Goal: Information Seeking & Learning: Learn about a topic

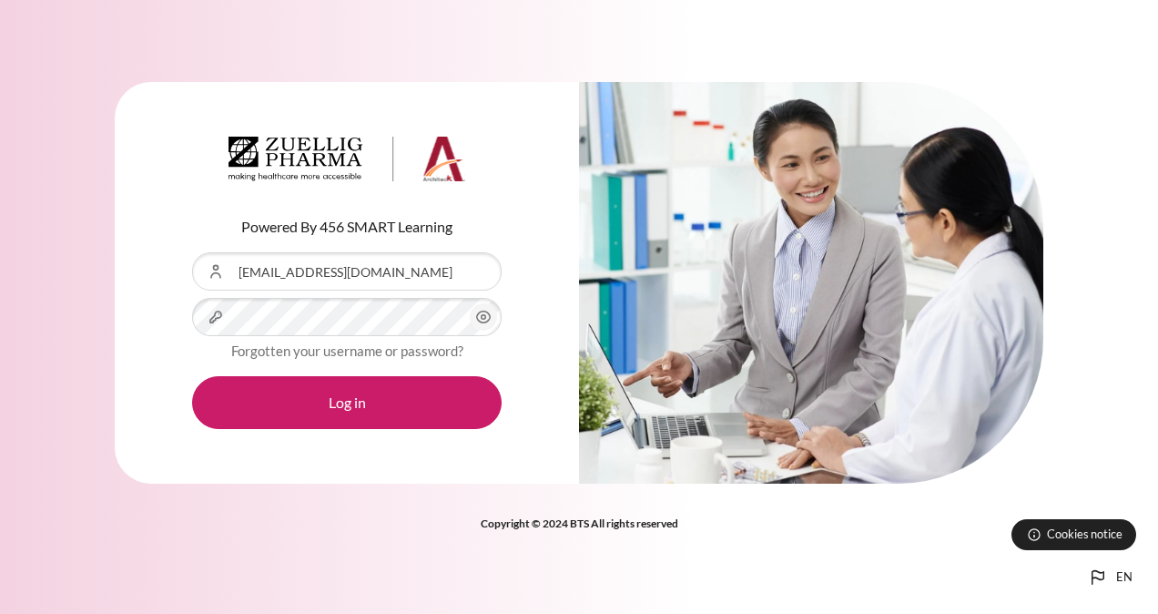
click at [348, 417] on button "Log in" at bounding box center [347, 402] width 310 height 53
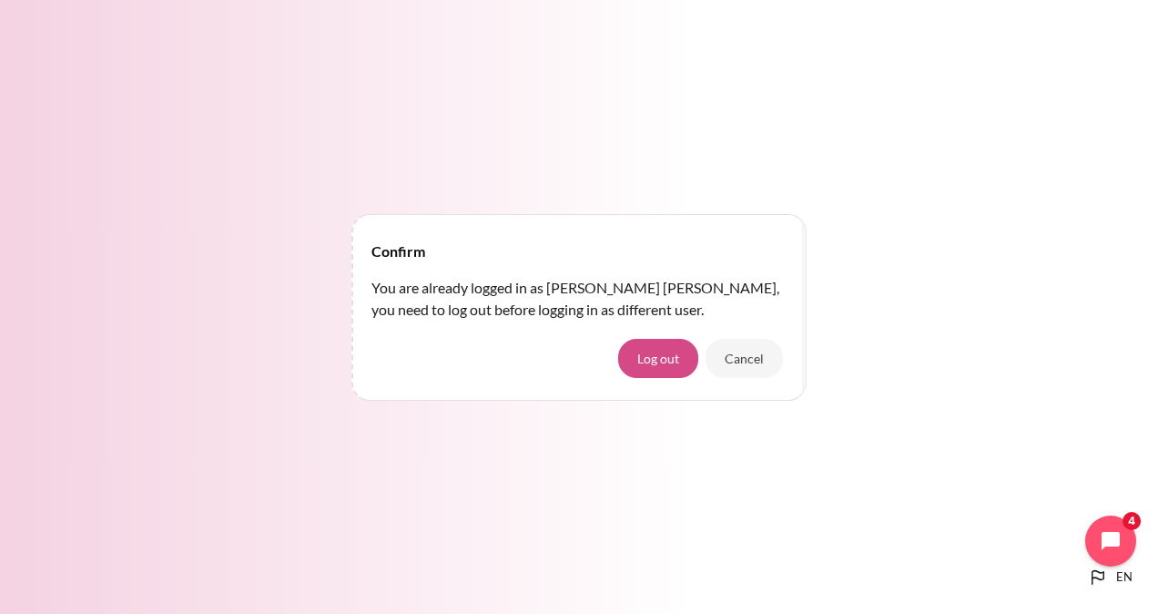
click at [626, 370] on button "Log out" at bounding box center [658, 358] width 80 height 38
click at [650, 370] on button "Log out" at bounding box center [658, 358] width 80 height 38
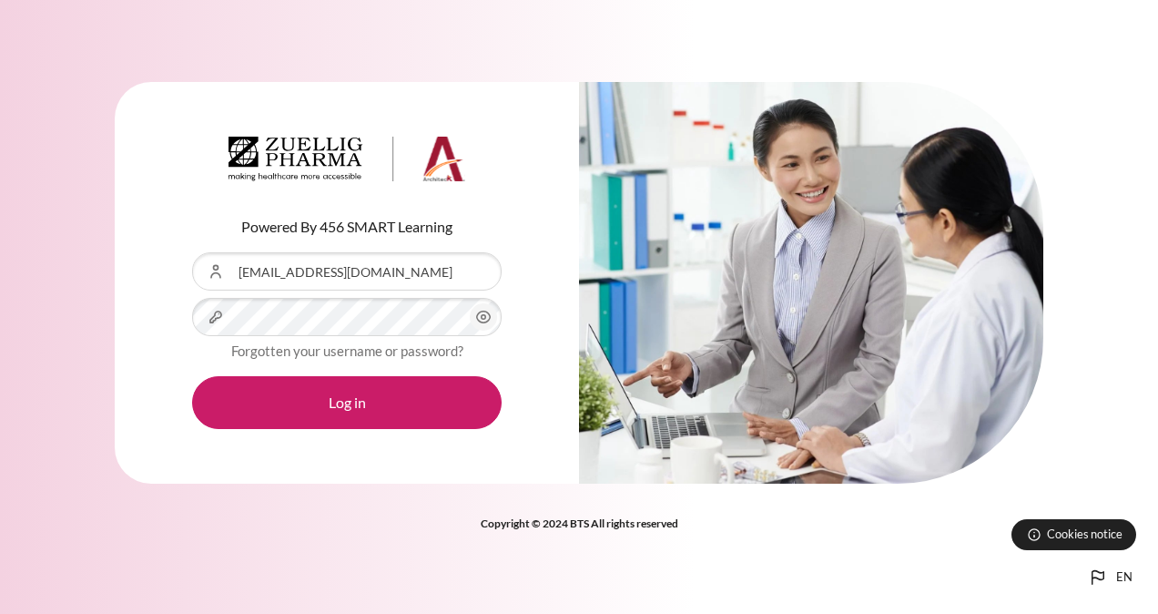
click at [382, 399] on button "Log in" at bounding box center [347, 402] width 310 height 53
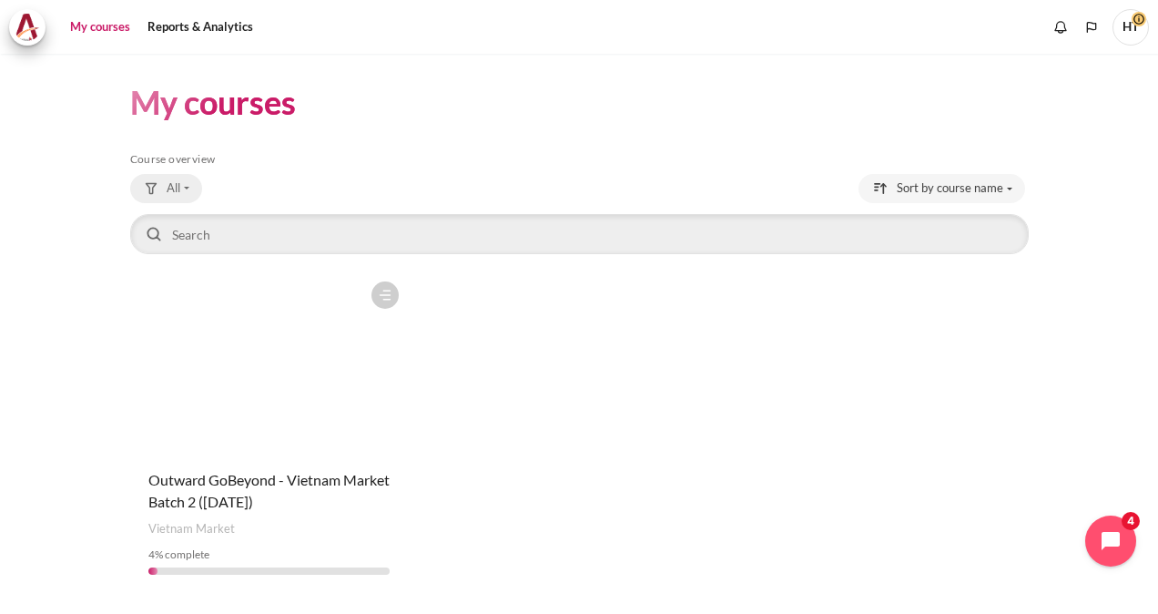
click at [177, 186] on span "All" at bounding box center [174, 188] width 14 height 18
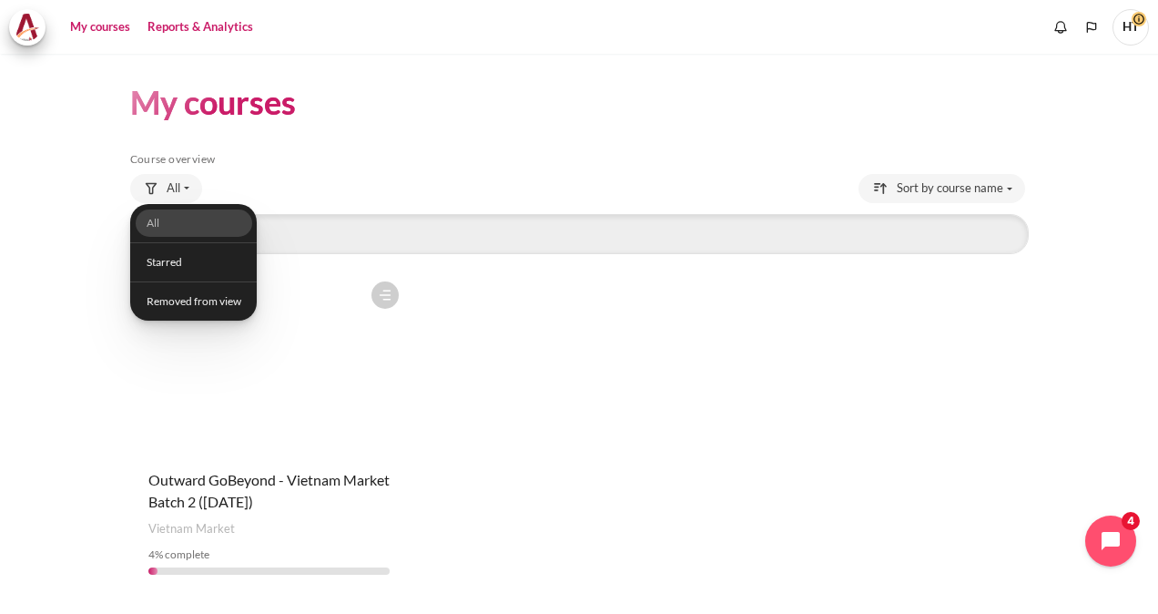
click at [178, 20] on link "Reports & Analytics" at bounding box center [200, 27] width 118 height 36
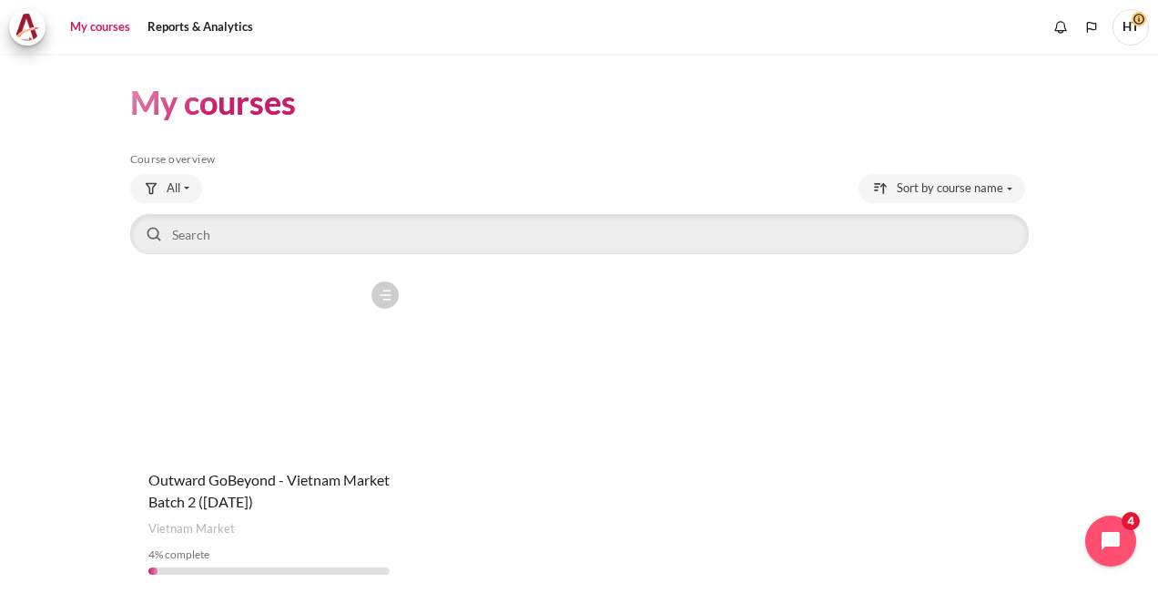
click at [112, 32] on link "My courses" at bounding box center [100, 27] width 73 height 36
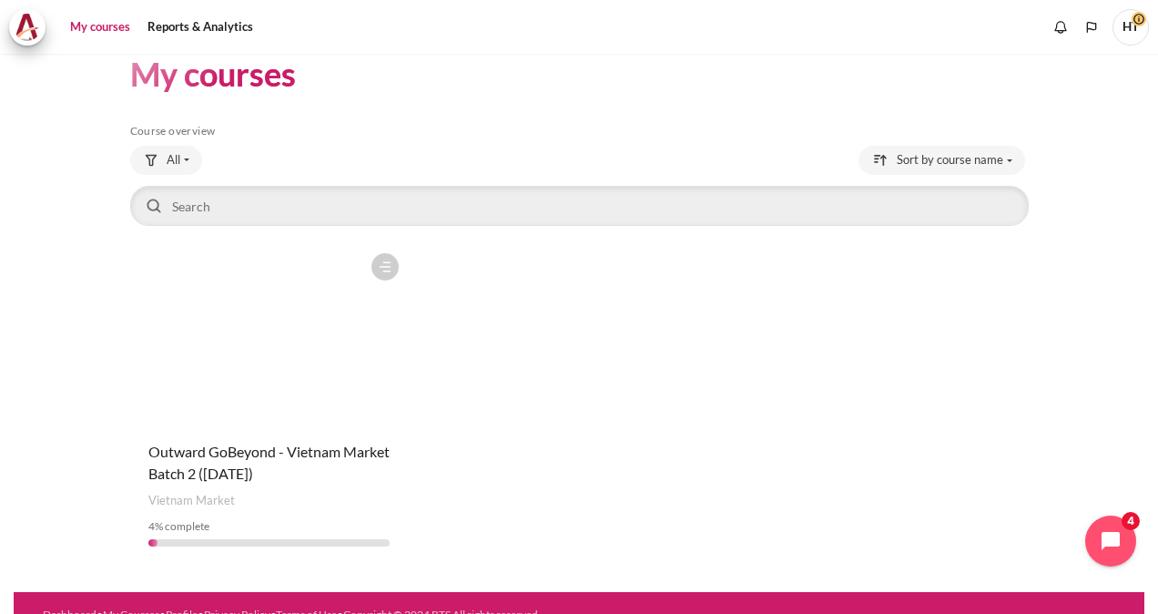
scroll to position [51, 0]
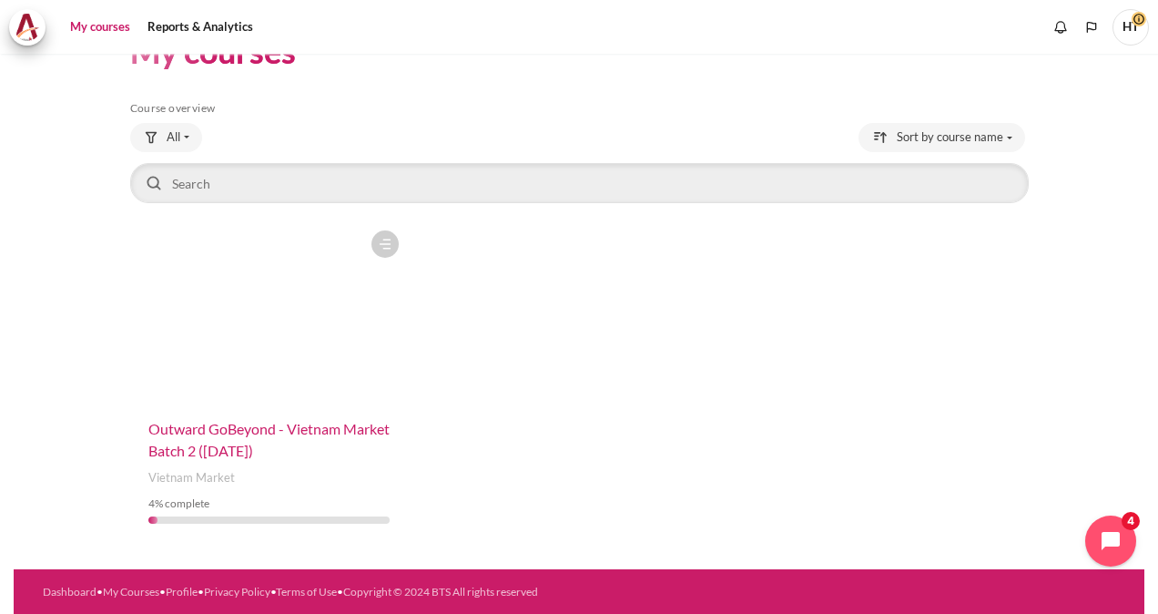
click at [244, 421] on span "Outward GoBeyond - Vietnam Market Batch 2 ([DATE])" at bounding box center [268, 439] width 241 height 39
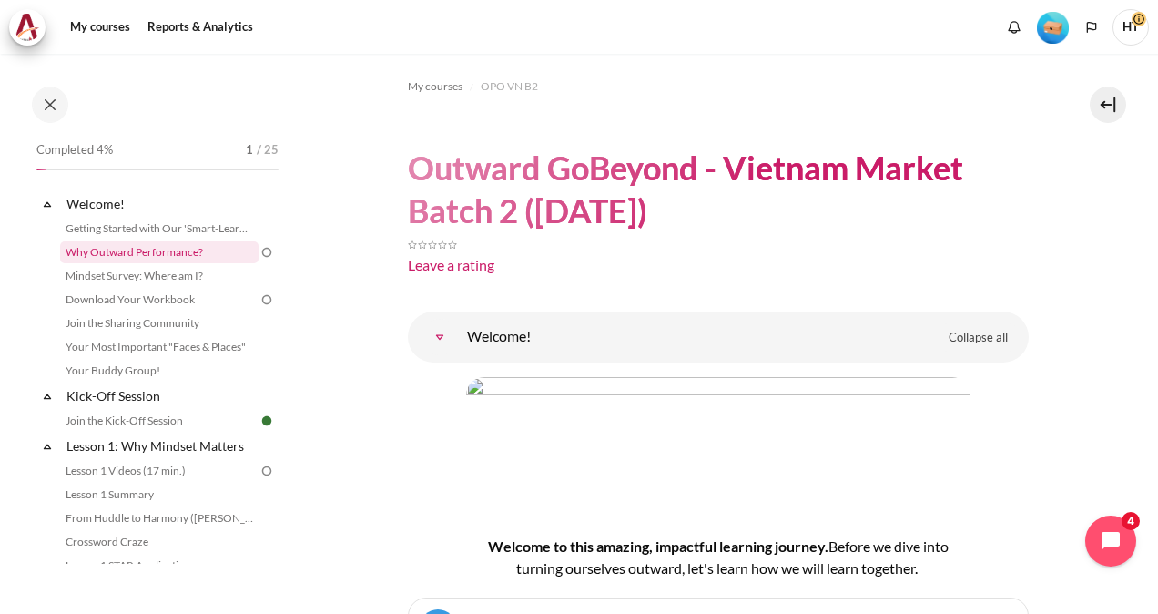
click at [138, 255] on link "Why Outward Performance?" at bounding box center [159, 252] width 199 height 22
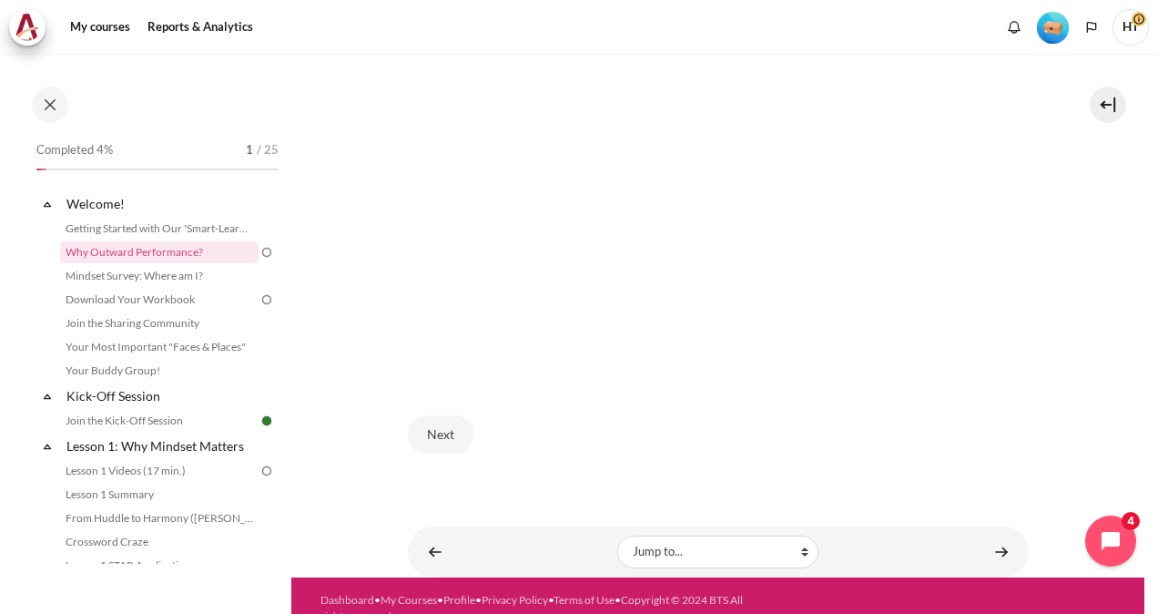
scroll to position [507, 0]
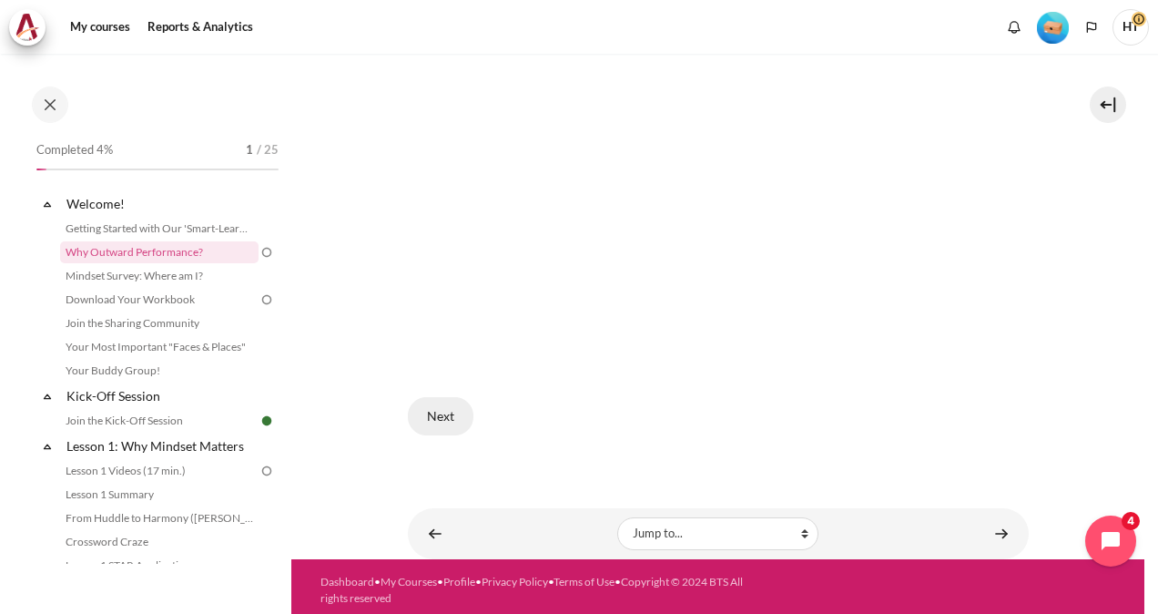
click at [466, 414] on button "Next" at bounding box center [441, 416] width 66 height 38
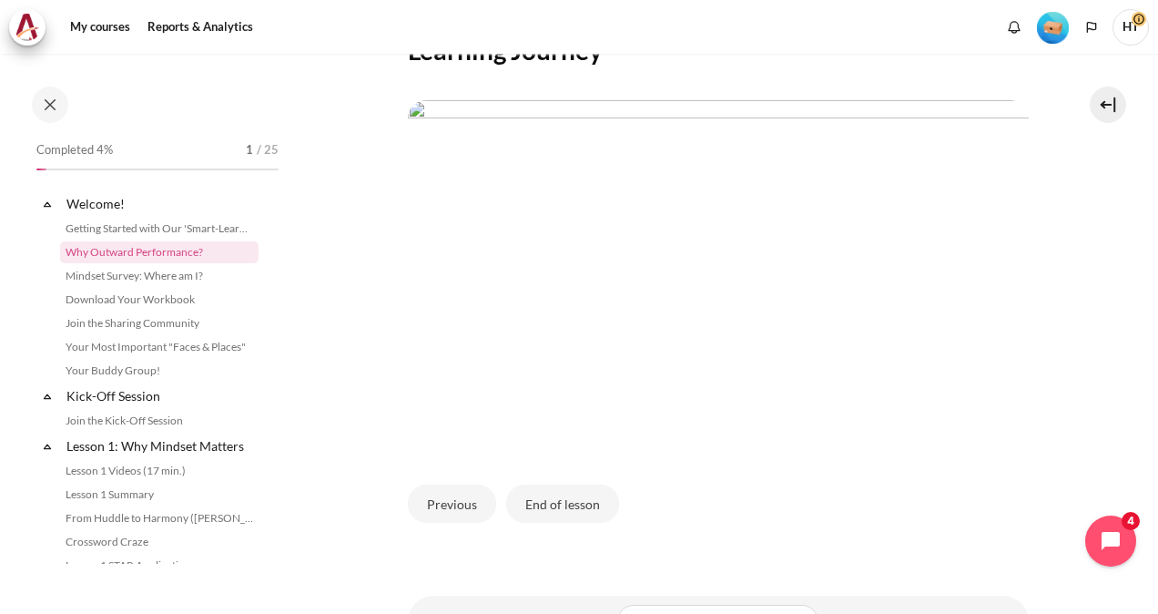
scroll to position [543, 0]
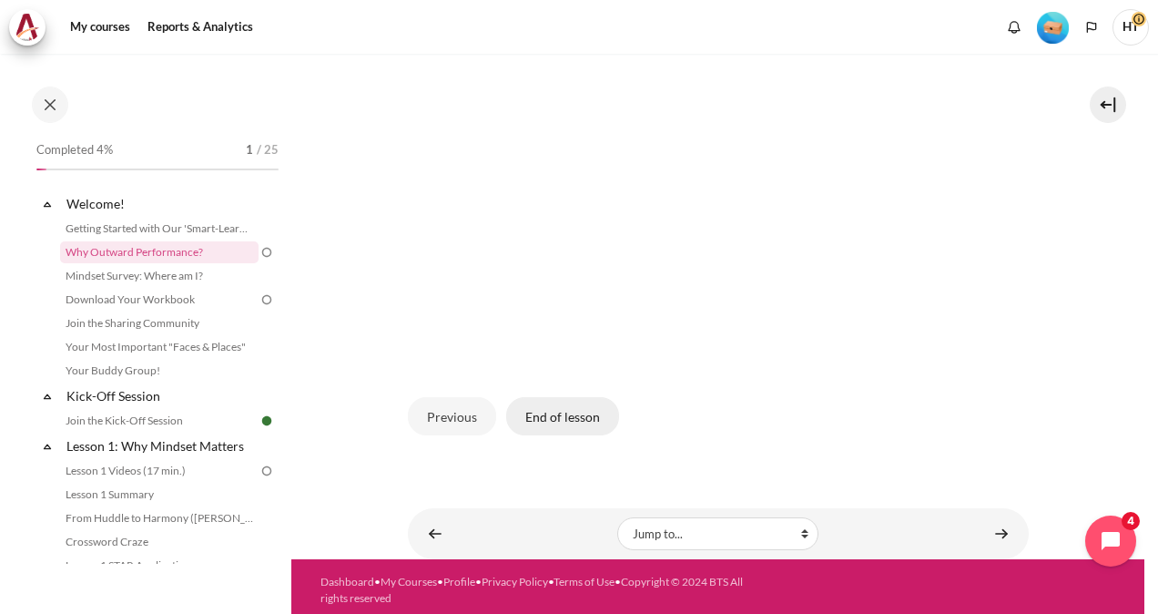
click at [574, 404] on button "End of lesson" at bounding box center [562, 416] width 113 height 38
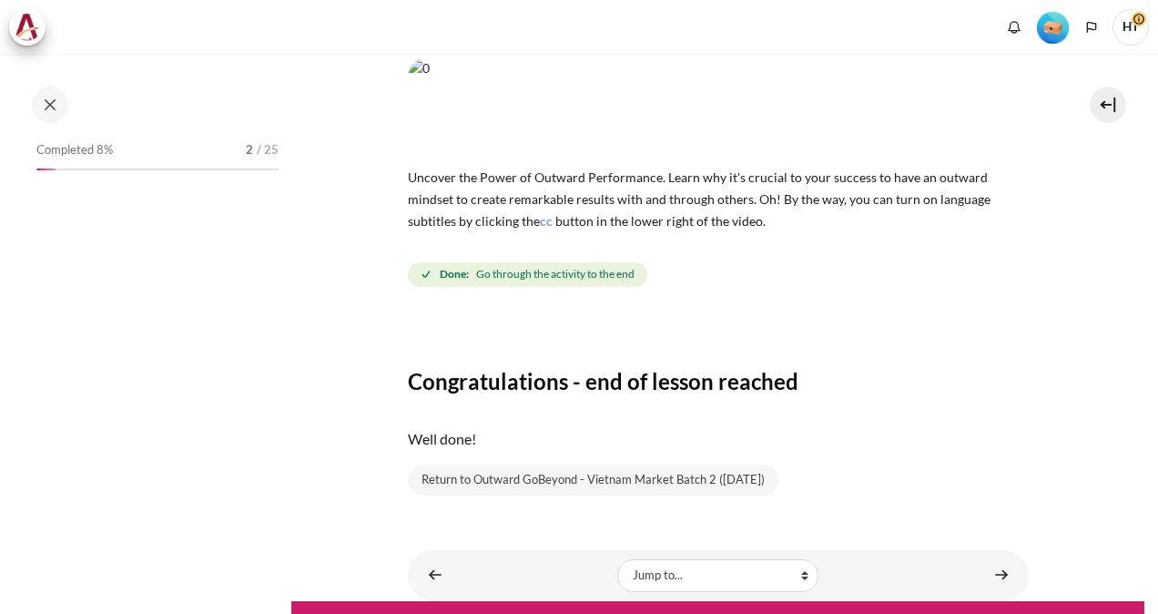
scroll to position [169, 0]
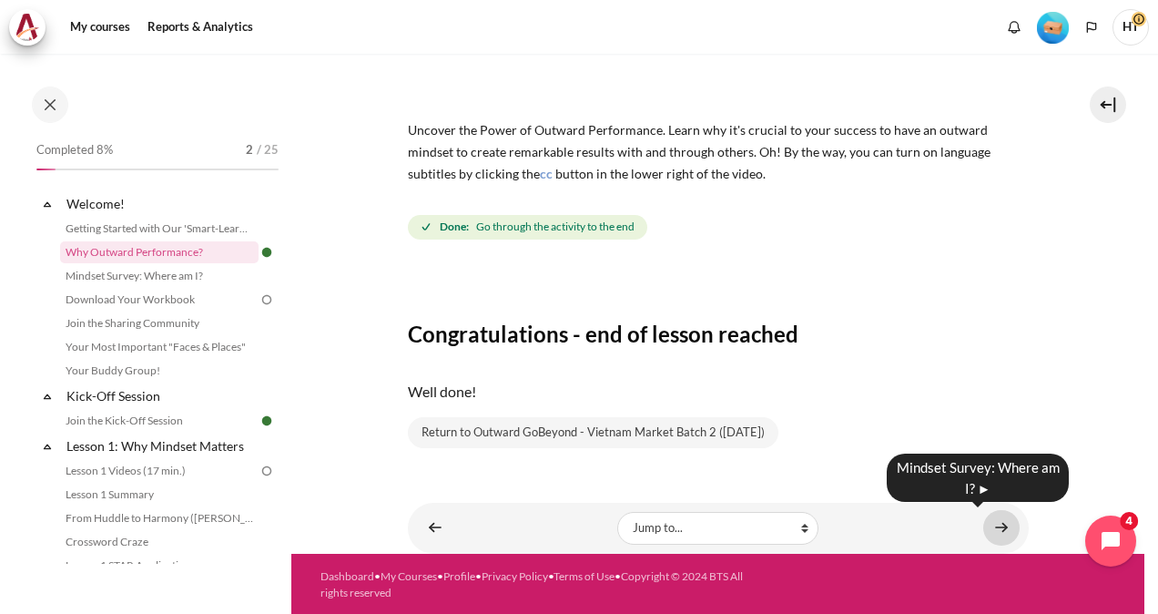
click at [1003, 526] on link "Content" at bounding box center [1002, 528] width 36 height 36
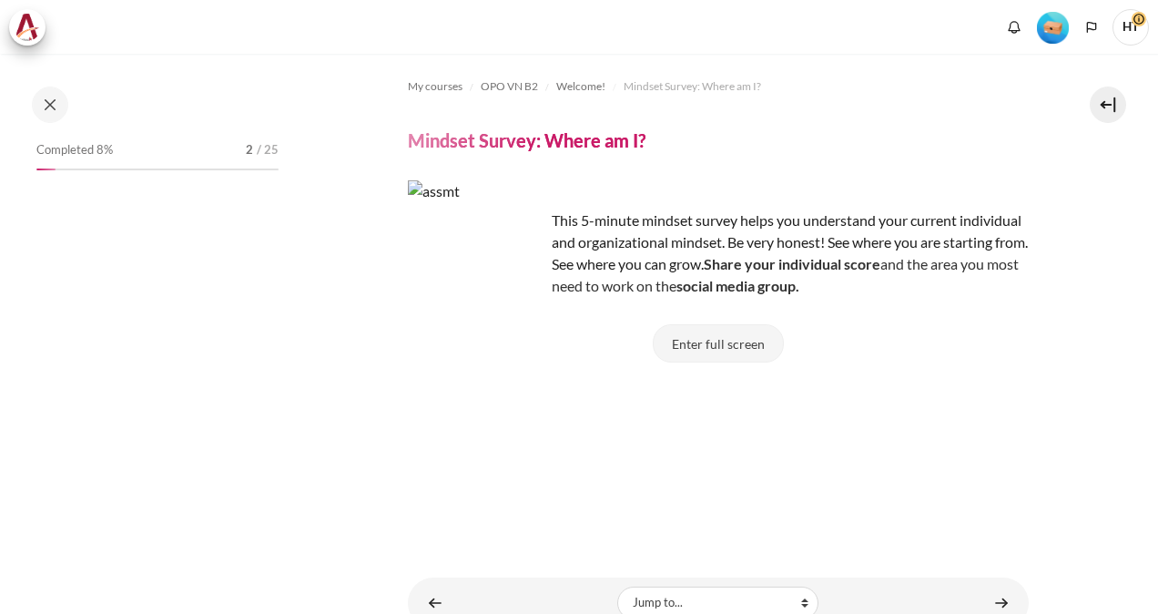
click at [718, 348] on button "Enter full screen" at bounding box center [718, 343] width 131 height 38
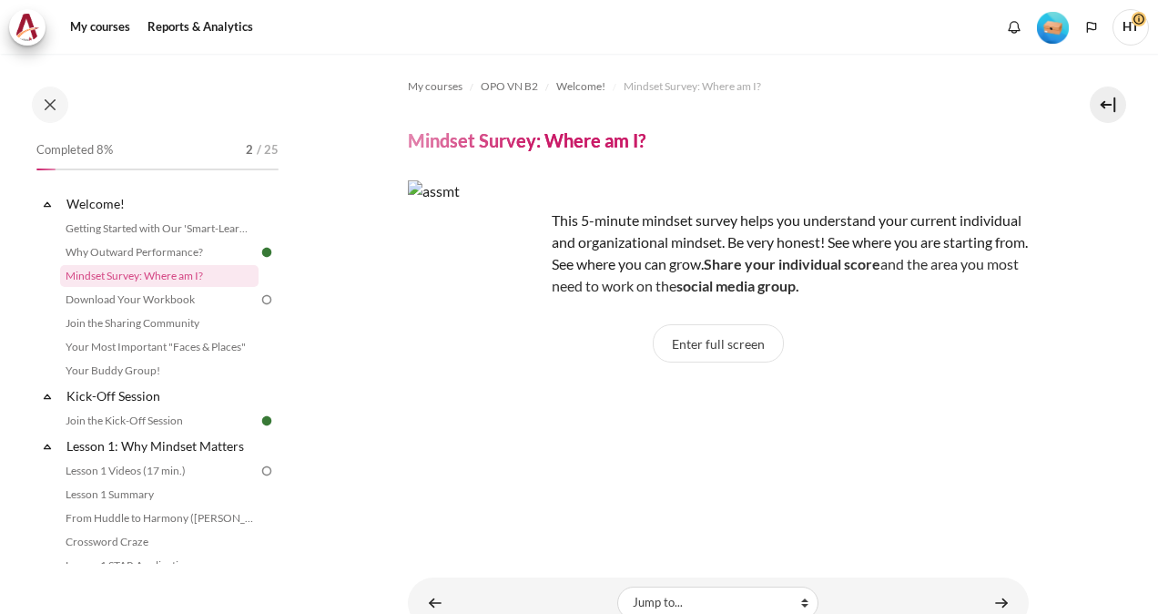
scroll to position [76, 0]
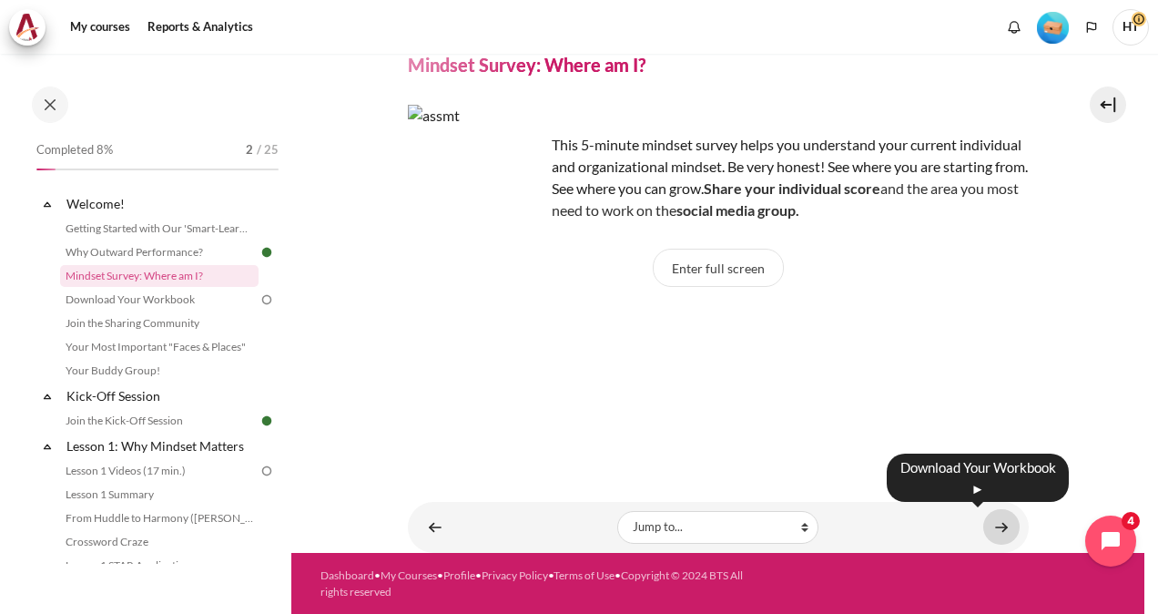
click at [996, 524] on link "Content" at bounding box center [1002, 527] width 36 height 36
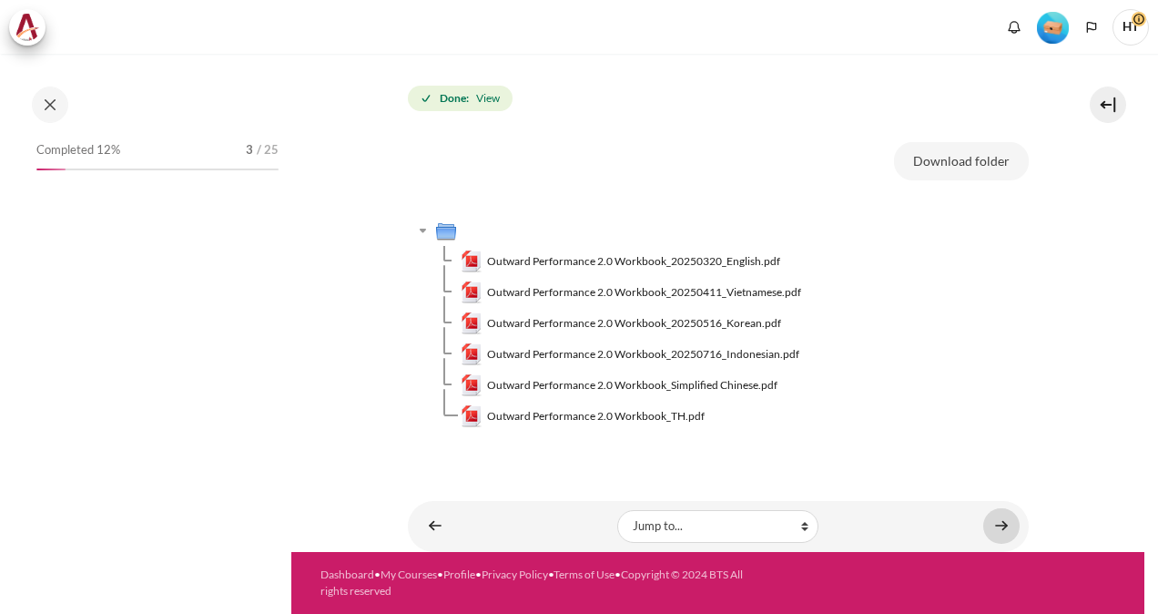
scroll to position [248, 0]
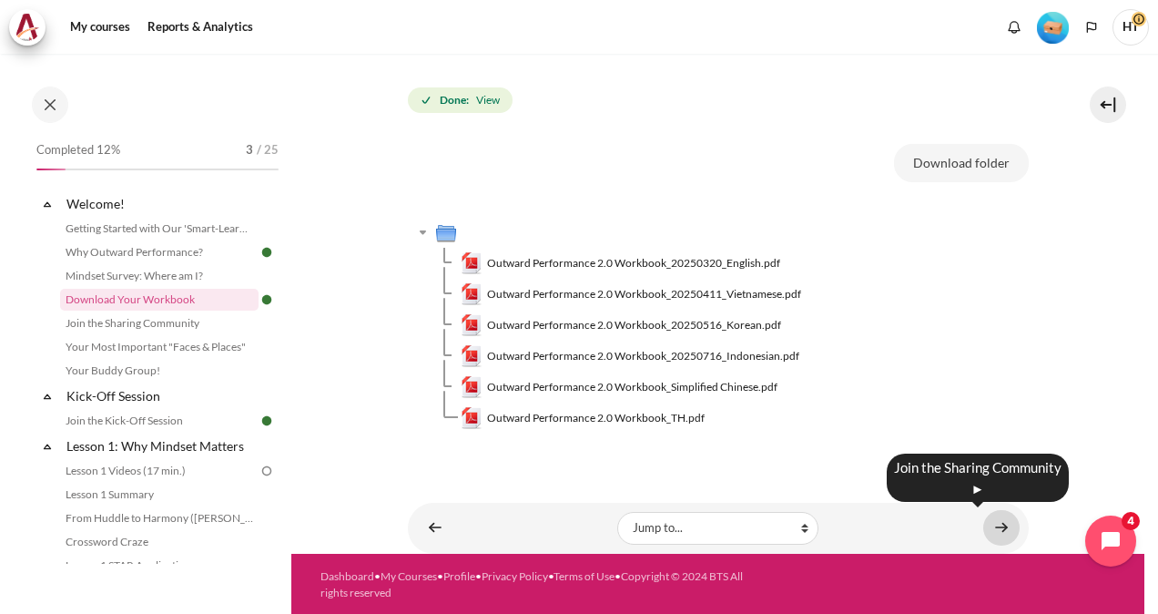
click at [993, 532] on link "Content" at bounding box center [1002, 528] width 36 height 36
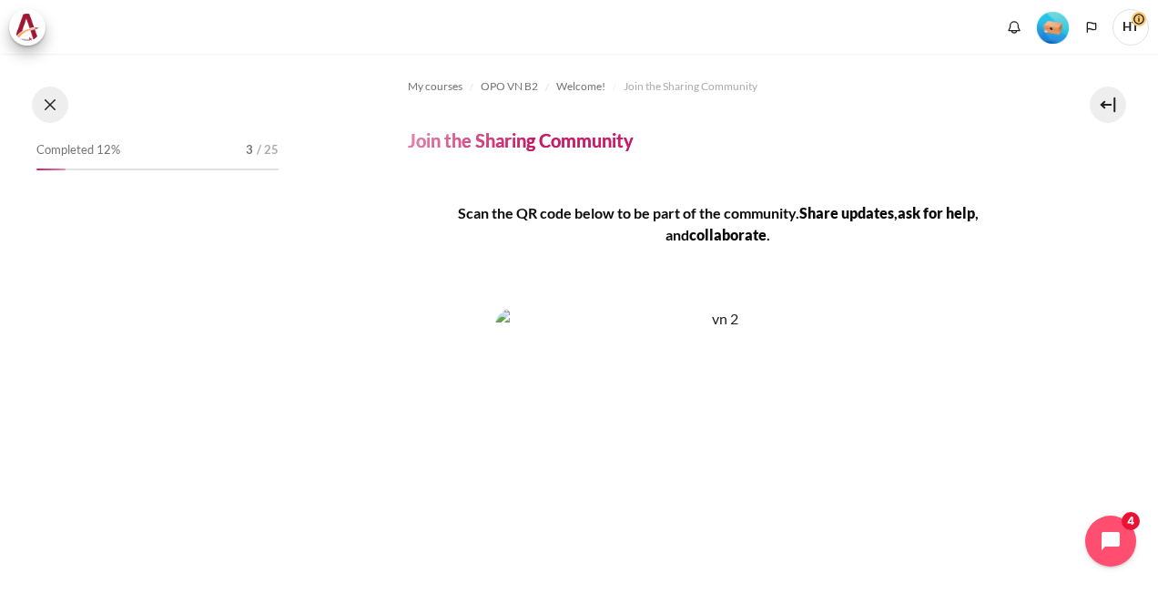
click at [49, 116] on button at bounding box center [50, 105] width 36 height 36
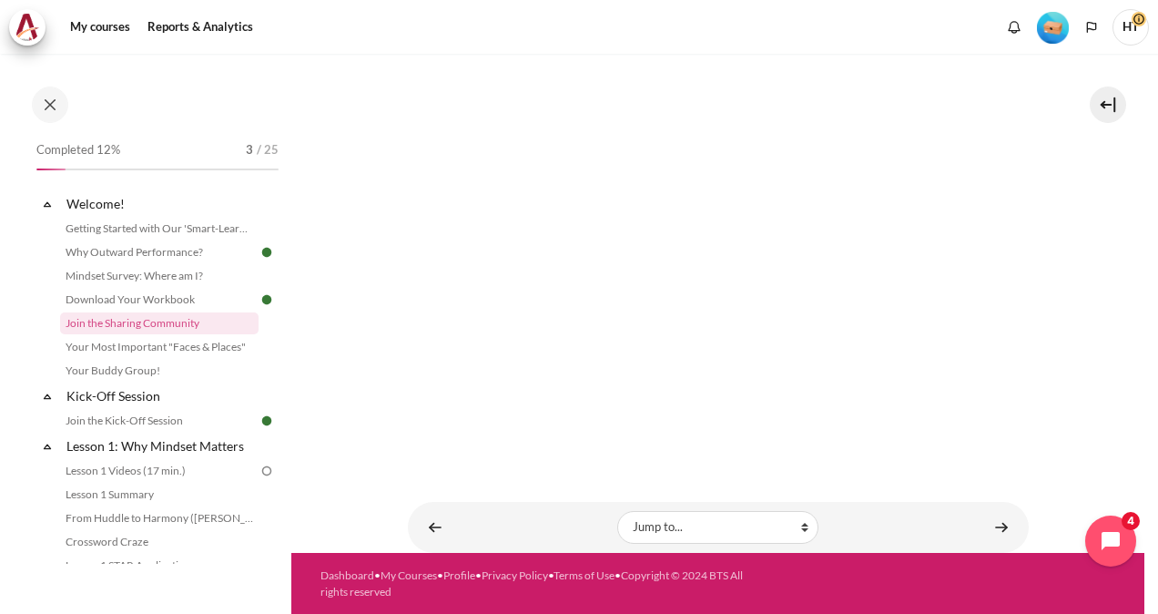
scroll to position [390, 0]
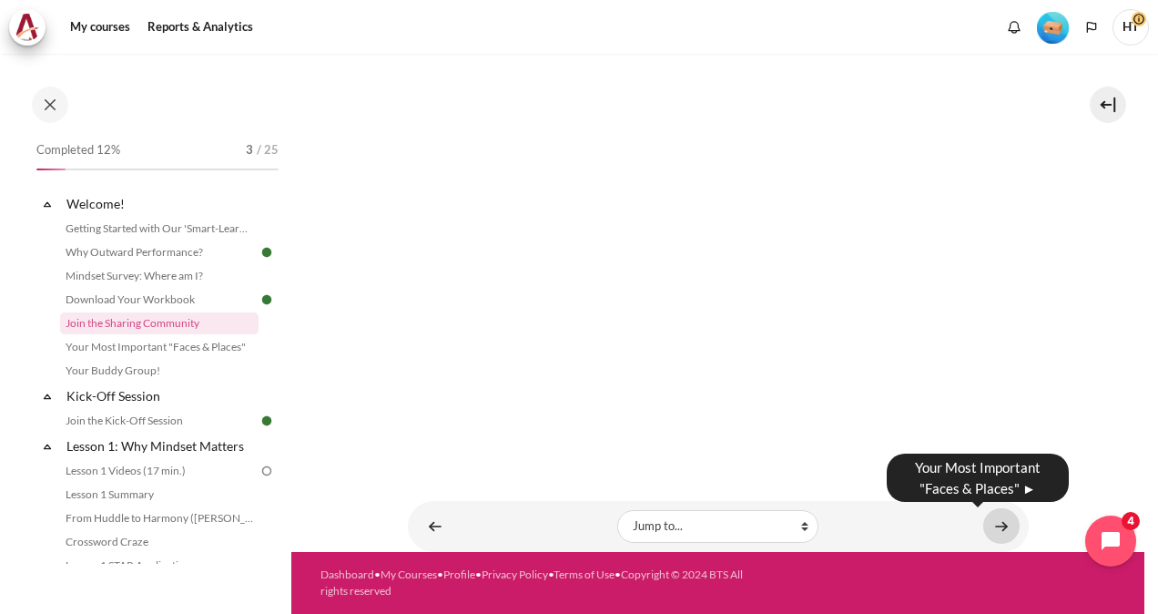
click at [1000, 526] on link "Content" at bounding box center [1002, 526] width 36 height 36
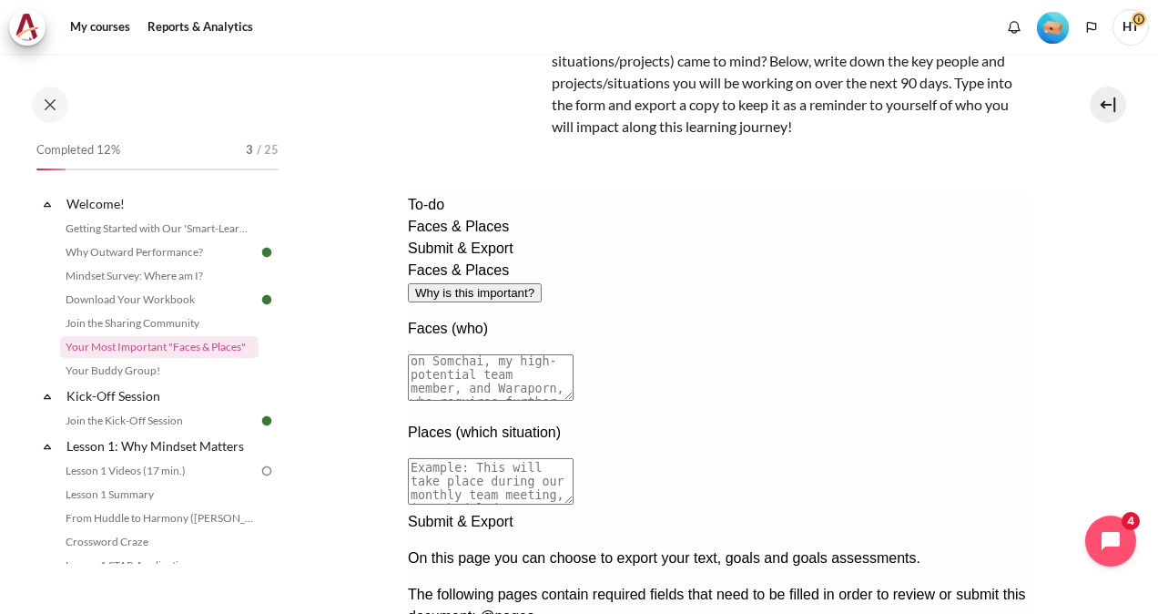
scroll to position [182, 0]
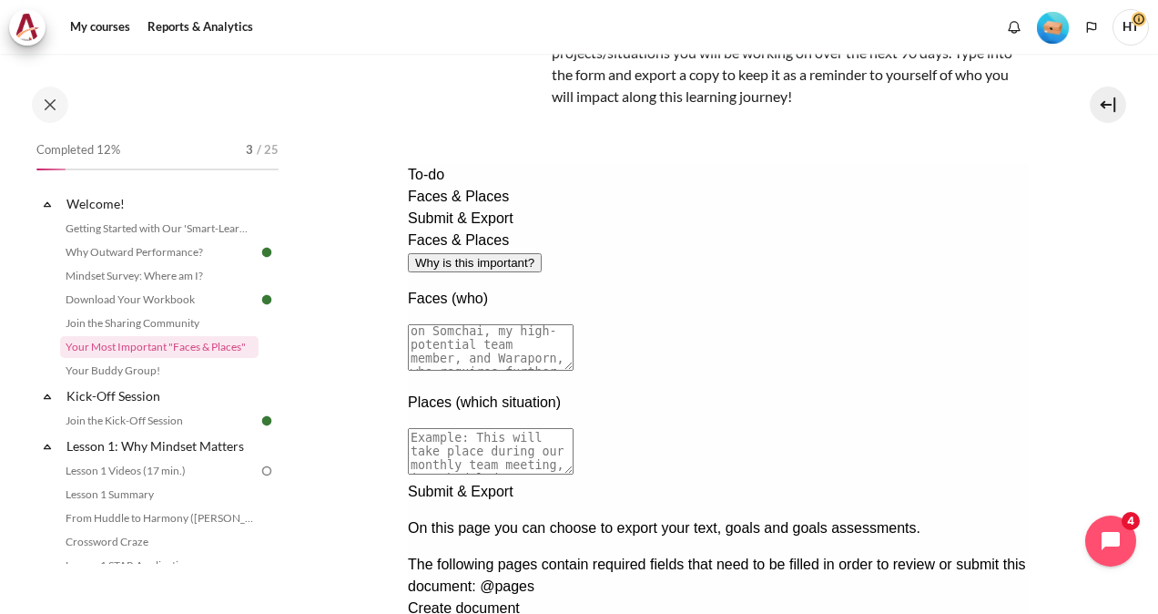
drag, startPoint x: 613, startPoint y: 271, endPoint x: 623, endPoint y: 354, distance: 83.5
click at [623, 354] on div "Faces & Places Why is this important? Faces (who) Places (which situation)" at bounding box center [717, 354] width 621 height 251
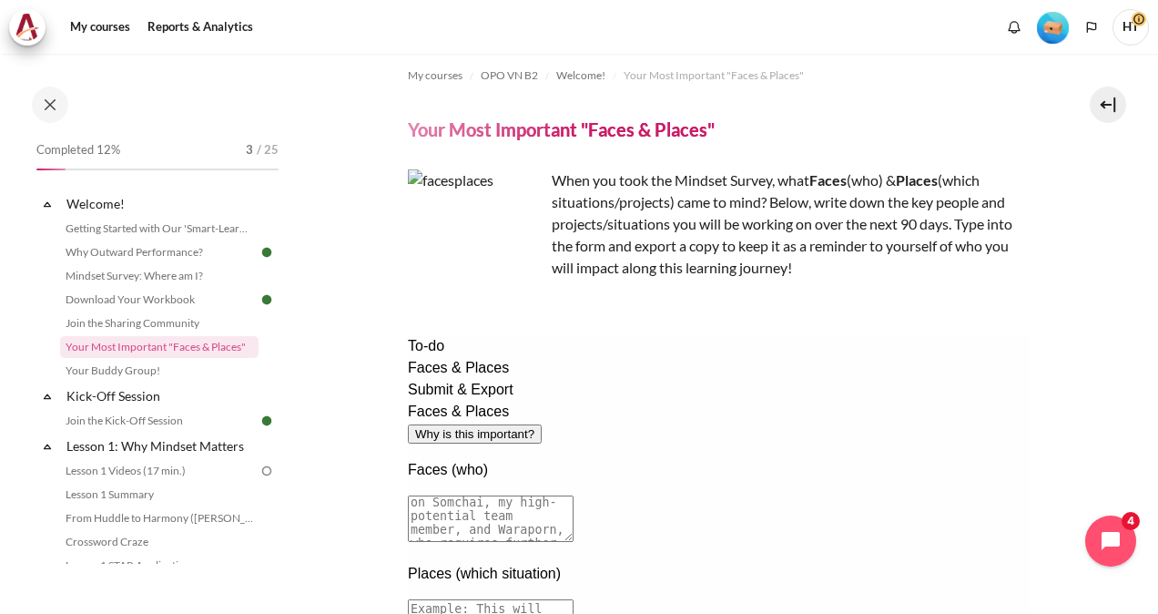
scroll to position [0, 0]
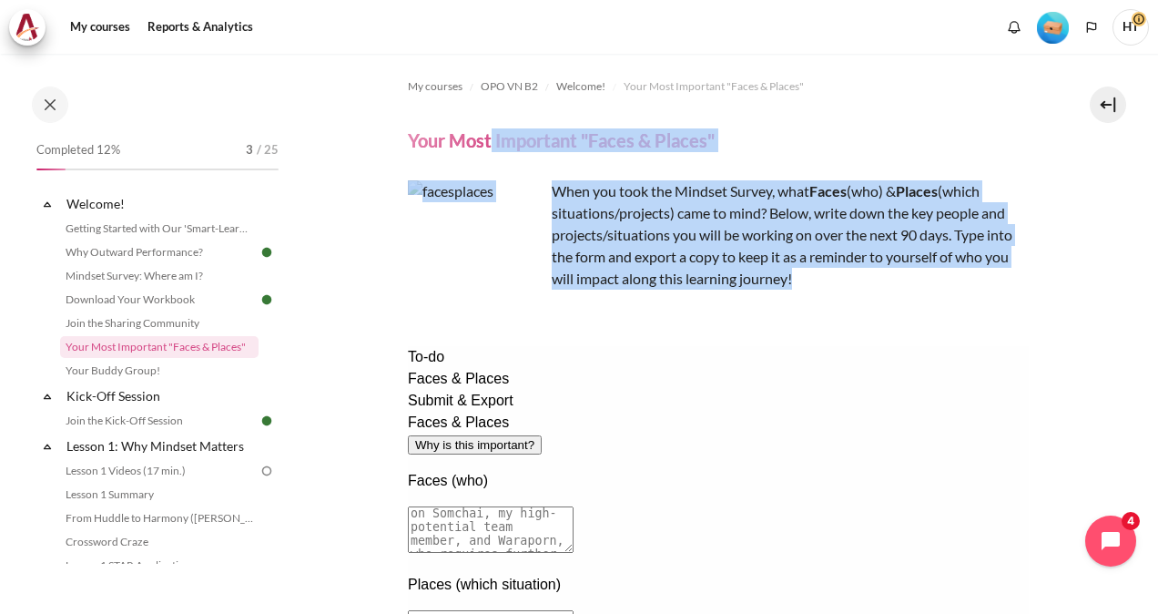
drag, startPoint x: 492, startPoint y: 127, endPoint x: 667, endPoint y: 304, distance: 248.6
click at [667, 304] on div "My courses OPO VN B2 Welcome! Your Most Important "Faces & Places" Your Most Im…" at bounding box center [718, 452] width 621 height 797
drag, startPoint x: 667, startPoint y: 304, endPoint x: 818, endPoint y: 312, distance: 151.4
click at [818, 312] on div "When you took the Mindset Survey, what F aces (who) & Places (which situations/…" at bounding box center [718, 249] width 621 height 138
click at [820, 223] on p "When you took the Mindset Survey, what F aces (who) & Places (which situations/…" at bounding box center [718, 234] width 621 height 109
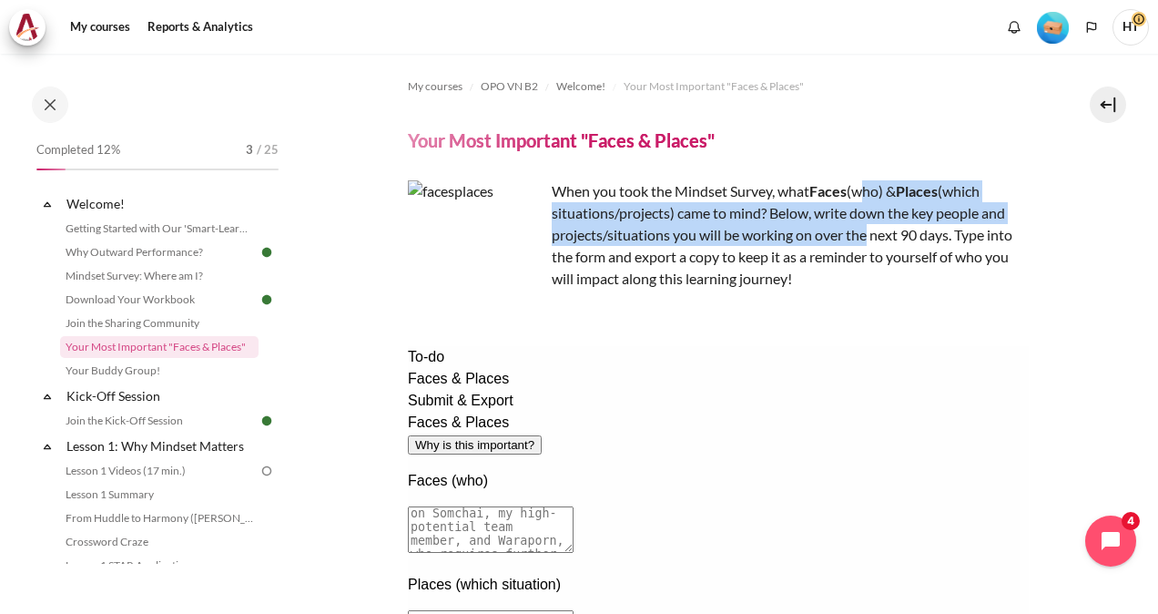
drag, startPoint x: 867, startPoint y: 194, endPoint x: 870, endPoint y: 242, distance: 48.3
click at [870, 242] on p "When you took the Mindset Survey, what F aces (who) & Places (which situations/…" at bounding box center [718, 234] width 621 height 109
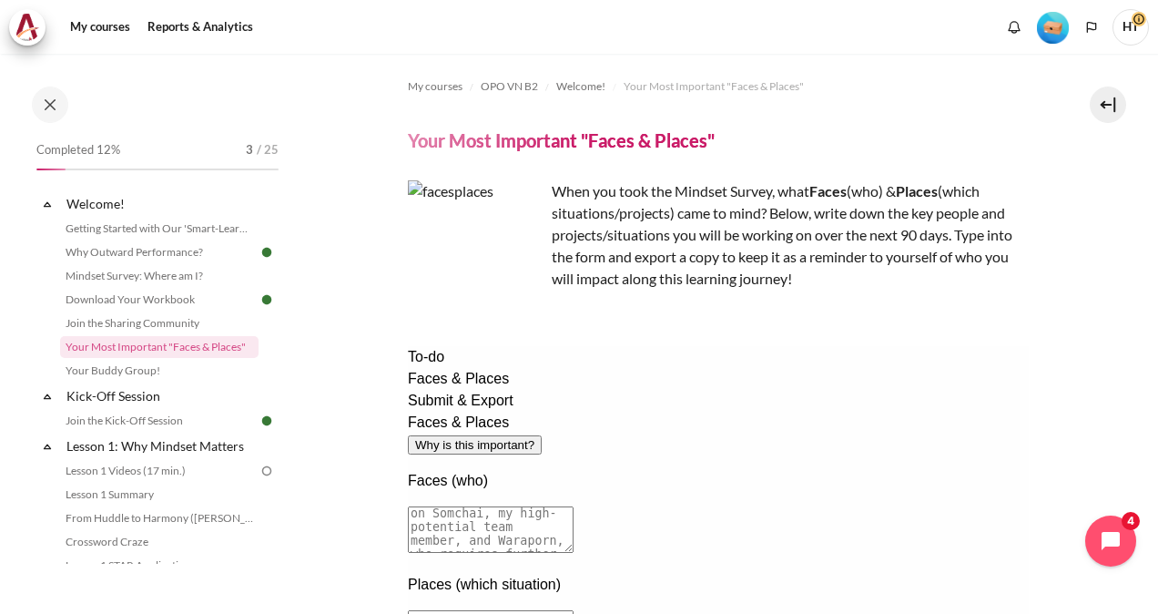
drag, startPoint x: 870, startPoint y: 242, endPoint x: 871, endPoint y: 308, distance: 65.6
click at [871, 310] on div "When you took the Mindset Survey, what F aces (who) & Places (which situations/…" at bounding box center [718, 249] width 621 height 138
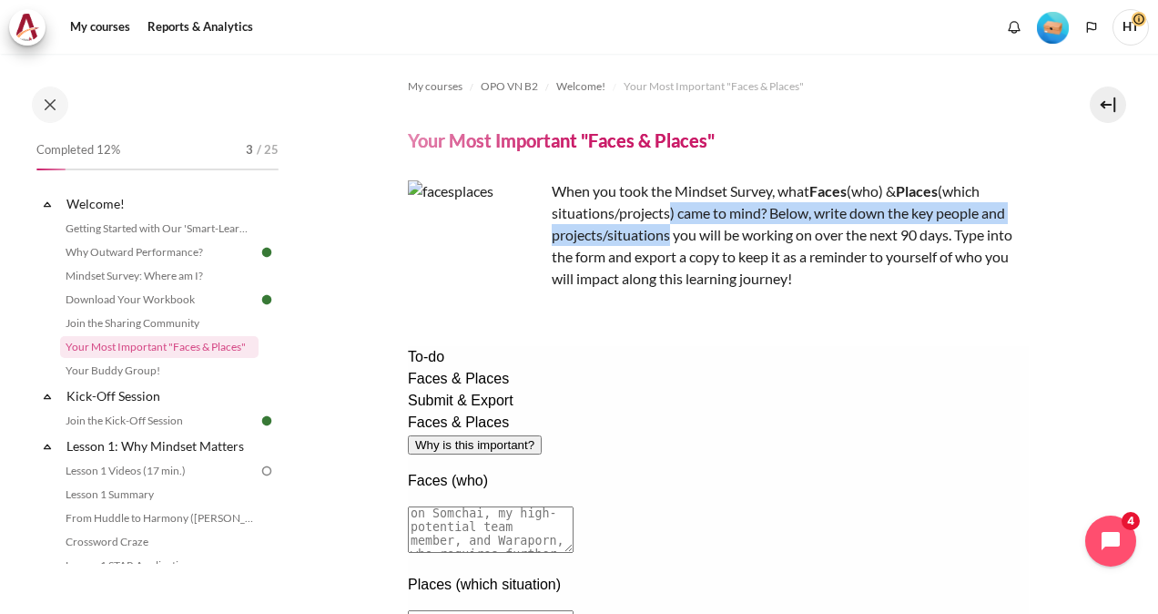
drag, startPoint x: 668, startPoint y: 219, endPoint x: 668, endPoint y: 241, distance: 22.8
click at [668, 241] on p "When you took the Mindset Survey, what F aces (who) & Places (which situations/…" at bounding box center [718, 234] width 621 height 109
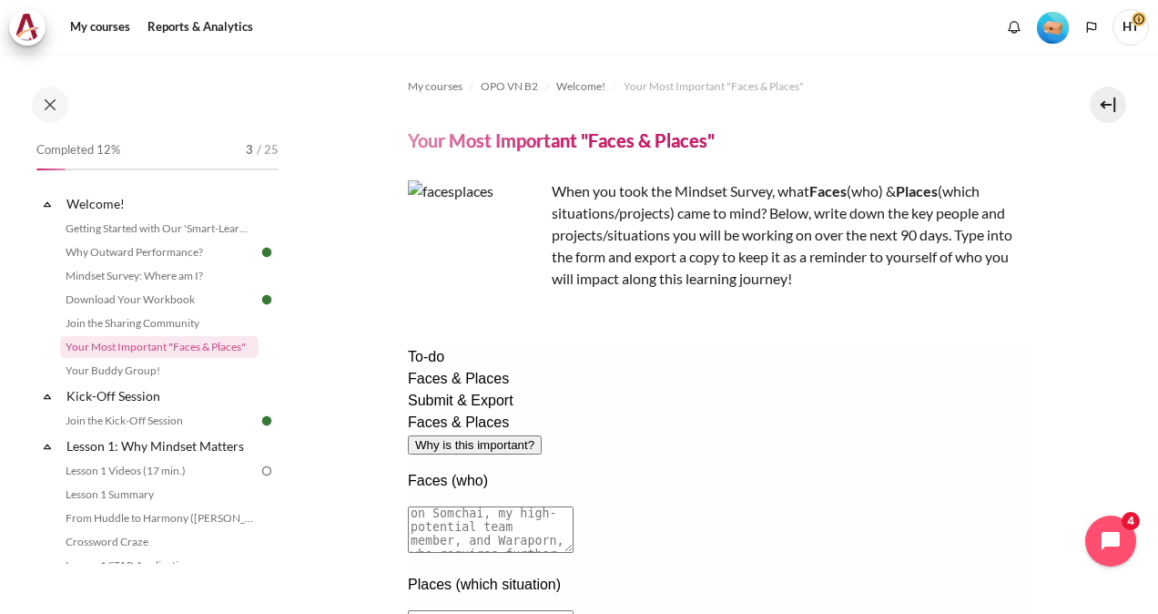
drag, startPoint x: 668, startPoint y: 241, endPoint x: 761, endPoint y: 313, distance: 117.5
click at [762, 335] on div "My courses OPO VN B2 Welcome! Your Most Important "Faces & Places" Your Most Im…" at bounding box center [718, 452] width 621 height 797
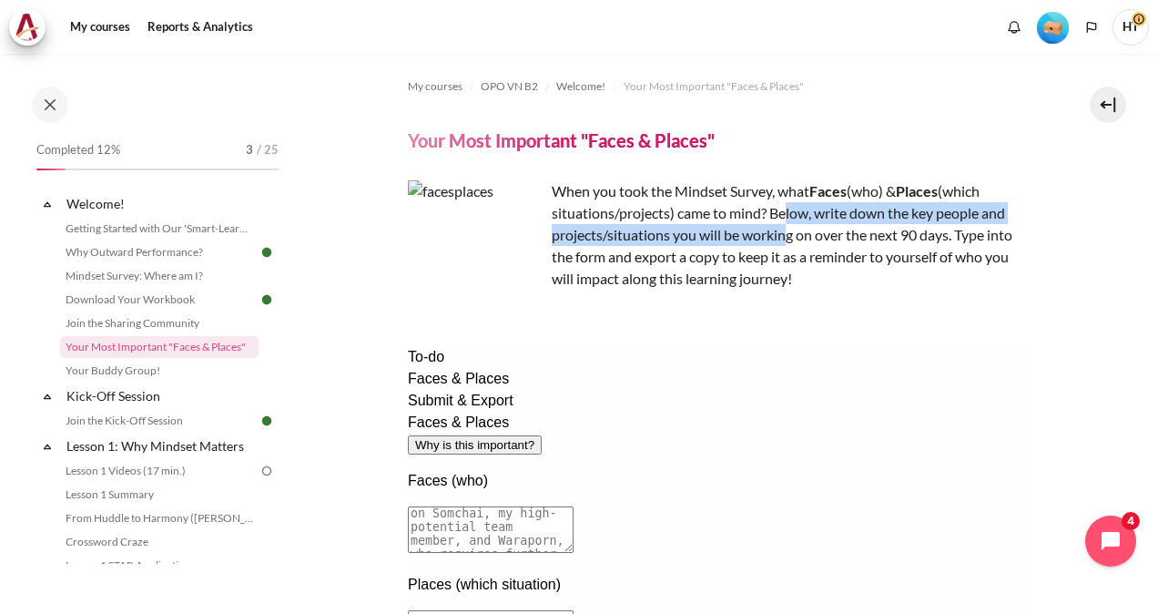
drag, startPoint x: 785, startPoint y: 206, endPoint x: 789, endPoint y: 237, distance: 31.2
click at [789, 237] on p "When you took the Mindset Survey, what F aces (who) & Places (which situations/…" at bounding box center [718, 234] width 621 height 109
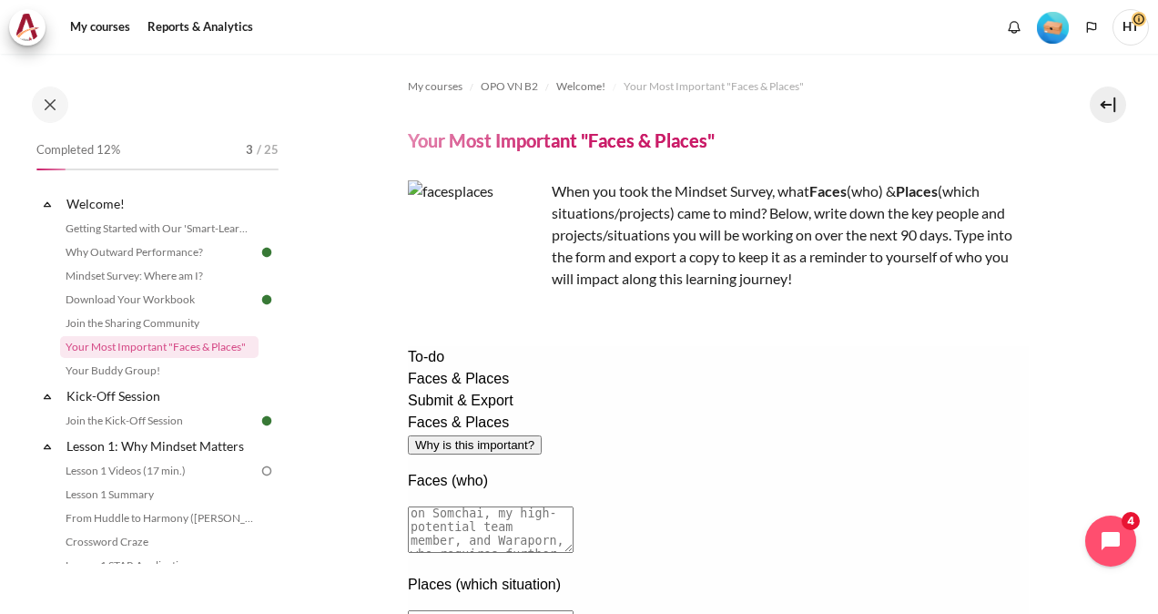
drag, startPoint x: 789, startPoint y: 237, endPoint x: 822, endPoint y: 250, distance: 36.4
click at [845, 282] on p "When you took the Mindset Survey, what F aces (who) & Places (which situations/…" at bounding box center [718, 234] width 621 height 109
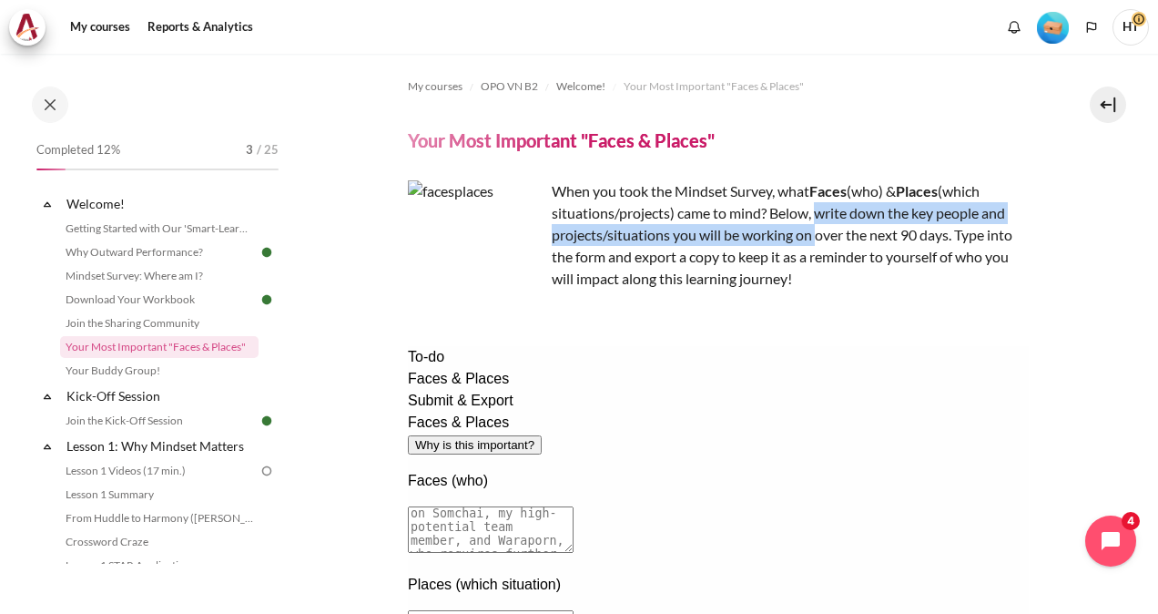
drag, startPoint x: 816, startPoint y: 213, endPoint x: 817, endPoint y: 241, distance: 28.2
click at [817, 241] on p "When you took the Mindset Survey, what F aces (who) & Places (which situations/…" at bounding box center [718, 234] width 621 height 109
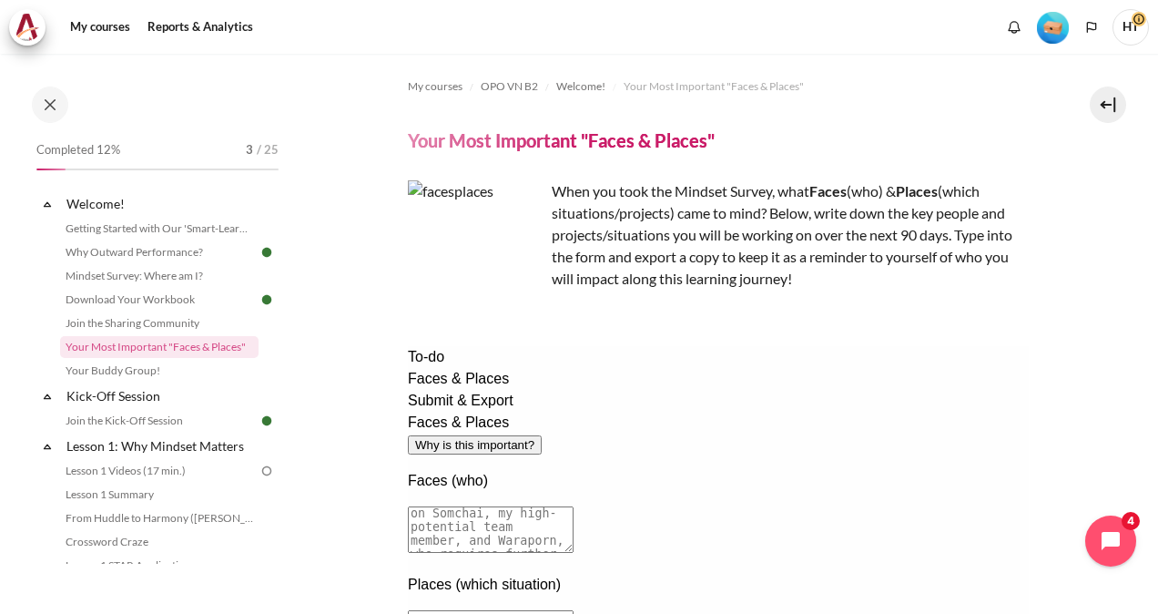
drag, startPoint x: 817, startPoint y: 241, endPoint x: 812, endPoint y: 290, distance: 48.5
click at [812, 290] on div "When you took the Mindset Survey, what F aces (who) & Places (which situations/…" at bounding box center [718, 249] width 621 height 138
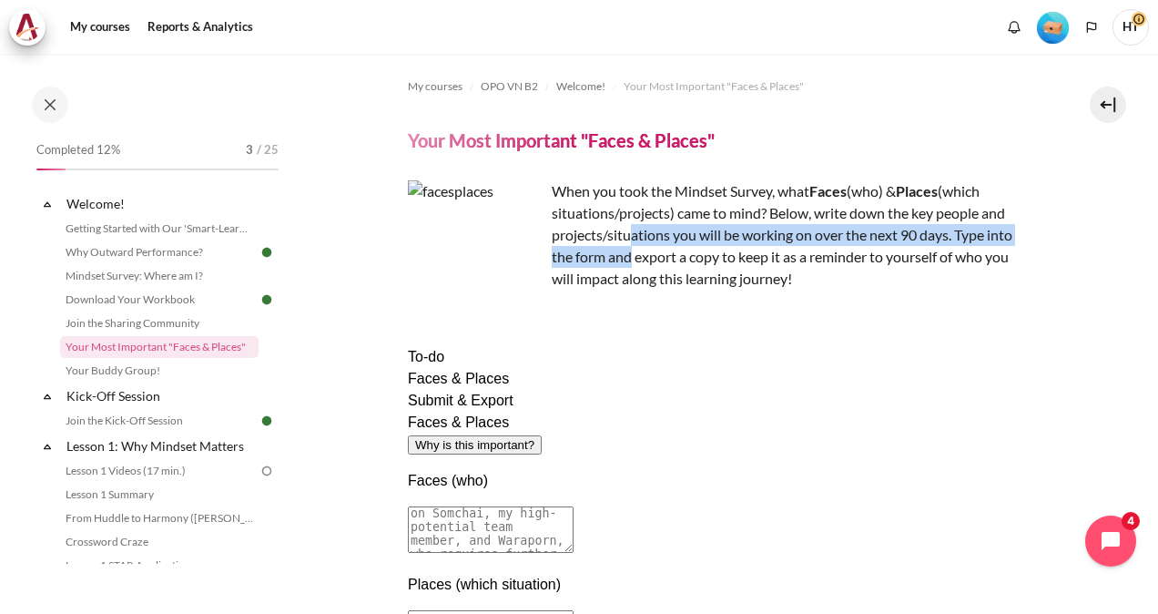
drag, startPoint x: 634, startPoint y: 239, endPoint x: 632, endPoint y: 266, distance: 27.4
click at [632, 266] on p "When you took the Mindset Survey, what F aces (who) & Places (which situations/…" at bounding box center [718, 234] width 621 height 109
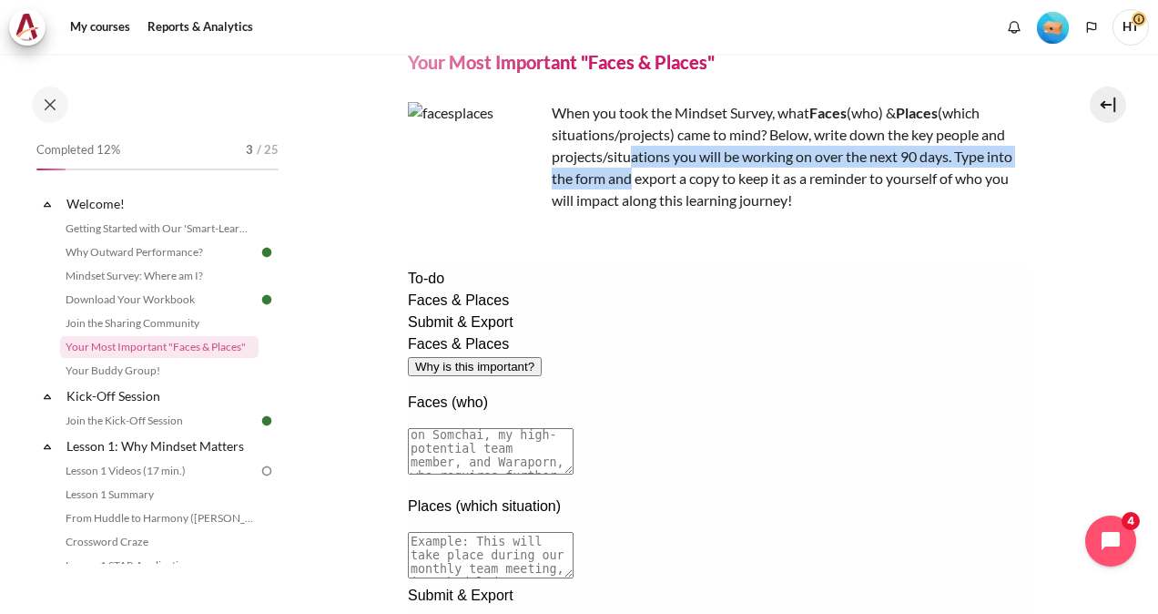
scroll to position [377, 0]
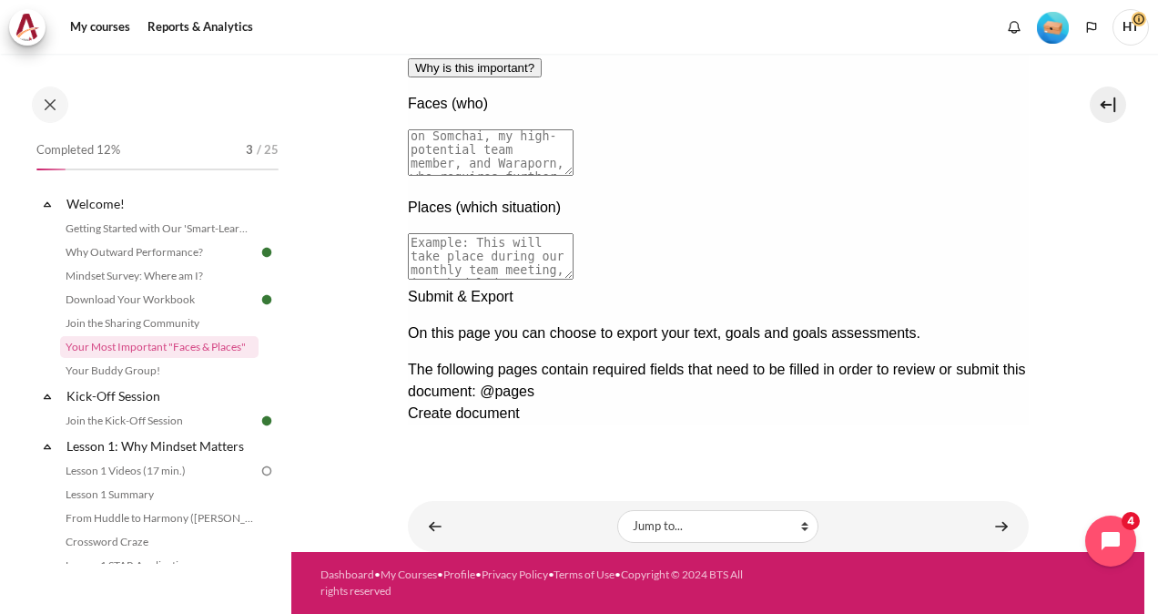
click at [998, 286] on div "Next documentation step" at bounding box center [717, 286] width 621 height 0
click at [939, 475] on div "Previous documentation step" at bounding box center [717, 475] width 621 height 0
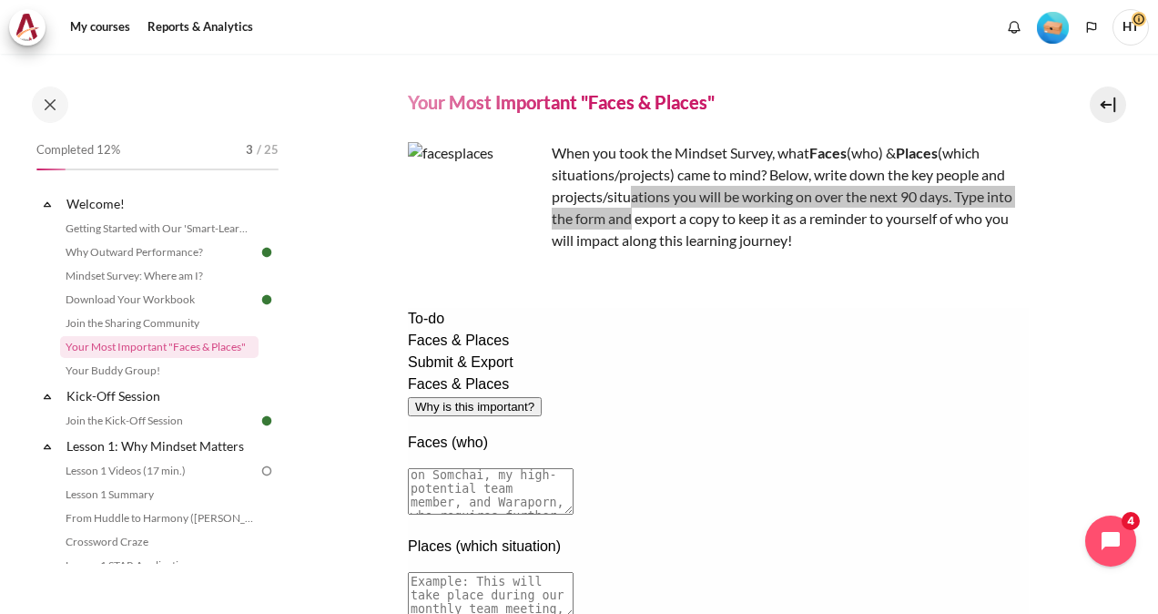
drag, startPoint x: 584, startPoint y: 416, endPoint x: 594, endPoint y: 417, distance: 10.1
click at [573, 468] on textarea at bounding box center [490, 491] width 166 height 46
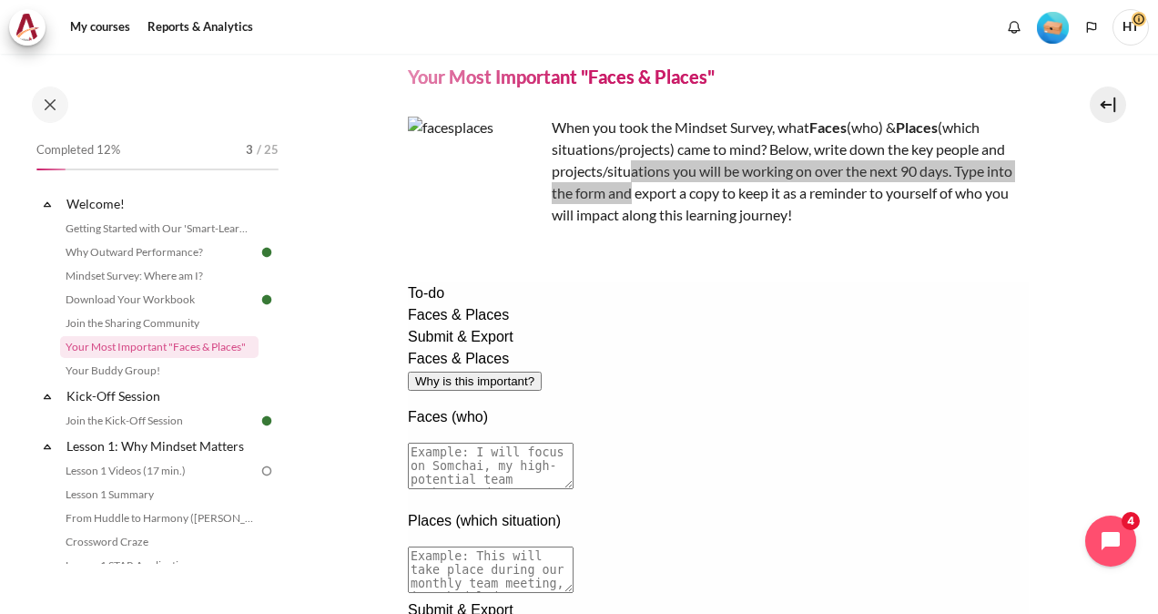
scroll to position [91, 0]
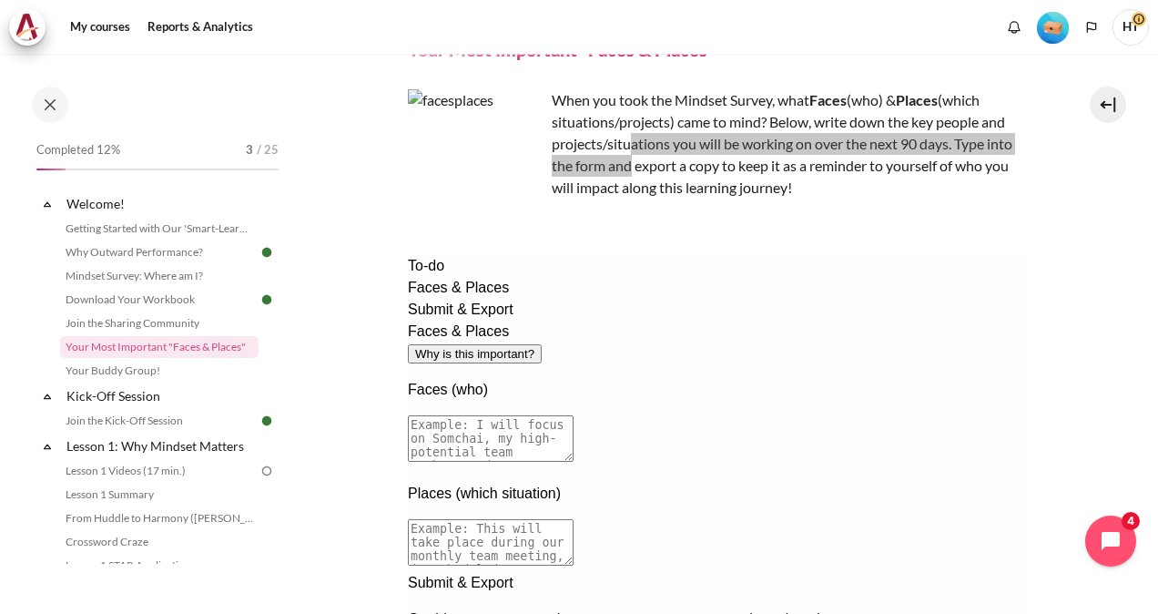
click at [573, 519] on textarea at bounding box center [490, 542] width 166 height 46
click at [573, 415] on textarea at bounding box center [490, 438] width 166 height 46
drag, startPoint x: 806, startPoint y: 367, endPoint x: 810, endPoint y: 386, distance: 19.5
click at [573, 415] on textarea at bounding box center [490, 438] width 166 height 46
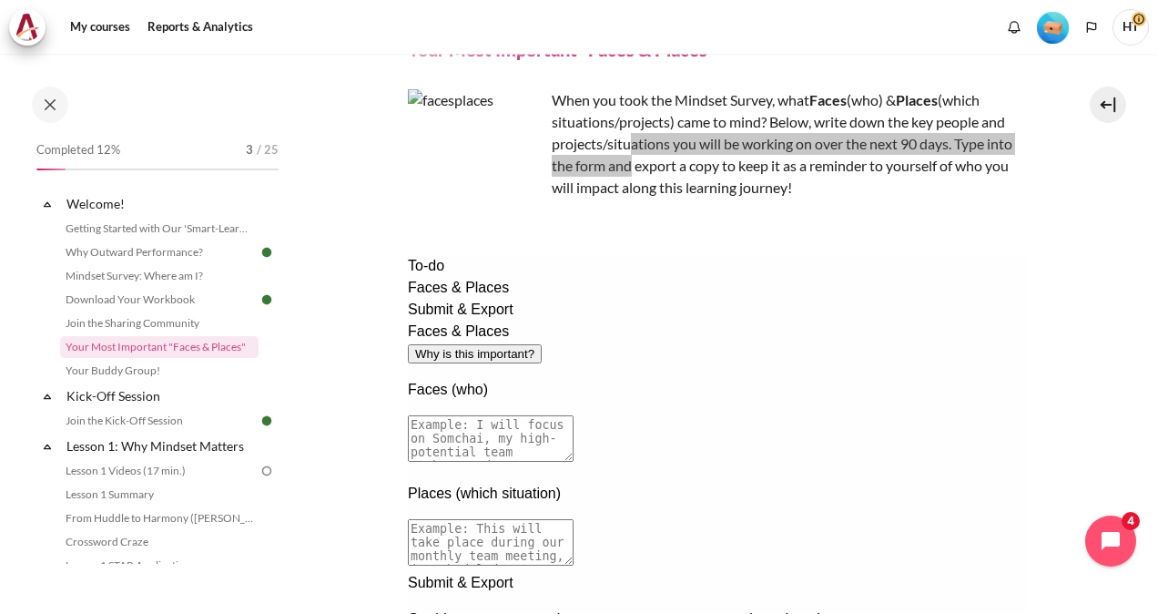
drag, startPoint x: 934, startPoint y: 398, endPoint x: 622, endPoint y: 365, distance: 314.1
click at [573, 415] on textarea at bounding box center [490, 438] width 166 height 46
drag, startPoint x: 546, startPoint y: 353, endPoint x: 943, endPoint y: 419, distance: 403.3
click at [943, 419] on div "Faces & Places Why is this important? Faces (who) Places (which situation)" at bounding box center [717, 446] width 621 height 251
drag, startPoint x: 836, startPoint y: 390, endPoint x: 633, endPoint y: 352, distance: 206.7
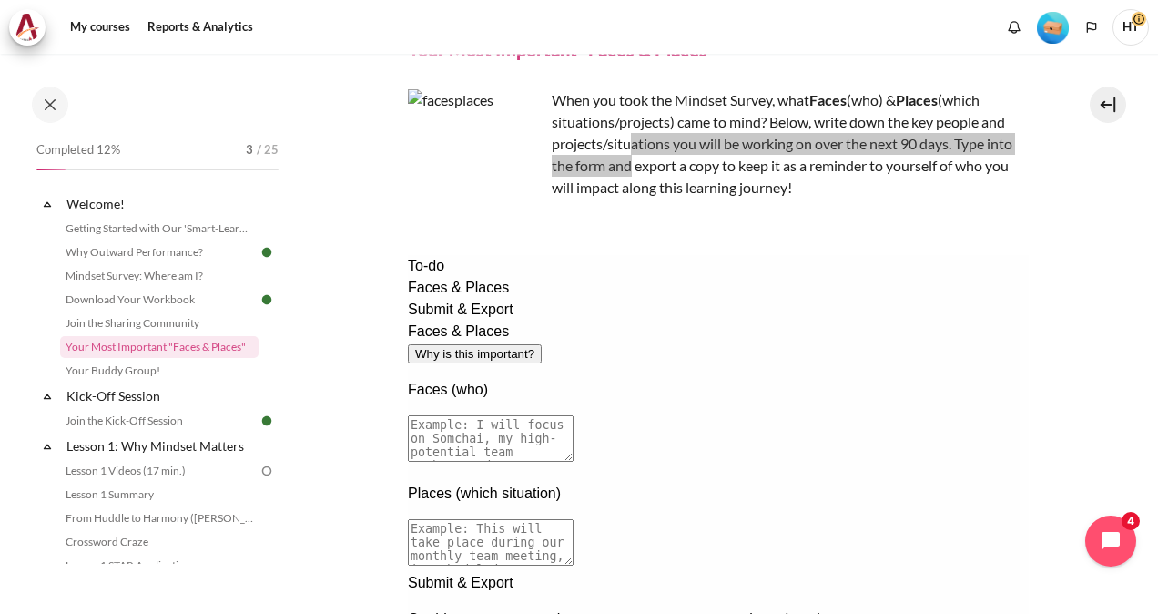
click at [573, 415] on textarea at bounding box center [490, 438] width 166 height 46
drag, startPoint x: 716, startPoint y: 371, endPoint x: 583, endPoint y: 357, distance: 133.7
click at [573, 415] on textarea at bounding box center [490, 438] width 166 height 46
click at [576, 379] on p "Faces (who)" at bounding box center [717, 390] width 621 height 22
click at [569, 415] on textarea at bounding box center [490, 438] width 166 height 46
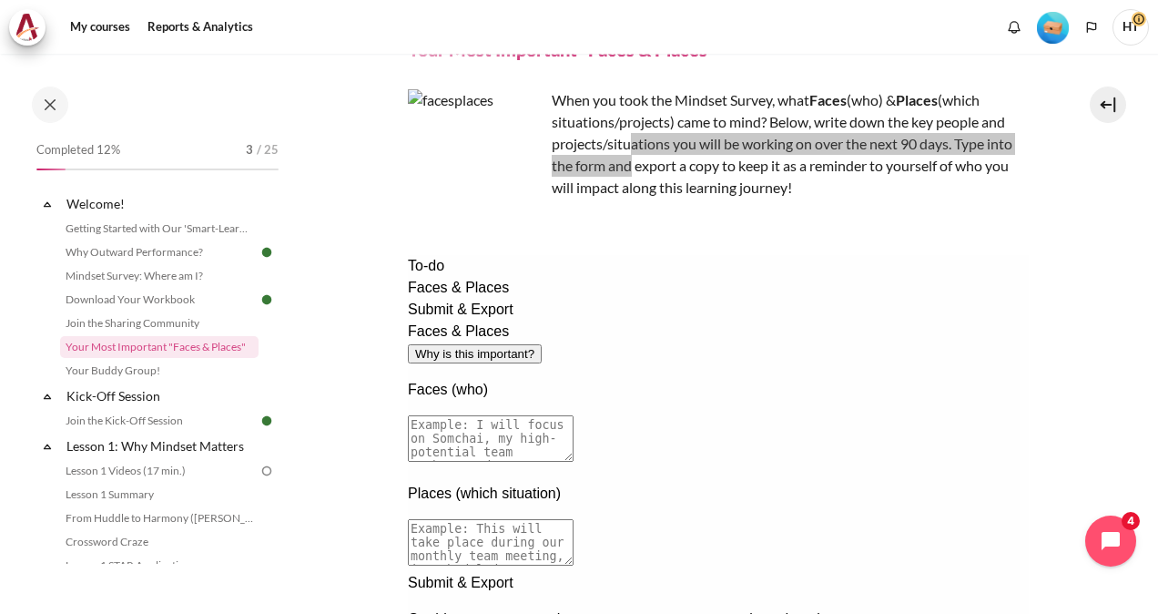
click at [569, 415] on textarea at bounding box center [490, 438] width 166 height 46
type textarea "r"
drag, startPoint x: 602, startPoint y: 355, endPoint x: 890, endPoint y: 406, distance: 292.3
click at [890, 406] on div "Faces (who)" at bounding box center [717, 423] width 621 height 89
click at [573, 415] on textarea at bounding box center [490, 438] width 166 height 46
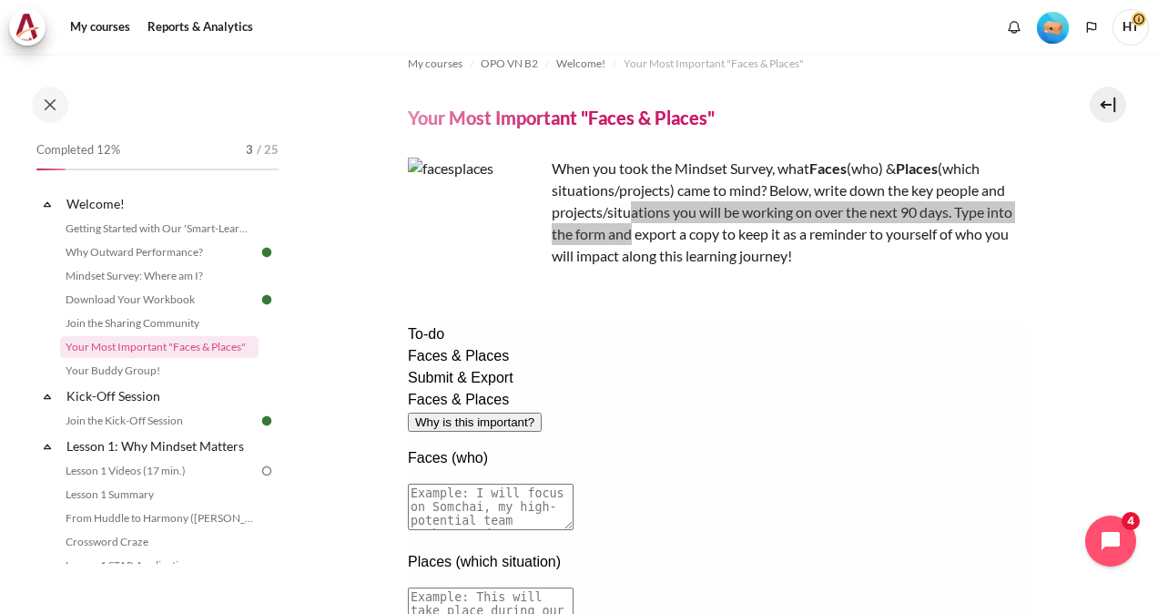
scroll to position [0, 0]
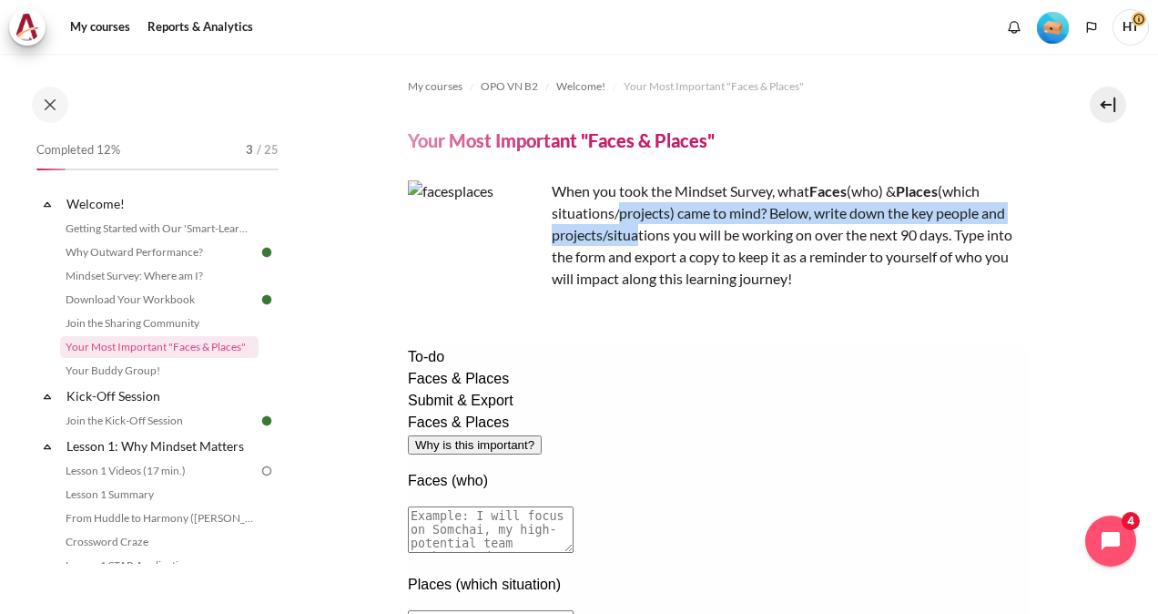
drag, startPoint x: 617, startPoint y: 202, endPoint x: 637, endPoint y: 224, distance: 29.6
click at [637, 224] on p "When you took the Mindset Survey, what F aces (who) & Places (which situations/…" at bounding box center [718, 234] width 621 height 109
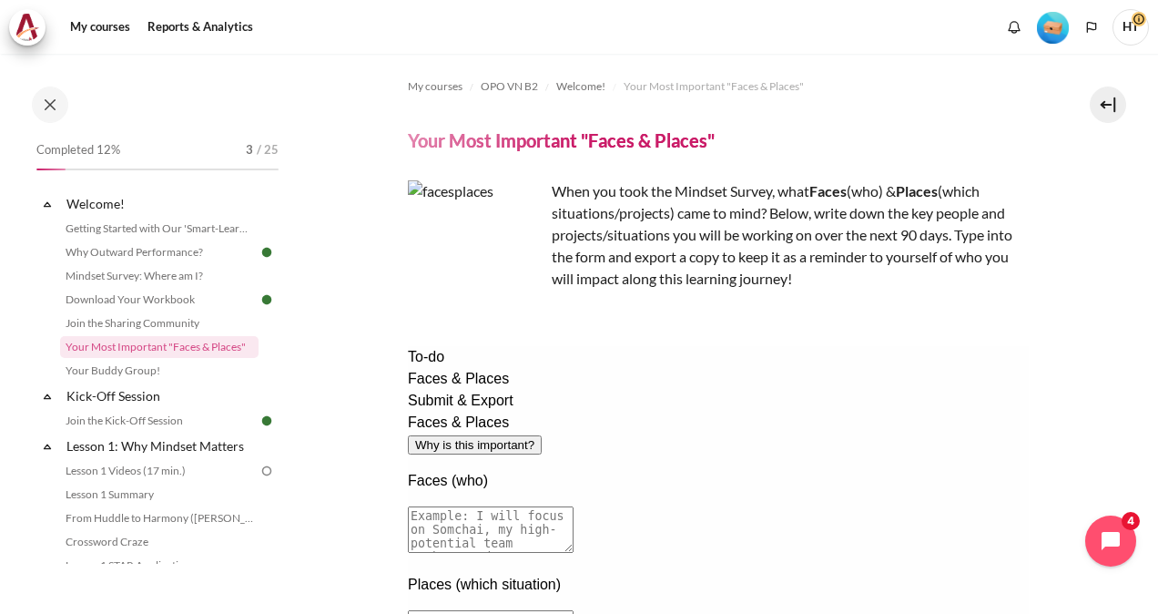
drag, startPoint x: 637, startPoint y: 224, endPoint x: 719, endPoint y: 281, distance: 100.0
click at [719, 281] on p "When you took the Mindset Survey, what F aces (who) & Places (which situations/…" at bounding box center [718, 234] width 621 height 109
click at [151, 375] on link "Your Buddy Group!" at bounding box center [159, 371] width 199 height 22
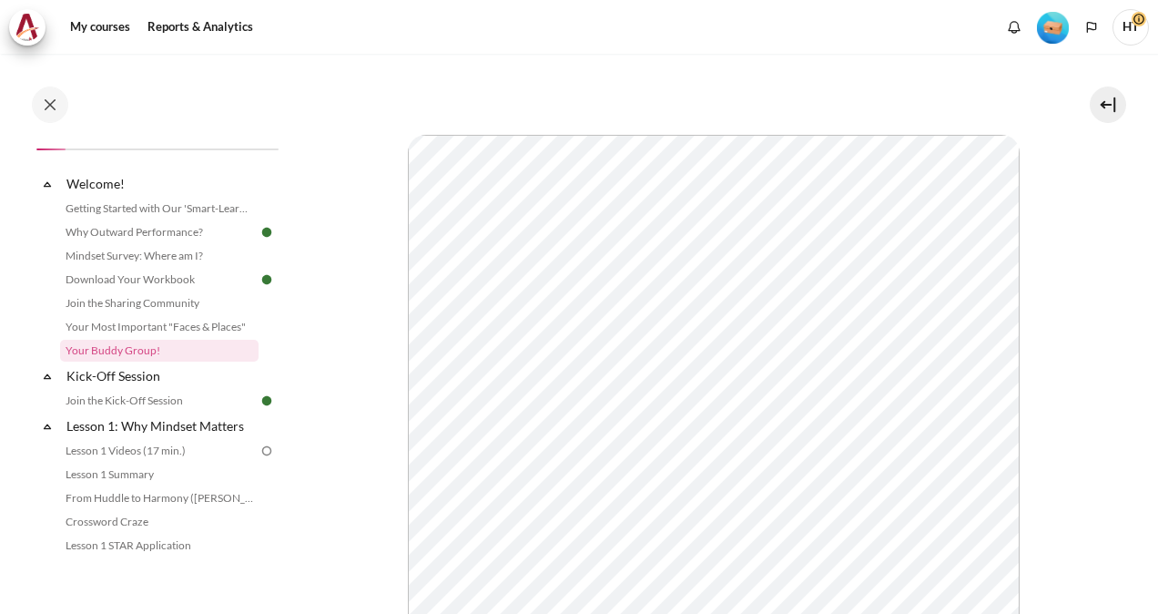
scroll to position [423, 0]
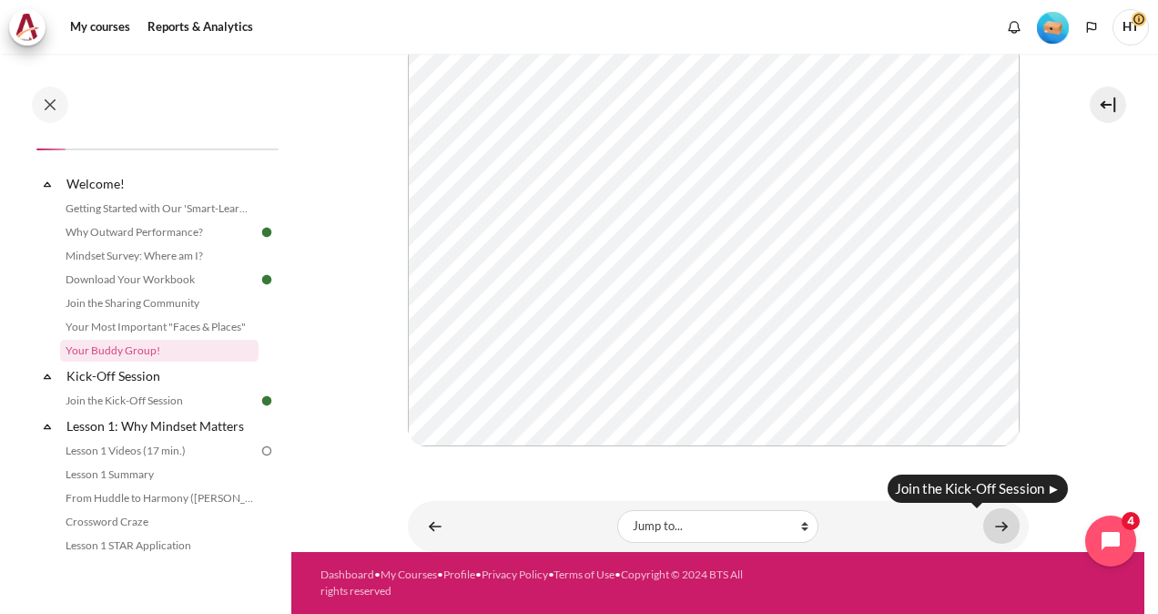
click at [986, 530] on link "Content" at bounding box center [1002, 526] width 36 height 36
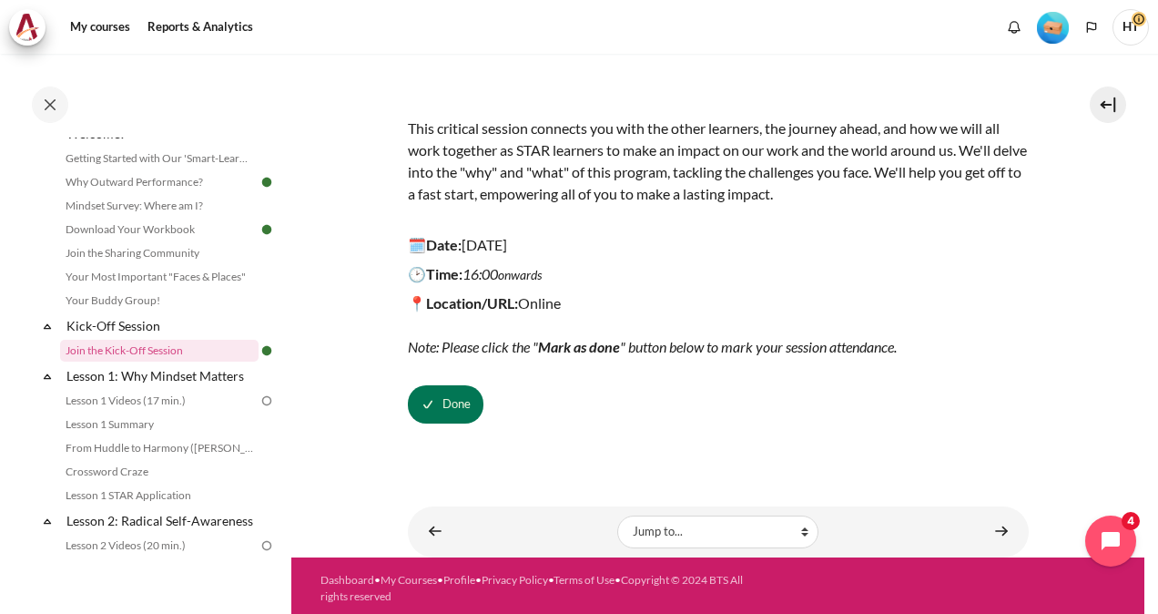
scroll to position [195, 0]
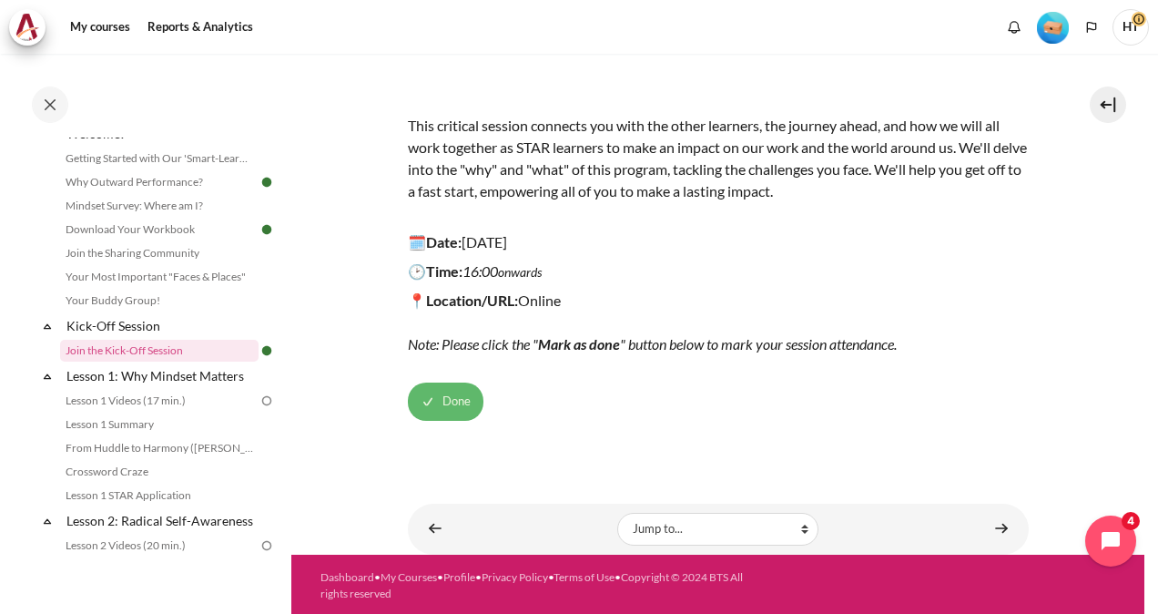
click at [447, 408] on button "Done" at bounding box center [446, 401] width 76 height 38
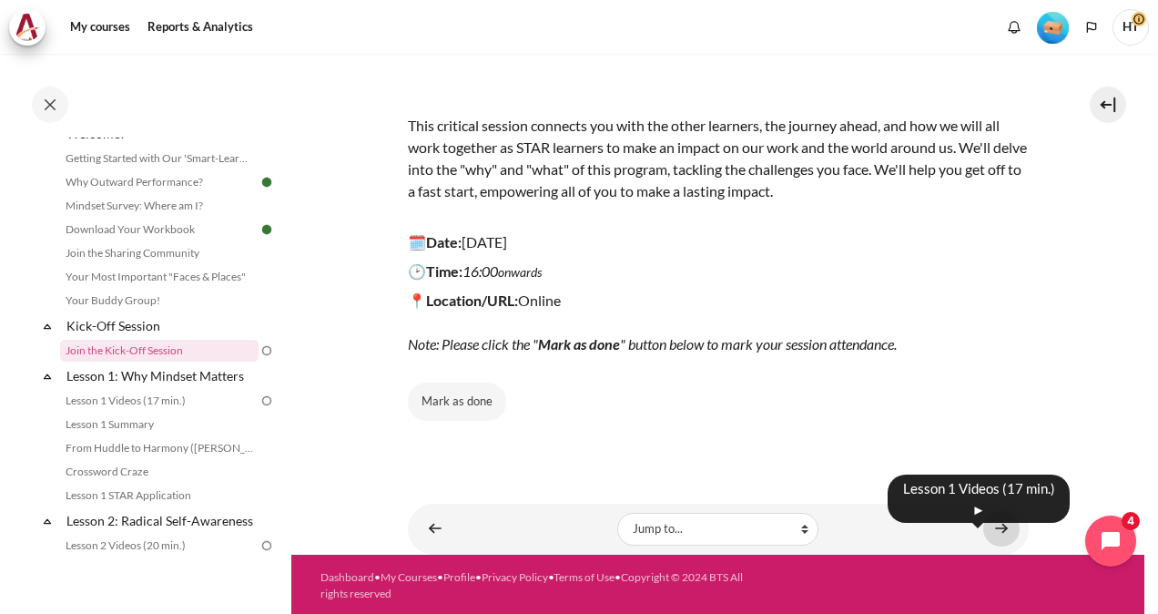
click at [1000, 532] on link "Content" at bounding box center [1002, 529] width 36 height 36
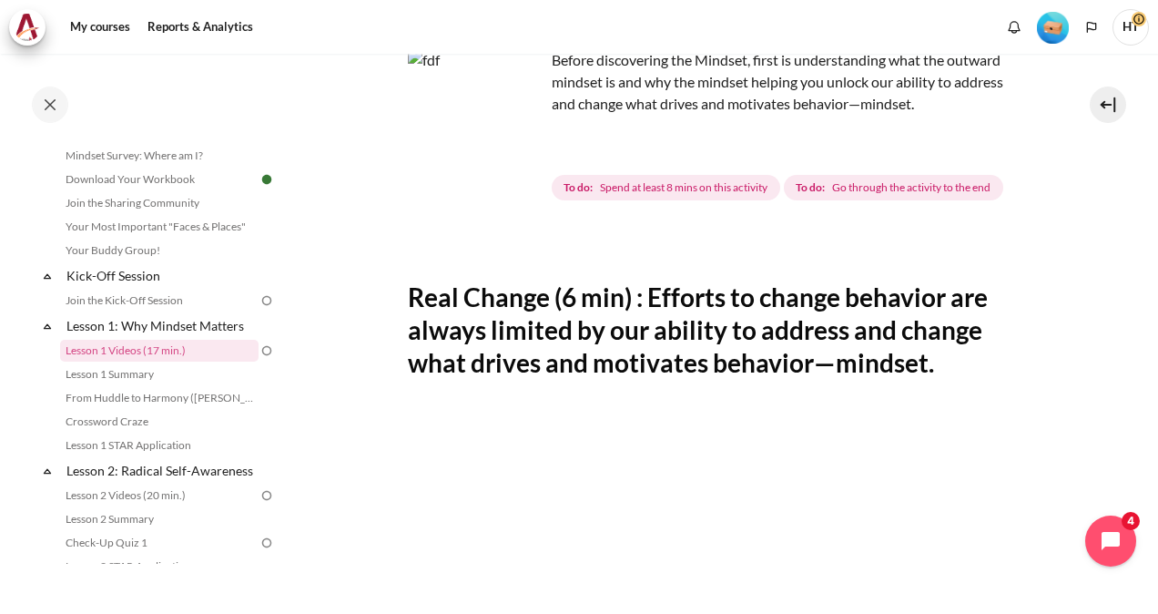
scroll to position [91, 0]
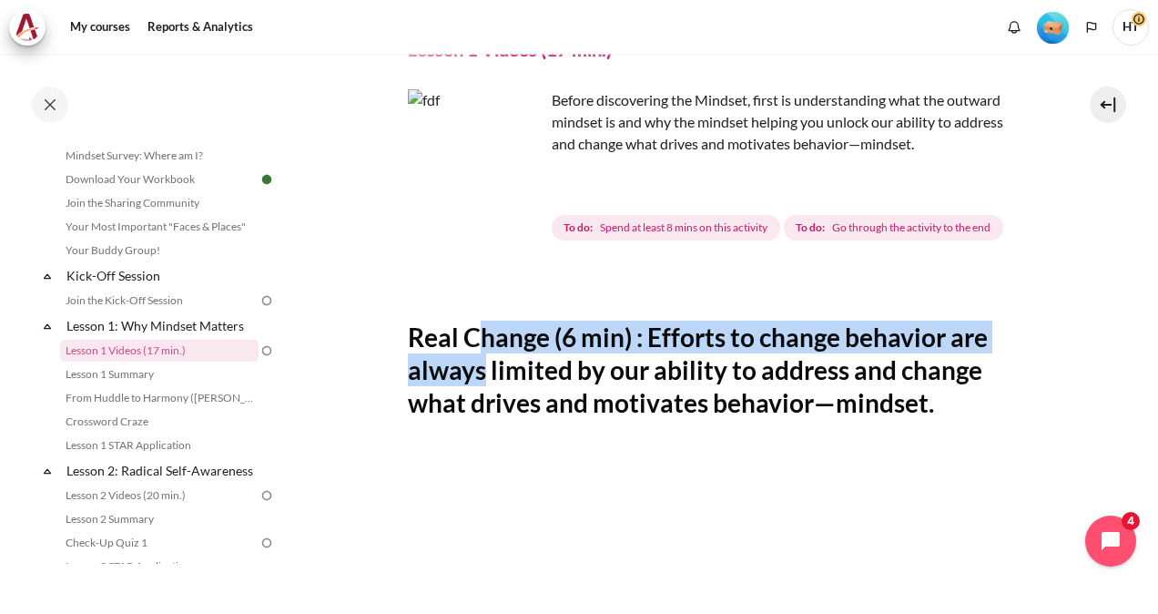
drag, startPoint x: 474, startPoint y: 350, endPoint x: 482, endPoint y: 377, distance: 28.3
click at [482, 377] on h2 "Real Change (6 min) : Efforts to change behavior are always limited by our abil…" at bounding box center [718, 370] width 621 height 99
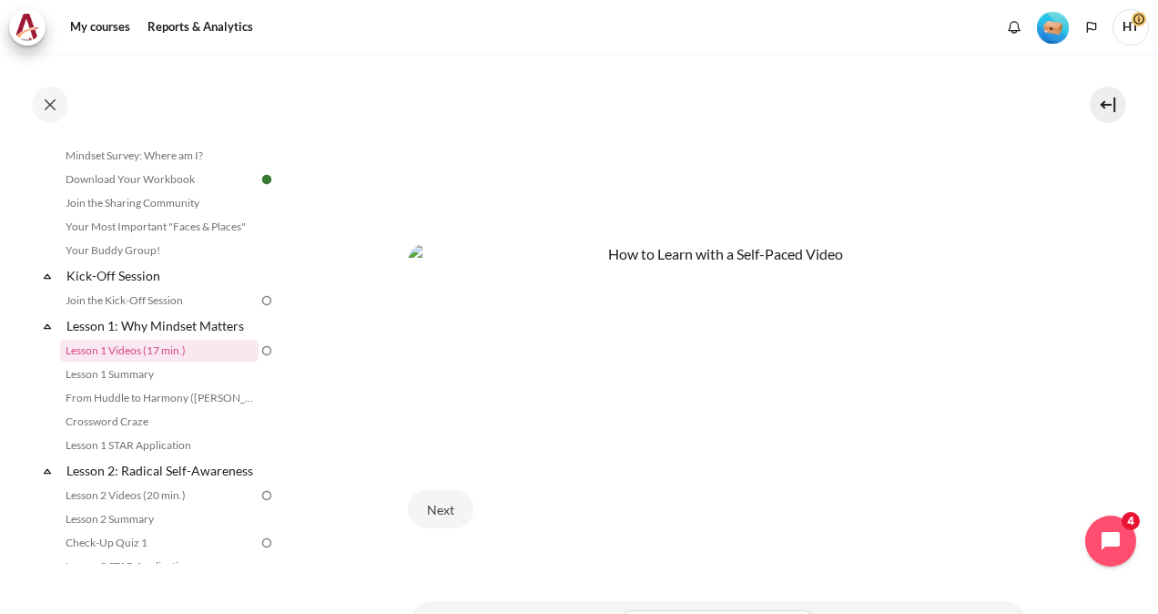
scroll to position [777, 0]
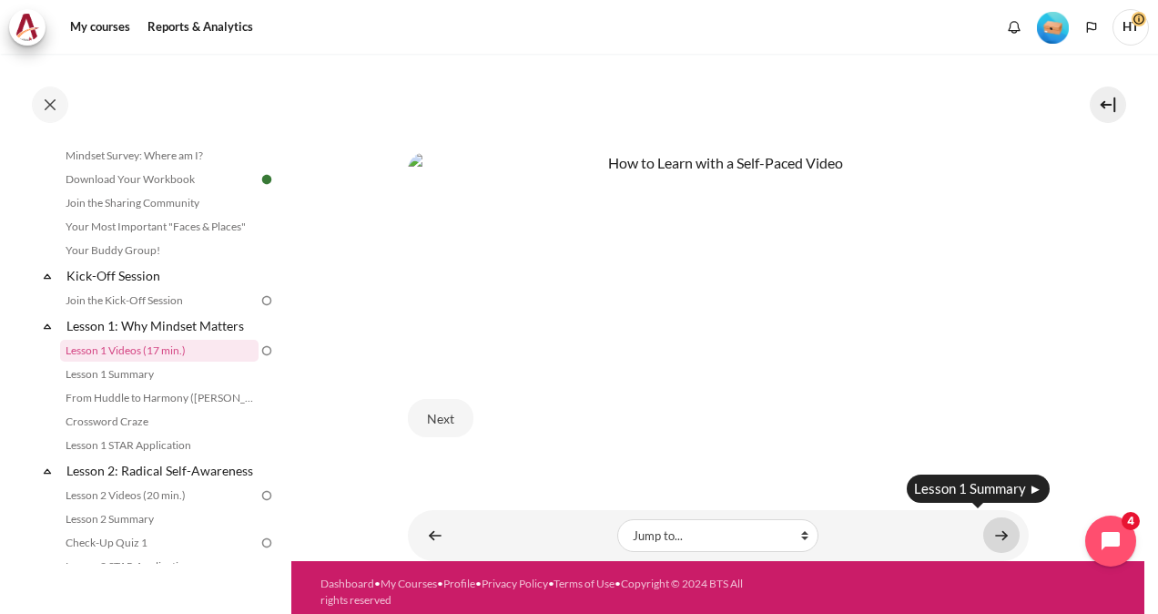
click at [1000, 527] on link "Content" at bounding box center [1002, 535] width 36 height 36
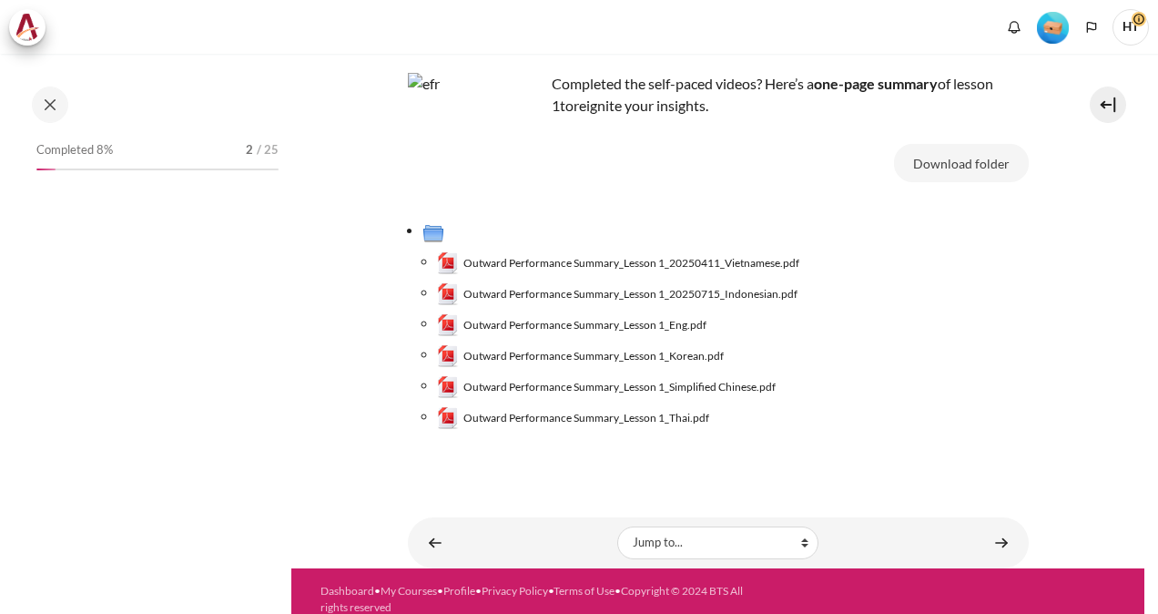
scroll to position [123, 0]
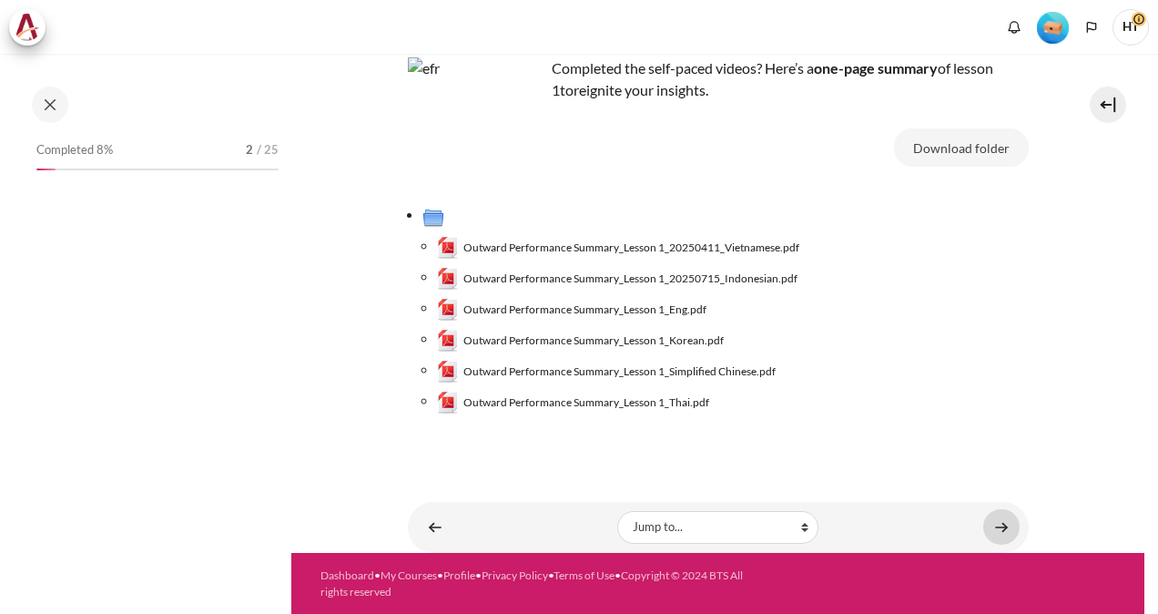
click at [987, 526] on link "Content" at bounding box center [1002, 527] width 36 height 36
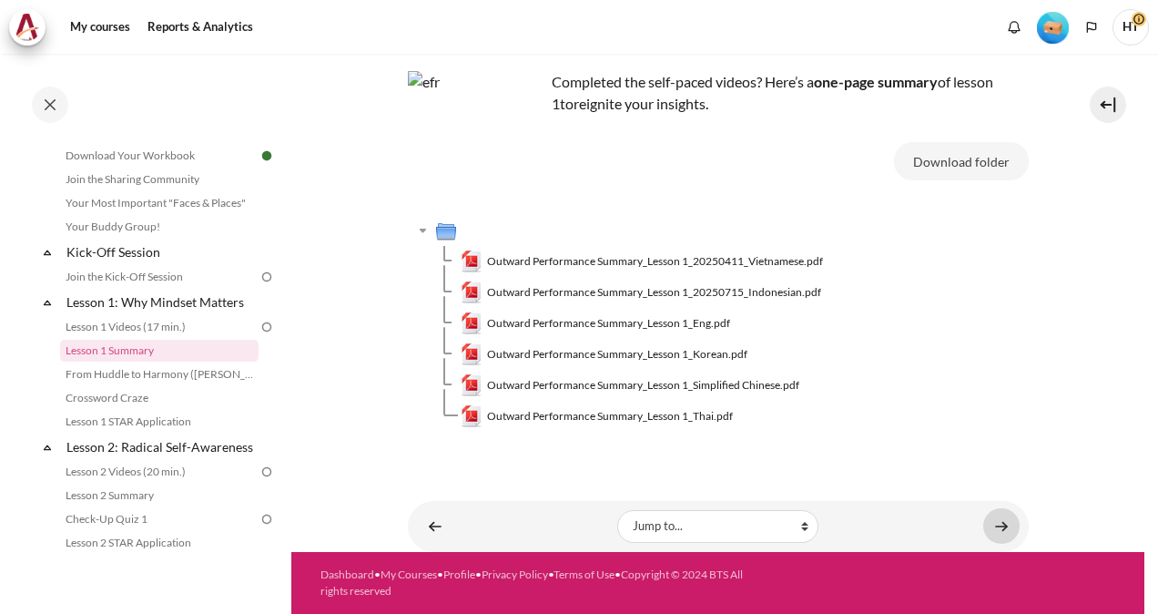
scroll to position [108, 0]
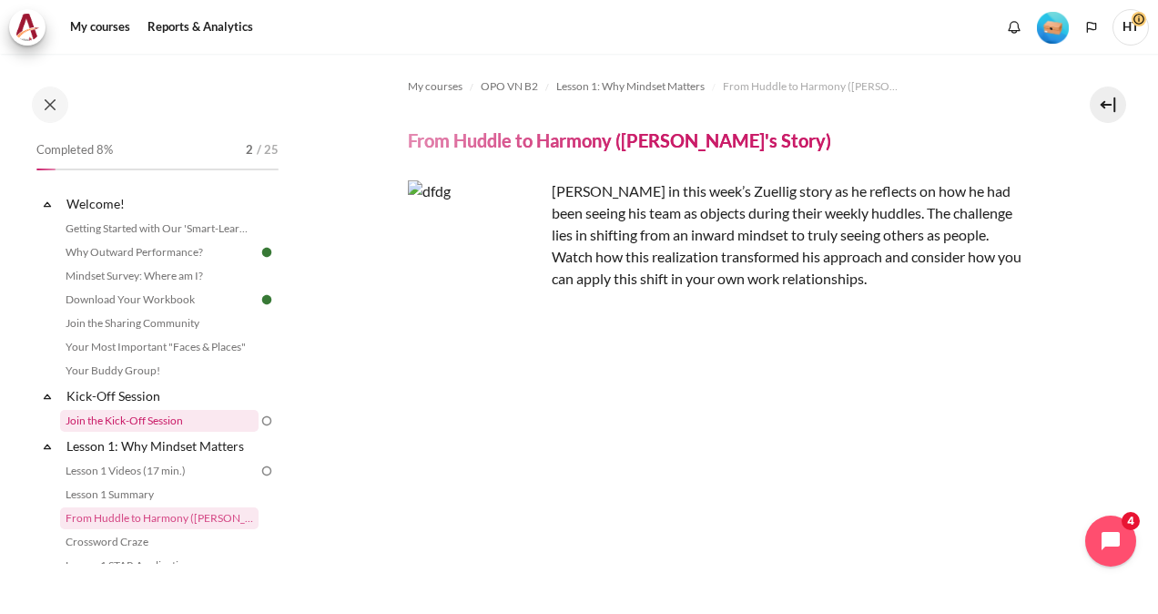
click at [160, 415] on link "Join the Kick-Off Session" at bounding box center [159, 421] width 199 height 22
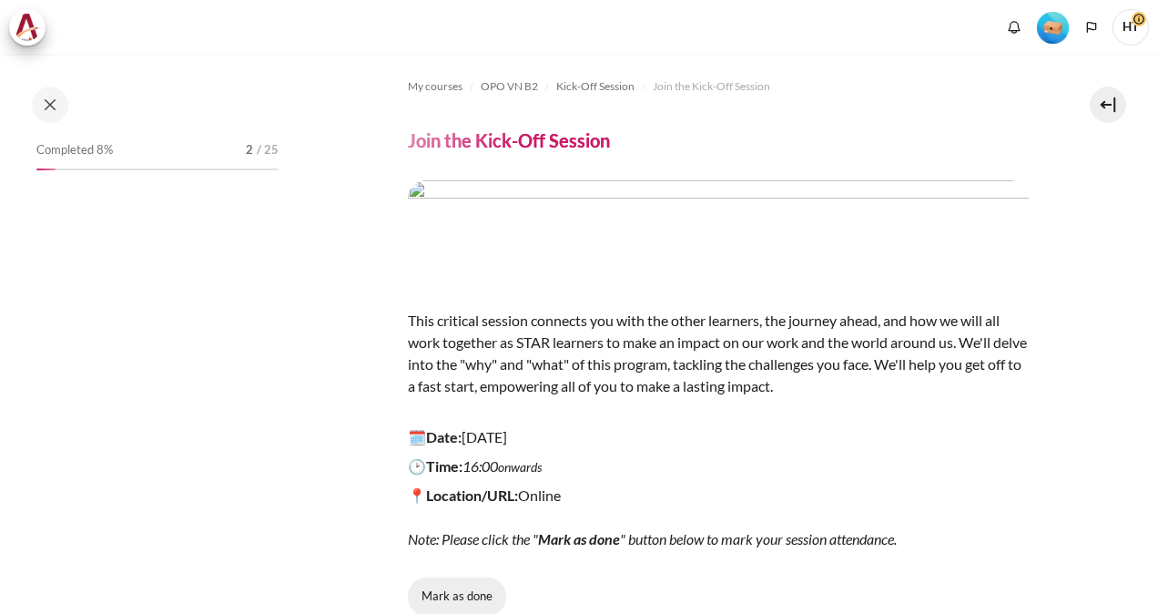
scroll to position [195, 0]
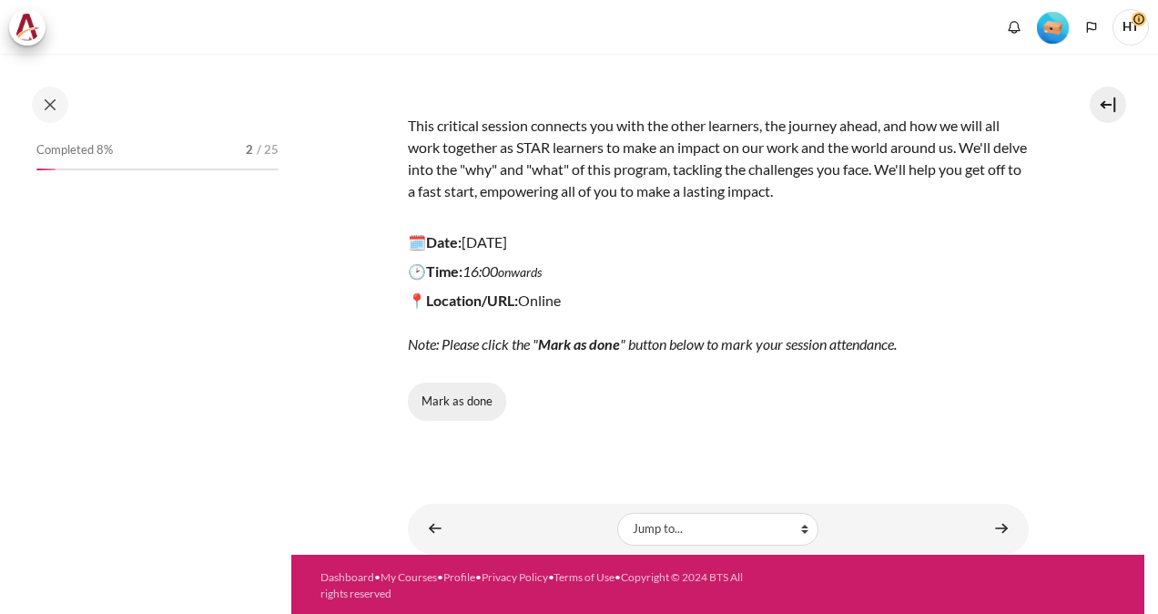
click at [463, 401] on button "Mark as done" at bounding box center [457, 401] width 98 height 38
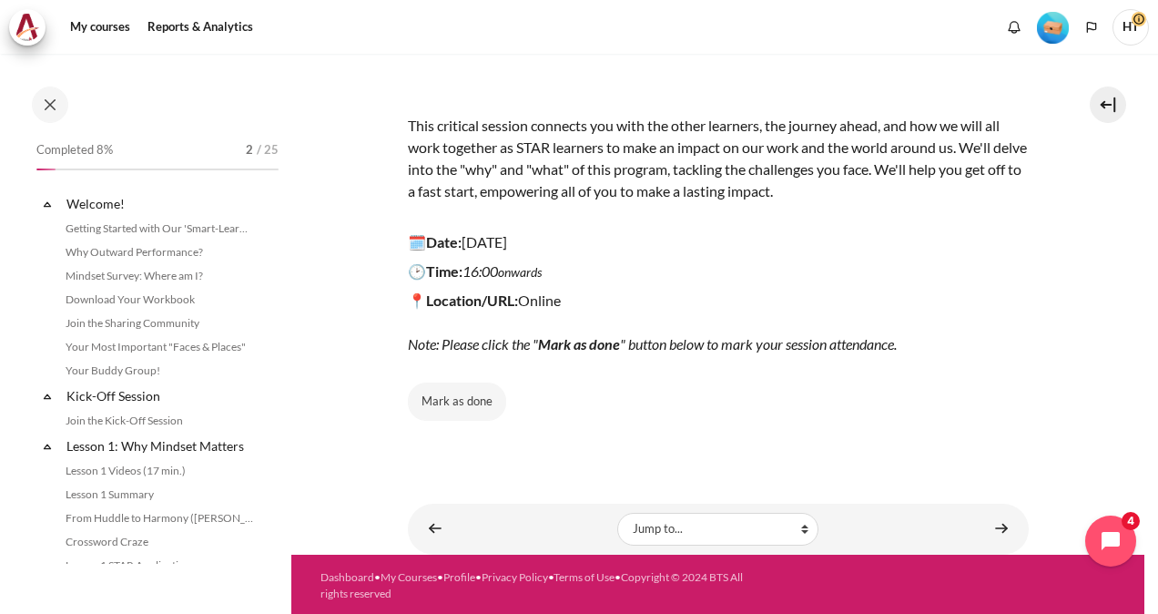
scroll to position [70, 0]
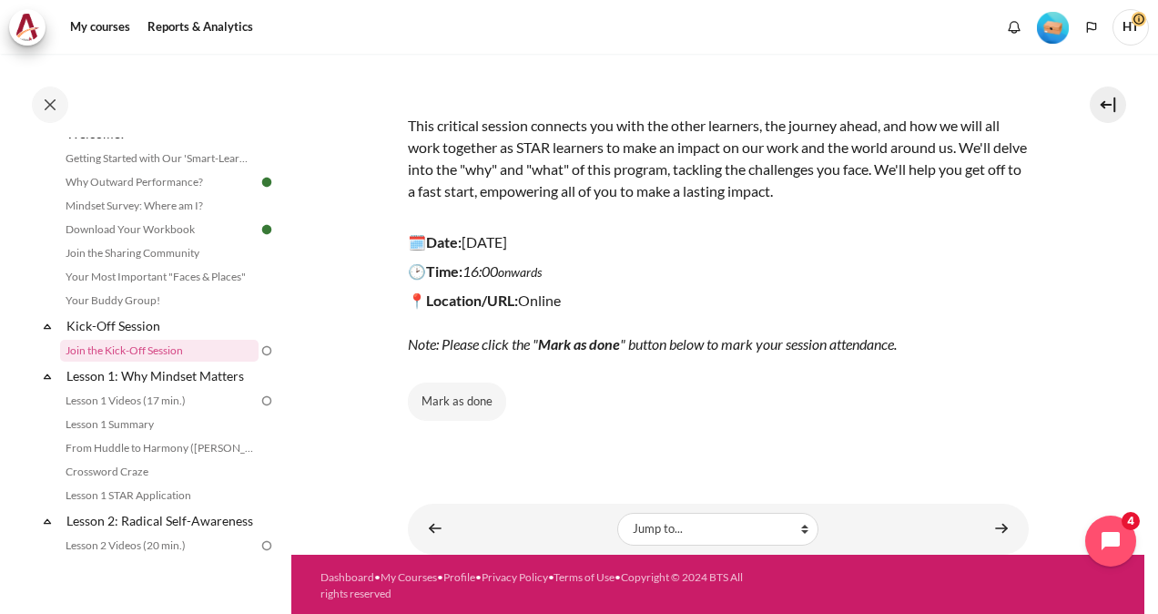
drag, startPoint x: 450, startPoint y: 418, endPoint x: 401, endPoint y: 501, distance: 96.4
click at [401, 501] on section "My courses OPO VN B2 Kick-Off Session Join the Kick-Off Session Join the Kick-O…" at bounding box center [717, 207] width 853 height 696
click at [472, 395] on button "Mark as done" at bounding box center [457, 401] width 98 height 38
click at [171, 405] on link "Lesson 1 Videos (17 min.)" at bounding box center [159, 401] width 199 height 22
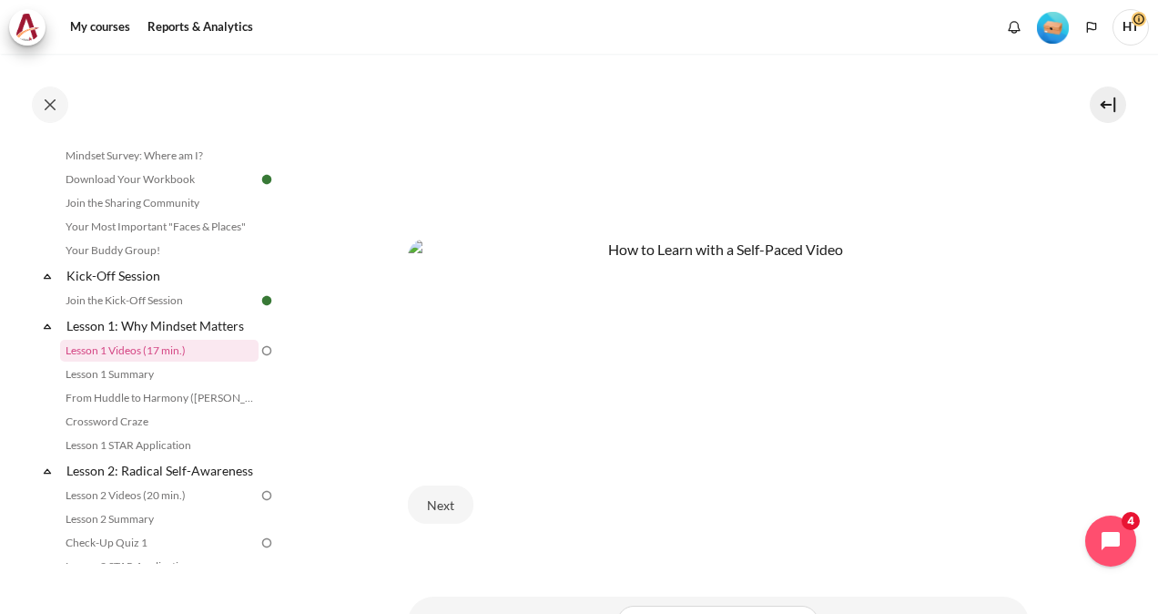
scroll to position [595, 0]
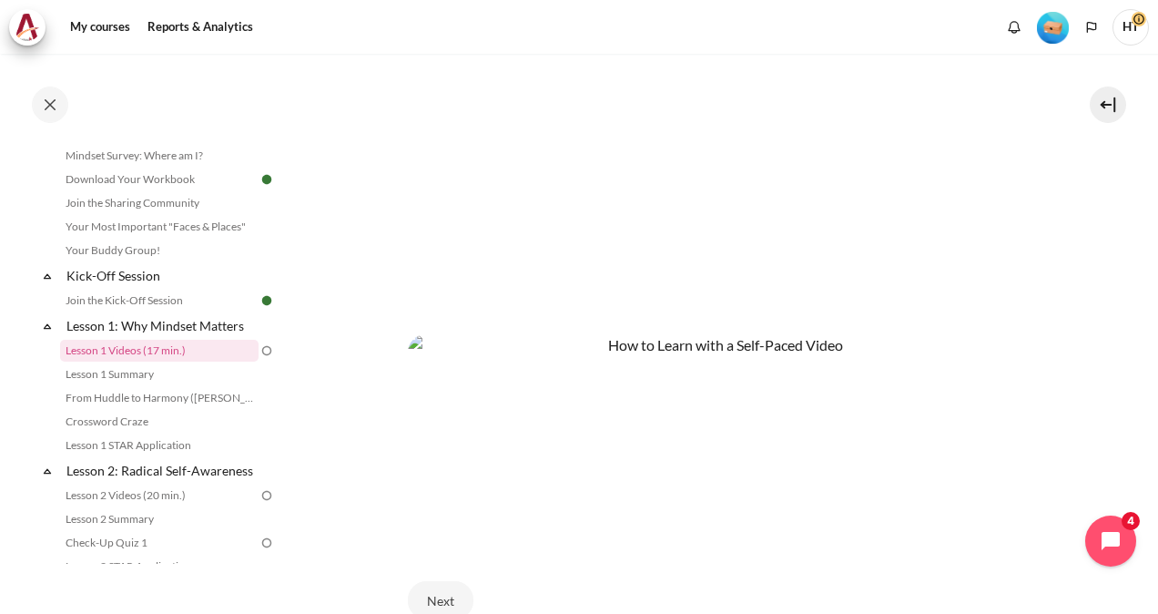
click at [1045, 508] on section "My courses OPO VN B2 Lesson 1: Why Mindset Matters Lesson 1 Videos (17 min.) Le…" at bounding box center [717, 101] width 853 height 1284
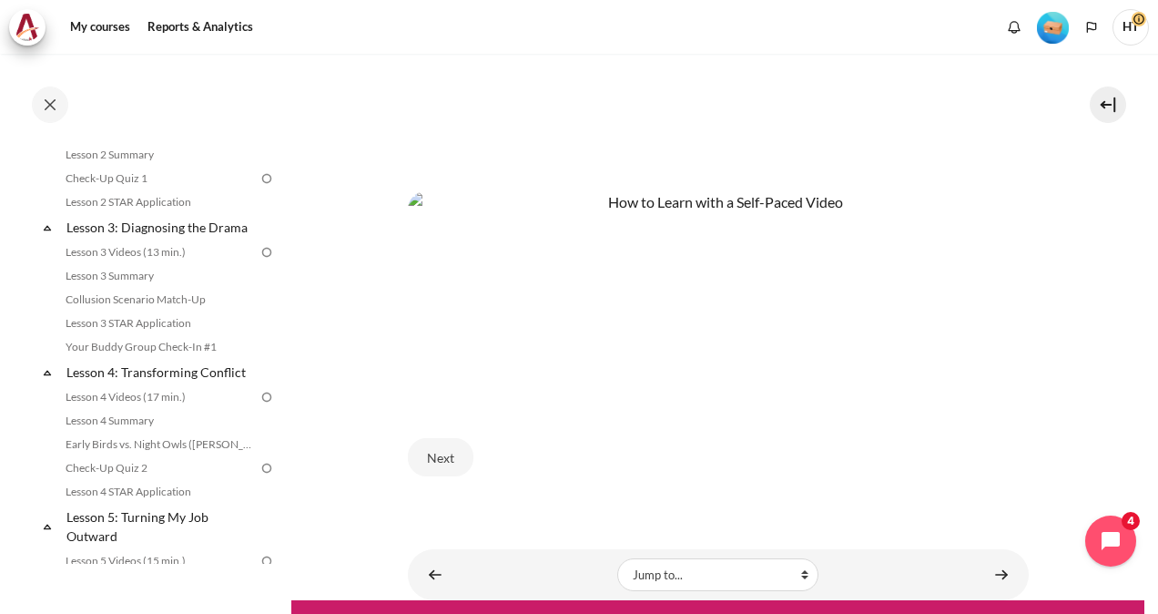
scroll to position [777, 0]
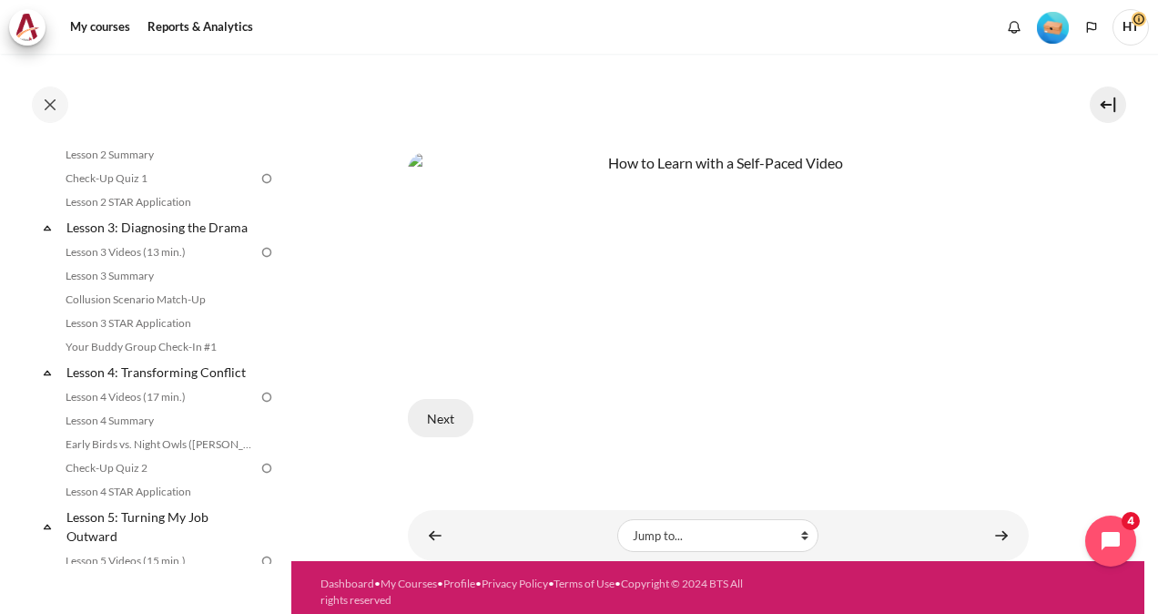
click at [434, 415] on button "Next" at bounding box center [441, 418] width 66 height 38
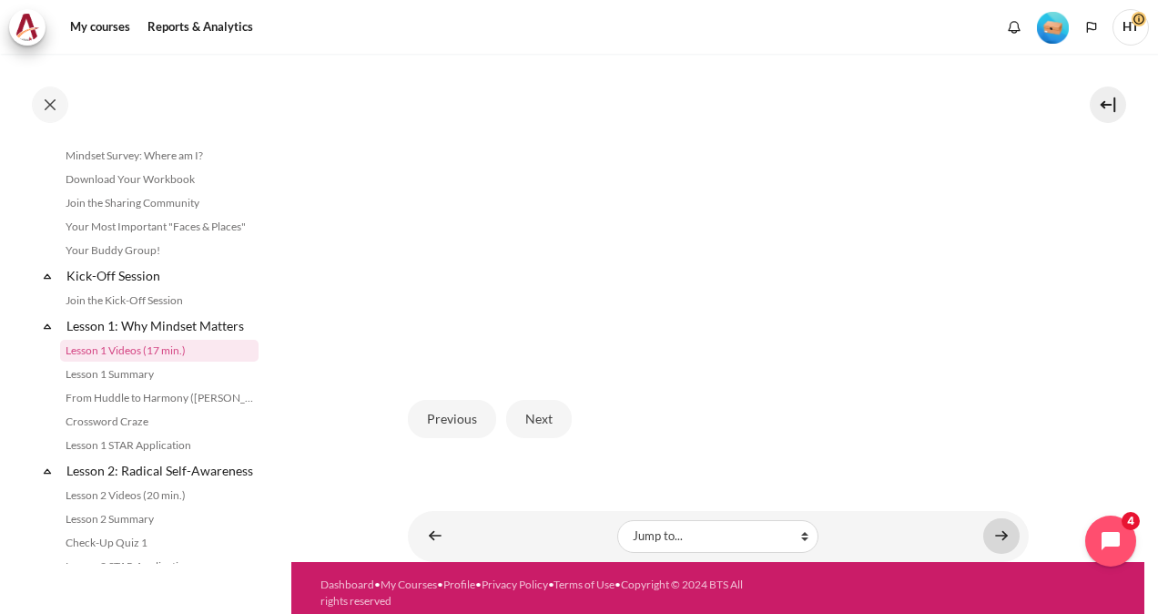
scroll to position [466, 0]
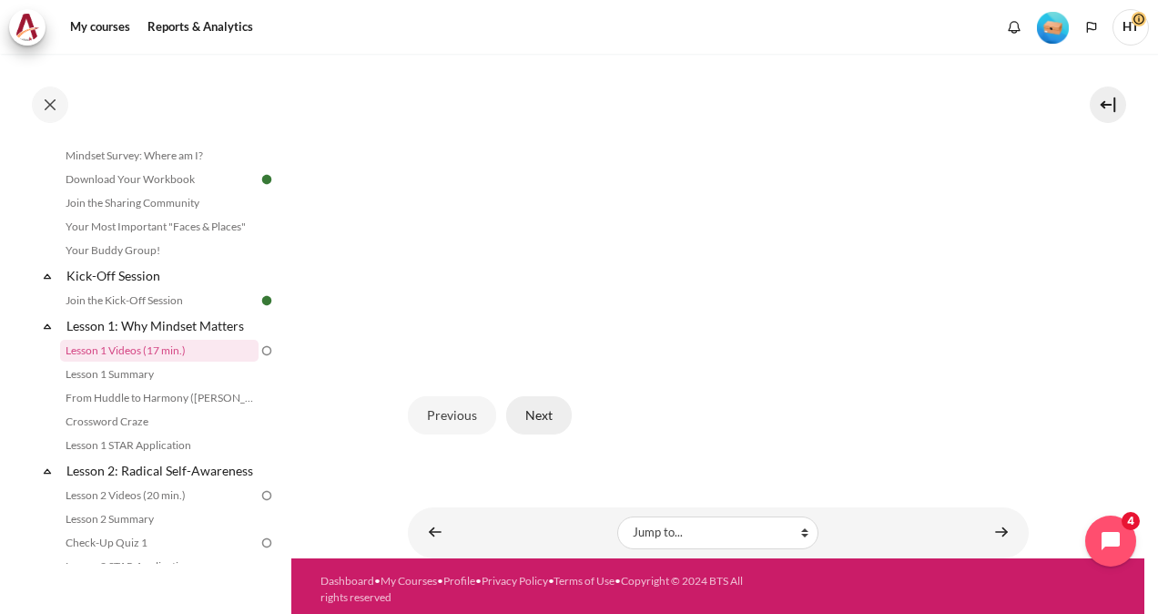
click at [546, 412] on button "Next" at bounding box center [539, 415] width 66 height 38
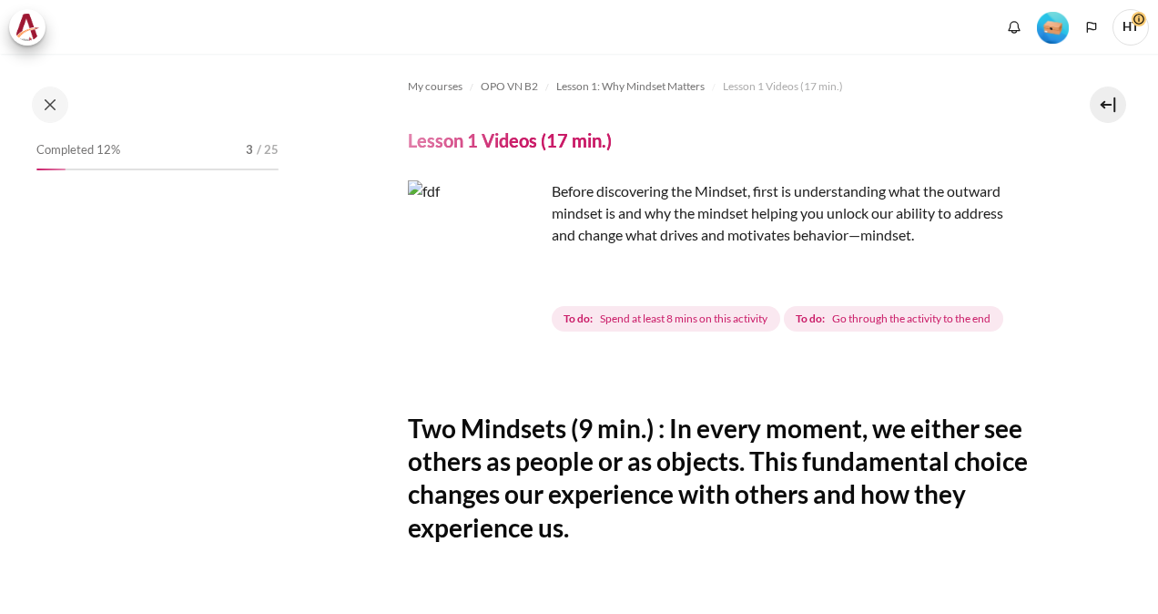
scroll to position [743, 0]
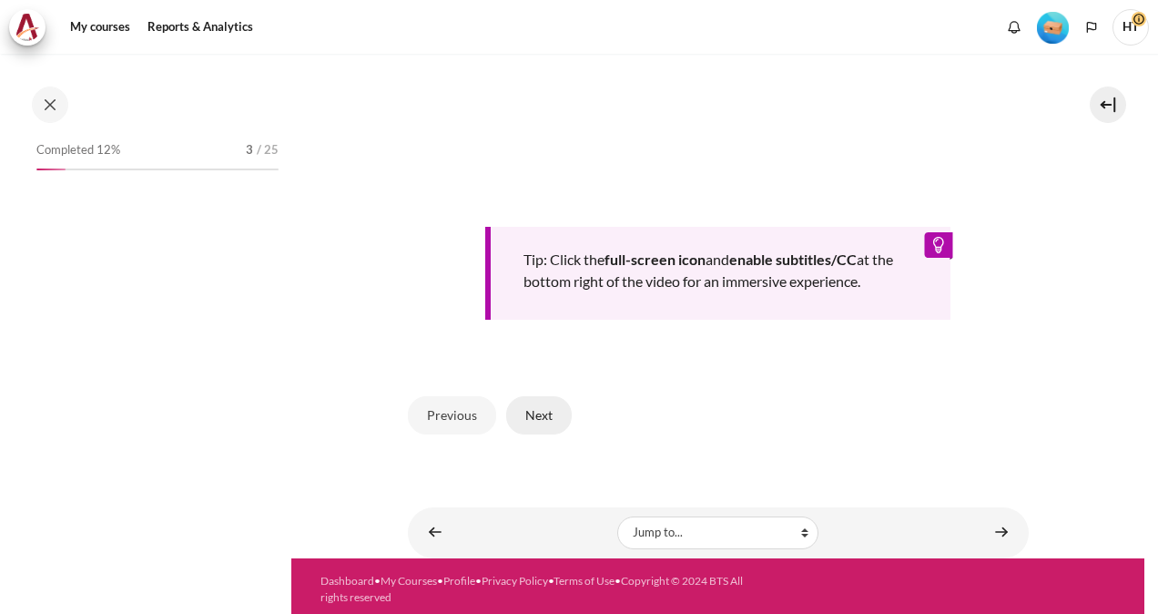
click at [541, 407] on button "Next" at bounding box center [539, 415] width 66 height 38
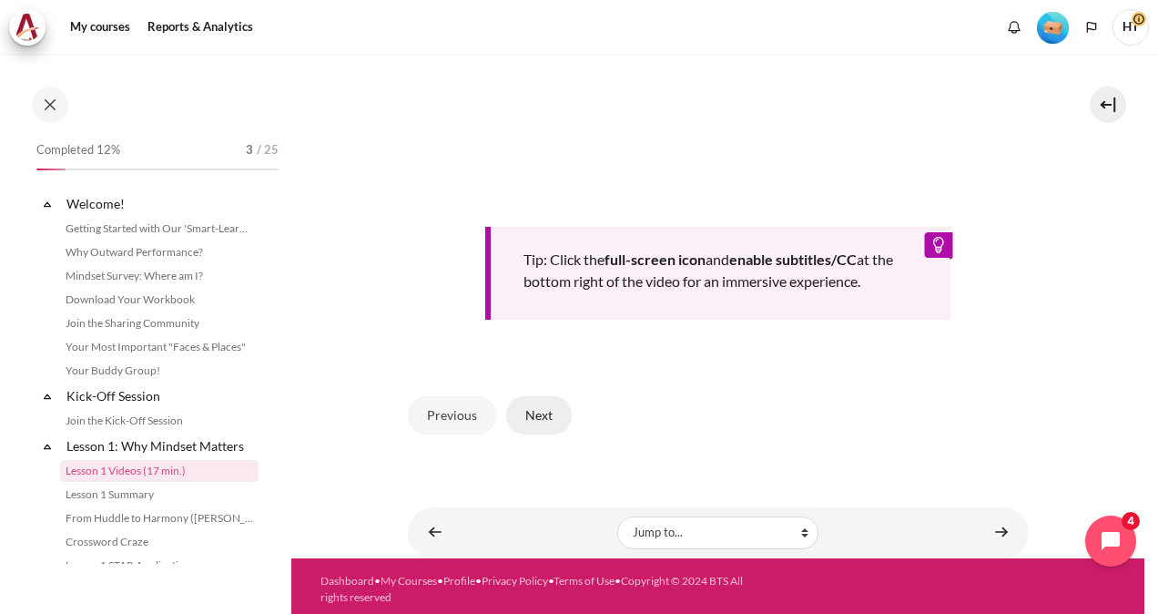
scroll to position [120, 0]
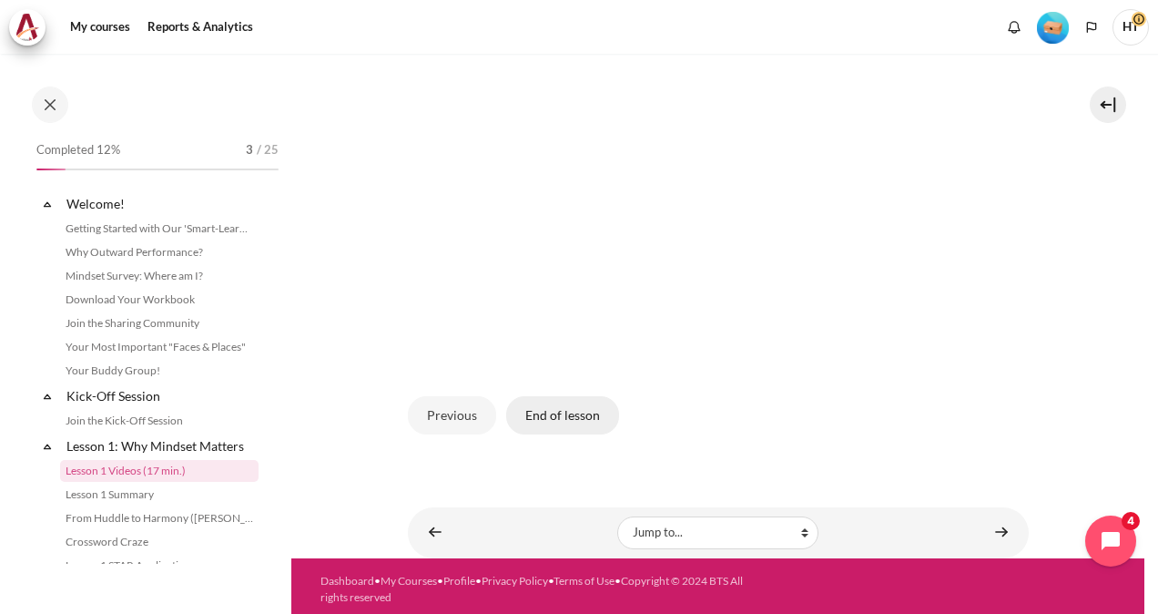
scroll to position [120, 0]
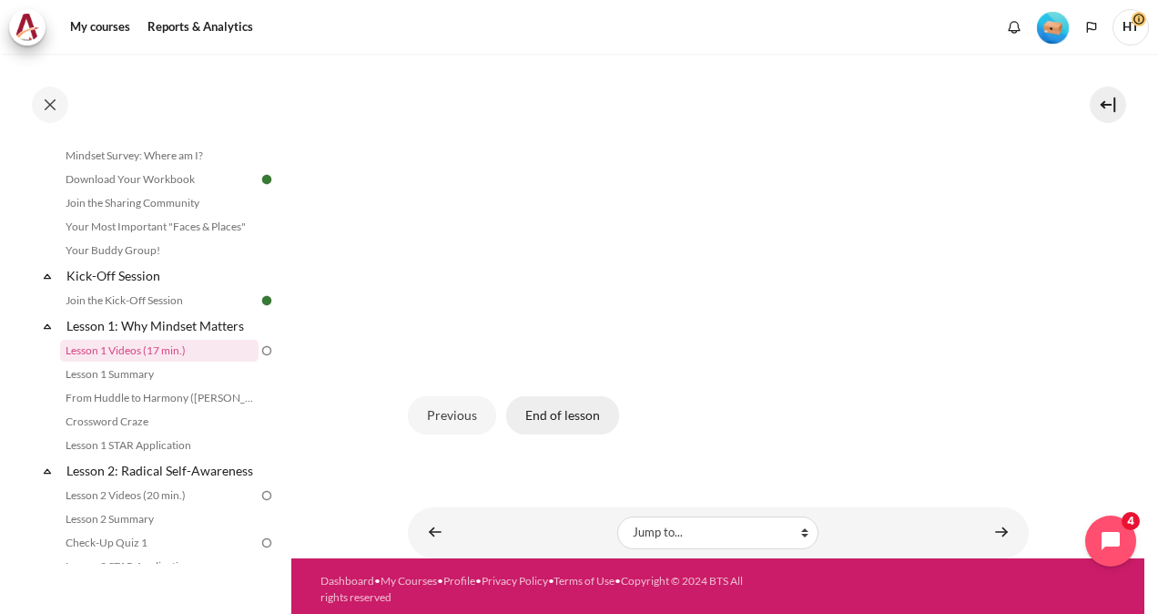
click at [556, 413] on button "End of lesson" at bounding box center [562, 415] width 113 height 38
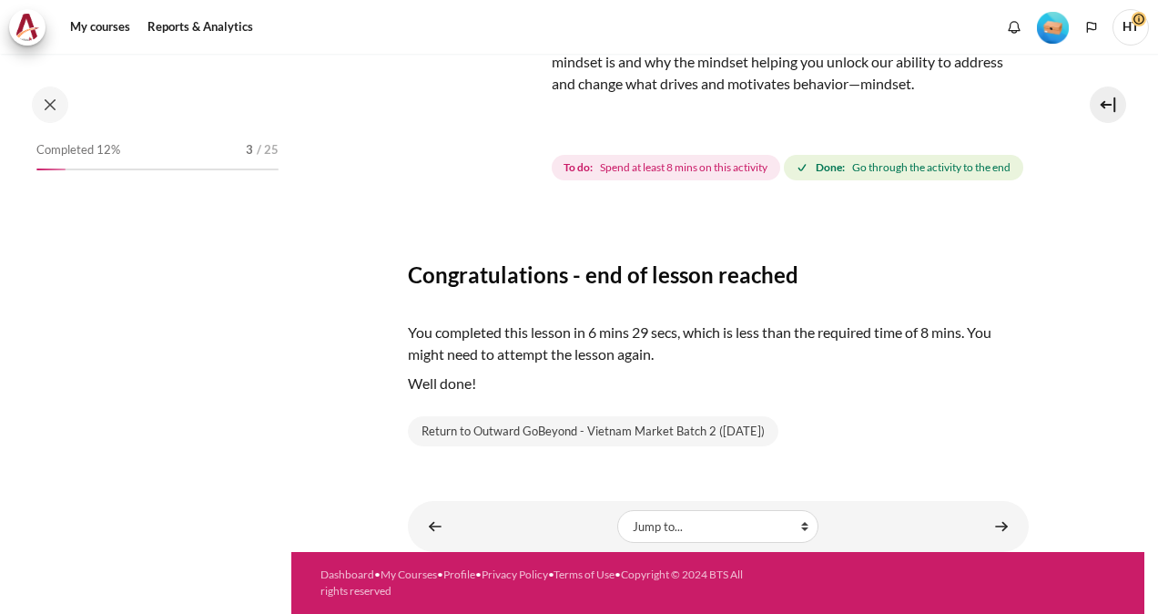
scroll to position [120, 0]
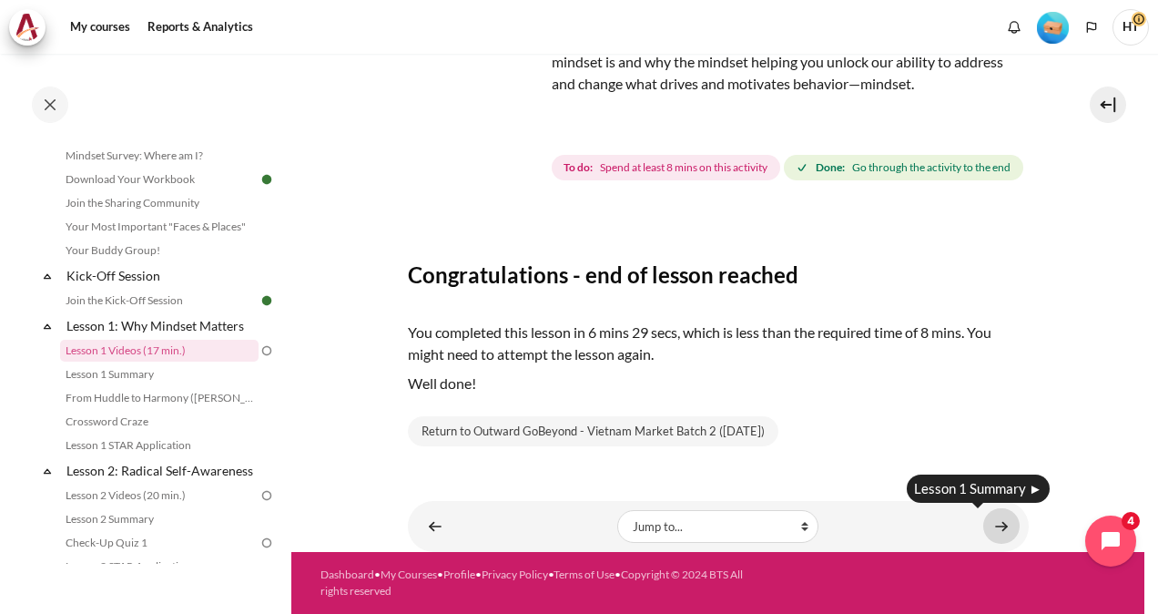
click at [998, 528] on link "Content" at bounding box center [1002, 526] width 36 height 36
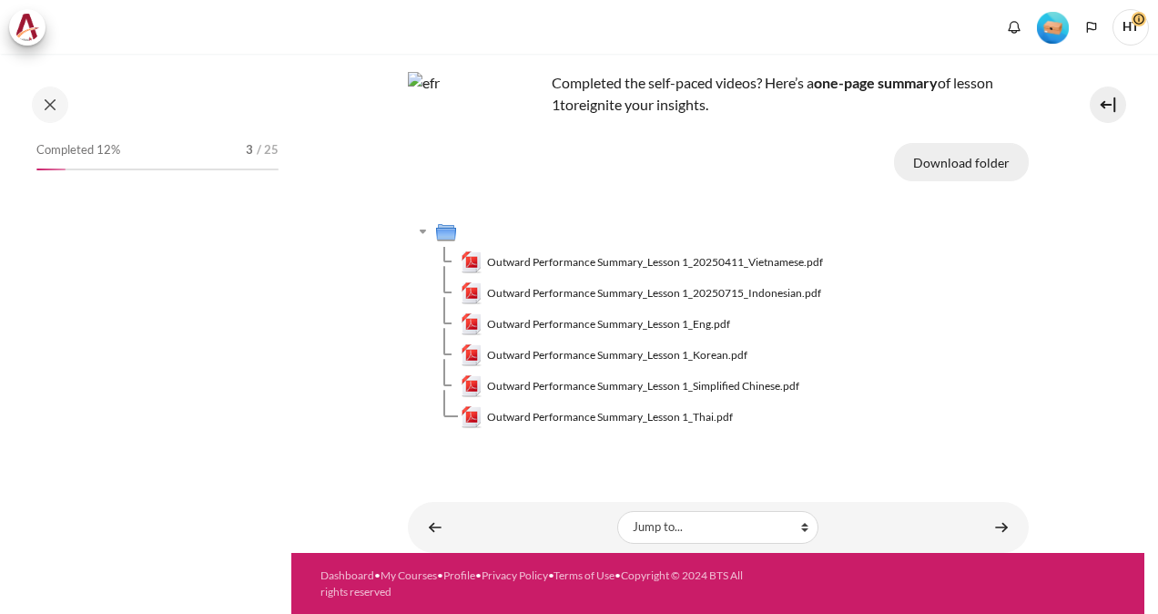
scroll to position [144, 0]
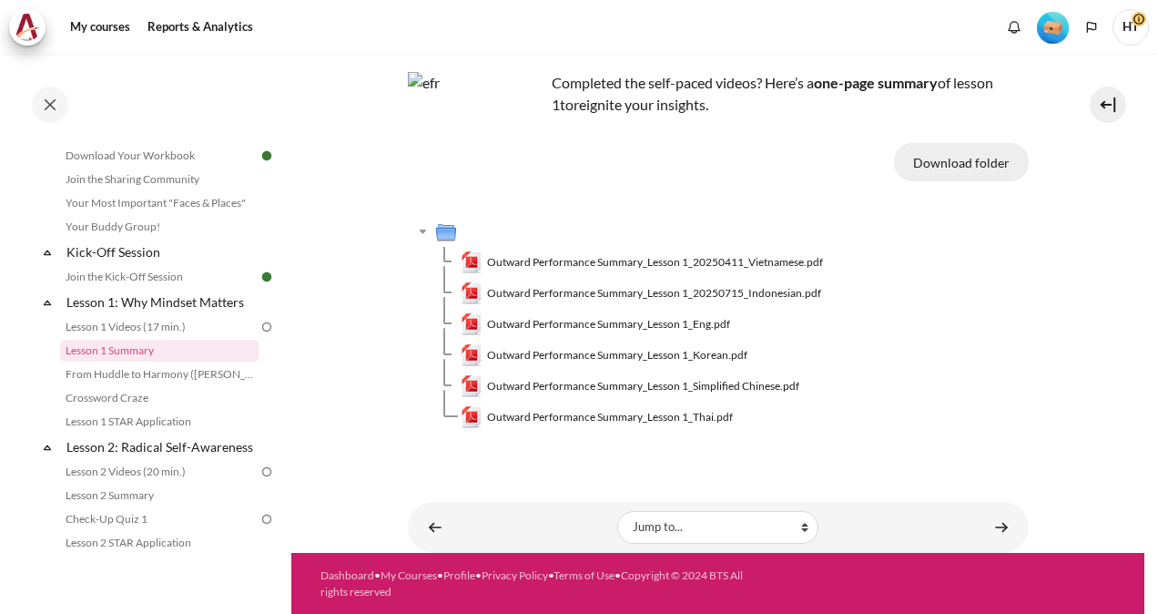
click at [959, 166] on button "Download folder" at bounding box center [961, 162] width 135 height 38
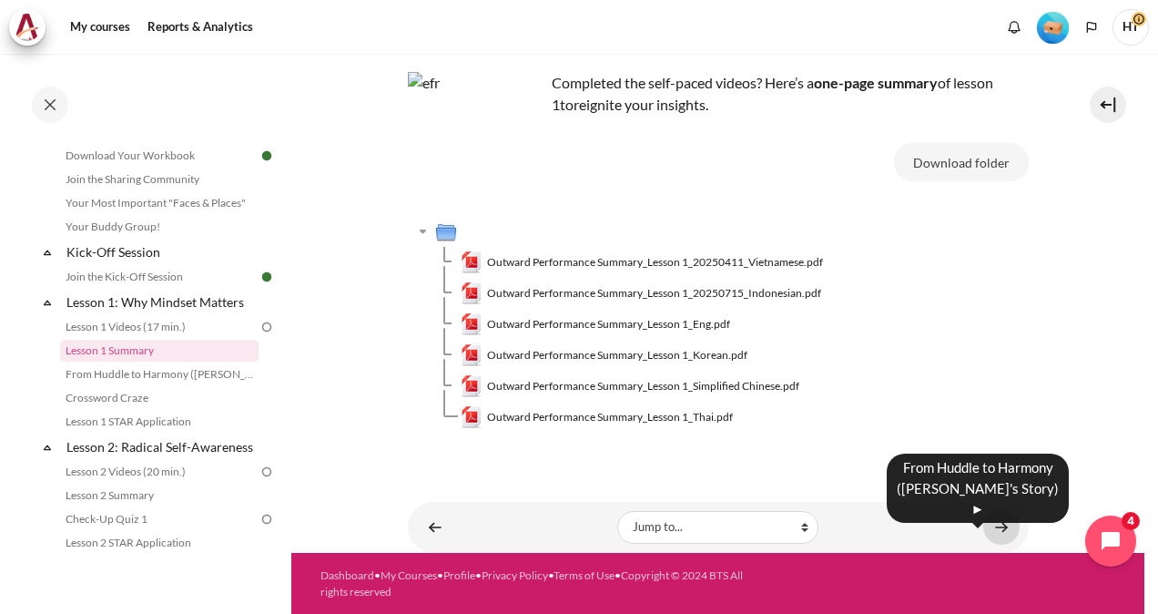
click at [984, 530] on link "Content" at bounding box center [1002, 527] width 36 height 36
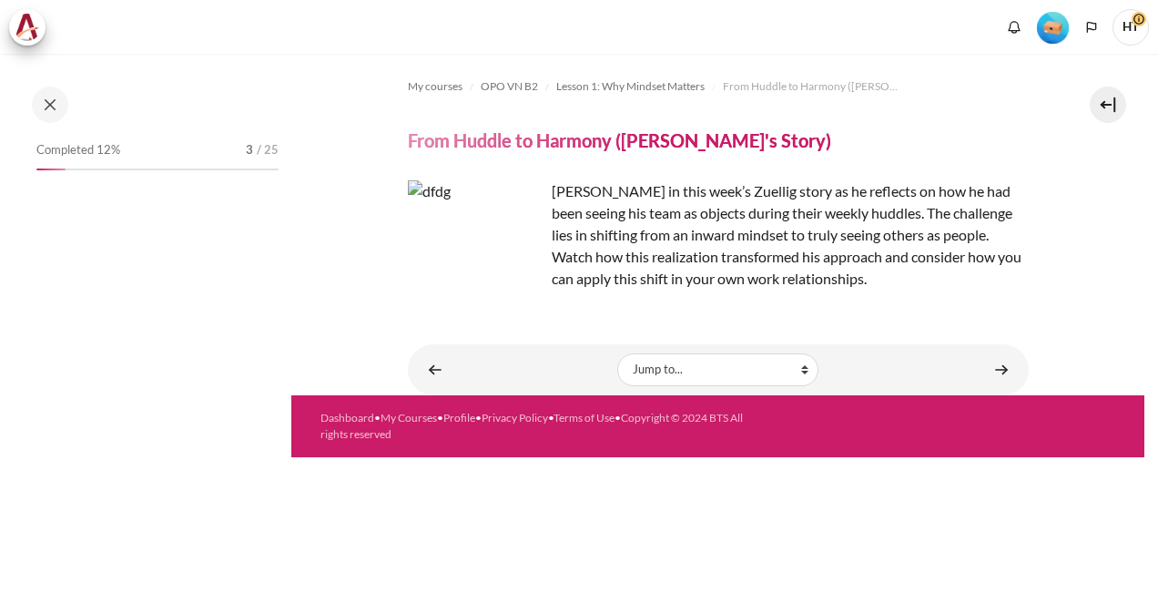
scroll to position [168, 0]
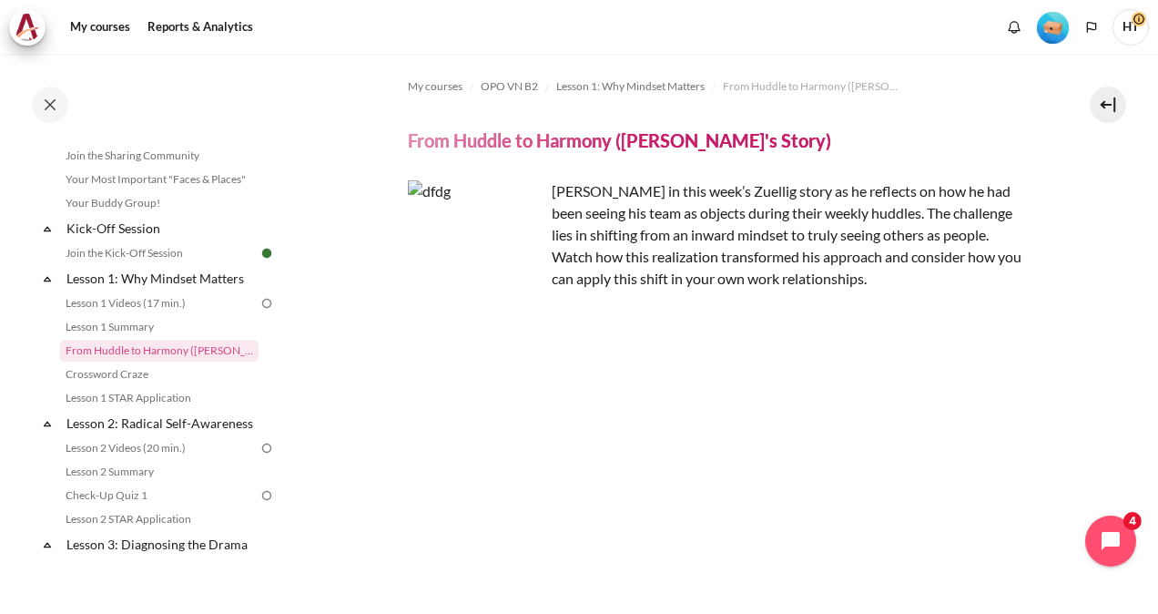
click at [259, 303] on img at bounding box center [267, 303] width 16 height 16
click at [260, 303] on img at bounding box center [267, 303] width 16 height 16
click at [151, 311] on link "Lesson 1 Videos (17 min.)" at bounding box center [159, 303] width 199 height 22
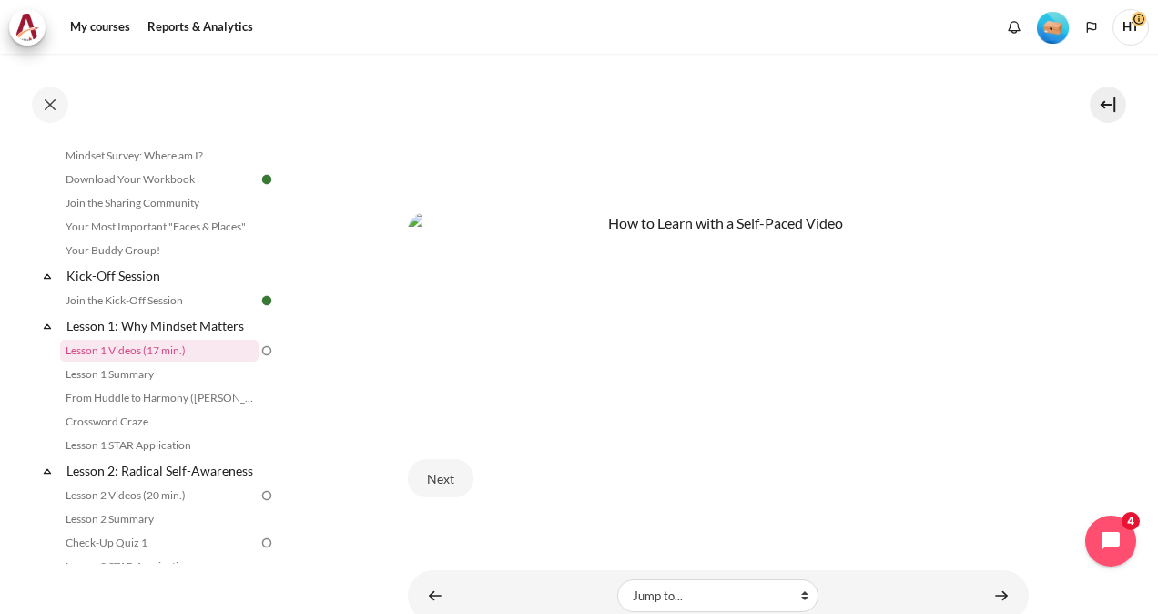
scroll to position [809, 0]
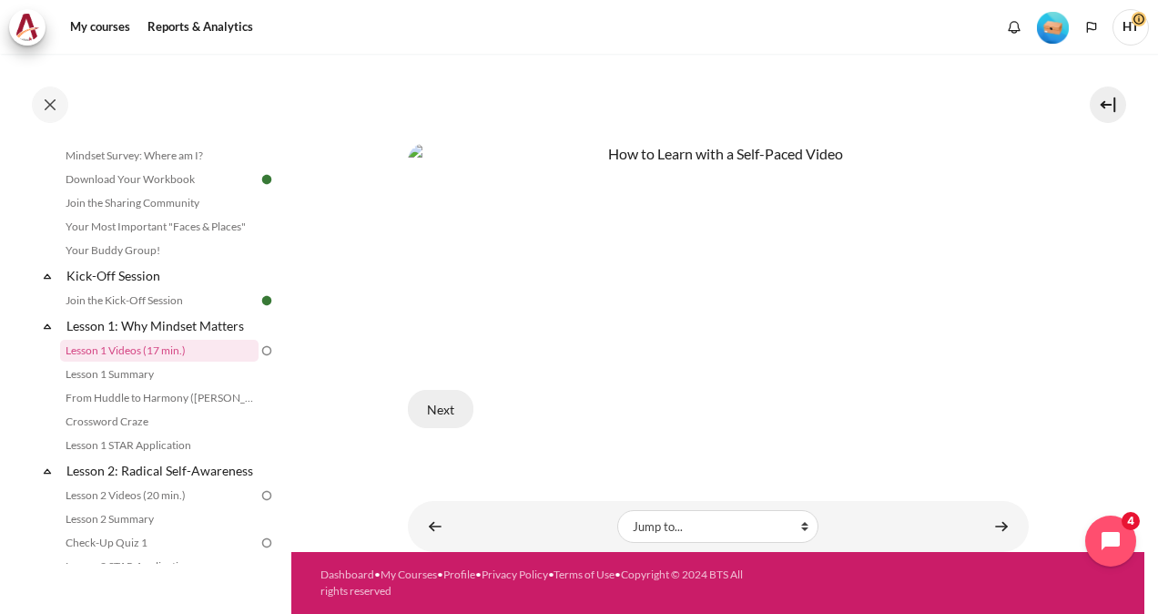
click at [448, 407] on button "Next" at bounding box center [441, 409] width 66 height 38
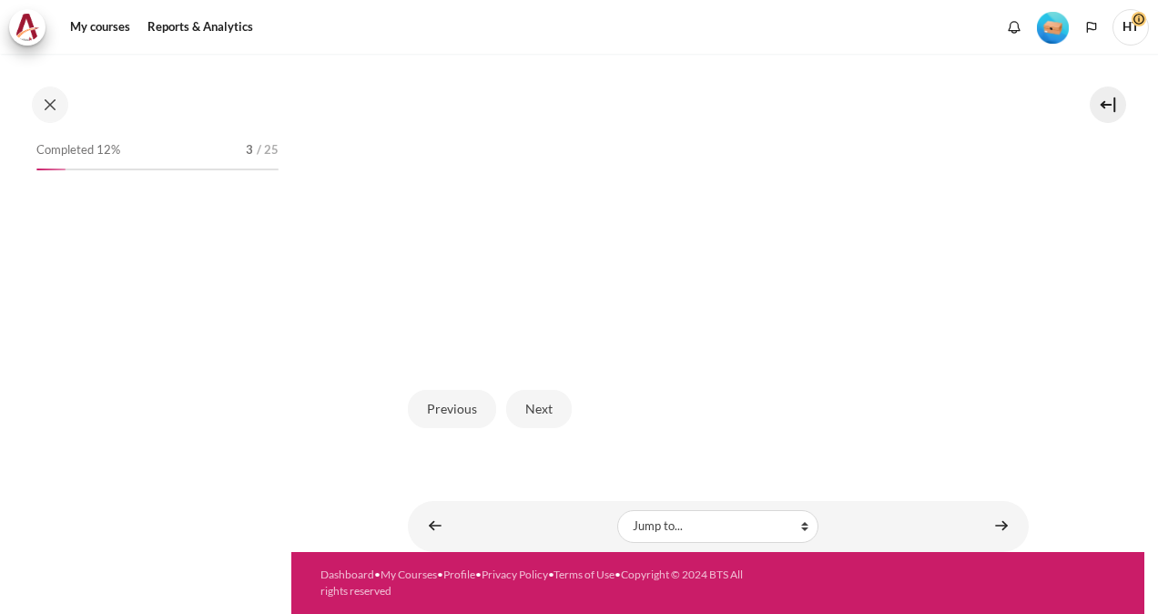
scroll to position [120, 0]
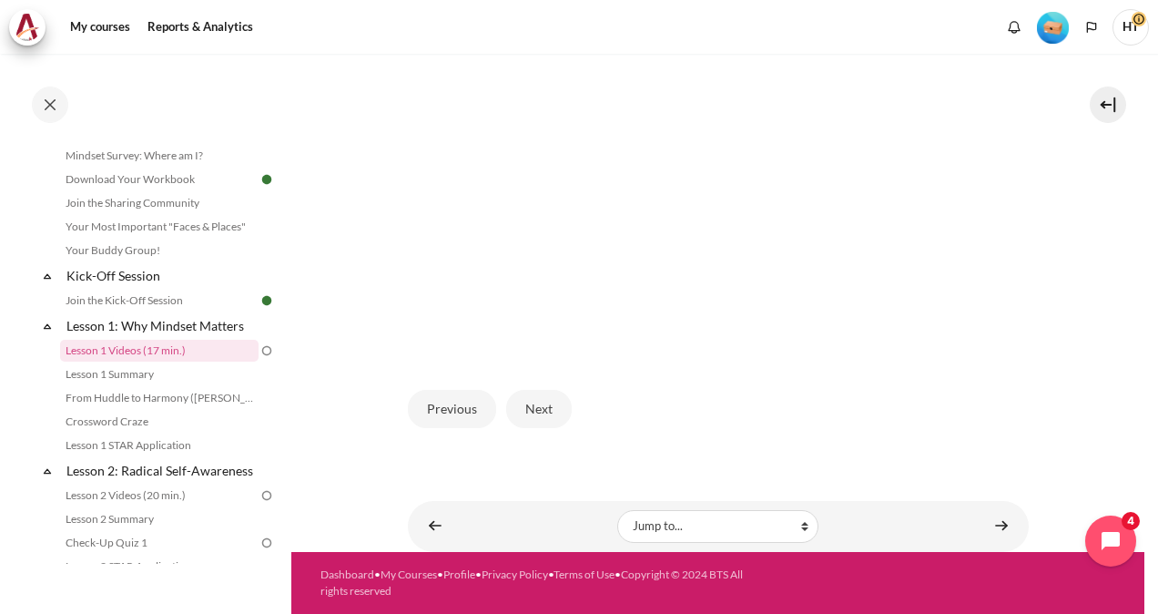
click at [847, 146] on img "Content" at bounding box center [718, 180] width 621 height 350
click at [541, 412] on button "Next" at bounding box center [539, 409] width 66 height 38
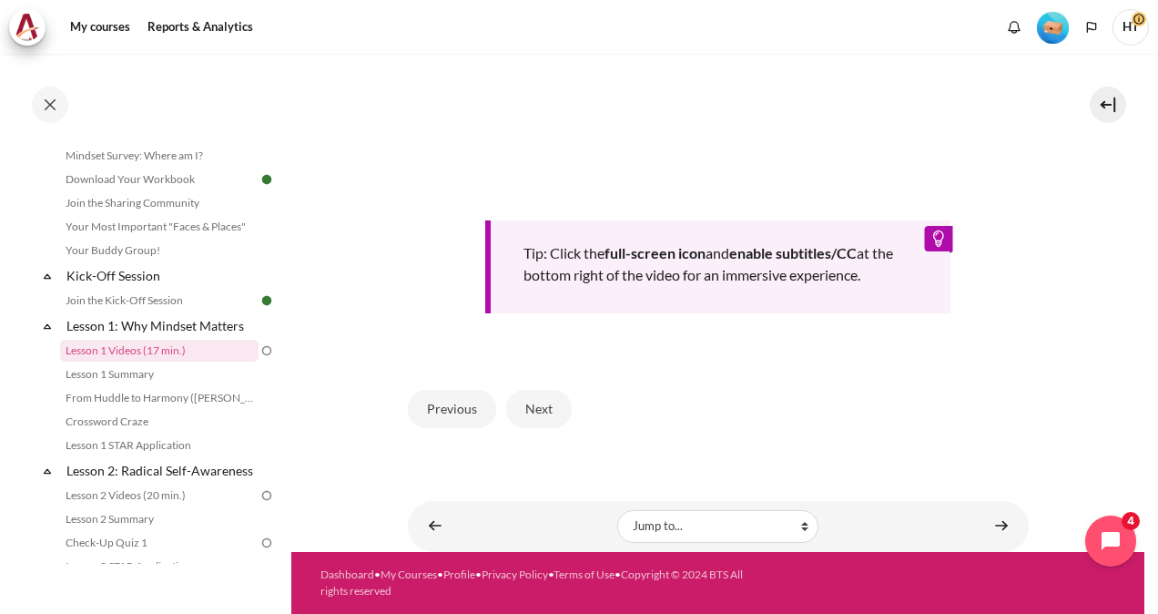
scroll to position [776, 0]
click at [549, 413] on button "Next" at bounding box center [539, 409] width 66 height 38
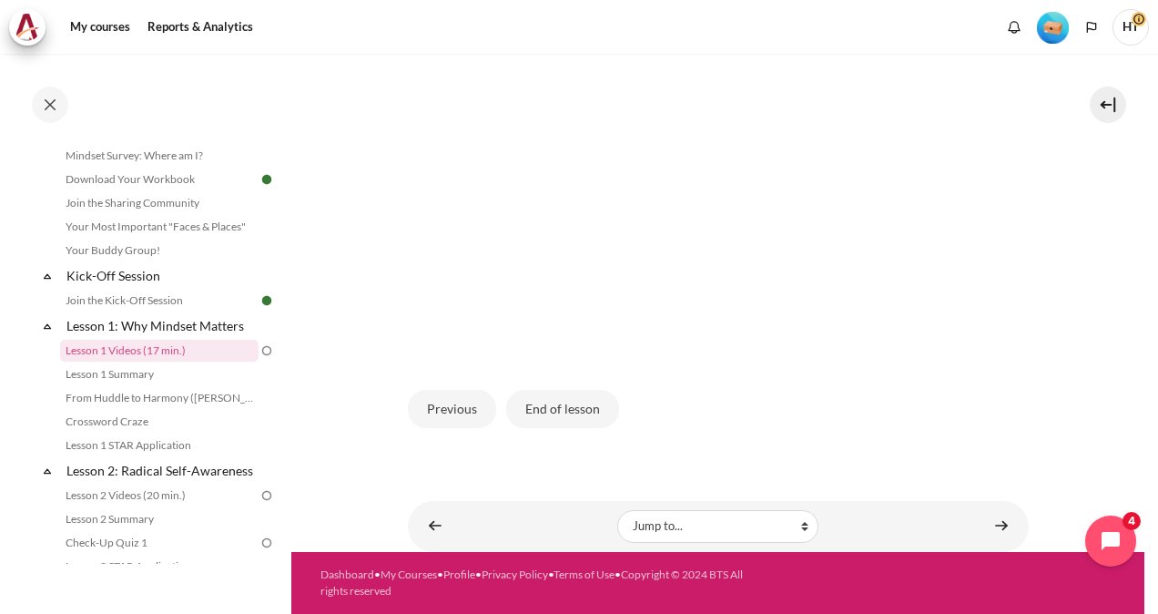
scroll to position [498, 0]
drag, startPoint x: 576, startPoint y: 412, endPoint x: 681, endPoint y: 187, distance: 248.5
click at [679, 191] on div "Two Mindsets Previous End of lesson" at bounding box center [718, 168] width 621 height 556
click at [723, 126] on img "Content" at bounding box center [718, 180] width 621 height 350
click at [598, 157] on img "Content" at bounding box center [718, 180] width 621 height 350
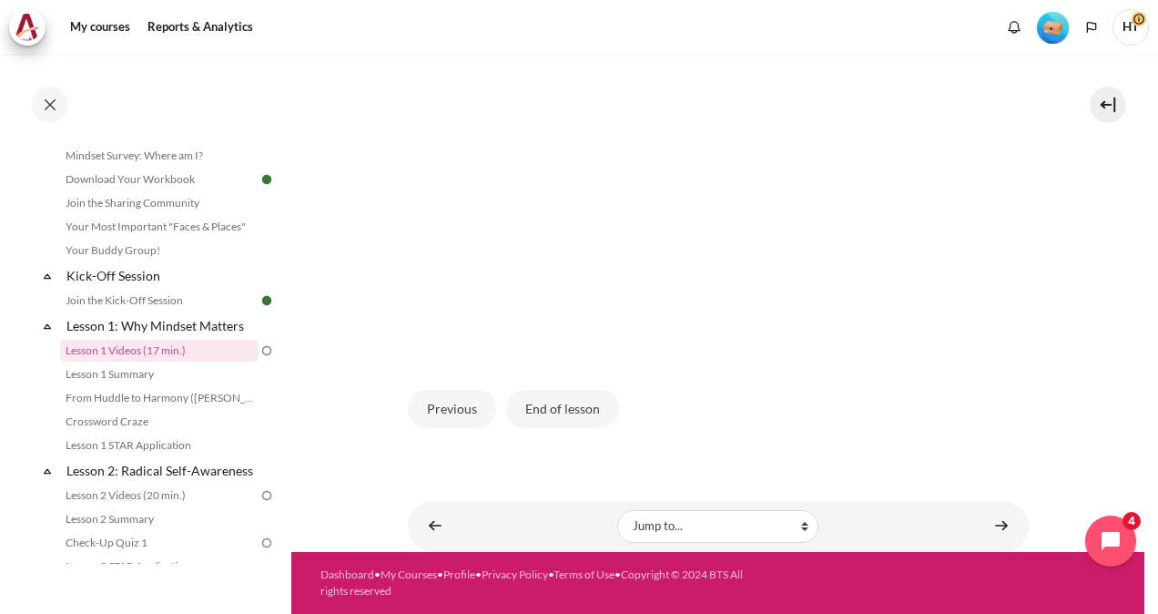
click at [473, 158] on img "Content" at bounding box center [718, 180] width 621 height 350
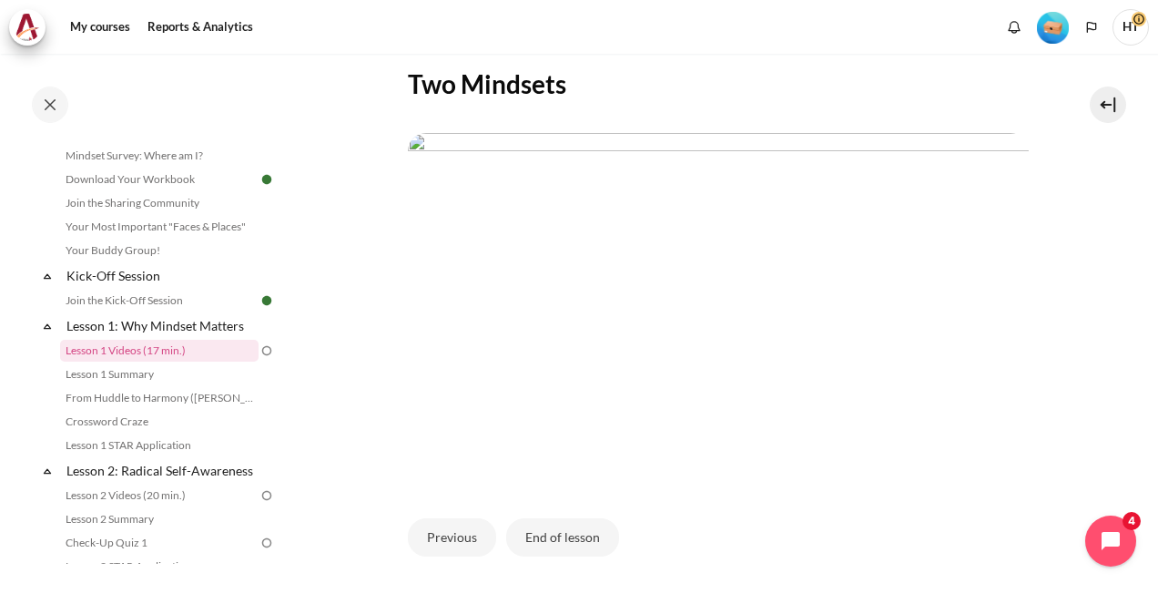
scroll to position [364, 0]
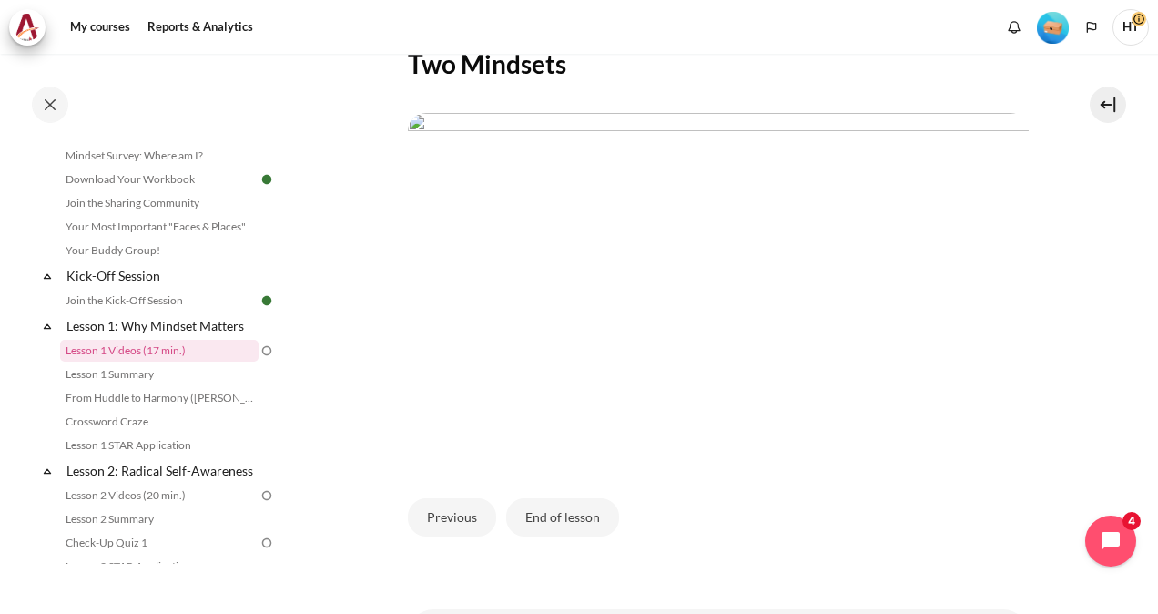
drag, startPoint x: 534, startPoint y: 184, endPoint x: 528, endPoint y: 195, distance: 12.2
click at [534, 184] on img "Content" at bounding box center [718, 288] width 621 height 350
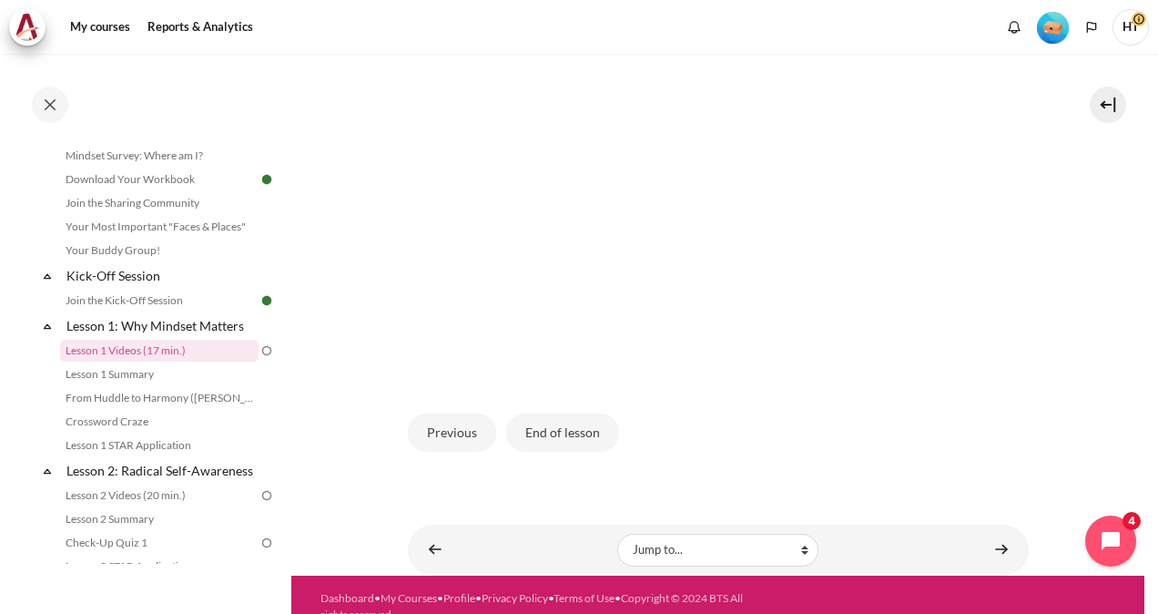
scroll to position [498, 0]
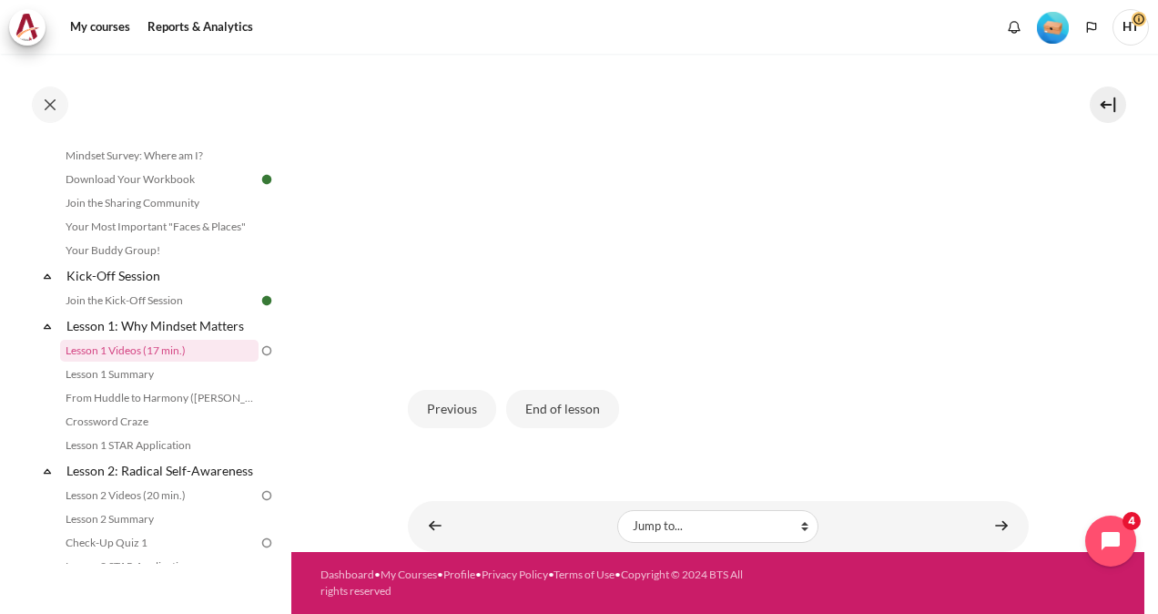
drag, startPoint x: 1015, startPoint y: 519, endPoint x: 967, endPoint y: 488, distance: 56.6
click at [984, 497] on div "My courses OPO VN B2 Lesson 1: Why Mindset Matters Lesson 1 Videos (17 min.) Le…" at bounding box center [718, 66] width 621 height 971
drag, startPoint x: 726, startPoint y: 420, endPoint x: 647, endPoint y: 429, distance: 79.8
click at [698, 427] on div "Previous End of lesson" at bounding box center [718, 409] width 621 height 75
drag, startPoint x: 613, startPoint y: 429, endPoint x: 586, endPoint y: 394, distance: 44.1
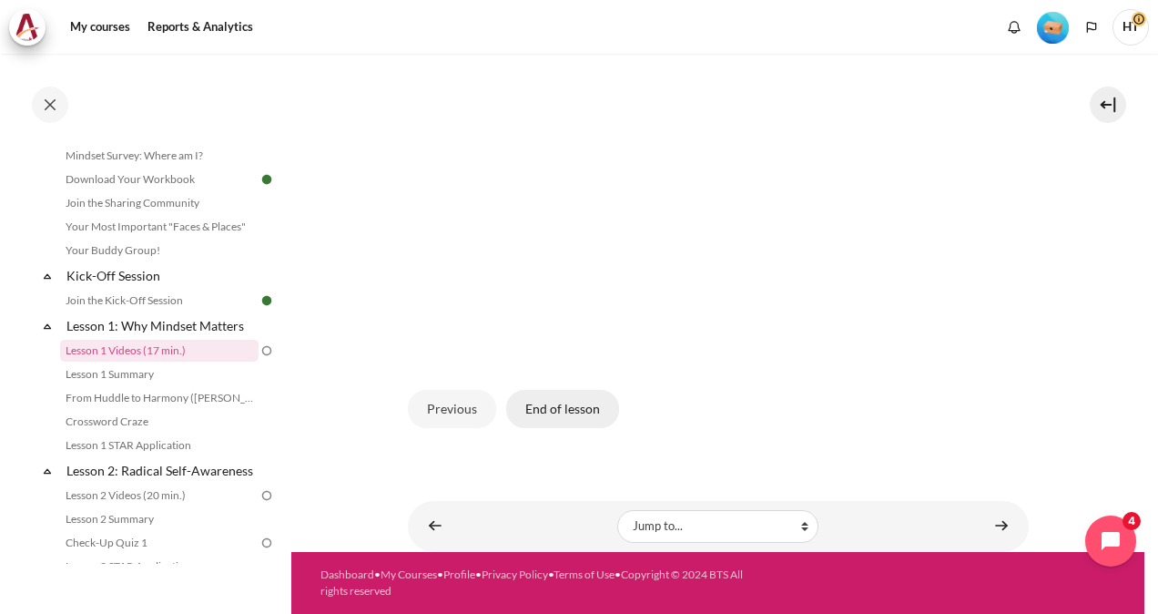
click at [583, 465] on div "My courses OPO VN B2 Lesson 1: Why Mindset Matters Lesson 1 Videos (17 min.) Le…" at bounding box center [718, 27] width 621 height 892
click at [554, 301] on img "Content" at bounding box center [718, 180] width 621 height 350
click at [583, 294] on img "Content" at bounding box center [718, 180] width 621 height 350
drag, startPoint x: 676, startPoint y: 270, endPoint x: 845, endPoint y: 258, distance: 169.8
click at [677, 270] on img "Content" at bounding box center [718, 180] width 621 height 350
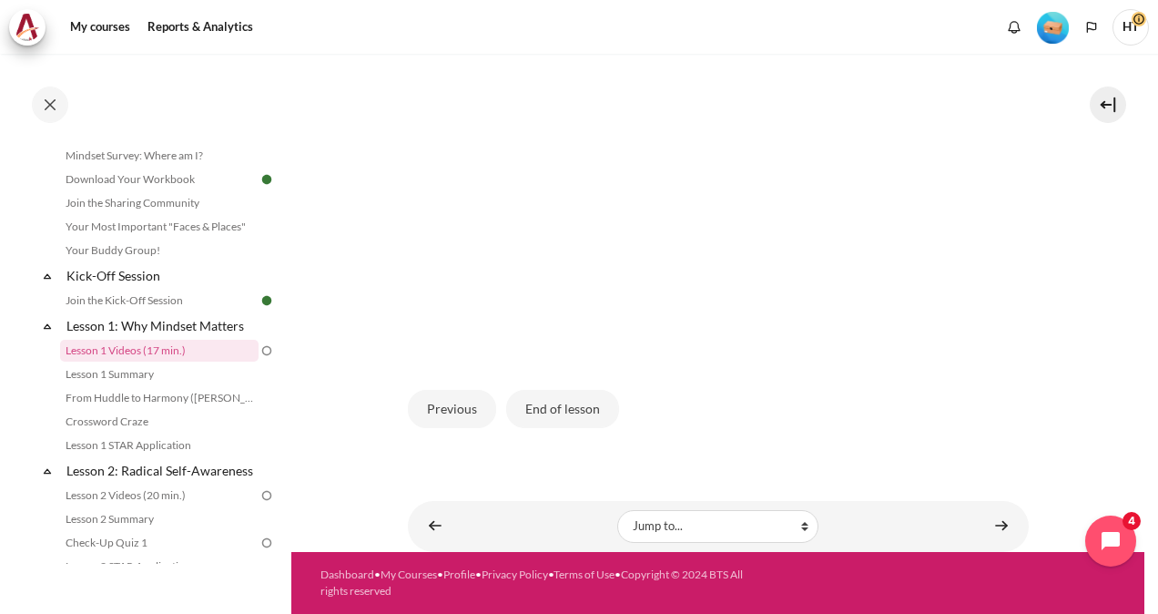
click at [845, 258] on img "Content" at bounding box center [718, 180] width 621 height 350
drag, startPoint x: 532, startPoint y: 399, endPoint x: 481, endPoint y: 287, distance: 123.1
click at [481, 287] on div "Two Mindsets Previous End of lesson" at bounding box center [718, 168] width 621 height 556
click at [566, 412] on button "End of lesson" at bounding box center [562, 409] width 113 height 38
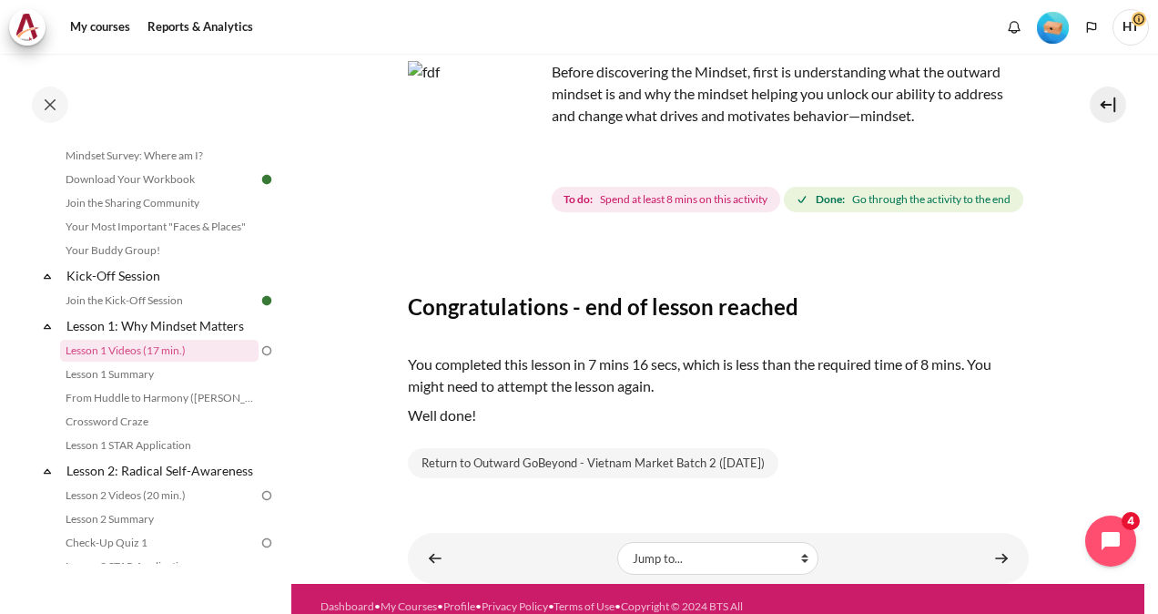
scroll to position [92, 0]
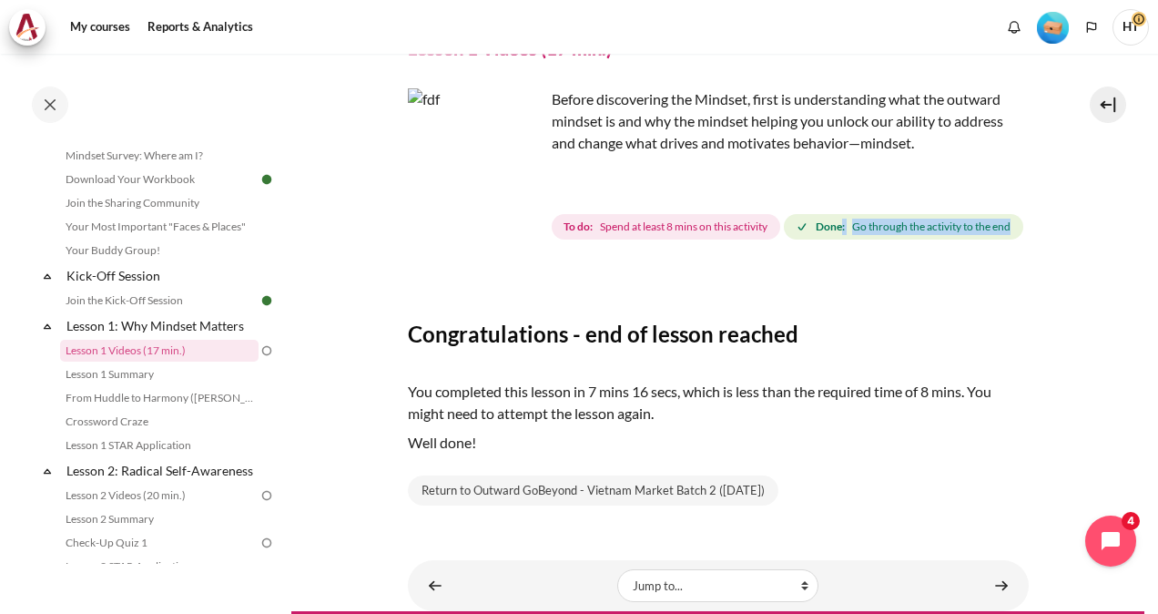
drag, startPoint x: 610, startPoint y: 262, endPoint x: 862, endPoint y: 268, distance: 252.3
click at [862, 243] on div "To do: Spend at least 8 mins on this activity Done: Go through the activity to …" at bounding box center [789, 226] width 475 height 33
click at [784, 240] on span "Done: Go through the activity to the end" at bounding box center [904, 226] width 240 height 25
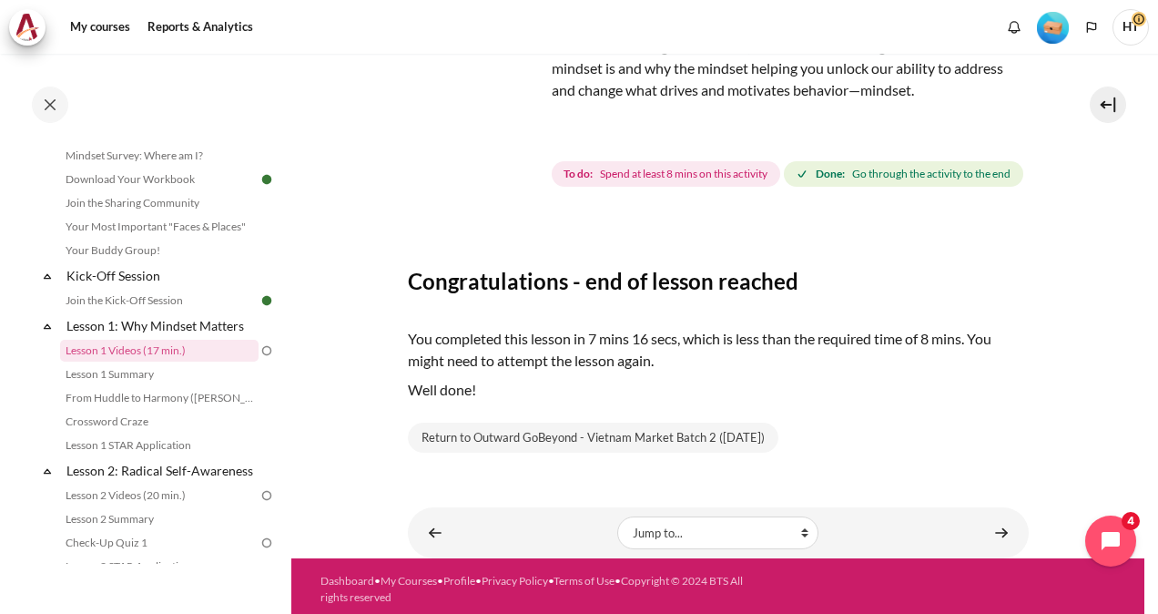
scroll to position [182, 0]
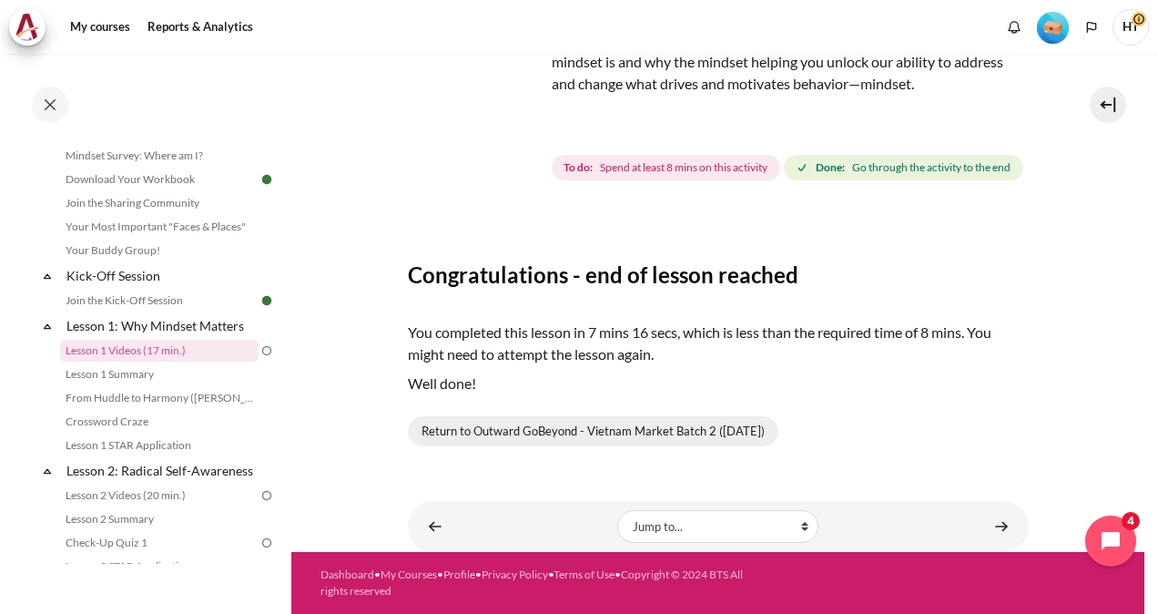
click at [648, 438] on link "Return to Outward GoBeyond - Vietnam Market Batch 2 ([DATE])" at bounding box center [593, 431] width 371 height 31
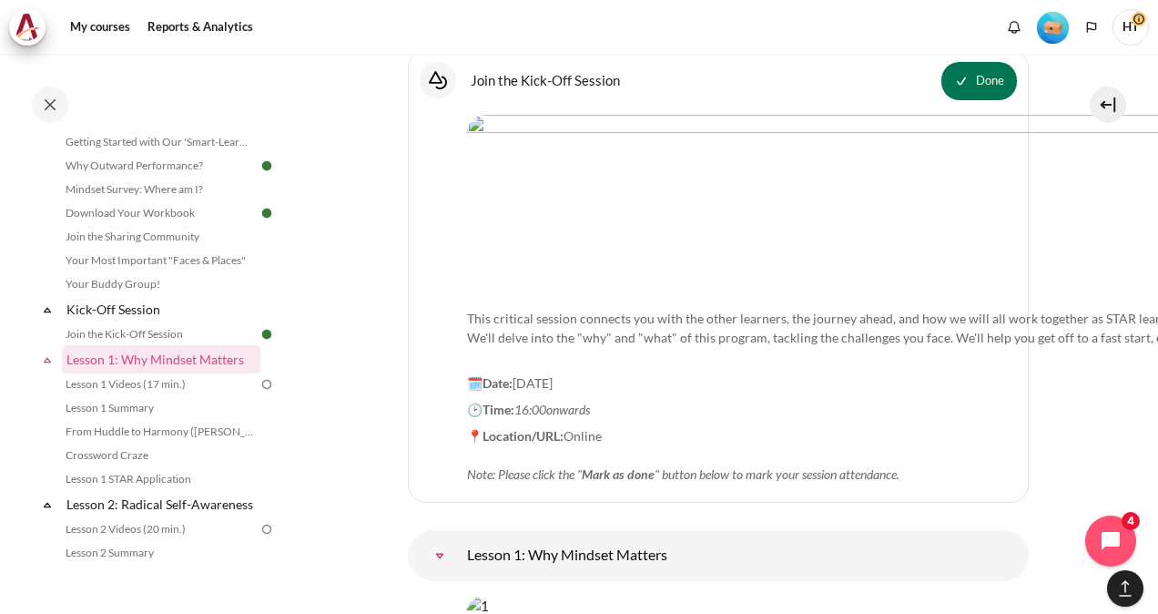
scroll to position [2419, 0]
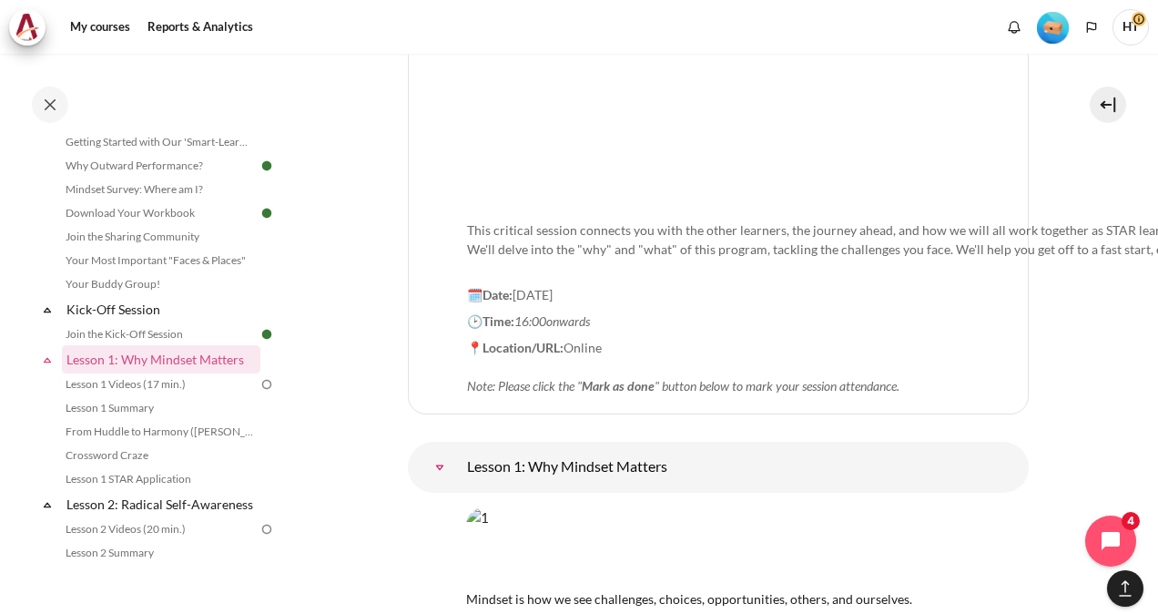
click at [458, 449] on link "Lesson 1: Why Mindset Matters" at bounding box center [440, 467] width 36 height 36
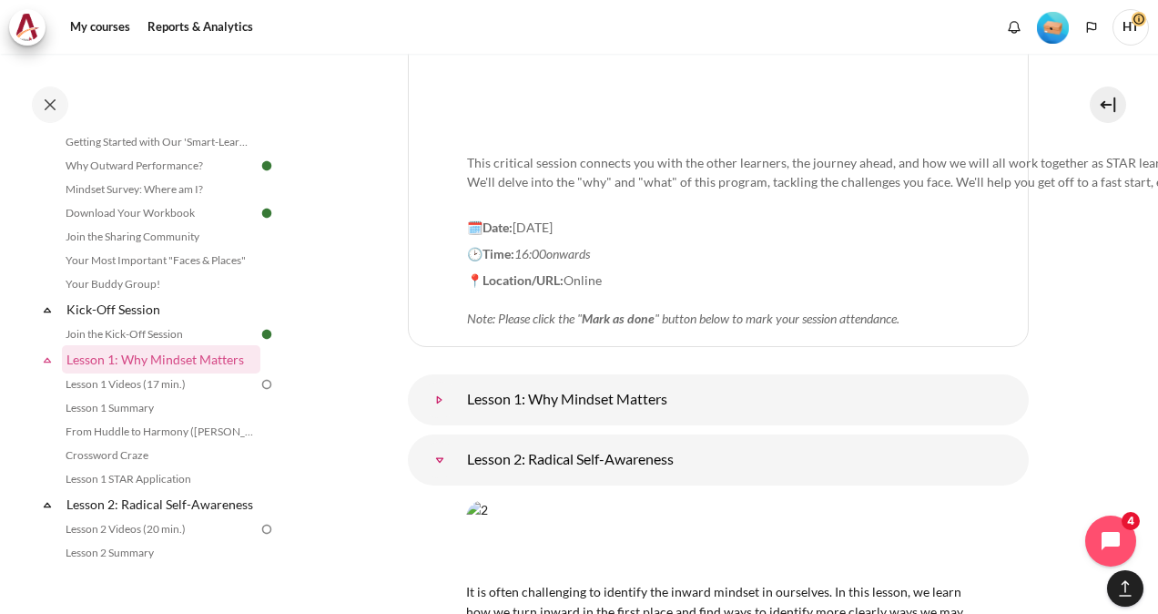
scroll to position [2510, 0]
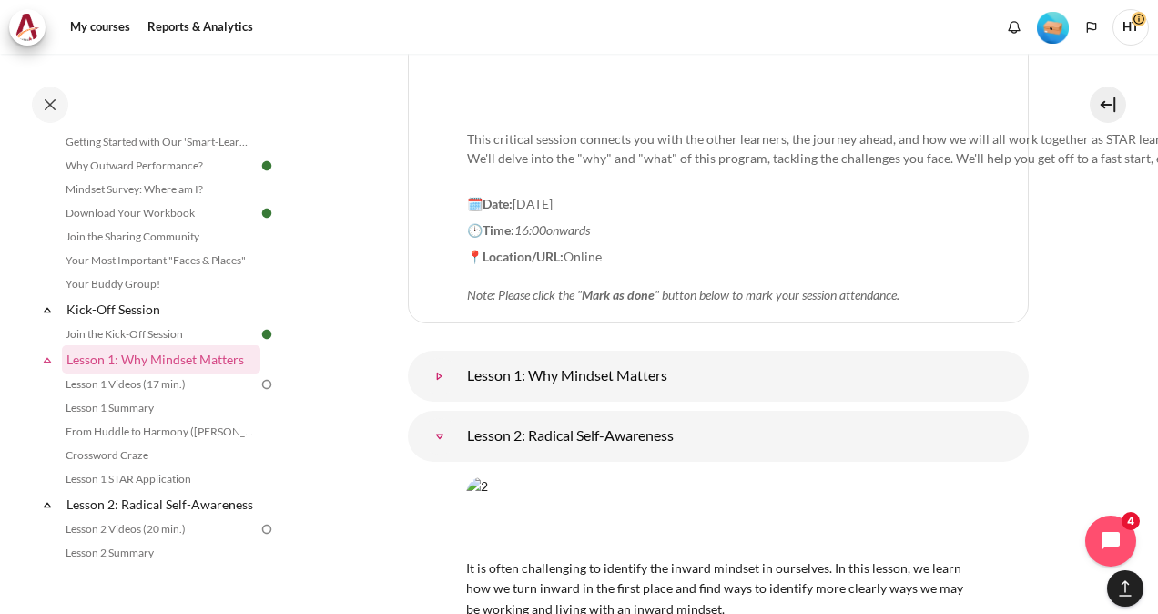
click at [458, 358] on link "Lesson 1: Why Mindset Matters" at bounding box center [440, 376] width 36 height 36
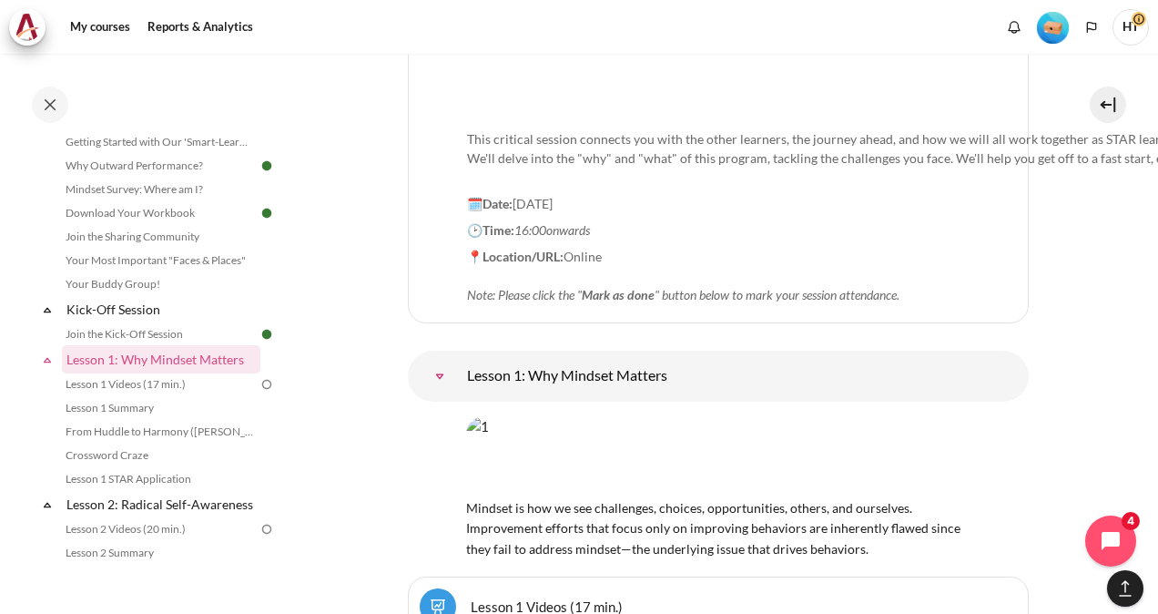
click at [545, 416] on img "Content" at bounding box center [718, 455] width 505 height 79
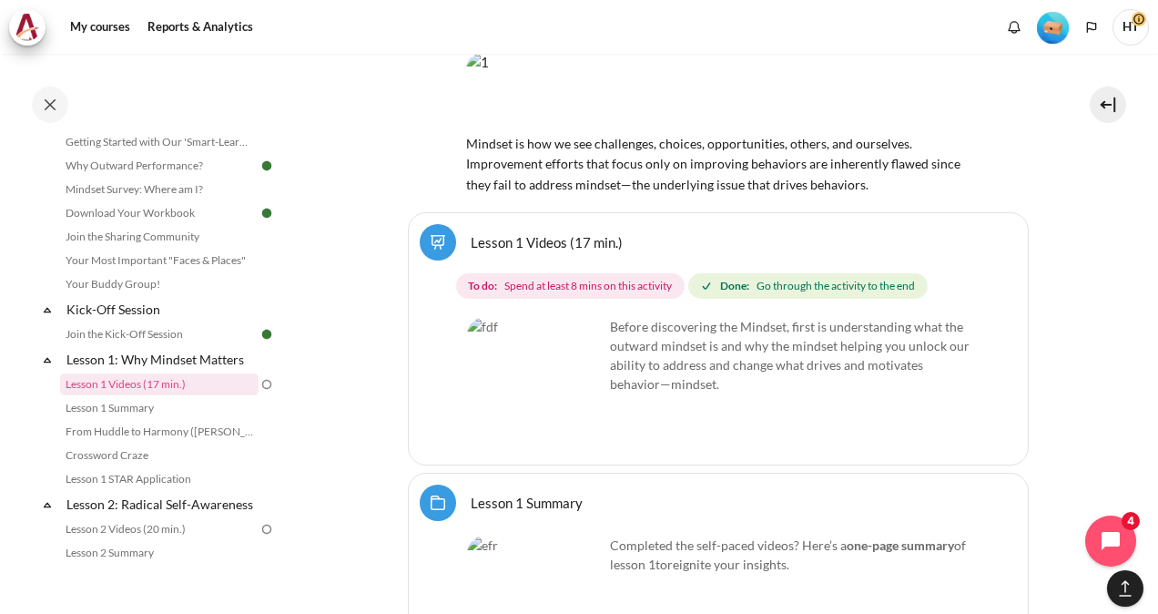
scroll to position [2965, 0]
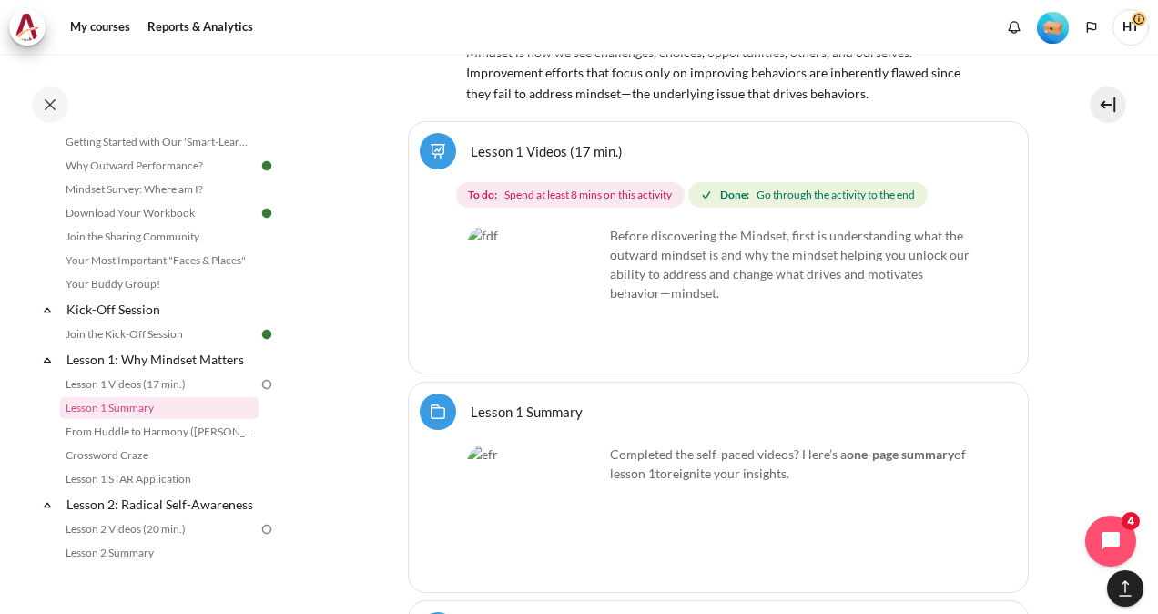
click at [679, 444] on p "Completed the self-paced videos? Here’s a one-page summary of lesson 1 to reign…" at bounding box center [718, 463] width 503 height 38
click at [548, 444] on img "Content" at bounding box center [535, 512] width 137 height 137
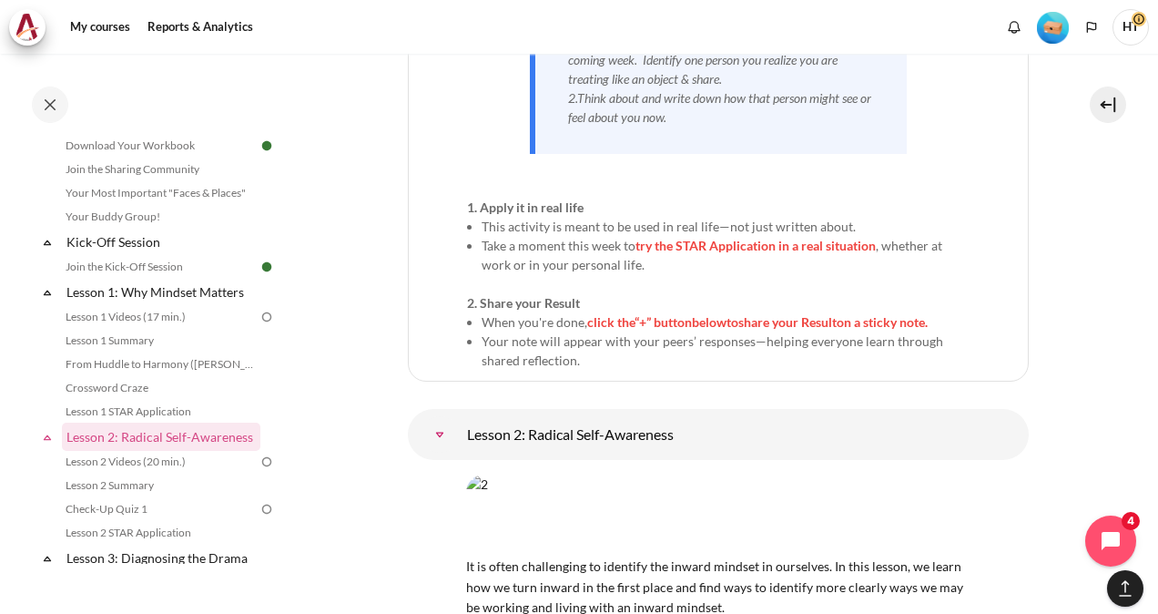
scroll to position [4149, 0]
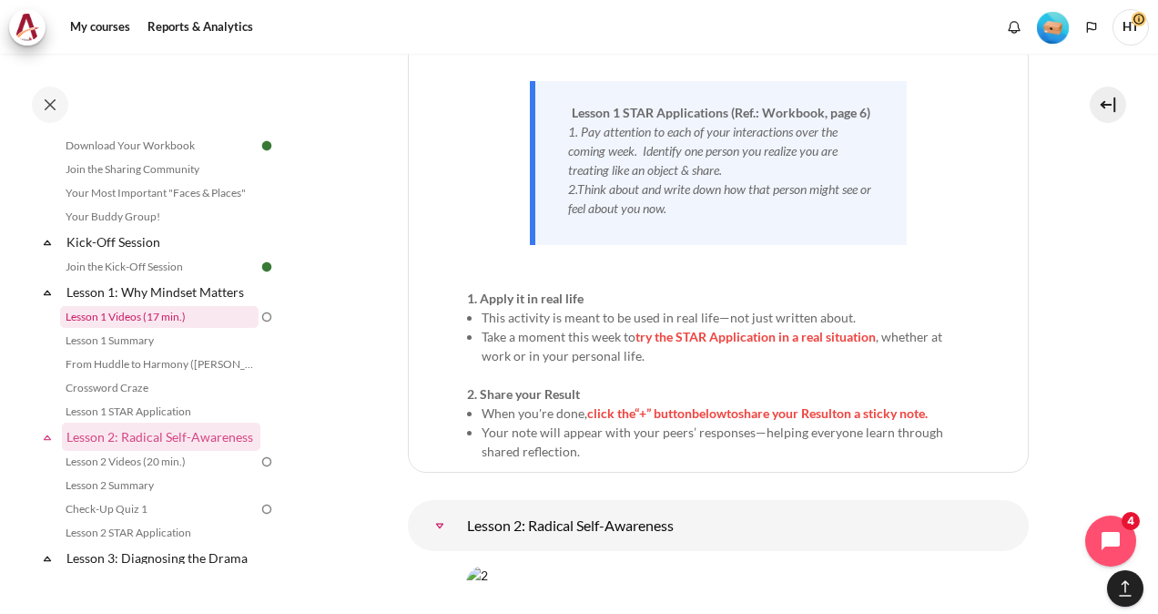
click at [173, 317] on link "Lesson 1 Videos (17 min.)" at bounding box center [159, 317] width 199 height 22
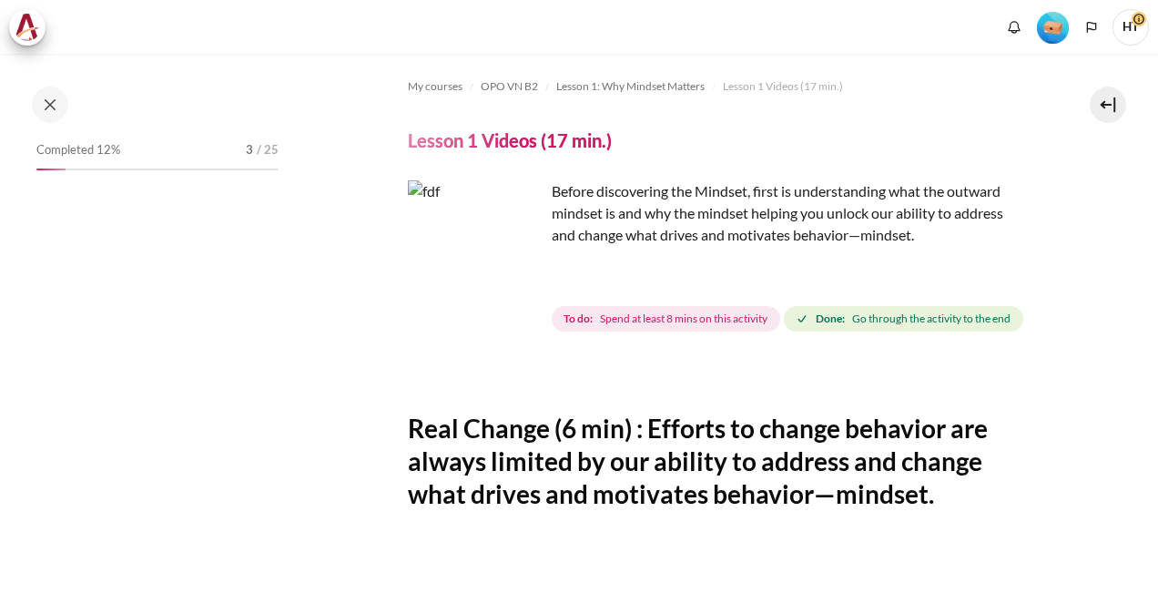
click at [605, 320] on span "Spend at least 8 mins on this activity" at bounding box center [684, 319] width 168 height 16
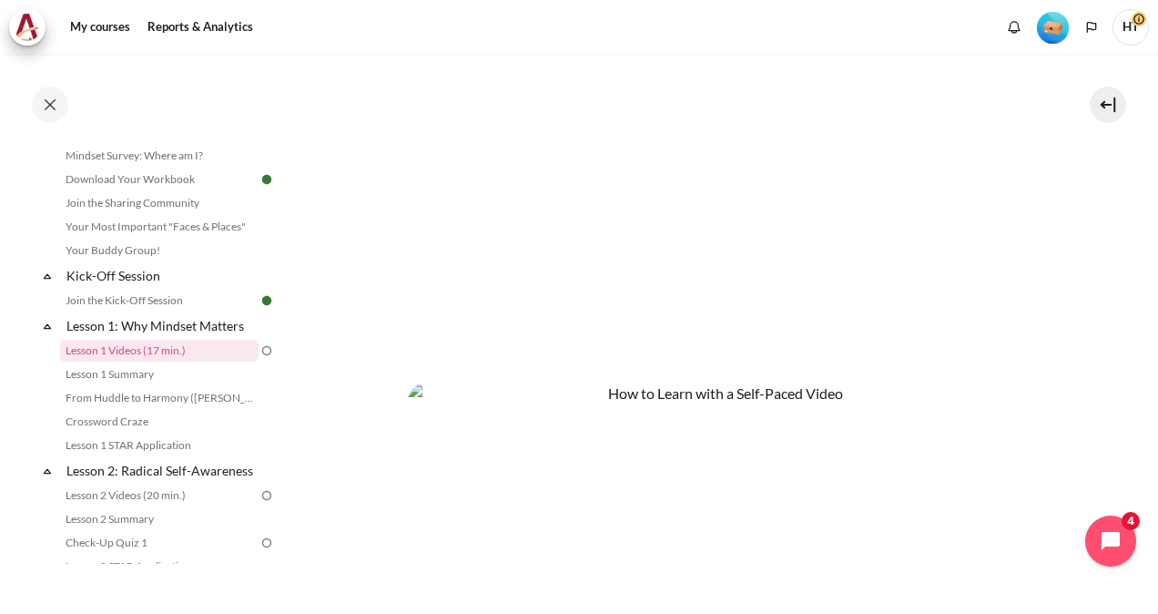
scroll to position [809, 0]
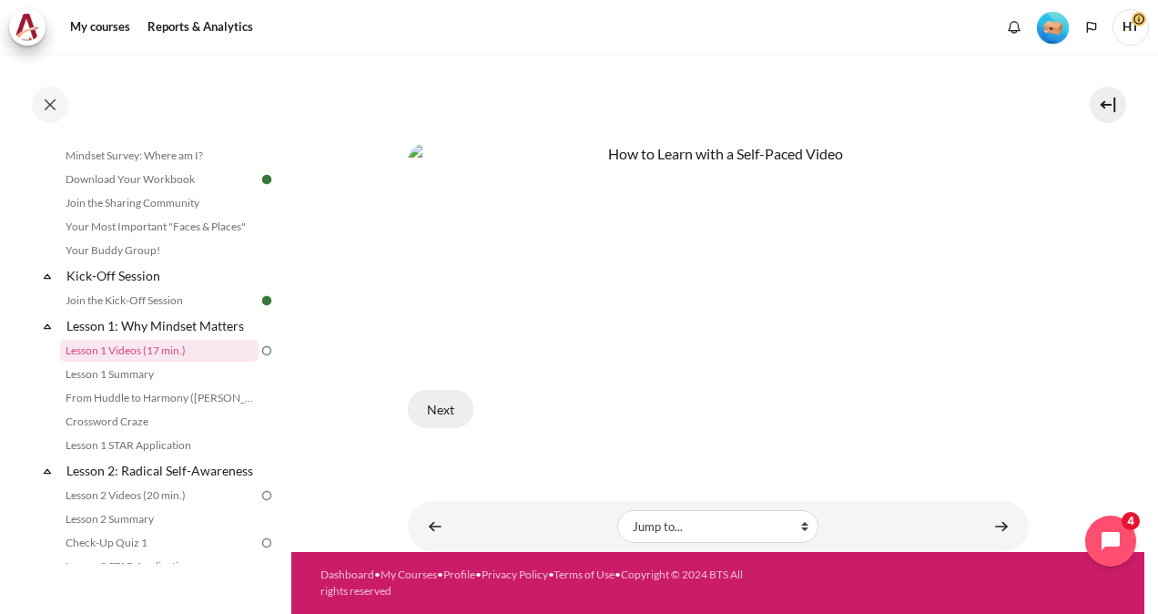
click at [439, 416] on button "Next" at bounding box center [441, 409] width 66 height 38
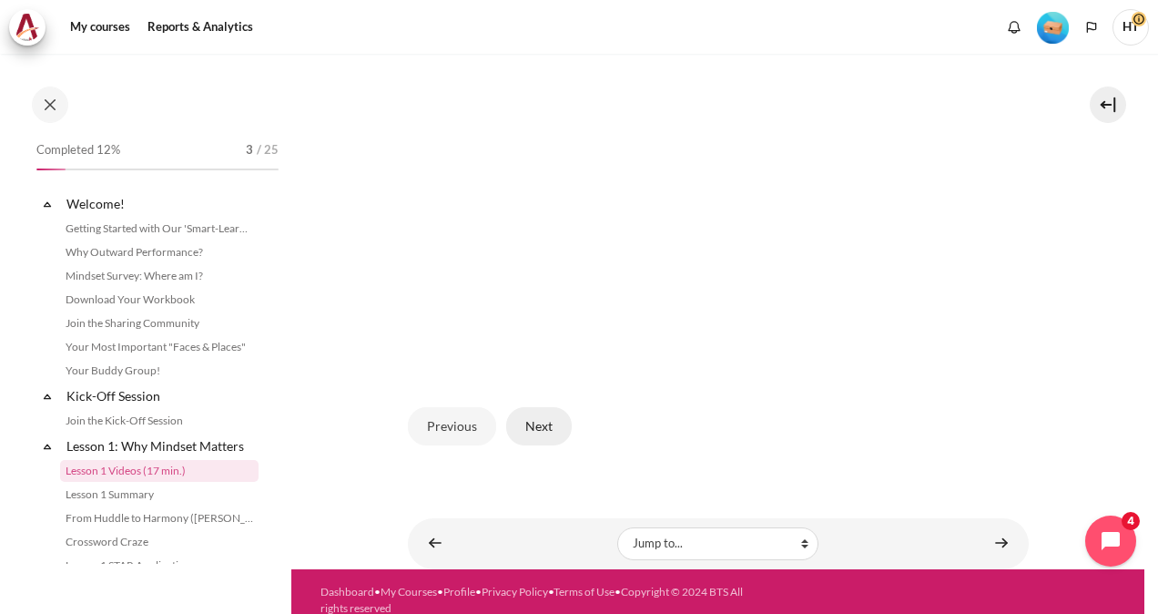
scroll to position [120, 0]
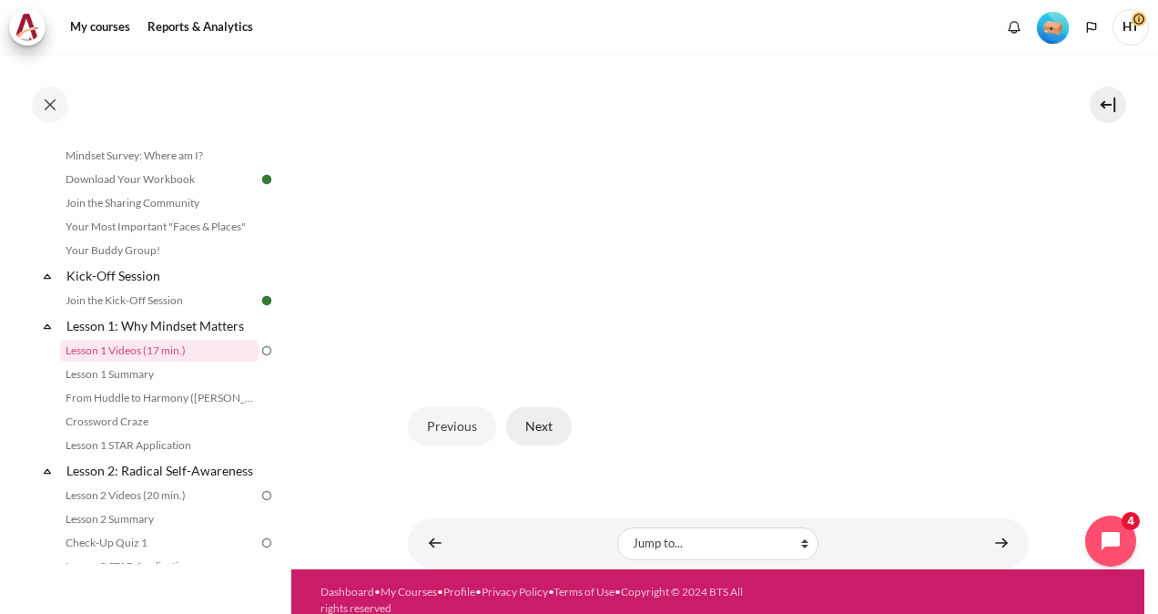
click at [545, 445] on button "Next" at bounding box center [539, 426] width 66 height 38
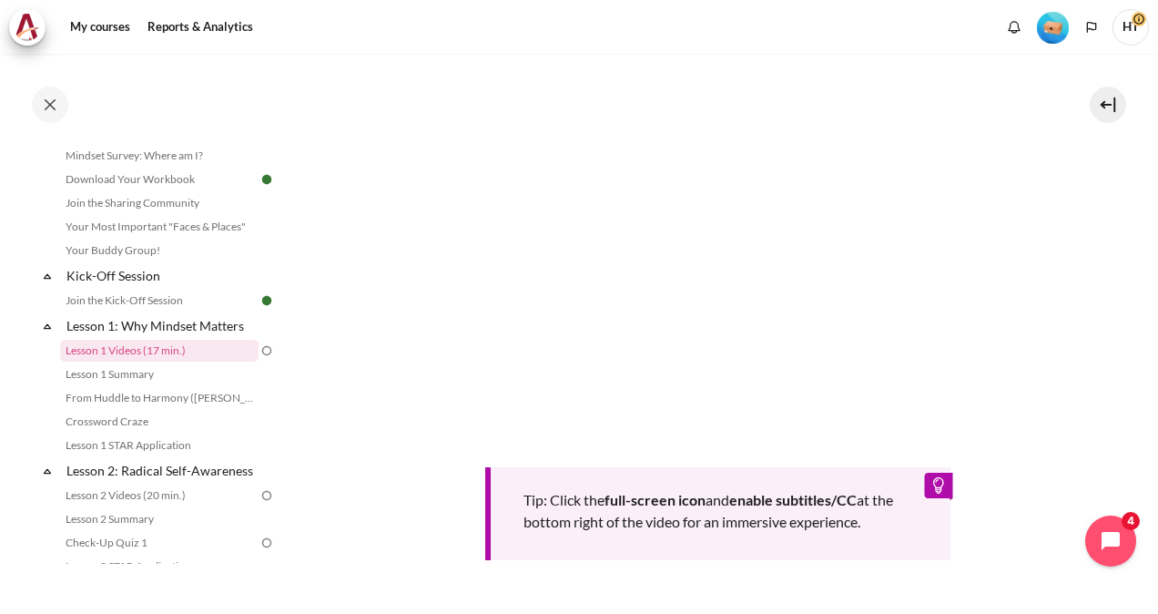
scroll to position [685, 0]
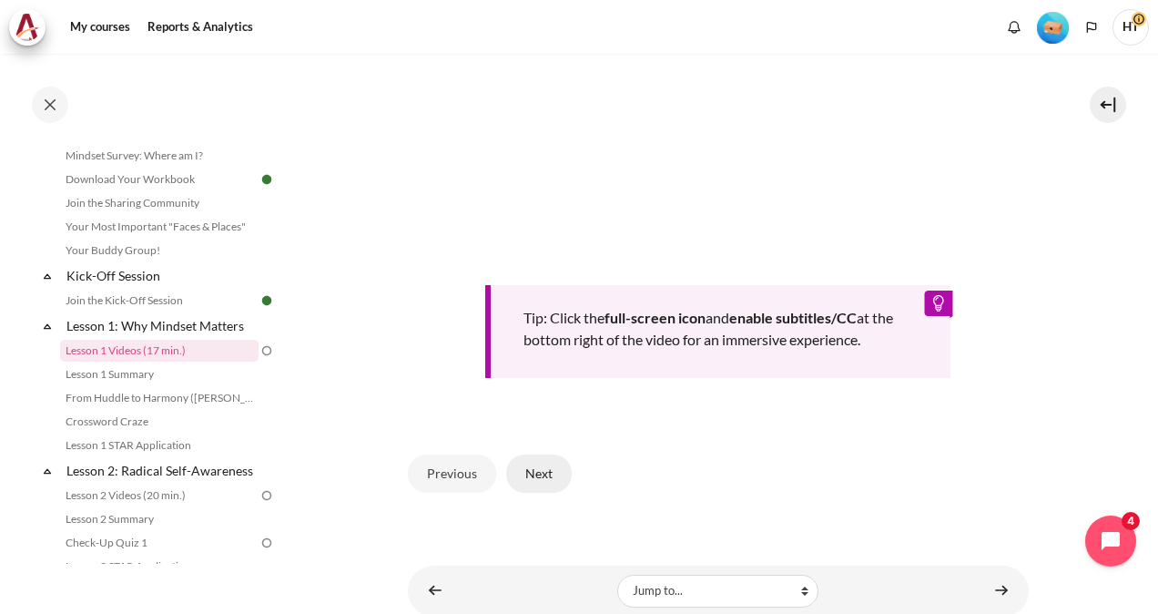
click at [545, 493] on button "Next" at bounding box center [539, 473] width 66 height 38
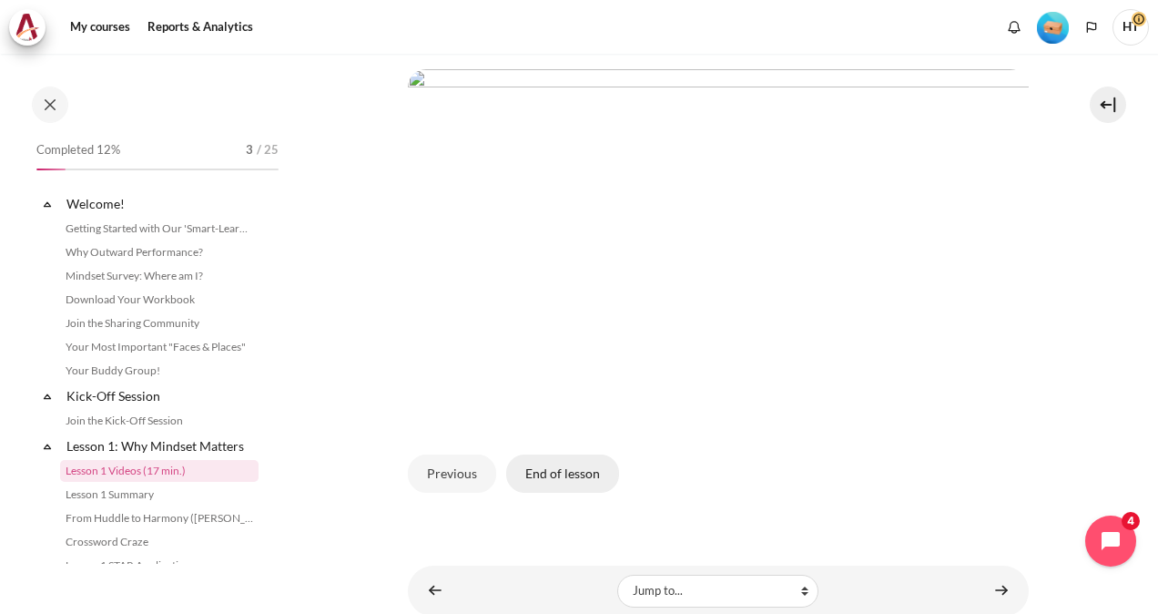
scroll to position [120, 0]
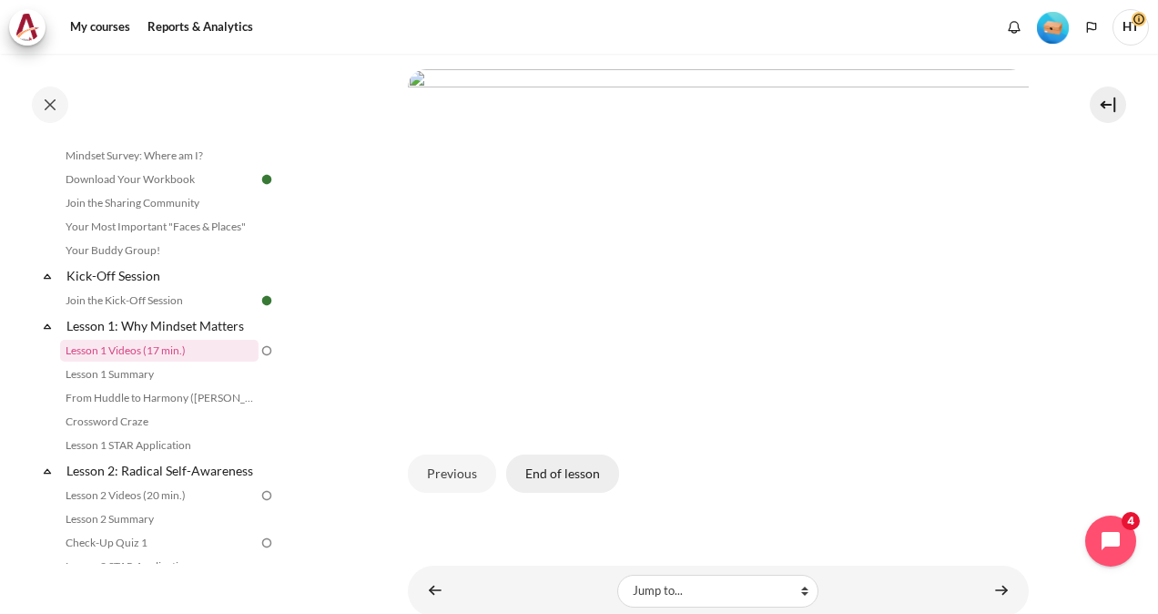
click at [562, 493] on button "End of lesson" at bounding box center [562, 473] width 113 height 38
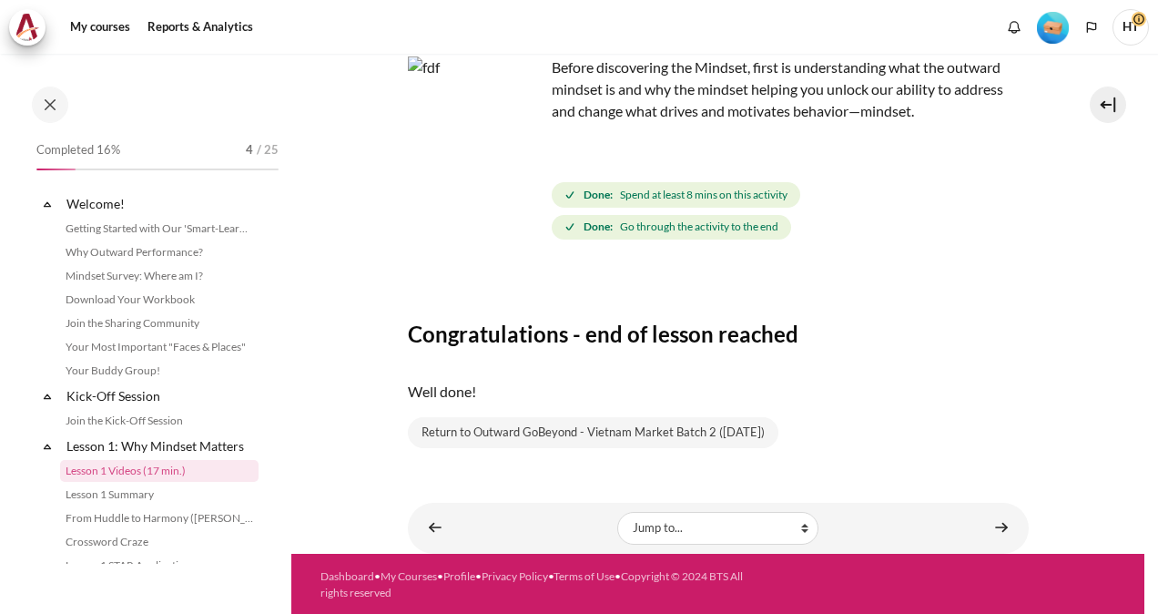
scroll to position [120, 0]
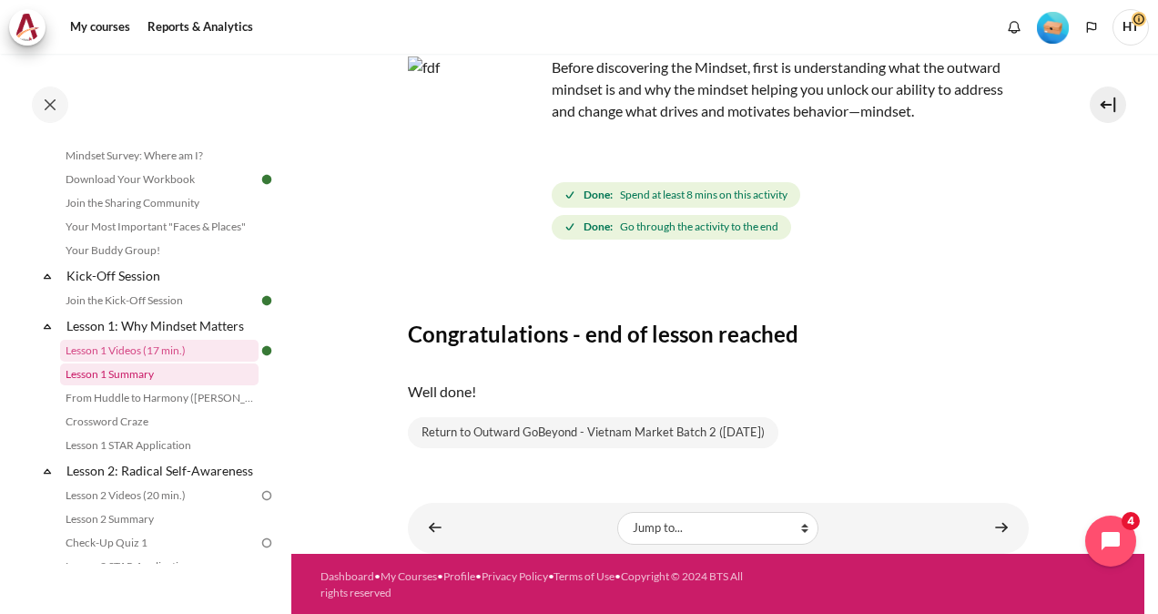
click at [147, 373] on link "Lesson 1 Summary" at bounding box center [159, 374] width 199 height 22
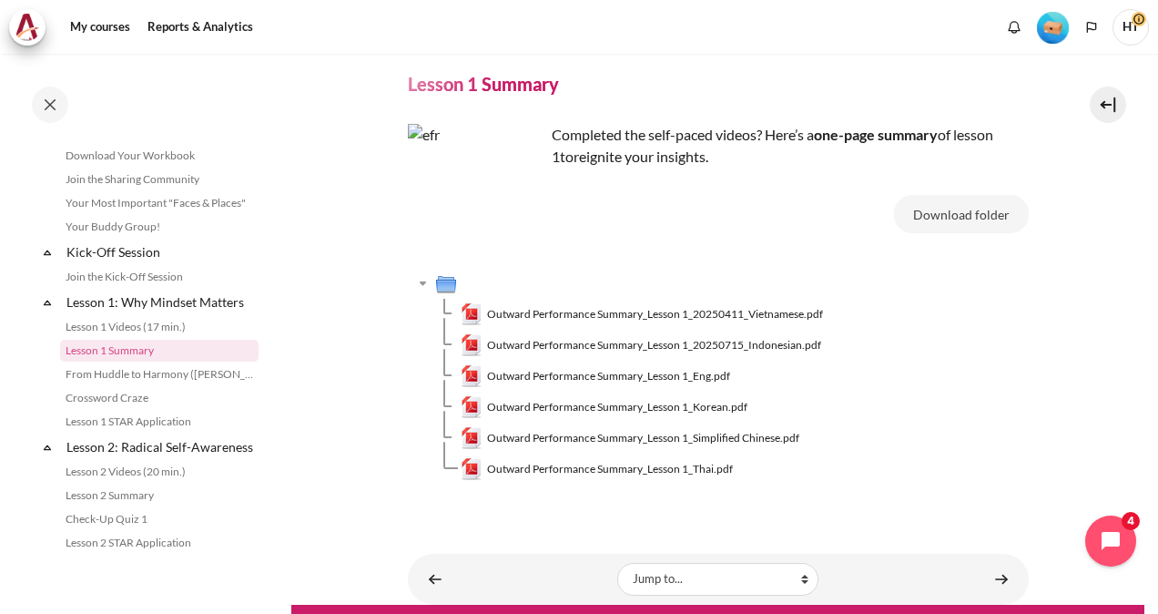
scroll to position [17, 0]
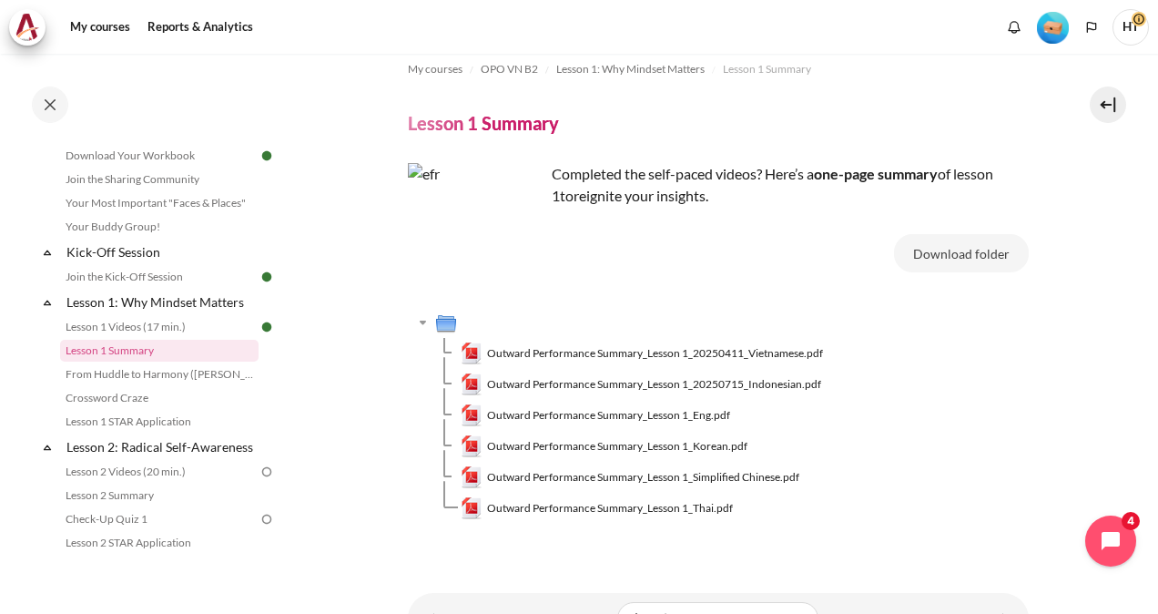
click at [501, 238] on img "Content" at bounding box center [476, 231] width 137 height 137
click at [974, 257] on button "Download folder" at bounding box center [961, 253] width 135 height 38
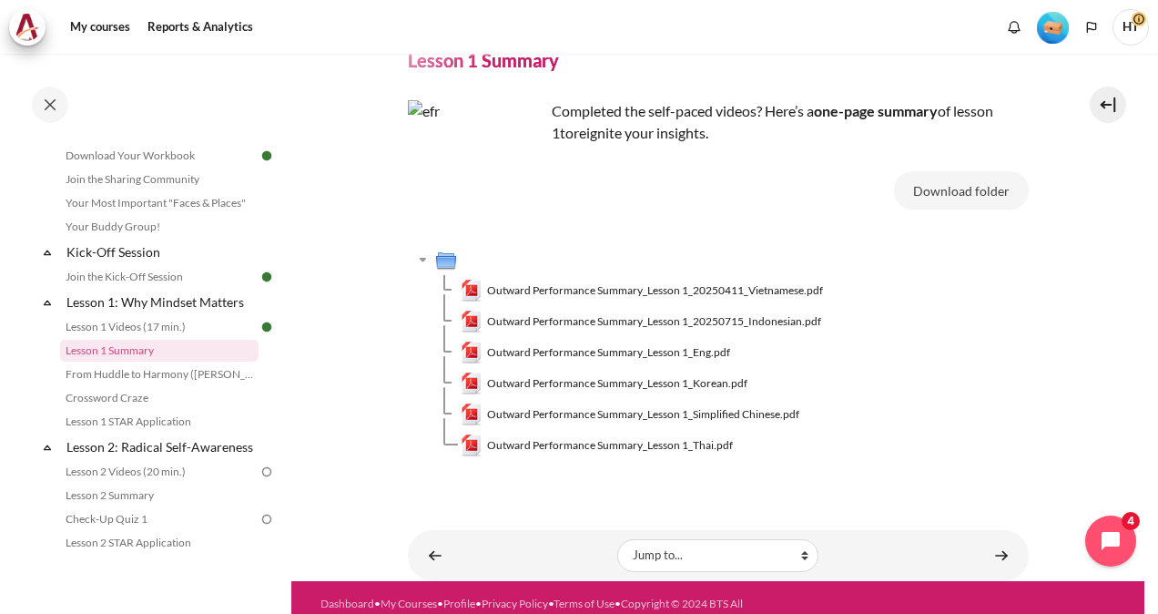
scroll to position [108, 0]
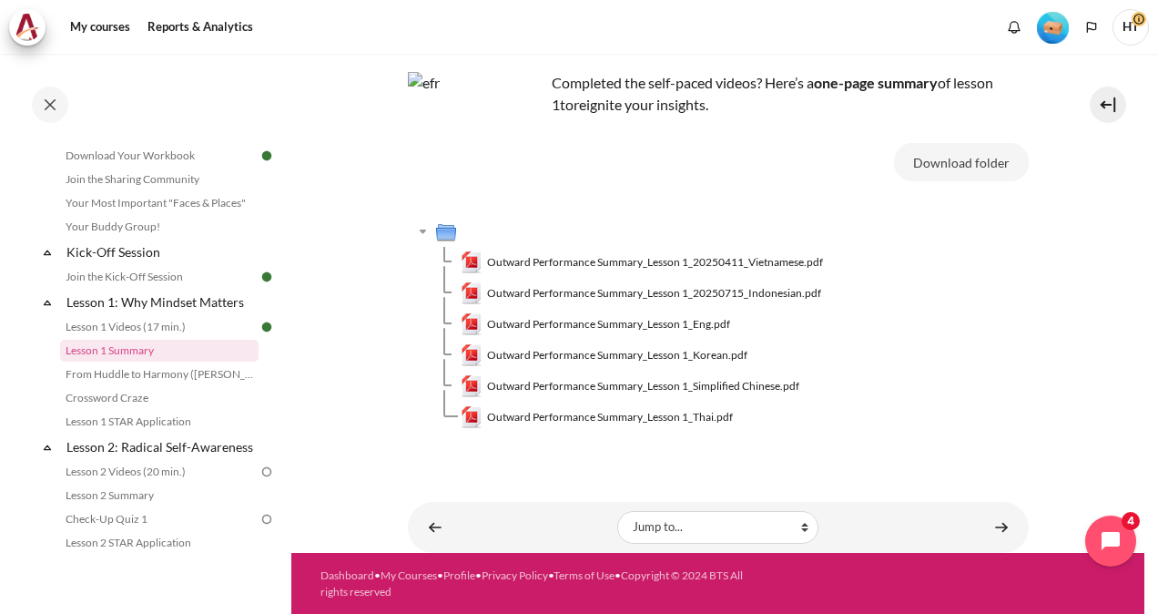
drag, startPoint x: 946, startPoint y: 403, endPoint x: 907, endPoint y: 477, distance: 83.5
click at [946, 403] on td "Outward Performance Summary_Lesson 1_Thai.pdf" at bounding box center [745, 417] width 568 height 31
drag, startPoint x: 573, startPoint y: 260, endPoint x: 576, endPoint y: 287, distance: 27.6
click at [573, 259] on span "Outward Performance Summary_Lesson 1_20250411_Vietnamese.pdf" at bounding box center [655, 262] width 336 height 16
drag, startPoint x: 576, startPoint y: 287, endPoint x: 599, endPoint y: 355, distance: 72.0
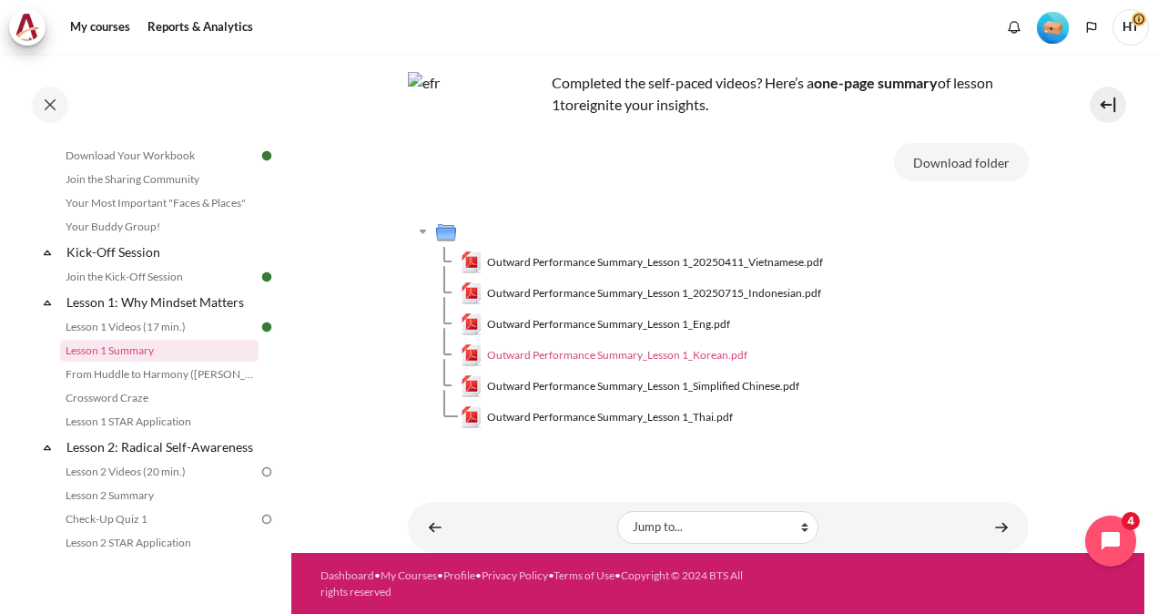
click at [576, 287] on span "Outward Performance Summary_Lesson 1_20250715_Indonesian.pdf" at bounding box center [654, 293] width 334 height 16
click at [595, 326] on span "Outward Performance Summary_Lesson 1_Eng.pdf" at bounding box center [608, 324] width 243 height 16
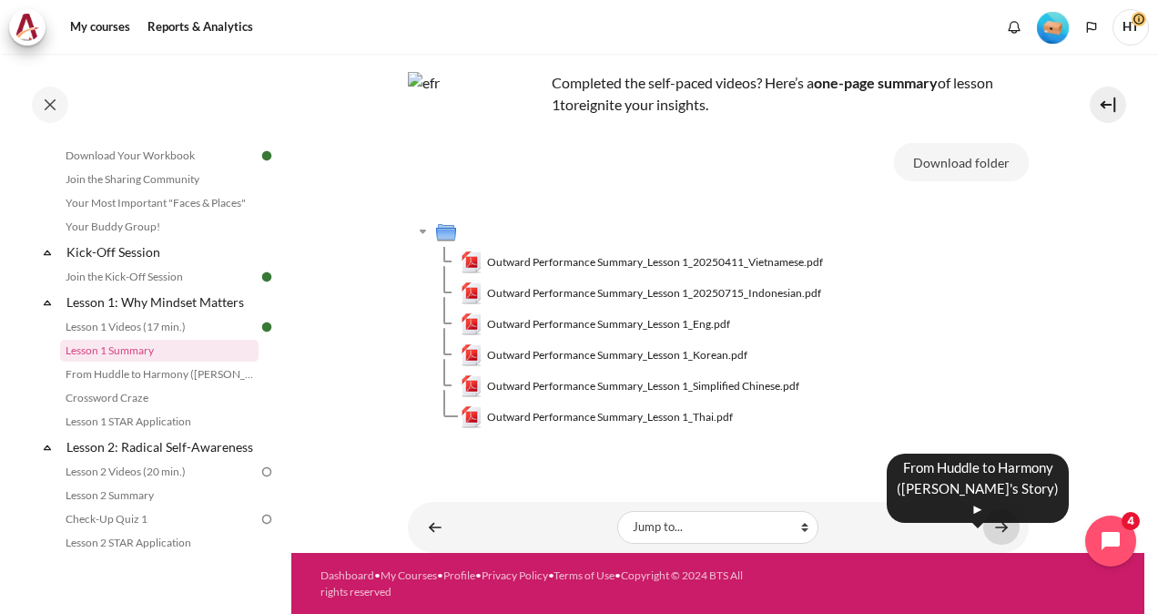
click at [984, 530] on link "Content" at bounding box center [1002, 527] width 36 height 36
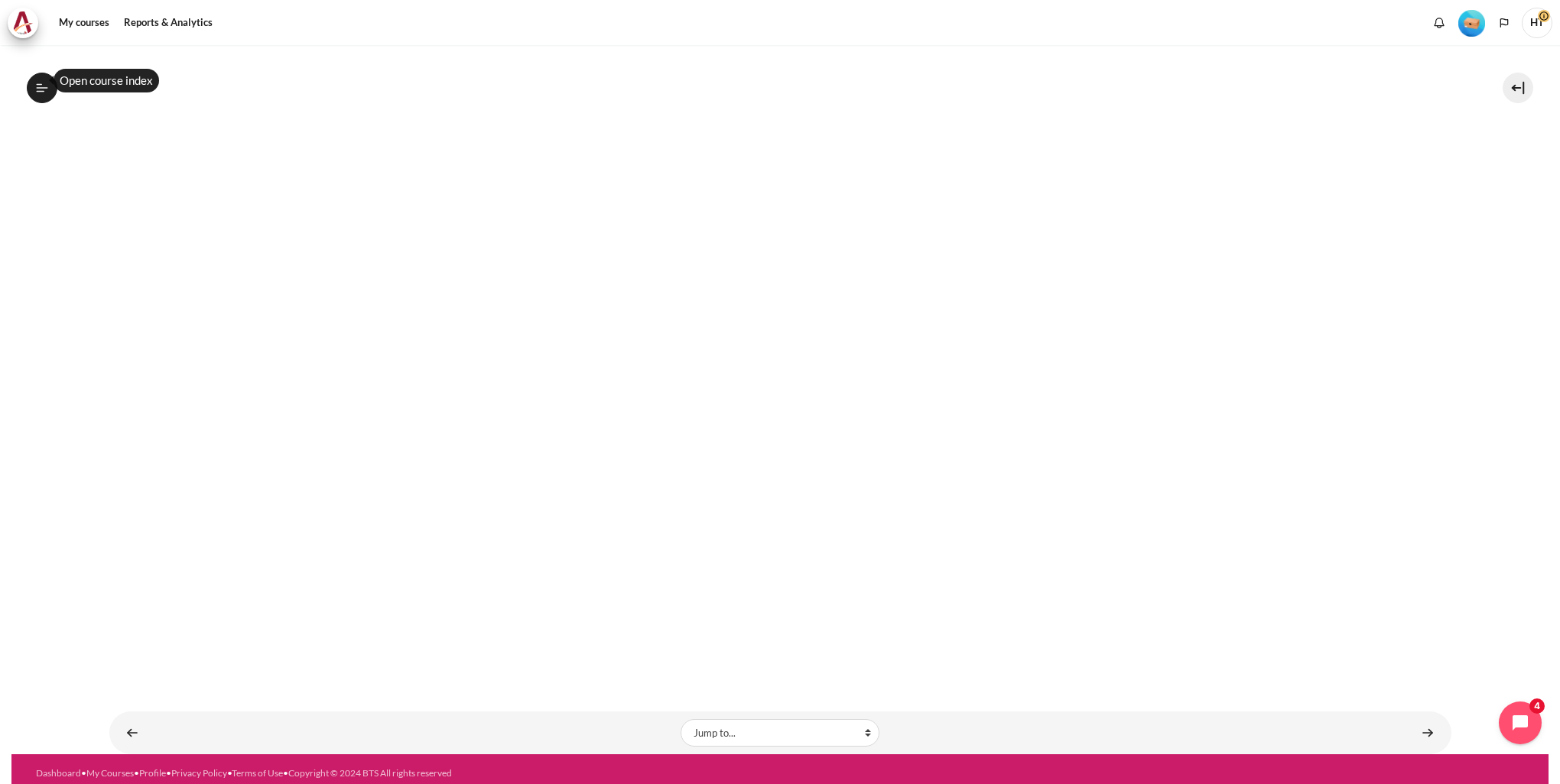
scroll to position [346, 0]
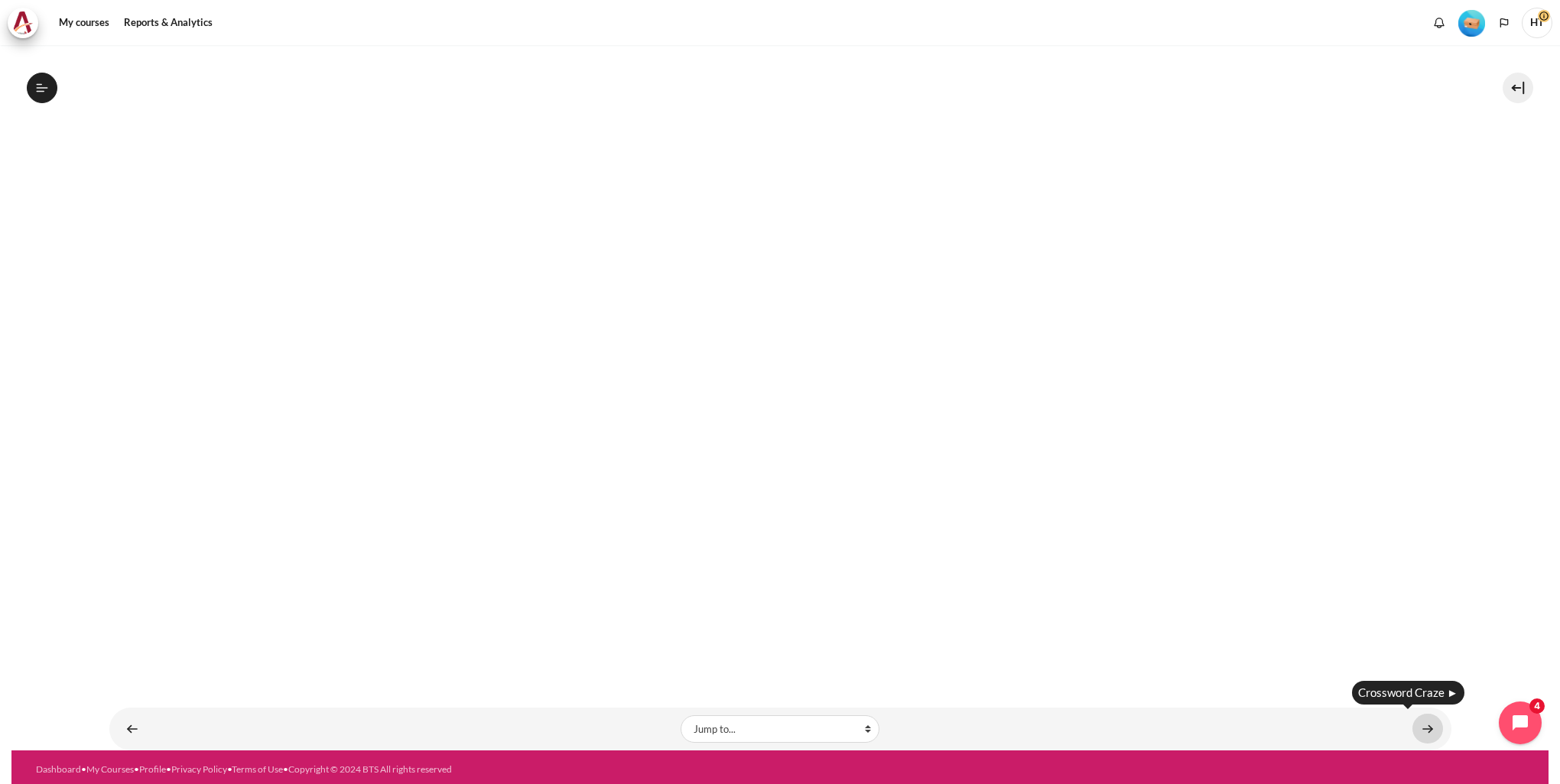
click at [971, 515] on link "Content" at bounding box center [1427, 729] width 30 height 30
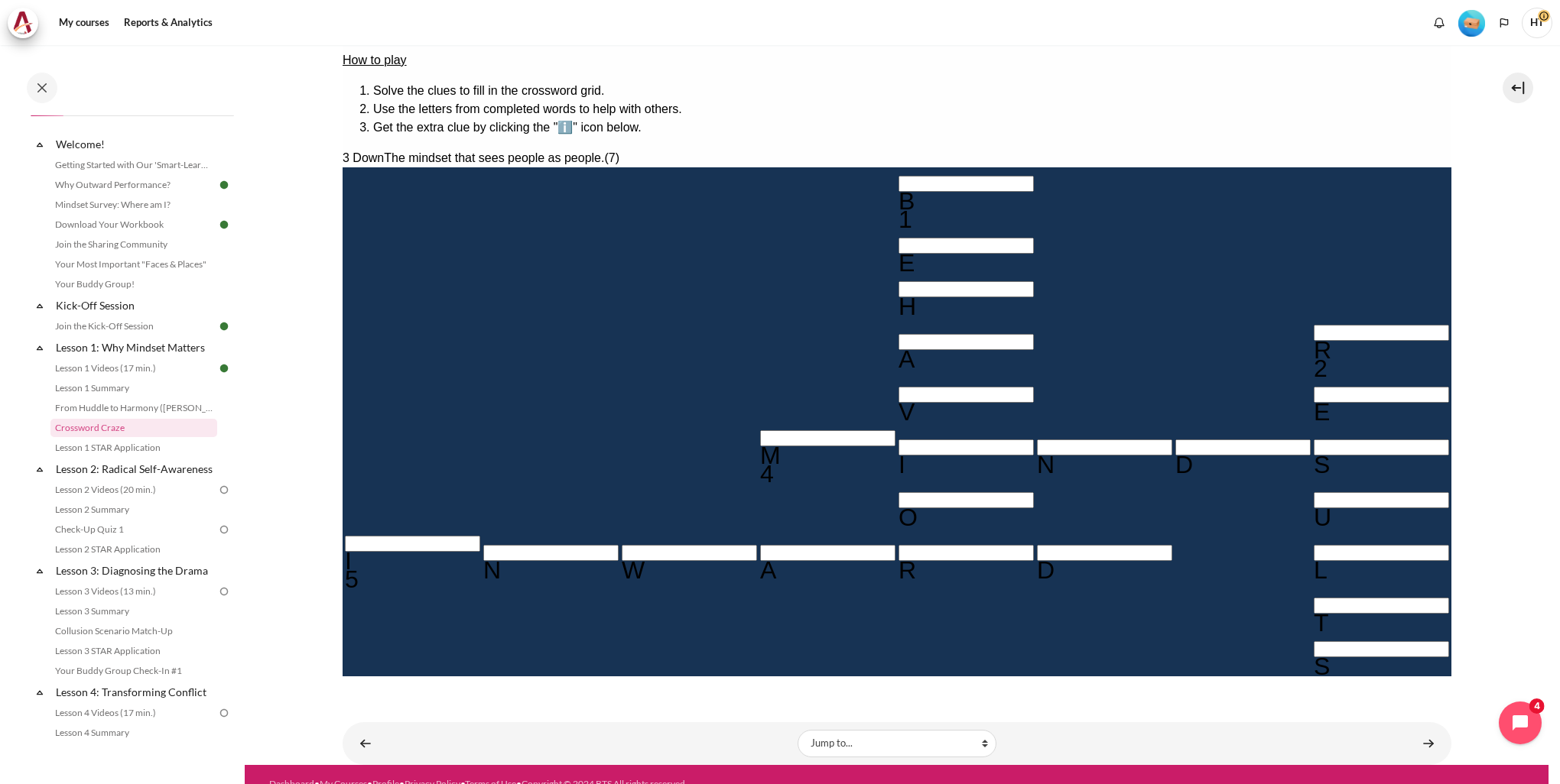
scroll to position [252, 0]
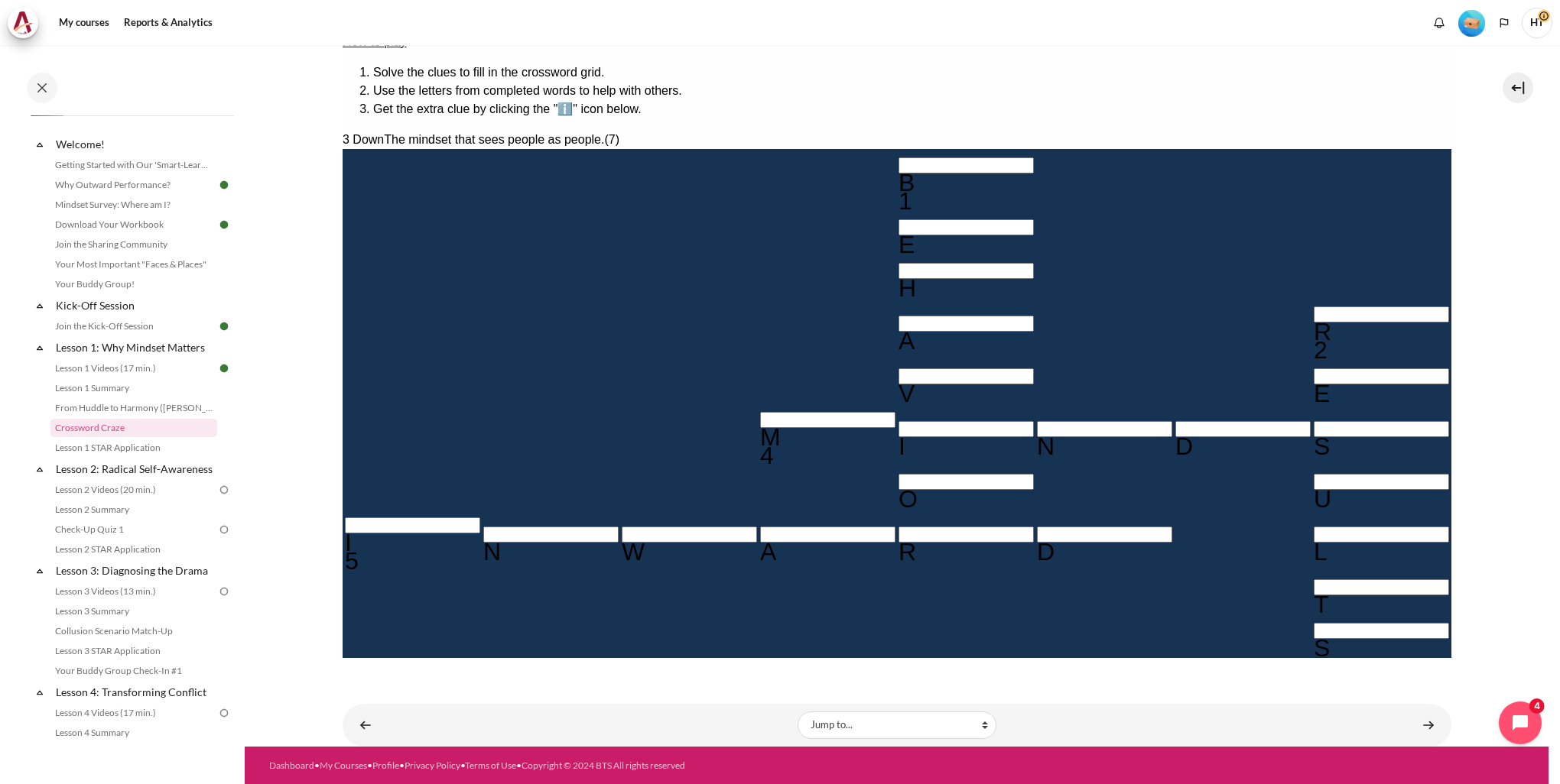
click at [354, 671] on button at bounding box center [348, 672] width 13 height 4
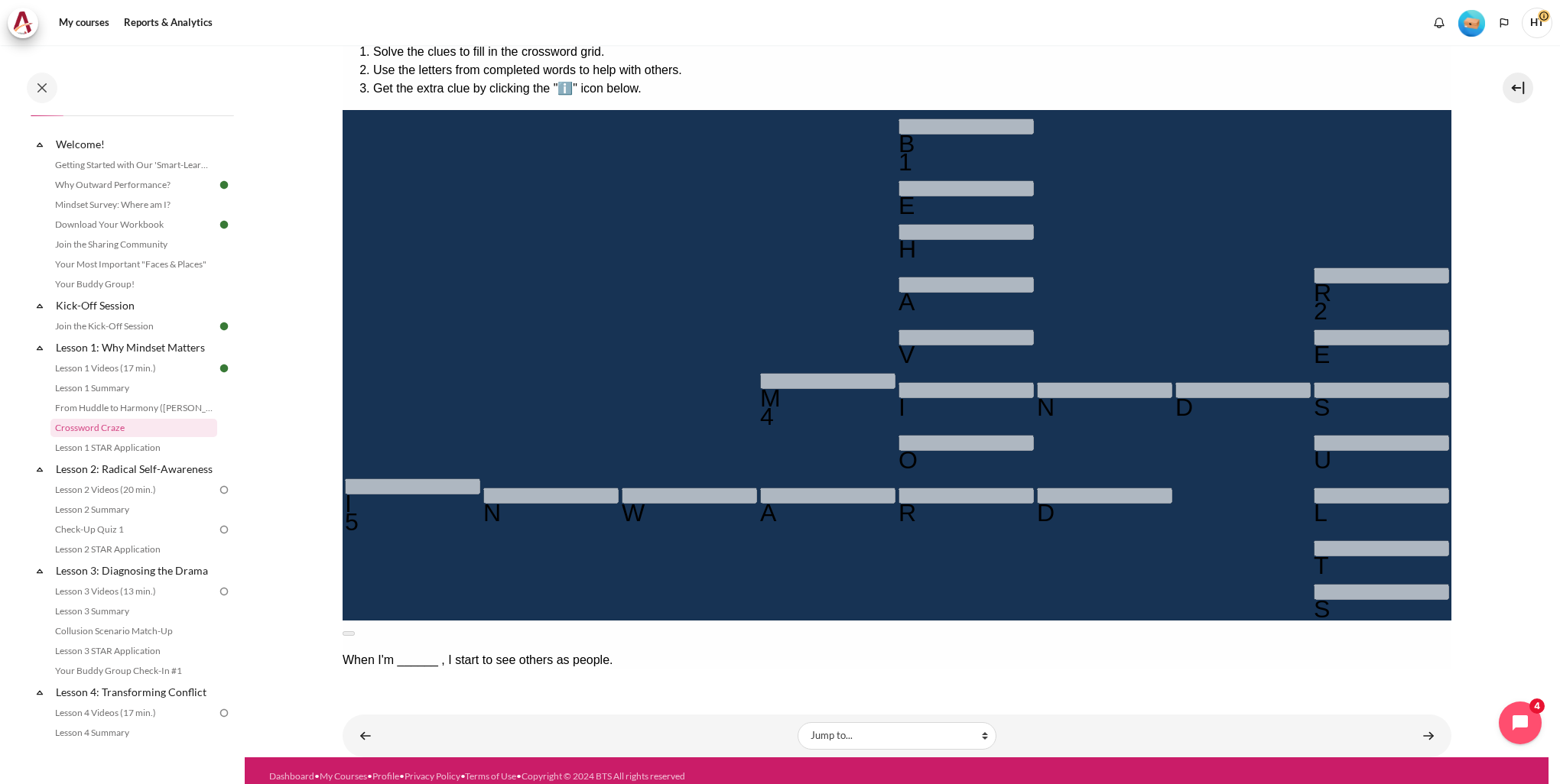
scroll to position [283, 0]
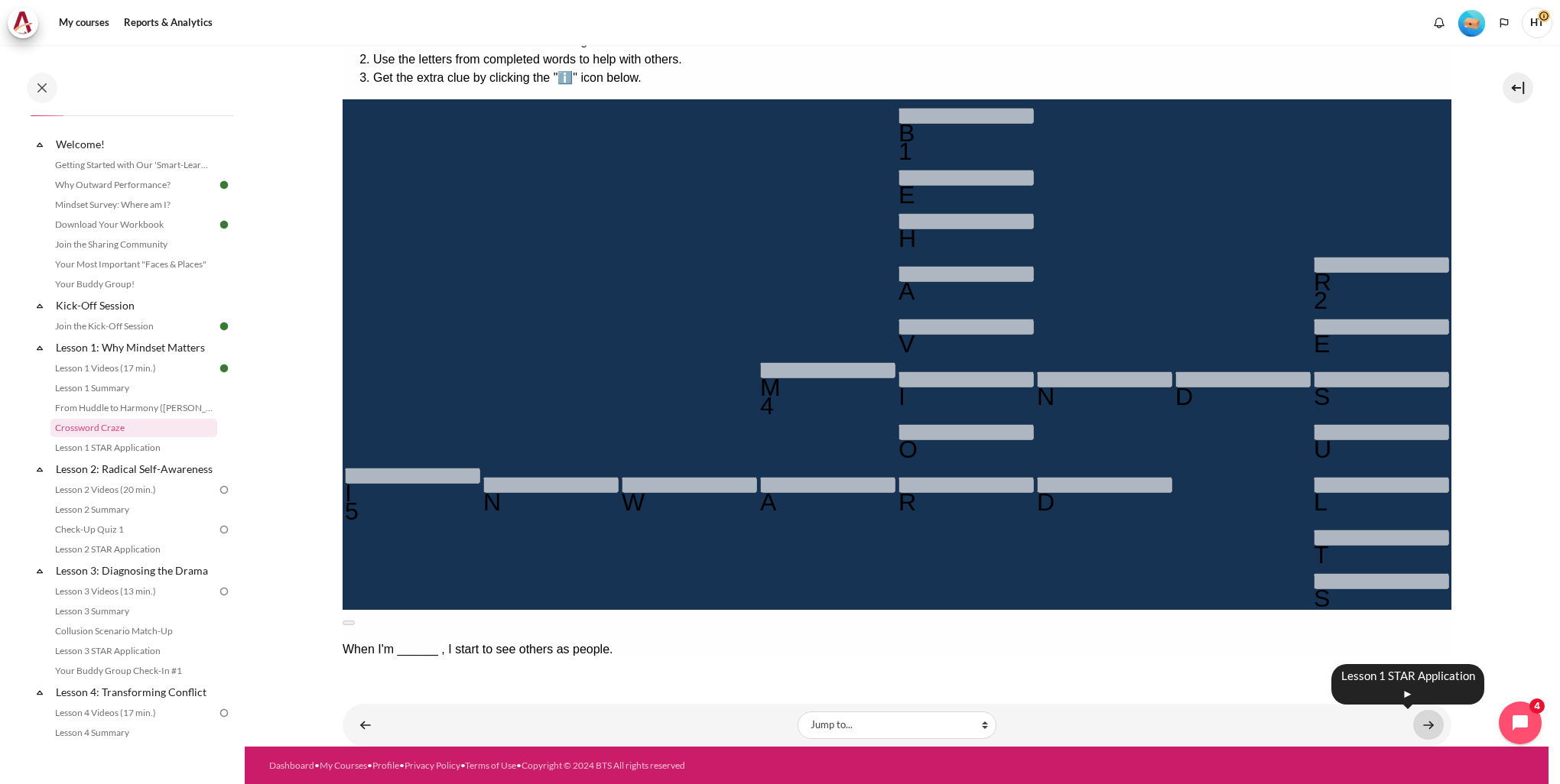
click at [1424, 728] on link "Content" at bounding box center [1428, 725] width 30 height 30
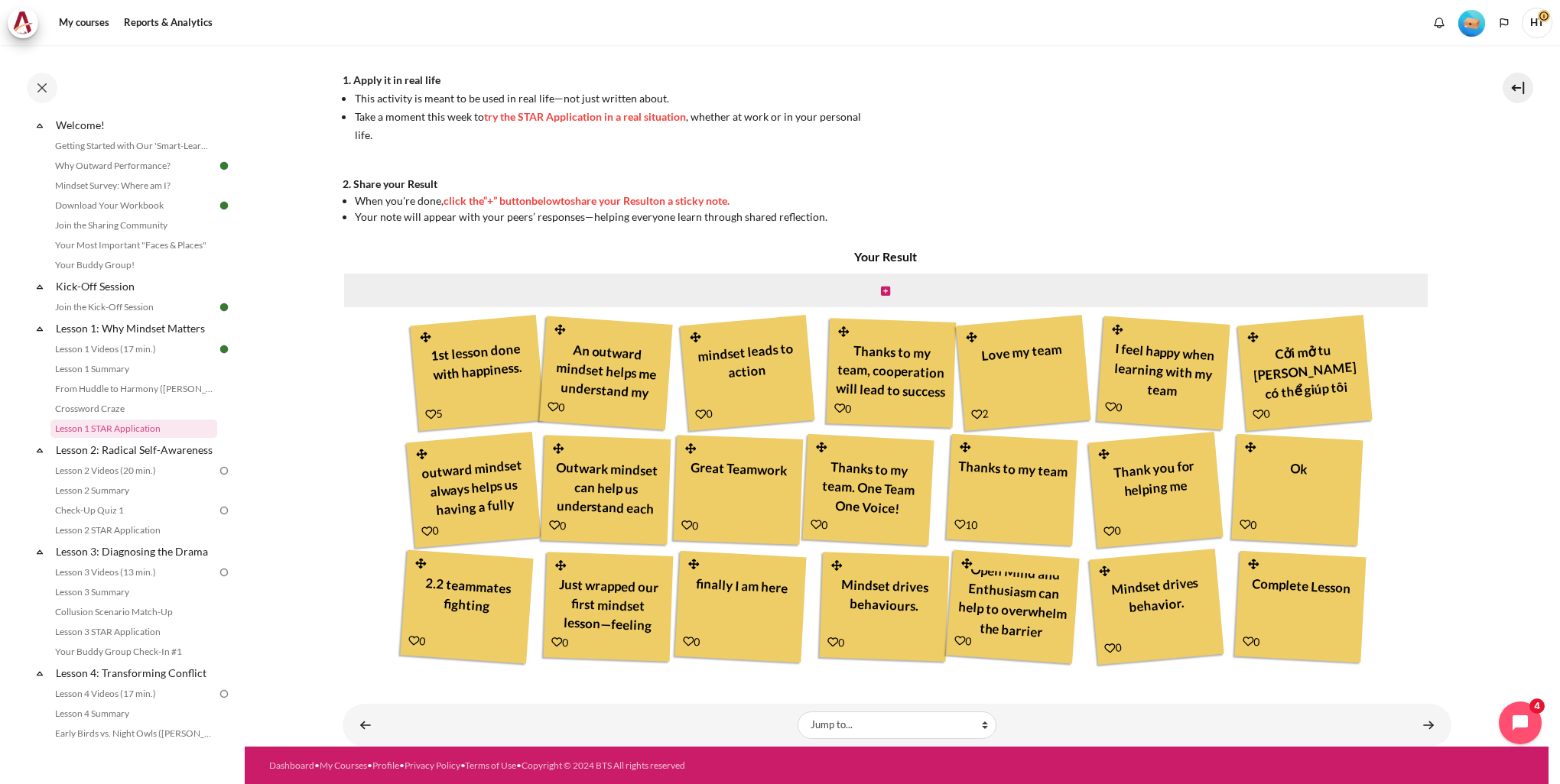
scroll to position [55, 0]
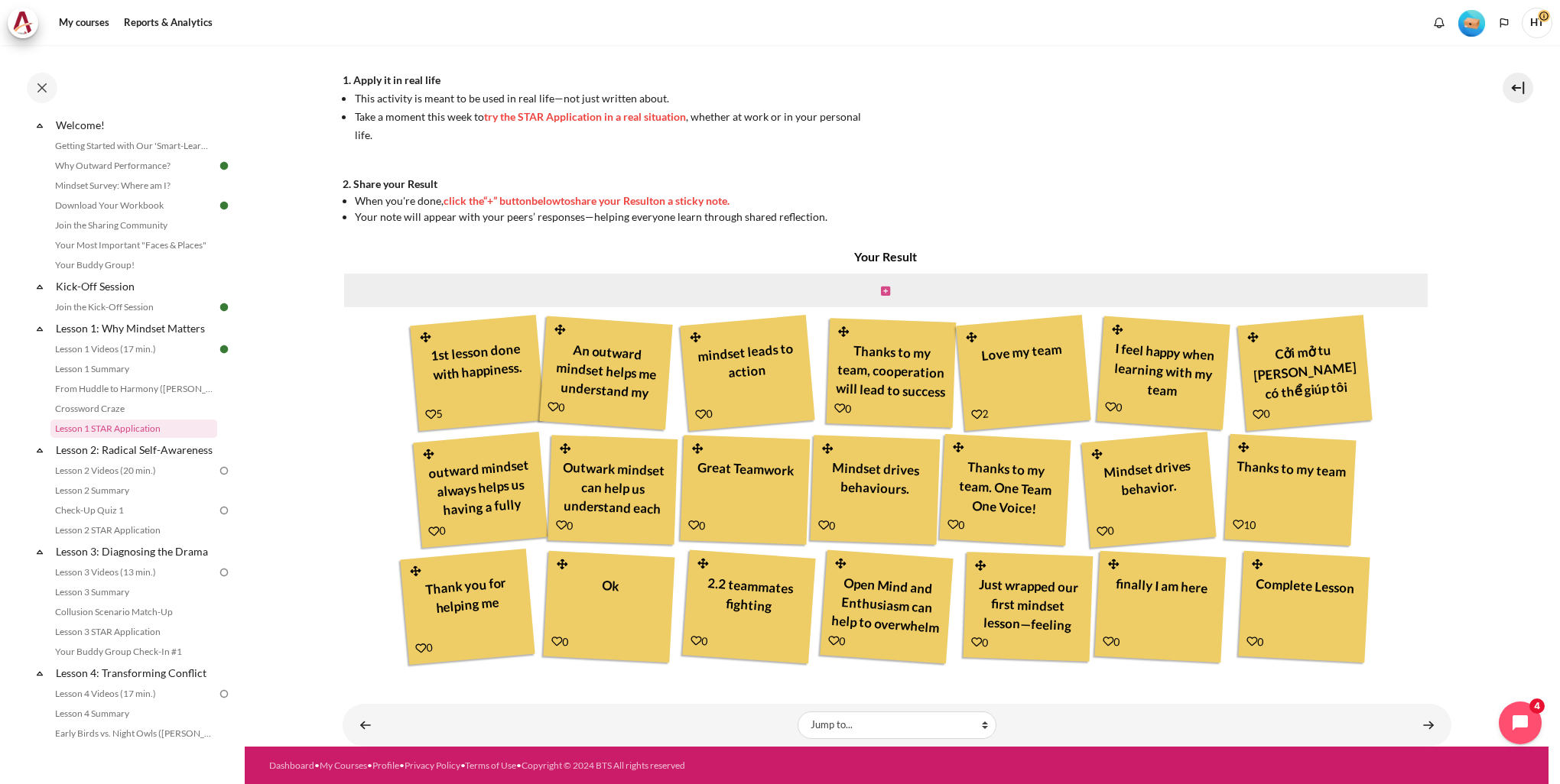
click at [883, 288] on icon "Content" at bounding box center [885, 291] width 9 height 11
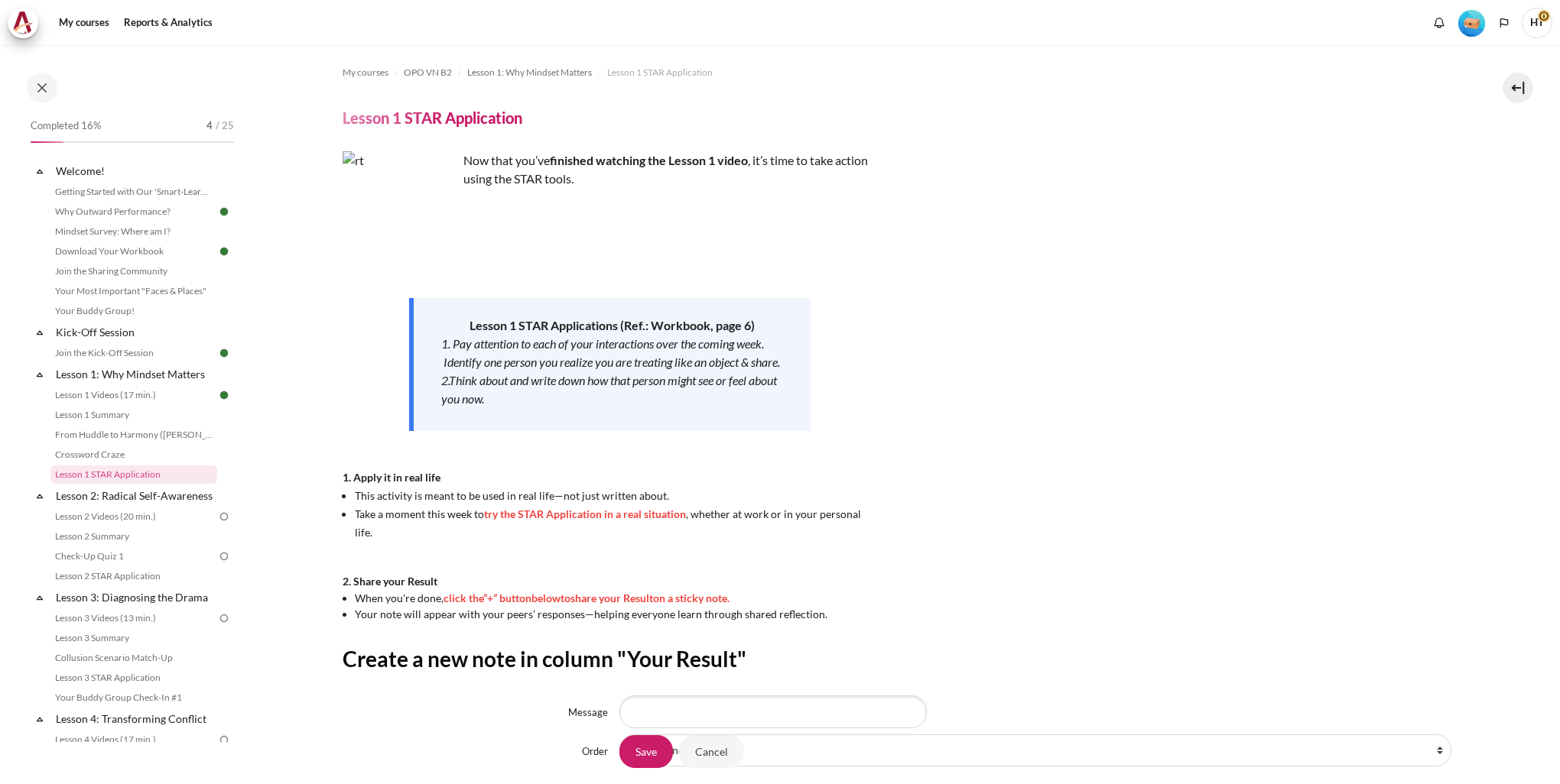
scroll to position [149, 0]
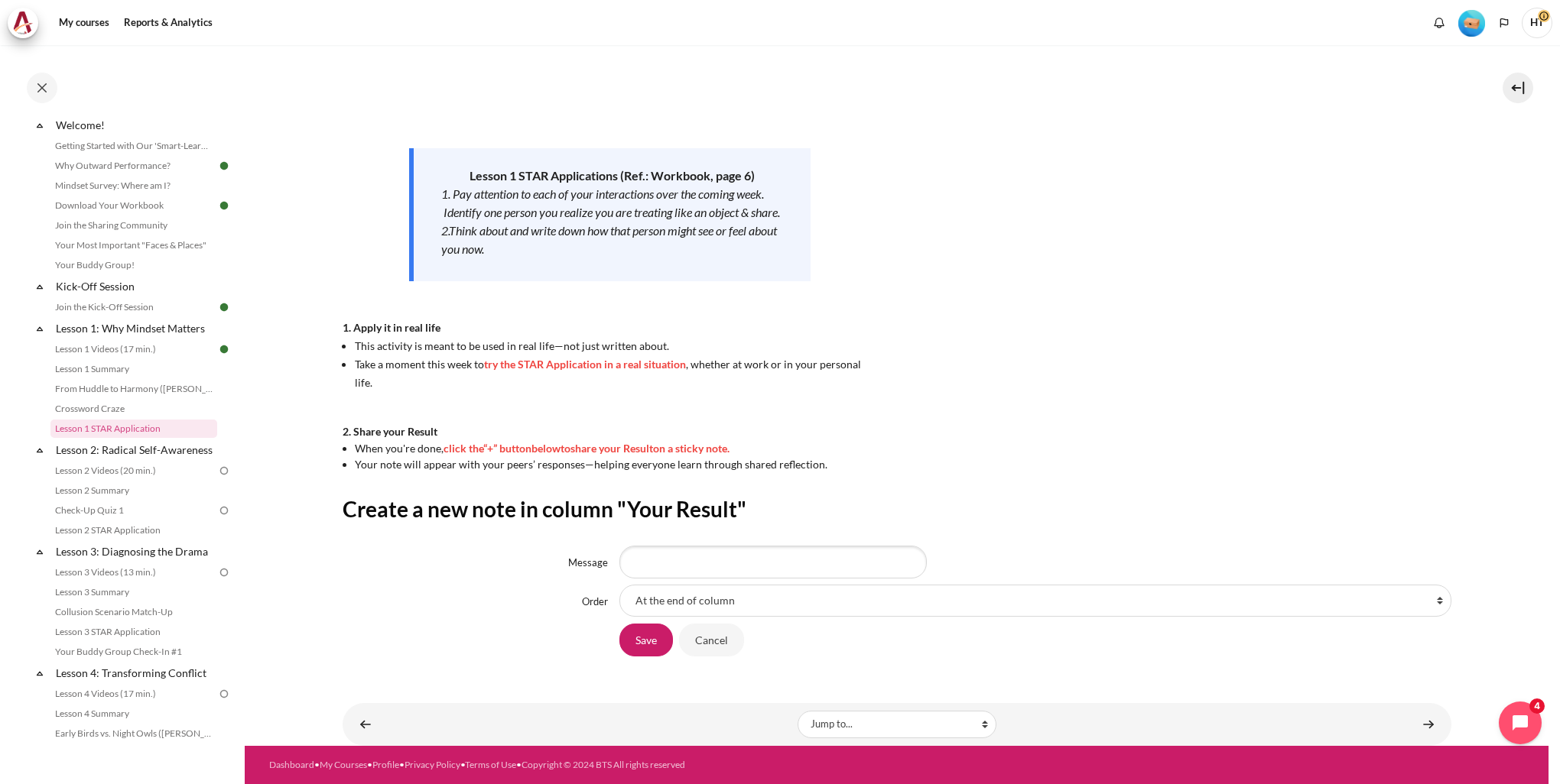
type input "E"
type input "Ẽ"
type input "E"
type input "T"
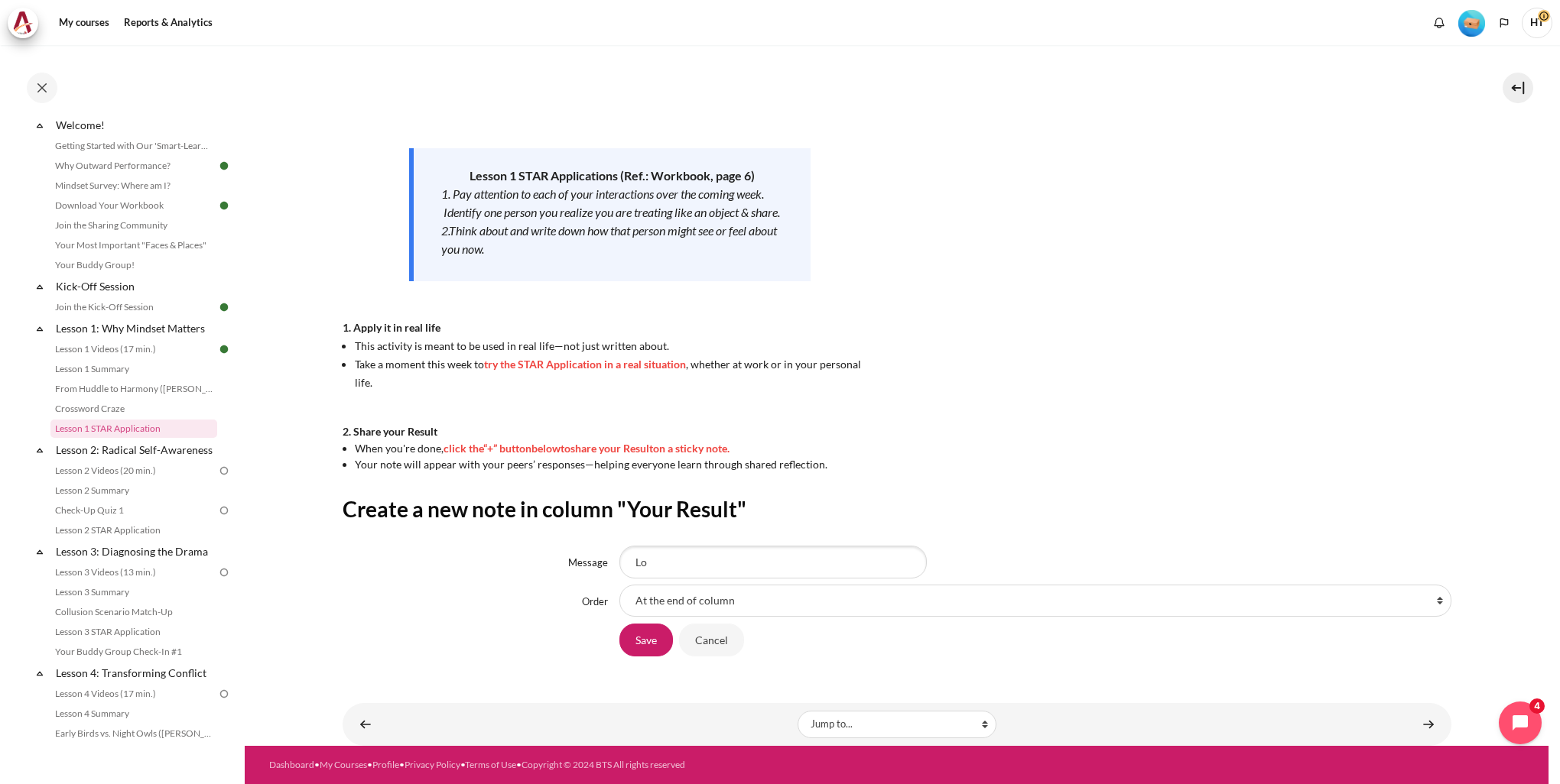
type input "L"
type input "E"
type input "l"
type input "Love the session"
click at [653, 604] on select "At the end of column First place in column After '1st lesson done with happines…" at bounding box center [1035, 601] width 832 height 32
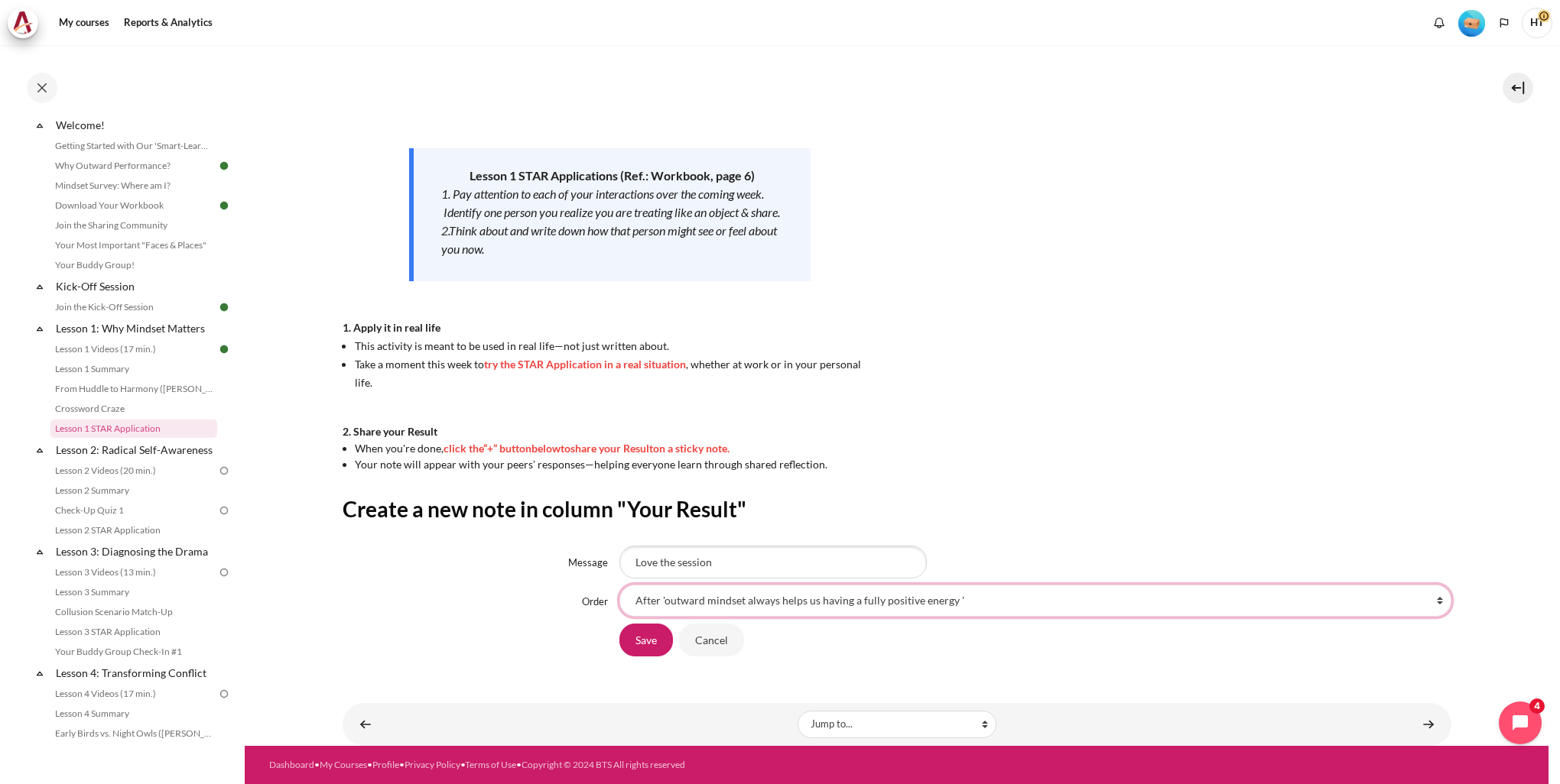
click at [620, 585] on select "At the end of column First place in column After '1st lesson done with happines…" at bounding box center [1035, 601] width 832 height 32
click at [815, 600] on select "At the end of column First place in column After '1st lesson done with happines…" at bounding box center [1035, 601] width 832 height 32
select select "29"
click at [620, 585] on select "At the end of column First place in column After '1st lesson done with happines…" at bounding box center [1035, 601] width 832 height 32
click at [657, 643] on input "Save" at bounding box center [647, 640] width 54 height 32
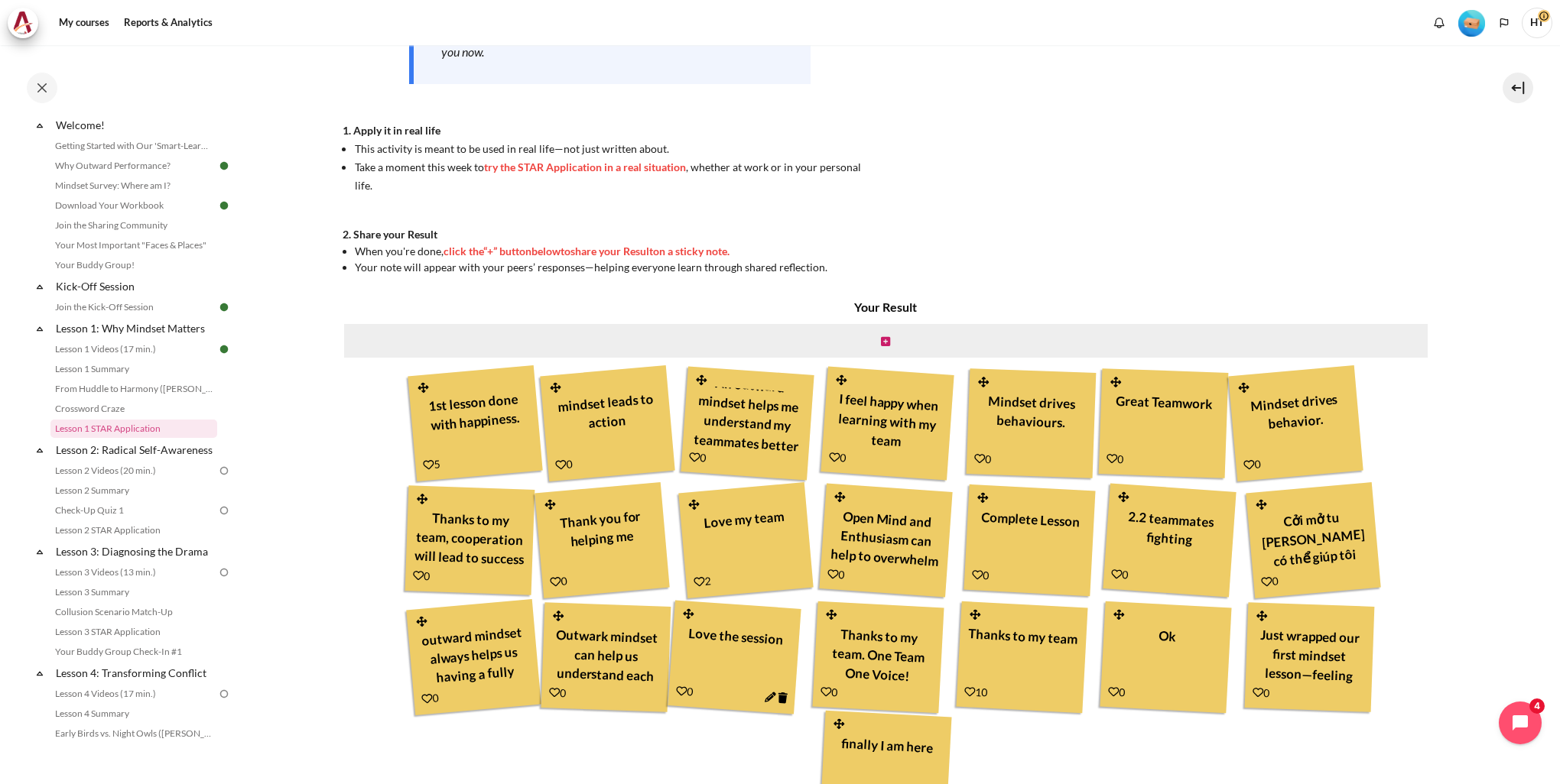
scroll to position [508, 0]
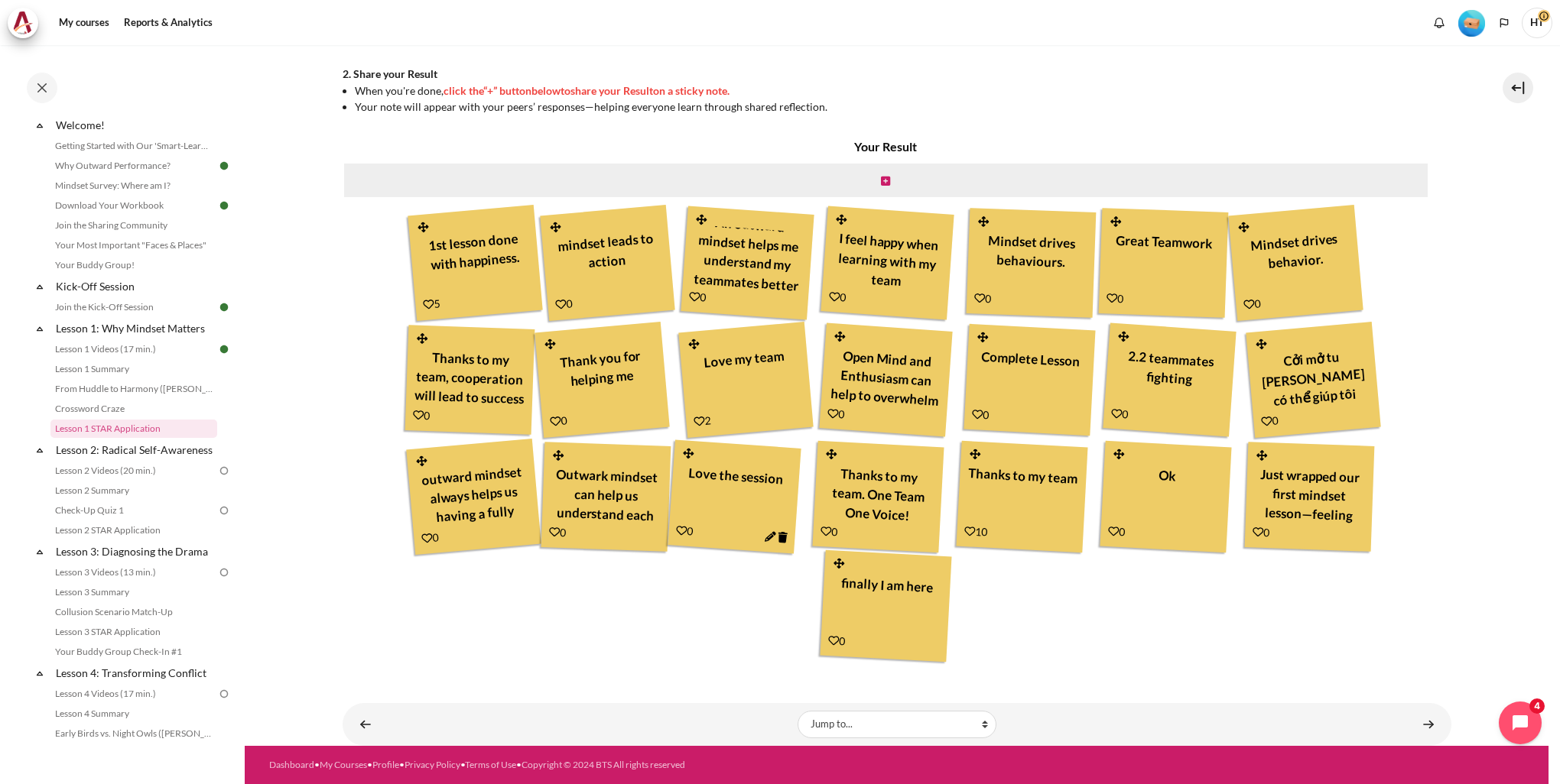
click at [734, 484] on div "Love the session" at bounding box center [734, 494] width 115 height 71
click at [693, 494] on div "Love the session" at bounding box center [734, 494] width 115 height 71
click at [1428, 726] on link "Content" at bounding box center [1428, 724] width 30 height 30
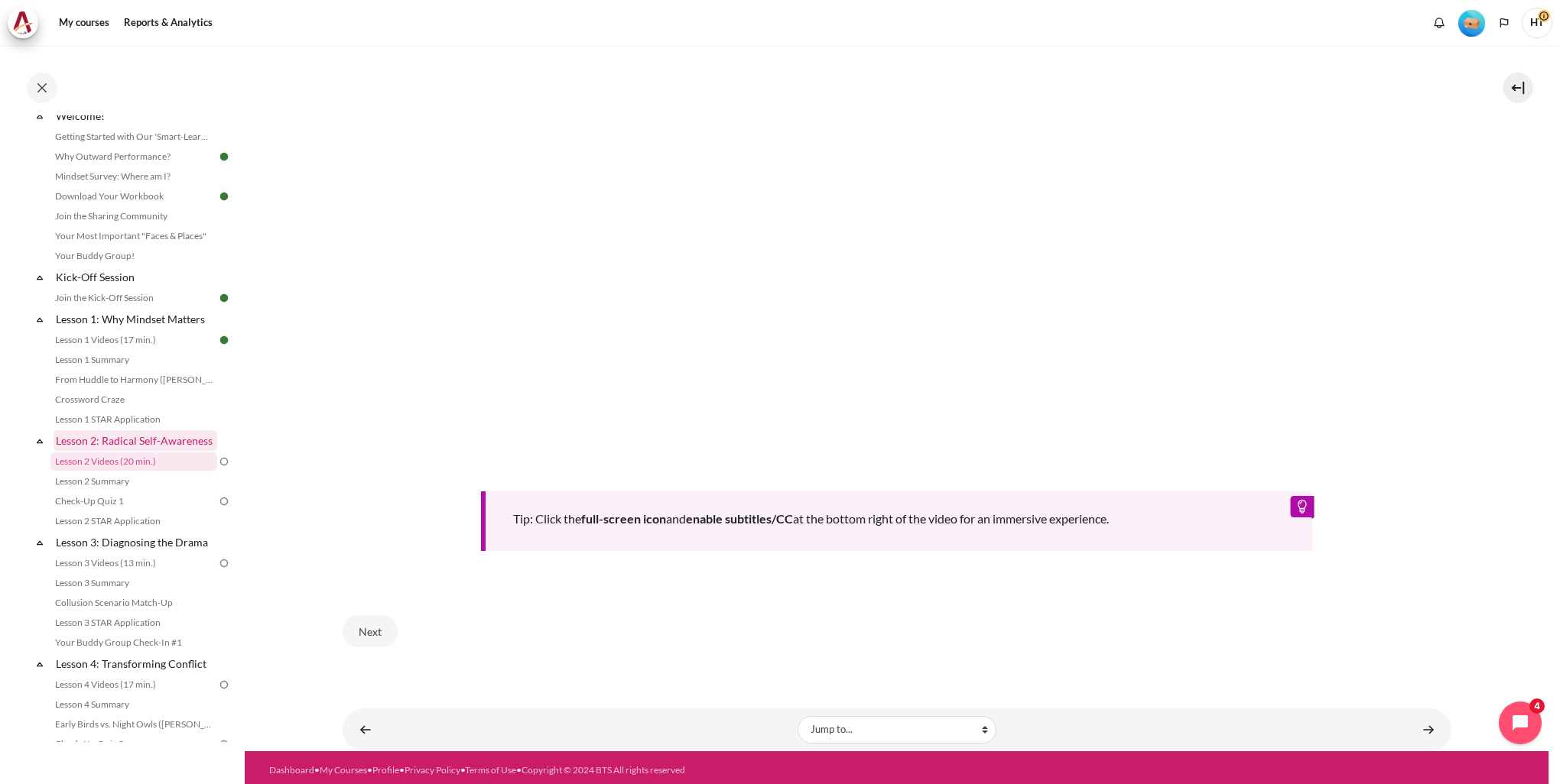
scroll to position [76, 0]
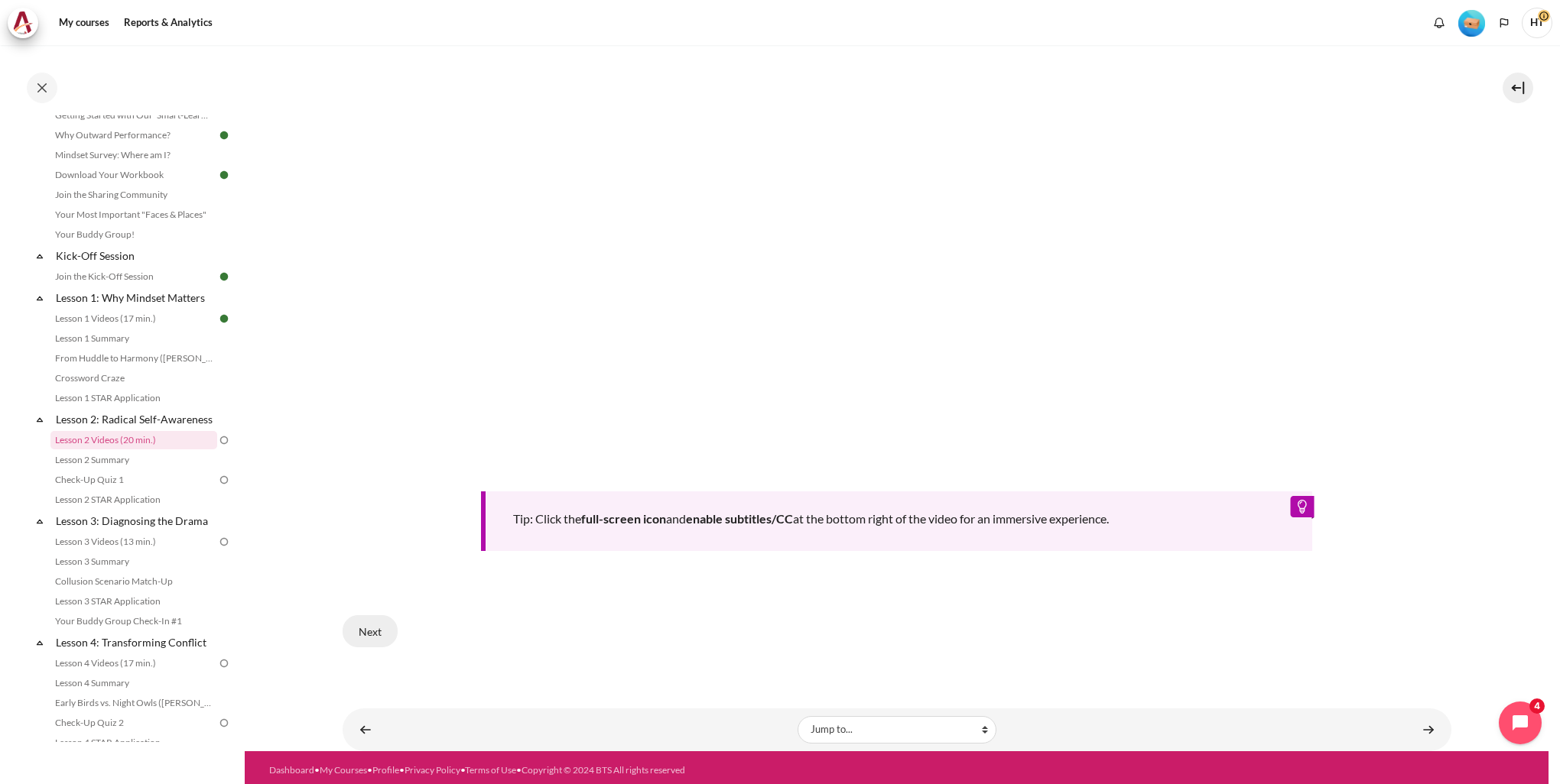
click at [365, 617] on button "Next" at bounding box center [370, 631] width 55 height 32
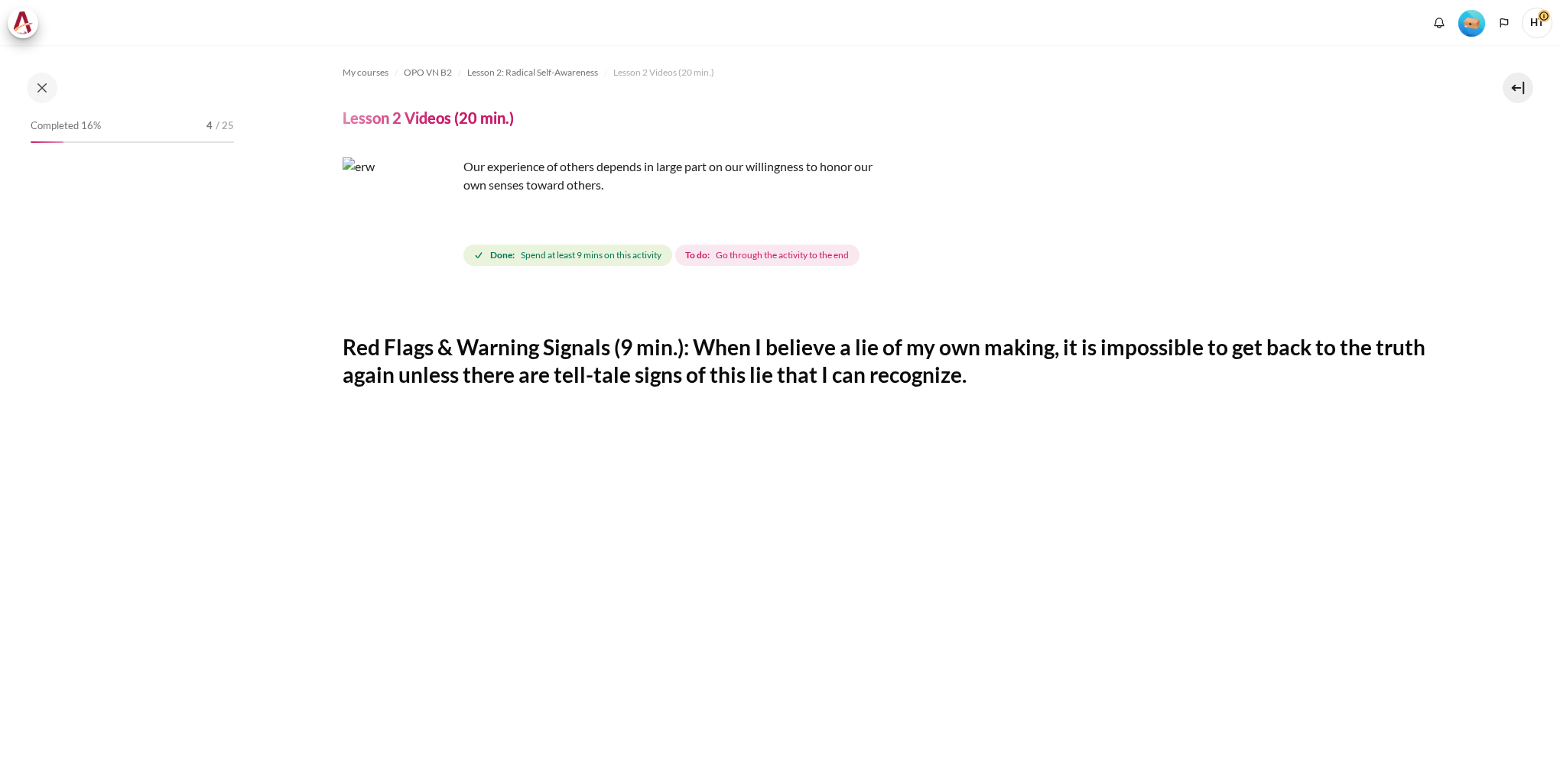
scroll to position [585, 0]
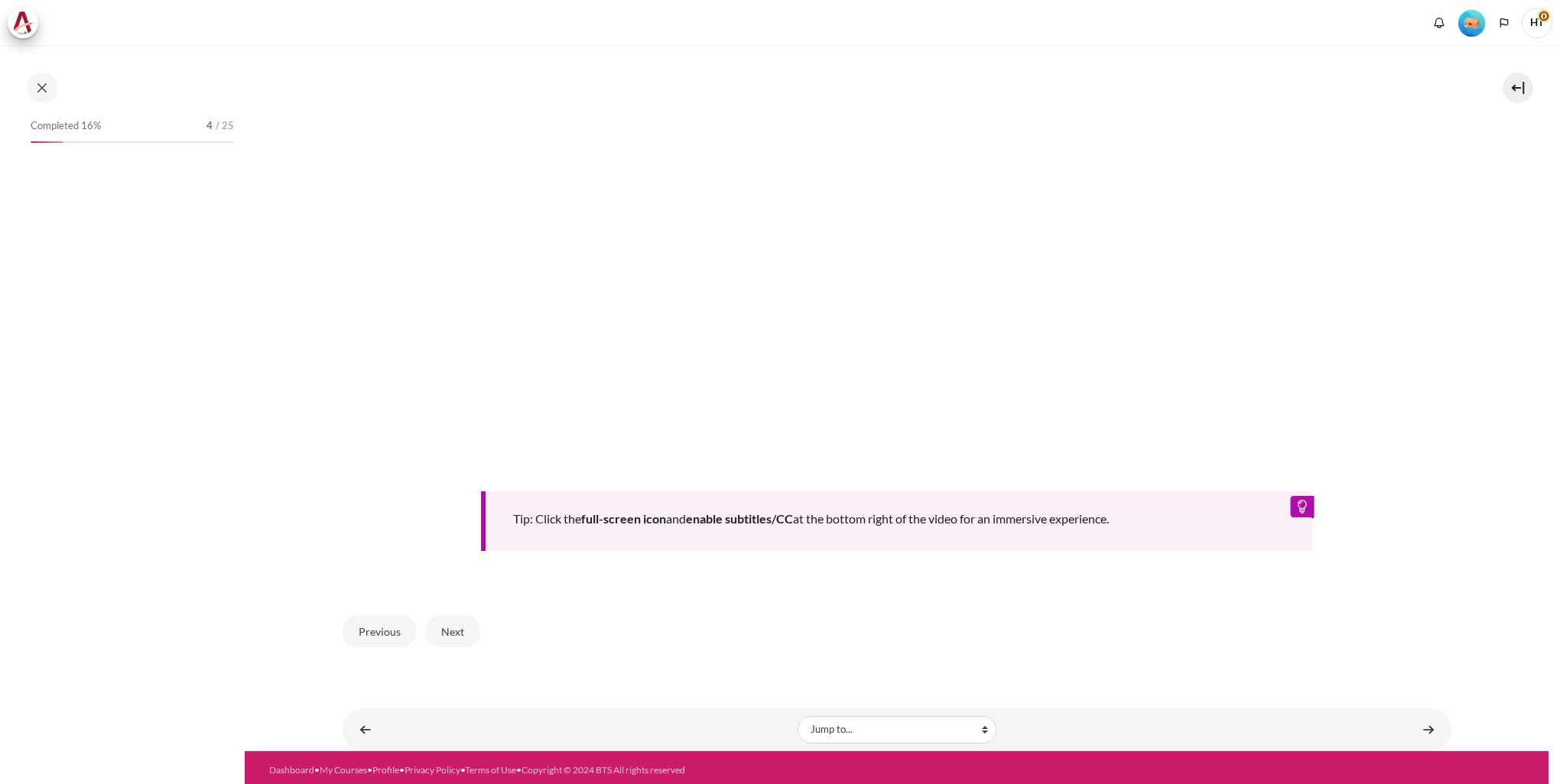
click at [702, 515] on b "enable subtitles/CC" at bounding box center [739, 518] width 107 height 14
click at [1299, 503] on div "Tip: Click the full-screen icon and enable subtitles/CC at the bottom right of …" at bounding box center [897, 521] width 832 height 60
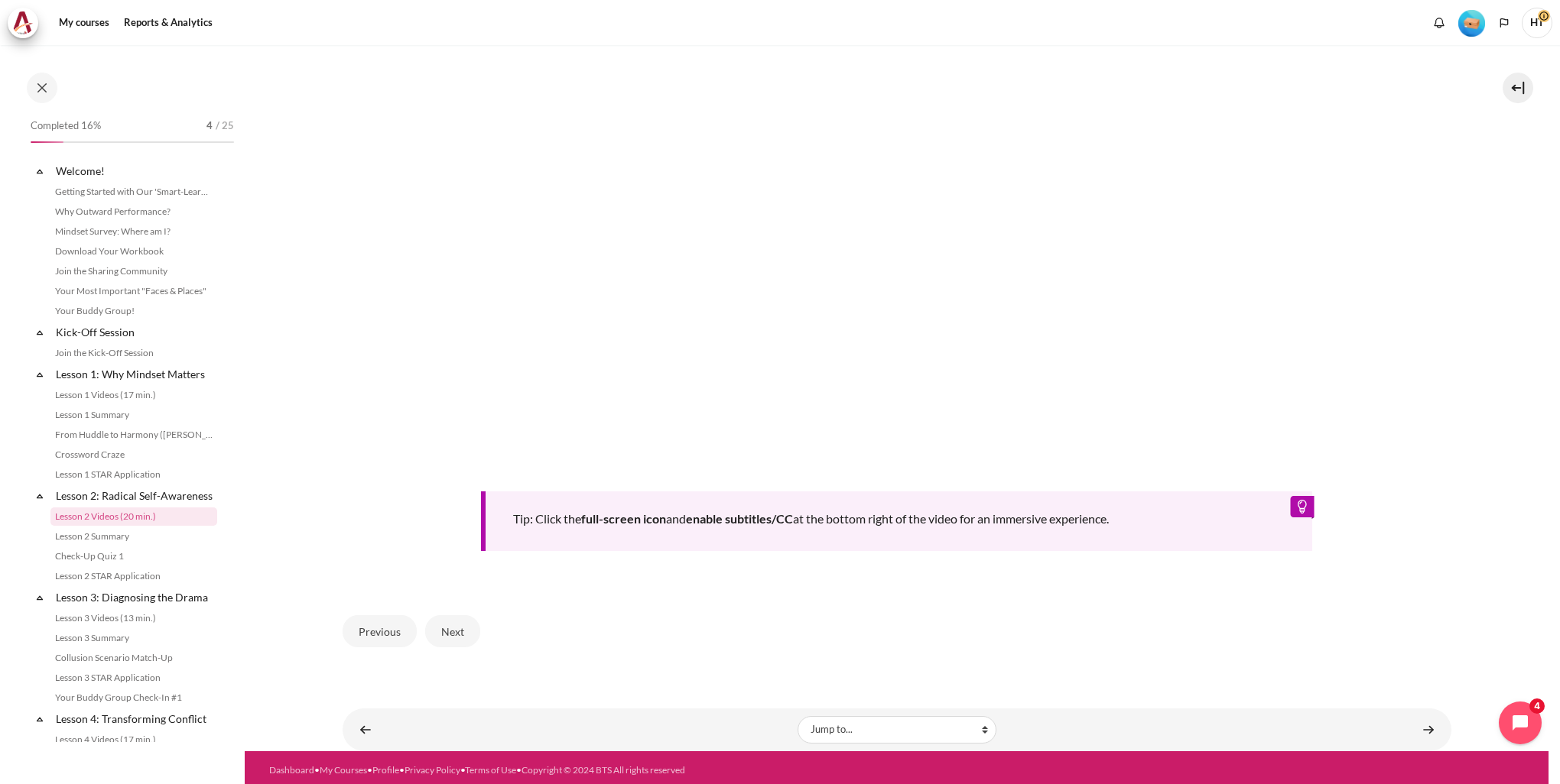
scroll to position [104, 0]
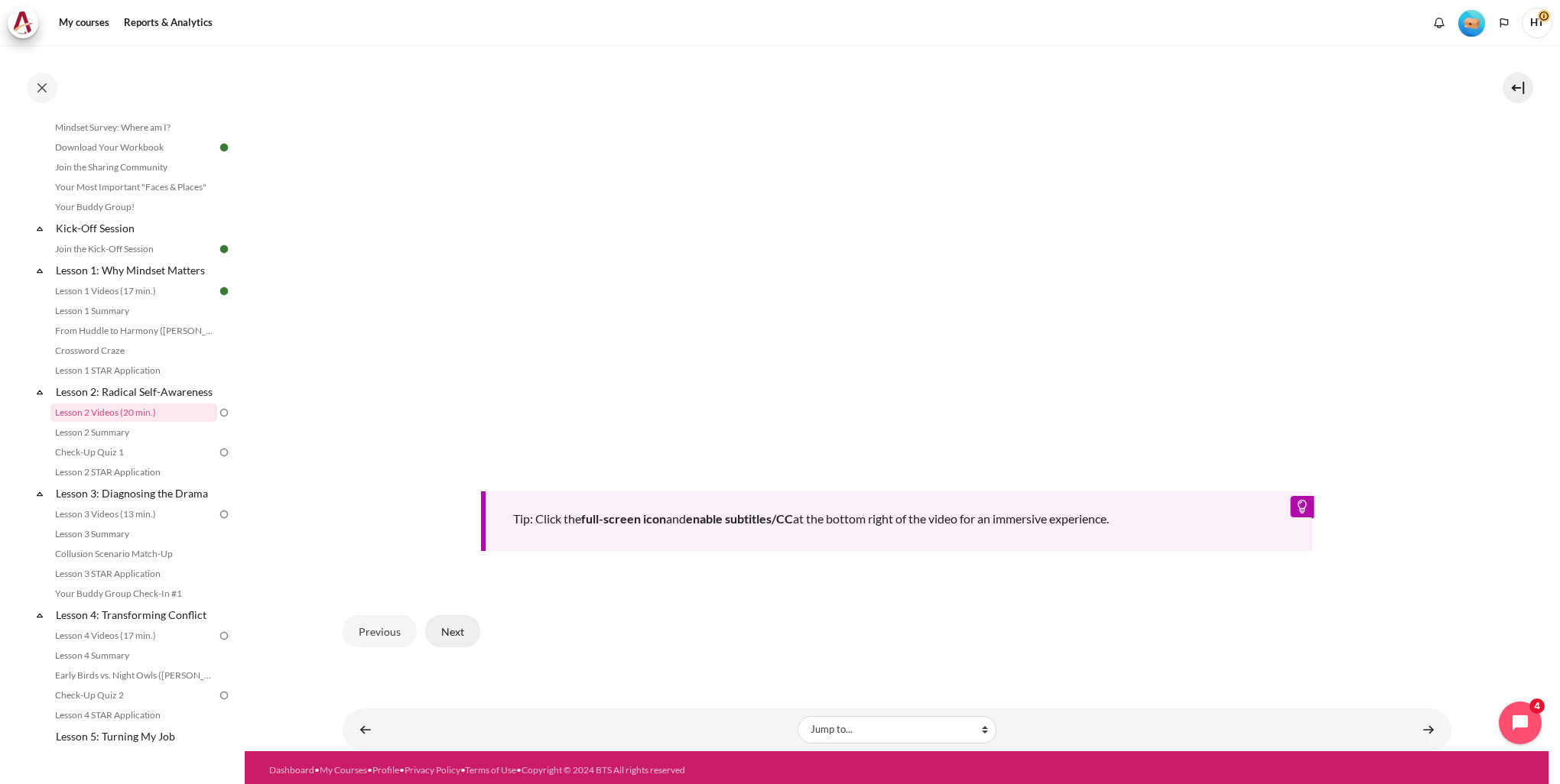
click at [458, 634] on button "Next" at bounding box center [453, 631] width 55 height 32
click at [1424, 723] on link "Content" at bounding box center [1428, 729] width 30 height 30
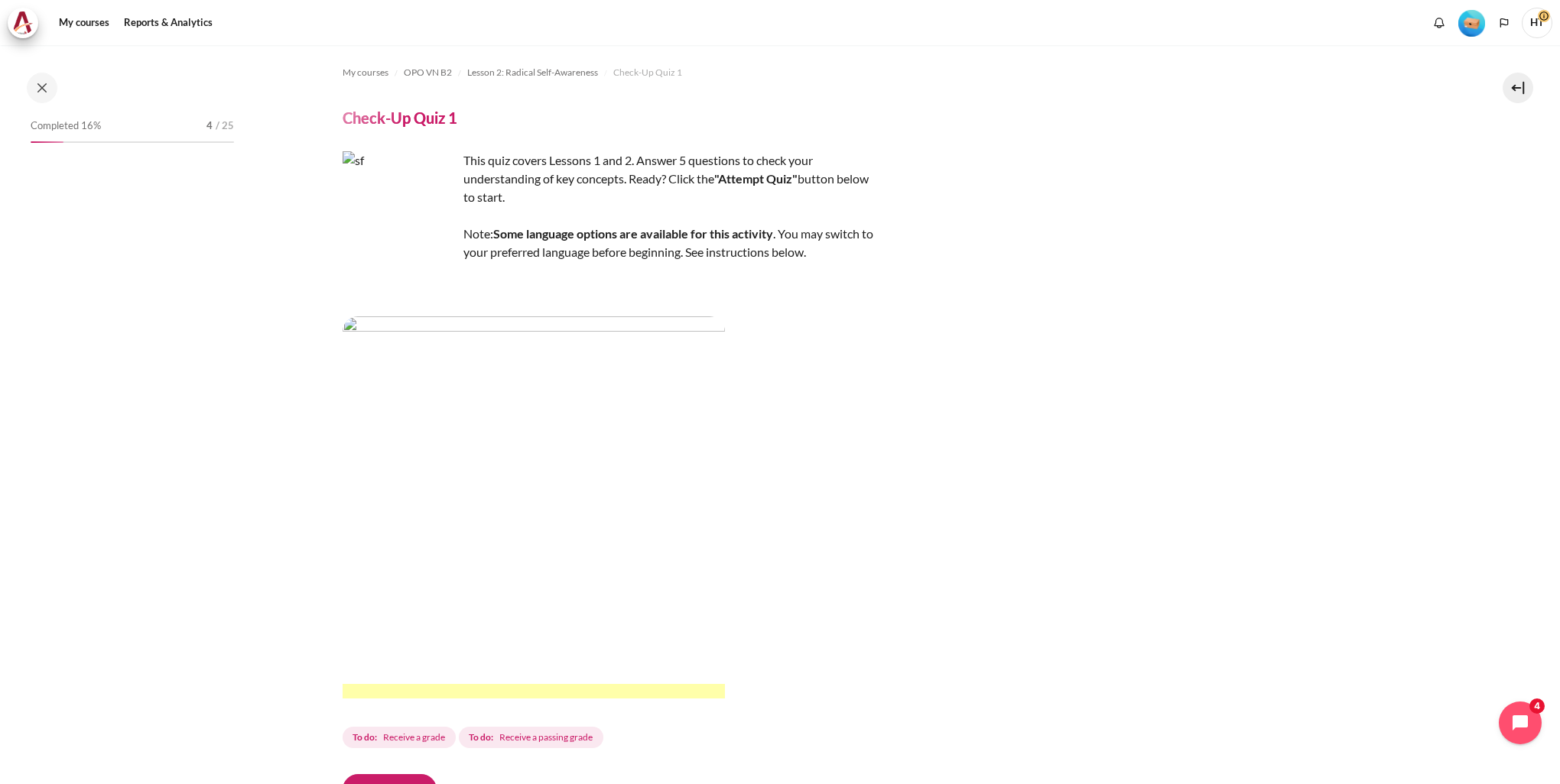
scroll to position [144, 0]
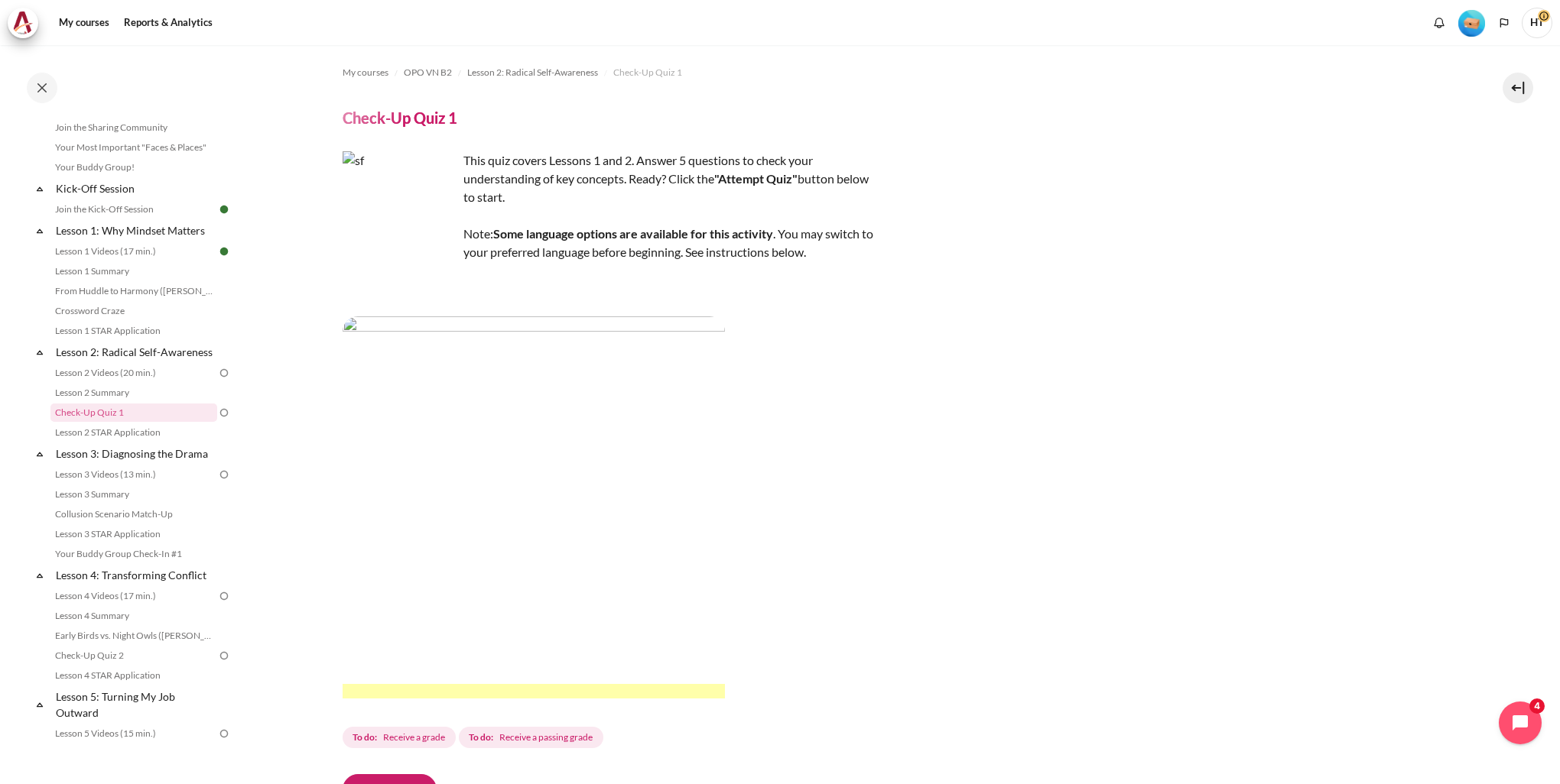
click at [1057, 315] on div "This quiz covers Lessons 1 and 2. Answer 5 questions to check your understandin…" at bounding box center [897, 451] width 1109 height 600
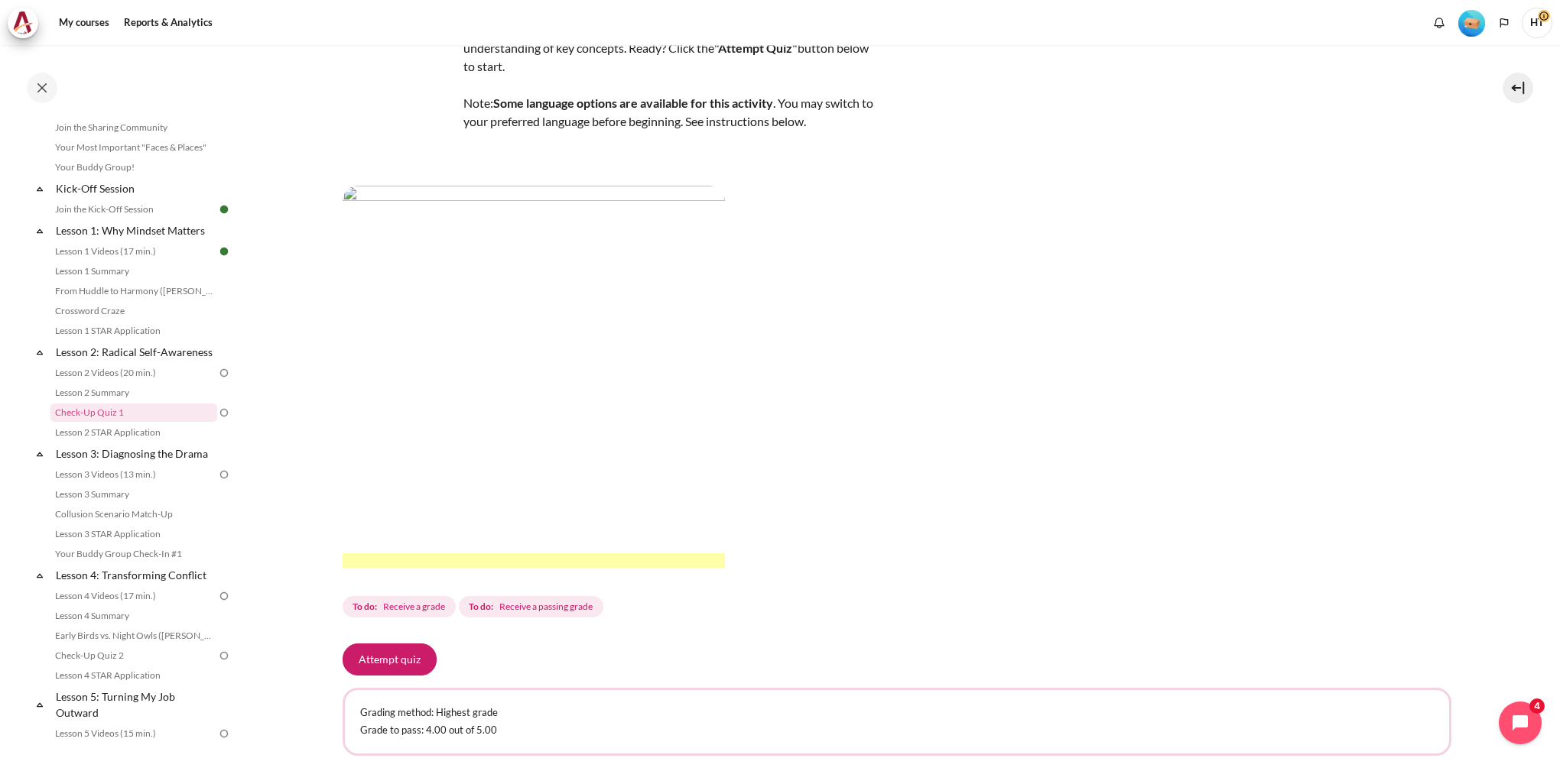
scroll to position [227, 0]
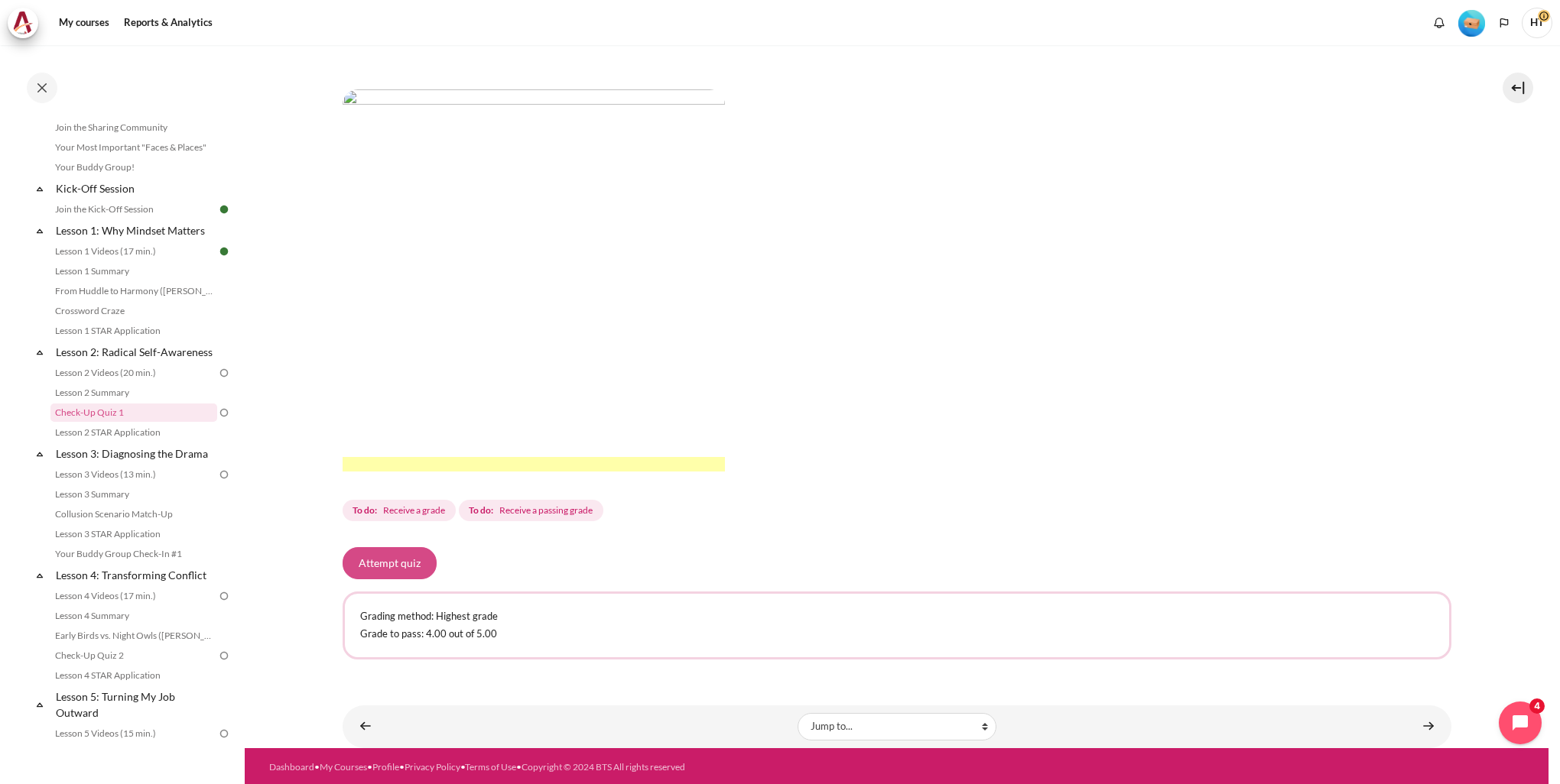
click at [406, 561] on button "Attempt quiz" at bounding box center [390, 563] width 94 height 32
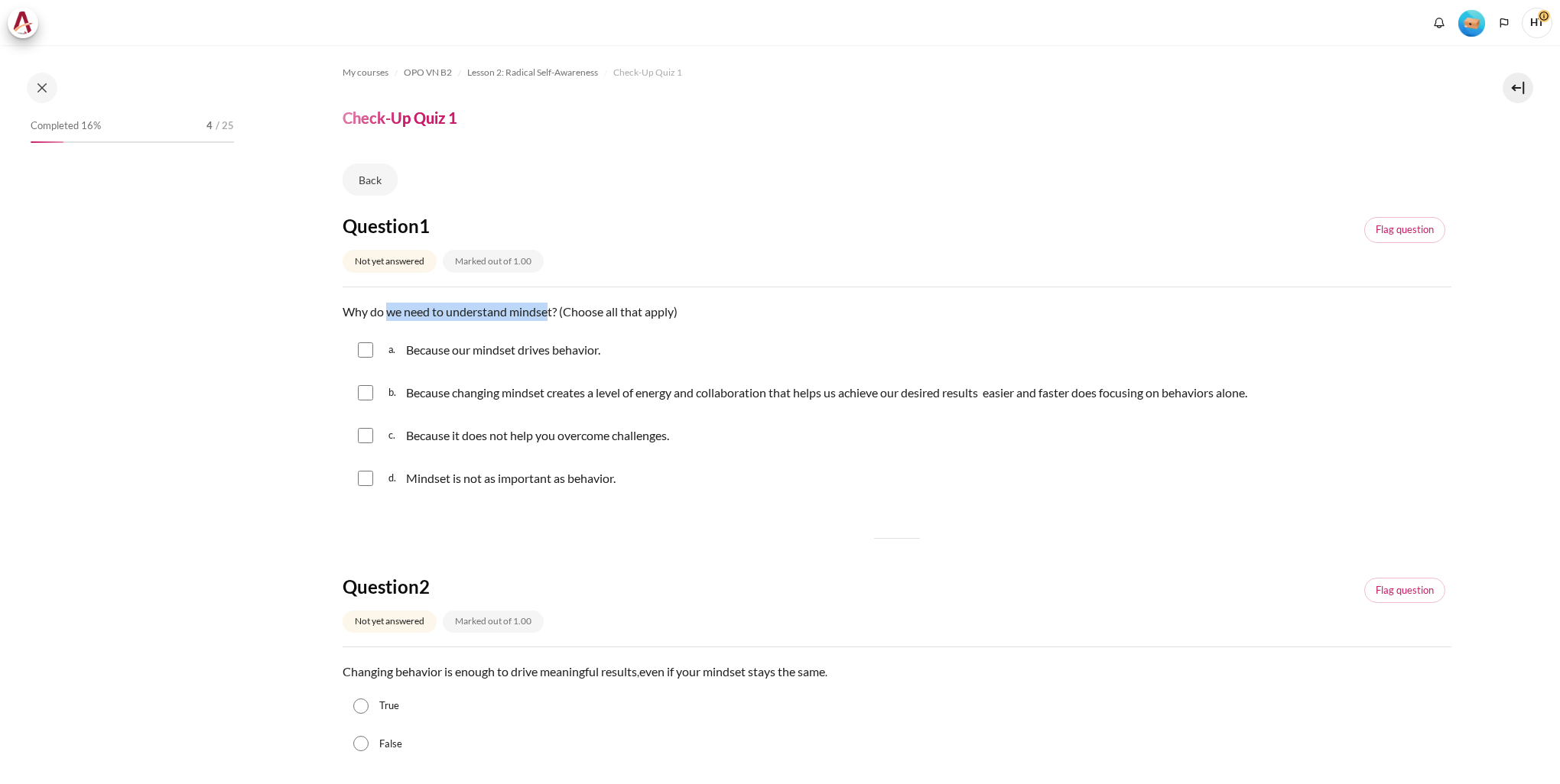
drag, startPoint x: 410, startPoint y: 312, endPoint x: 549, endPoint y: 316, distance: 139.1
click at [549, 316] on p "Why do we need to understand mindset? (Choose all that apply)" at bounding box center [897, 312] width 1109 height 18
click at [599, 352] on p "Because our mindset drives behavior." at bounding box center [503, 350] width 194 height 18
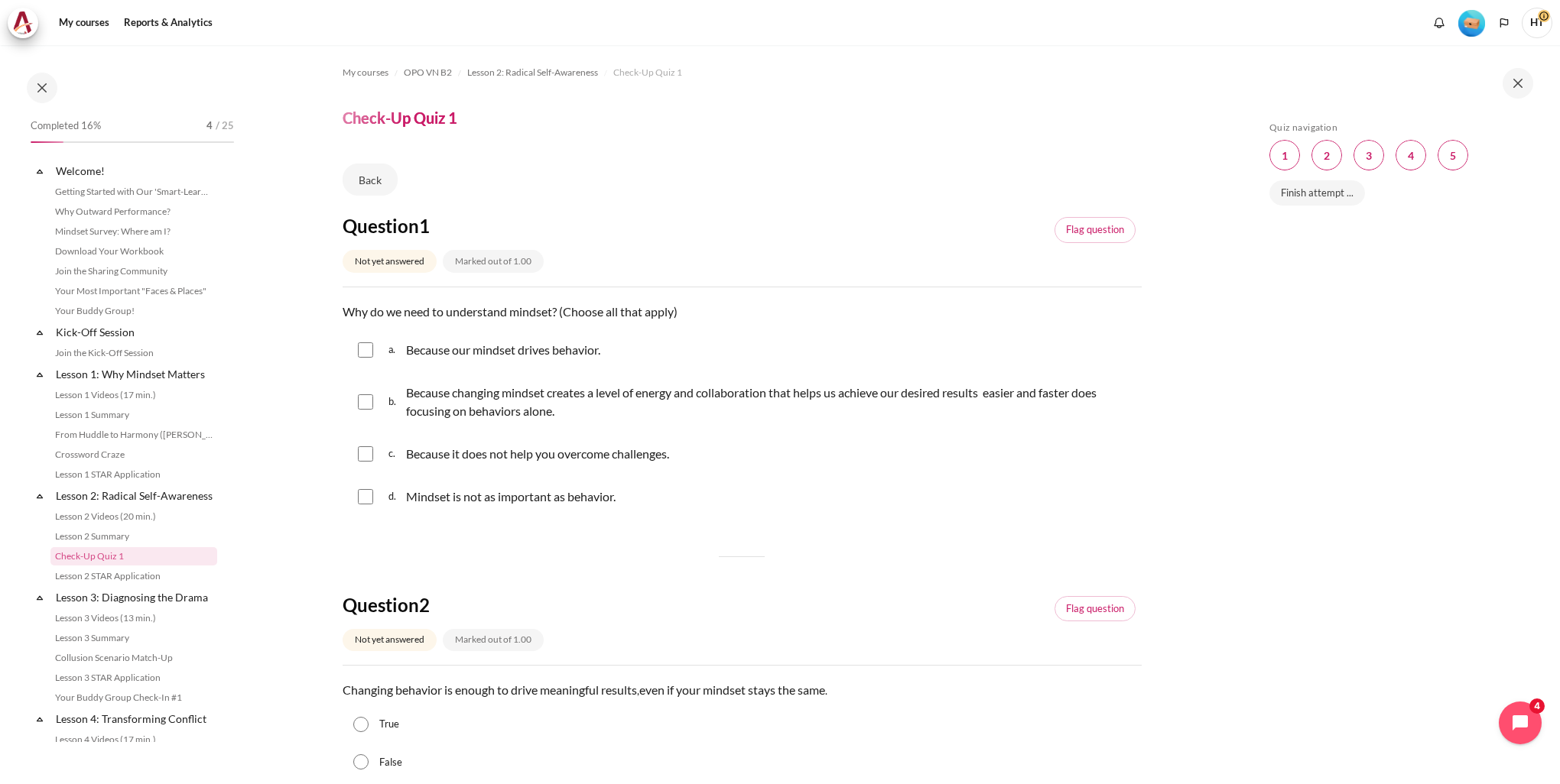
scroll to position [144, 0]
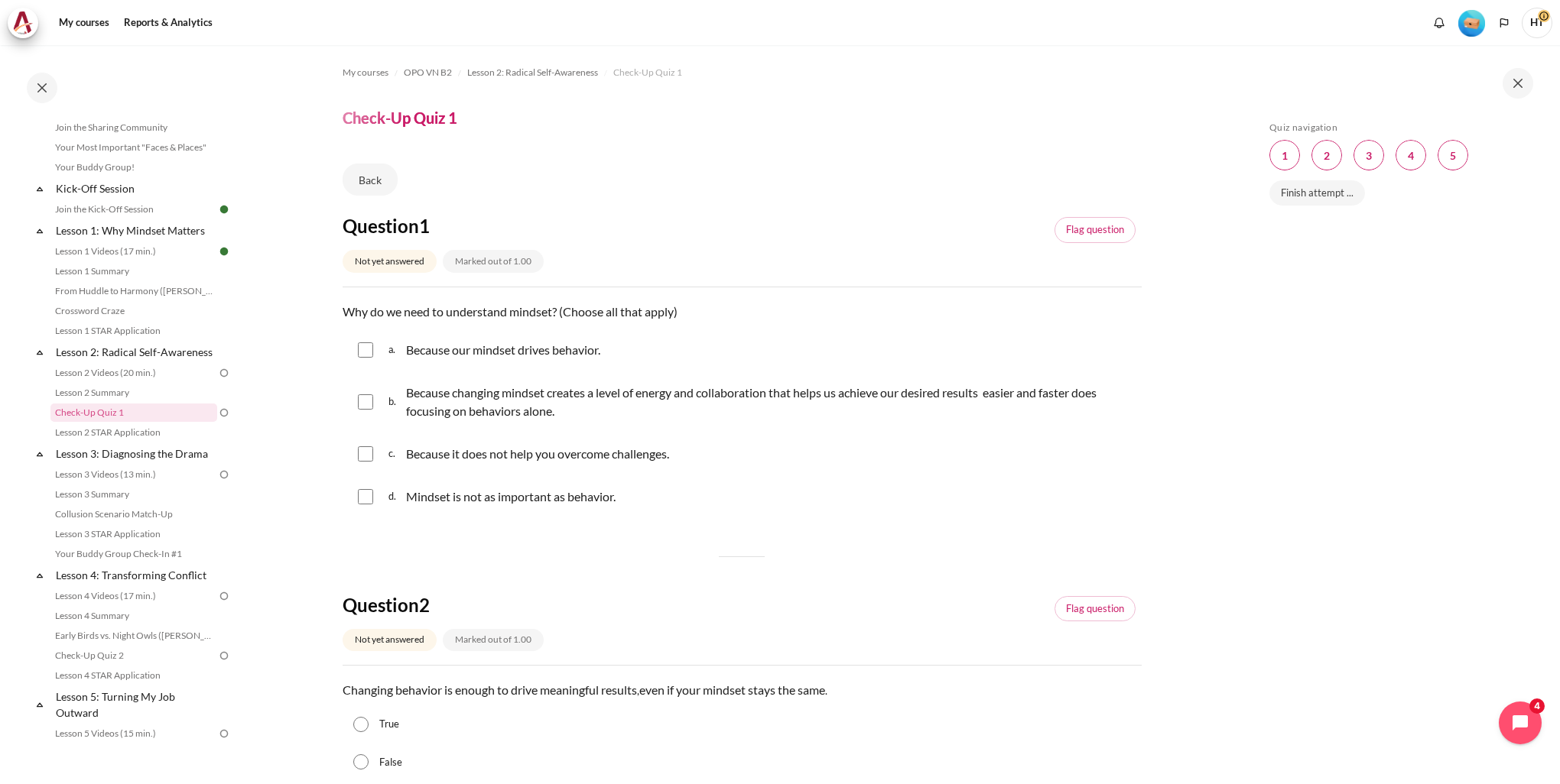
click at [441, 406] on p "Because changing mindset creates a level of energy and collaboration that helps…" at bounding box center [770, 402] width 728 height 37
checkbox input "true"
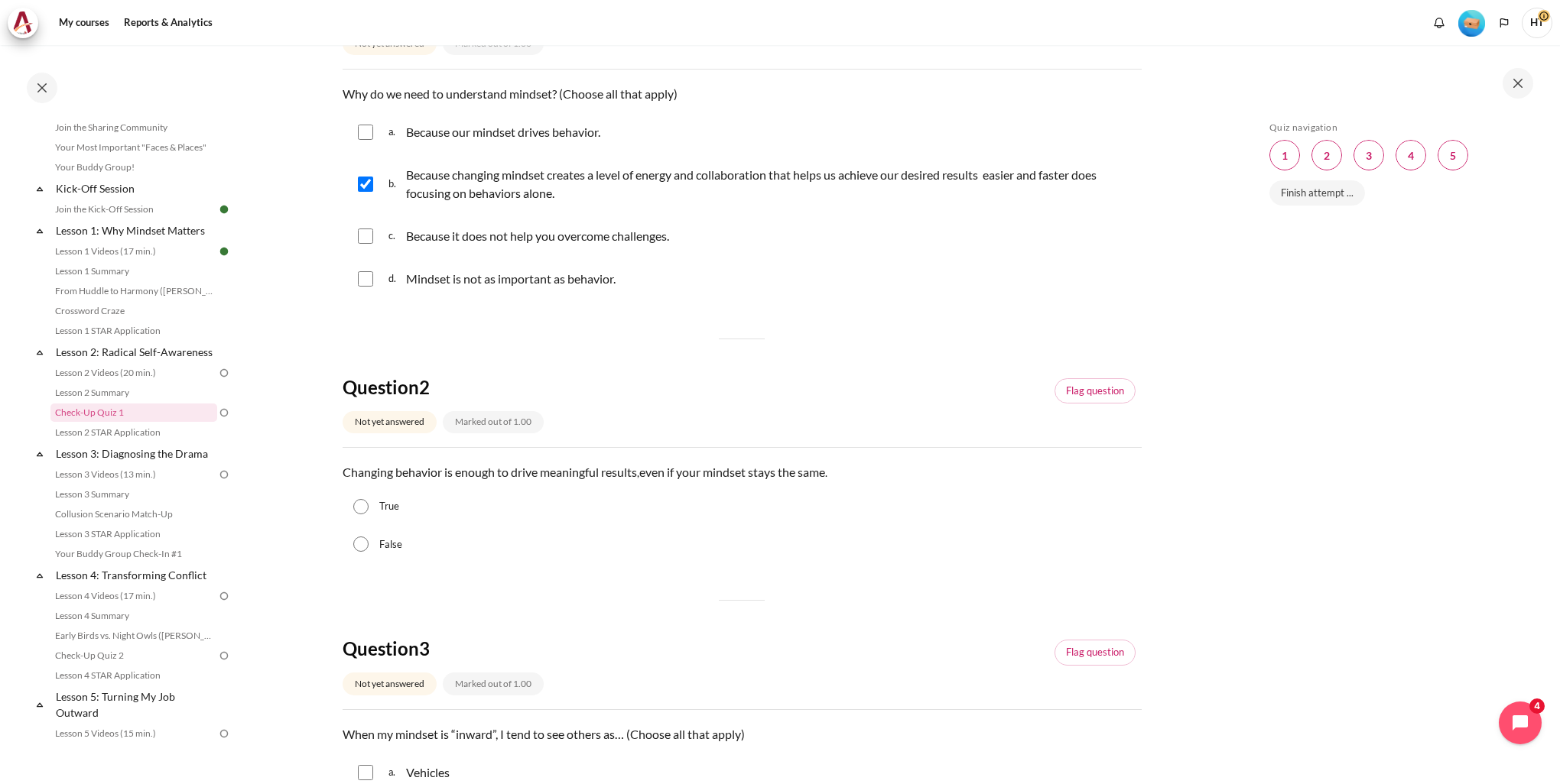
scroll to position [229, 0]
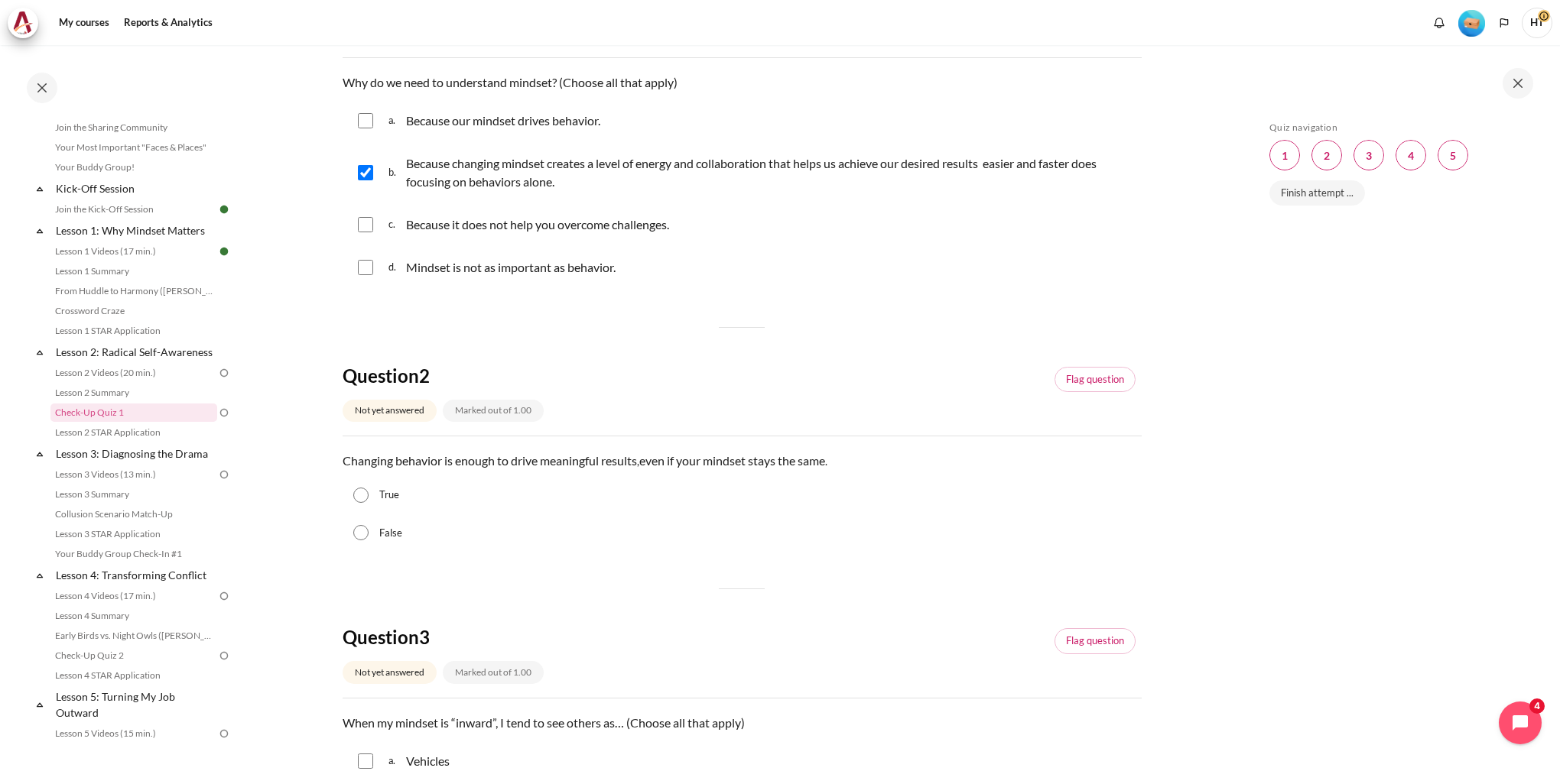
click at [391, 497] on label "True" at bounding box center [390, 495] width 20 height 15
click at [369, 497] on input "True" at bounding box center [361, 495] width 15 height 15
radio input "true"
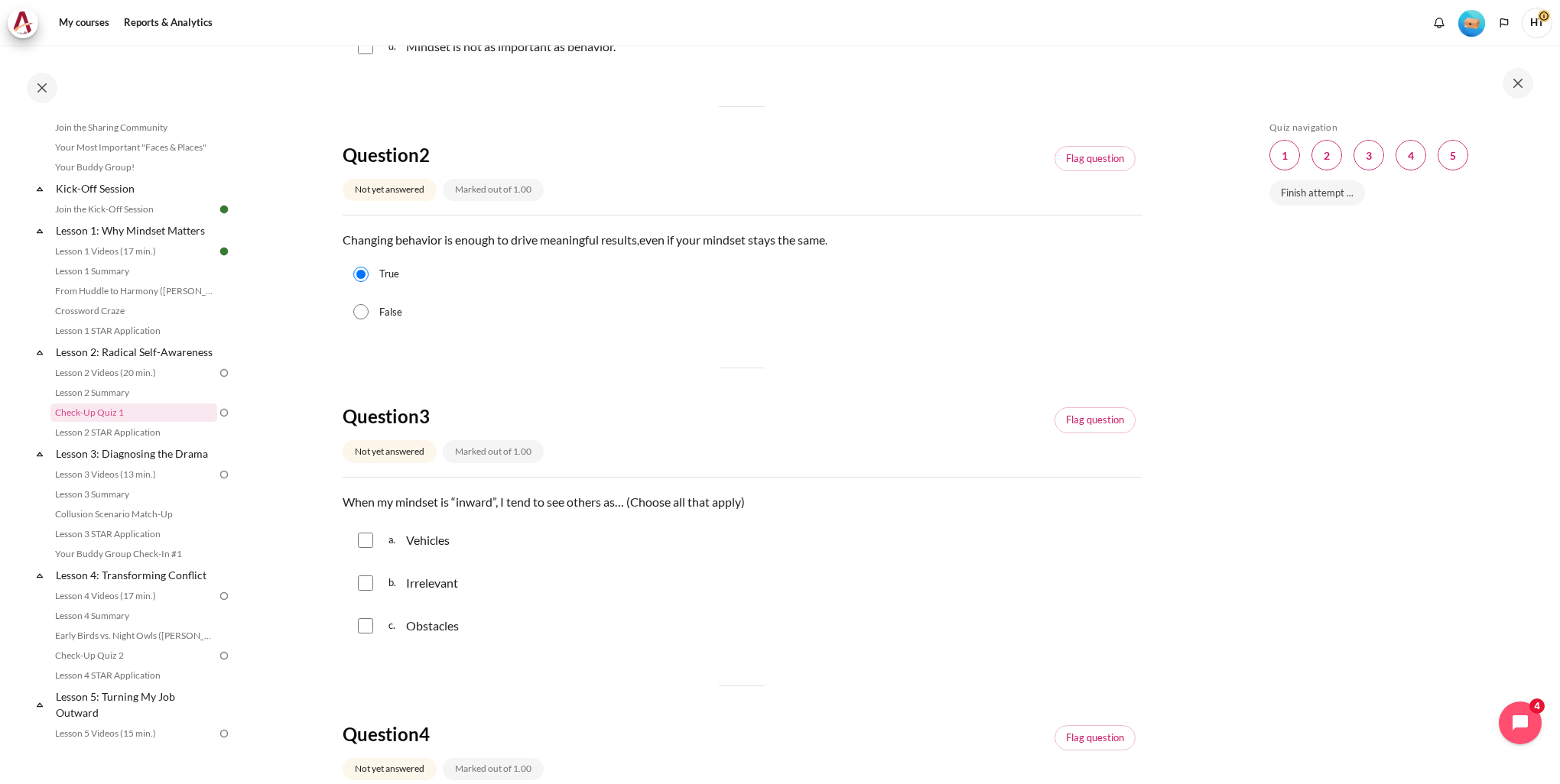
scroll to position [458, 0]
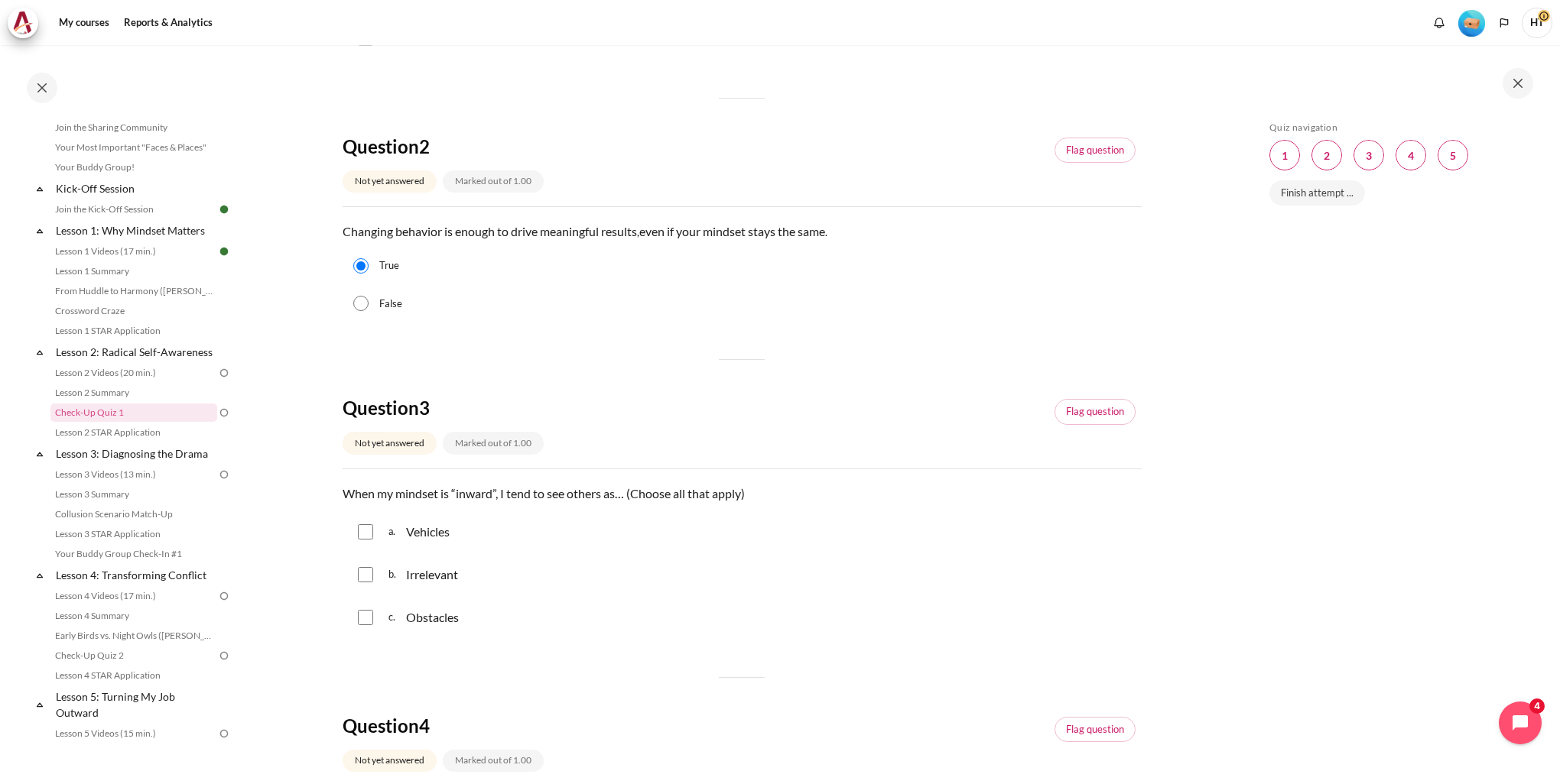
click at [458, 625] on p "Obstacles" at bounding box center [432, 618] width 53 height 18
click at [447, 617] on p "Obstacles" at bounding box center [432, 618] width 53 height 18
click at [449, 619] on p "Obstacles" at bounding box center [432, 618] width 53 height 18
checkbox input "true"
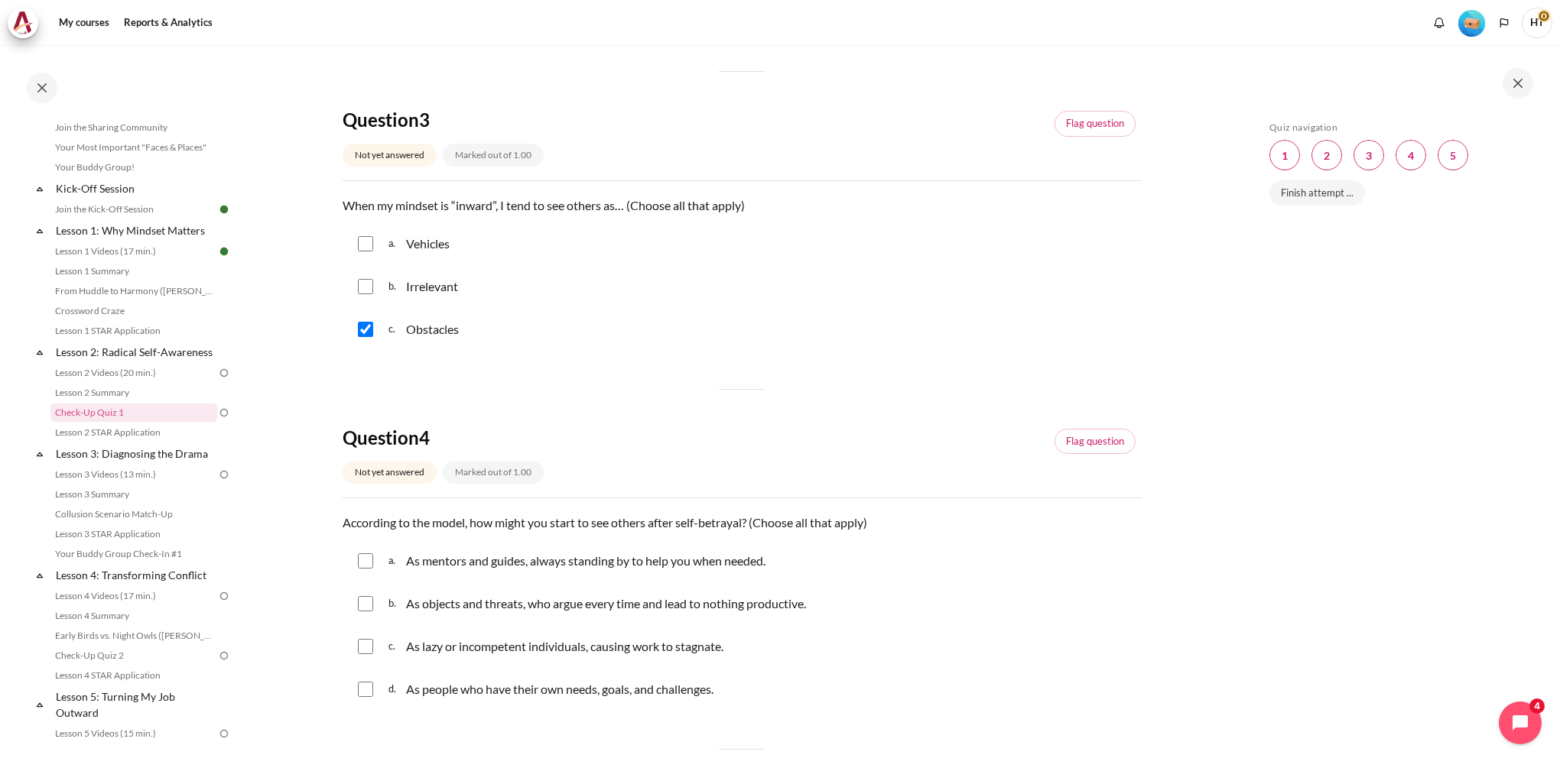
scroll to position [841, 0]
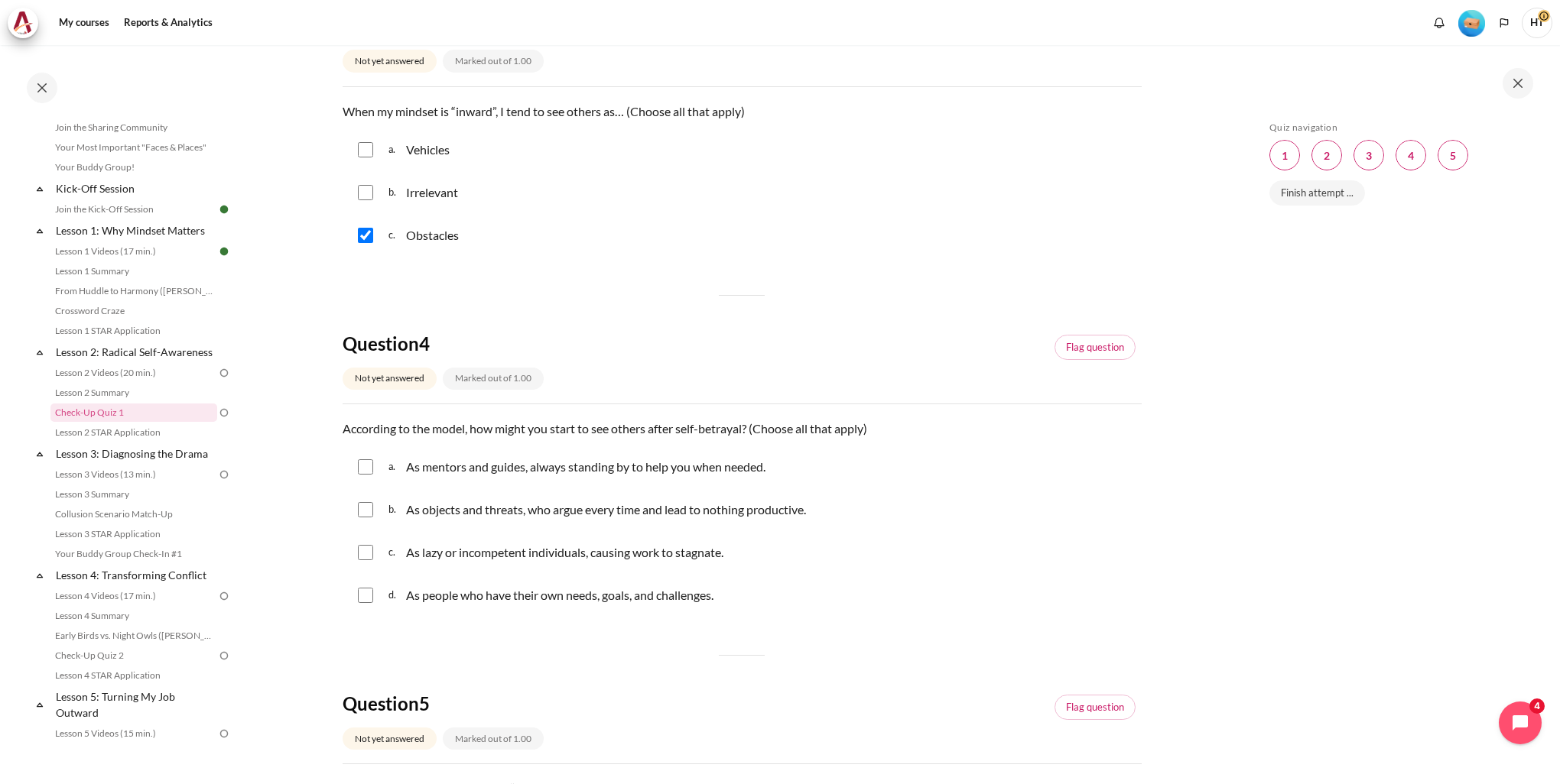
click at [626, 513] on p "As objects and threats, who argue every time and lead to nothing productive." at bounding box center [606, 510] width 400 height 18
checkbox input "true"
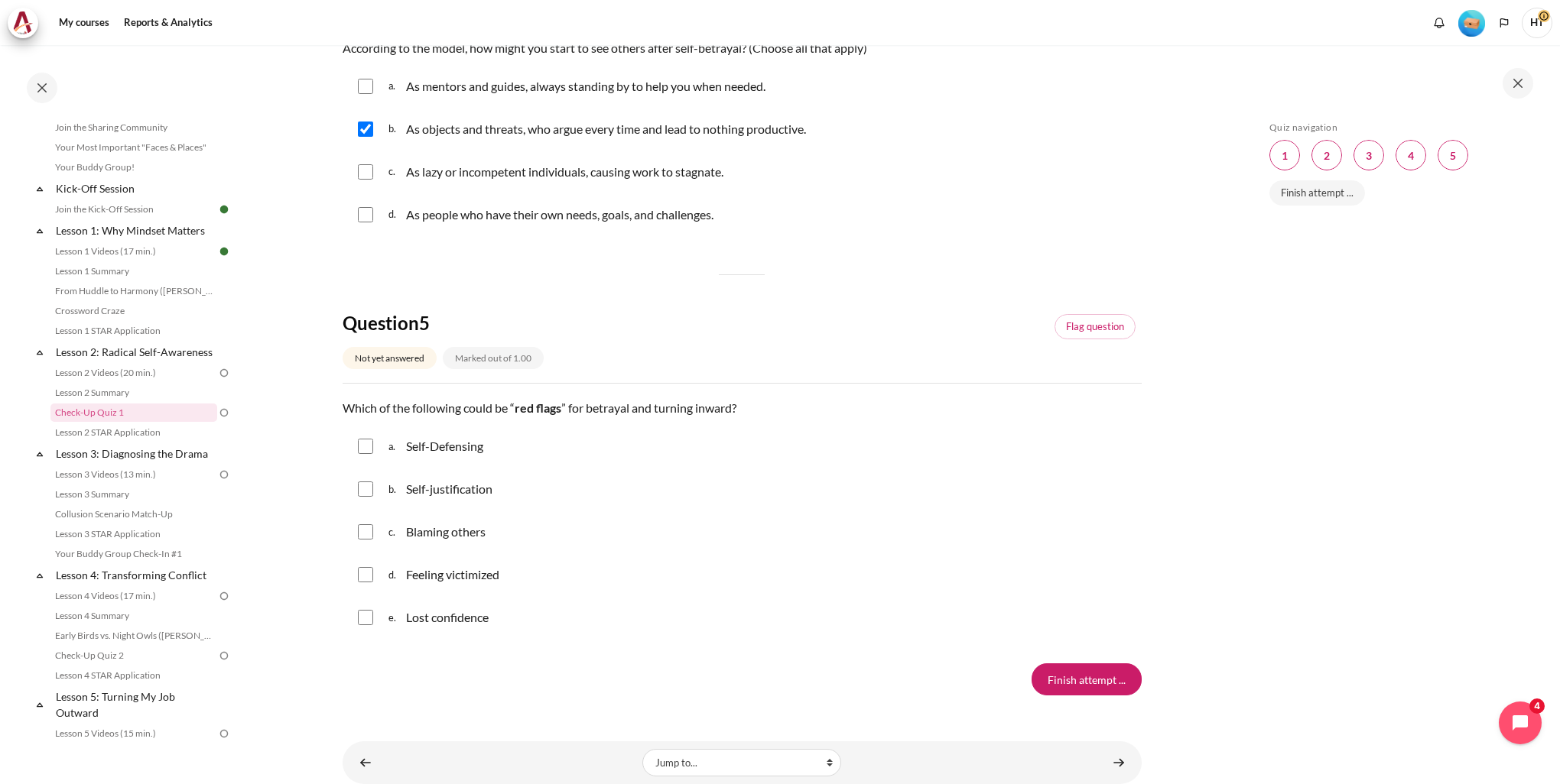
scroll to position [1223, 0]
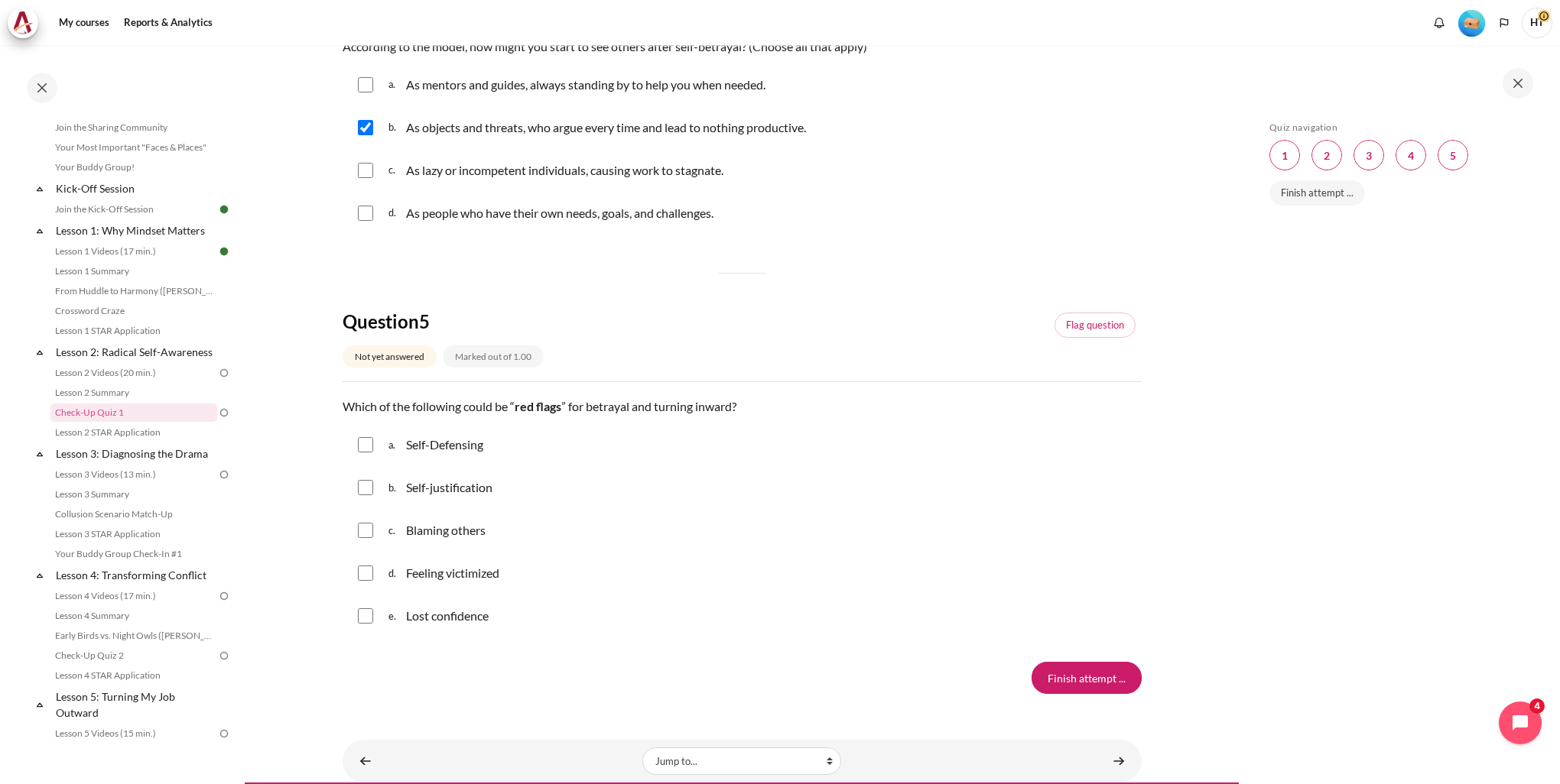
click at [484, 451] on p "Self-Defensing" at bounding box center [445, 445] width 77 height 18
checkbox input "true"
click at [467, 494] on p "Self-justification" at bounding box center [449, 488] width 86 height 18
checkbox input "true"
click at [459, 540] on div "Blaming others" at bounding box center [446, 530] width 80 height 24
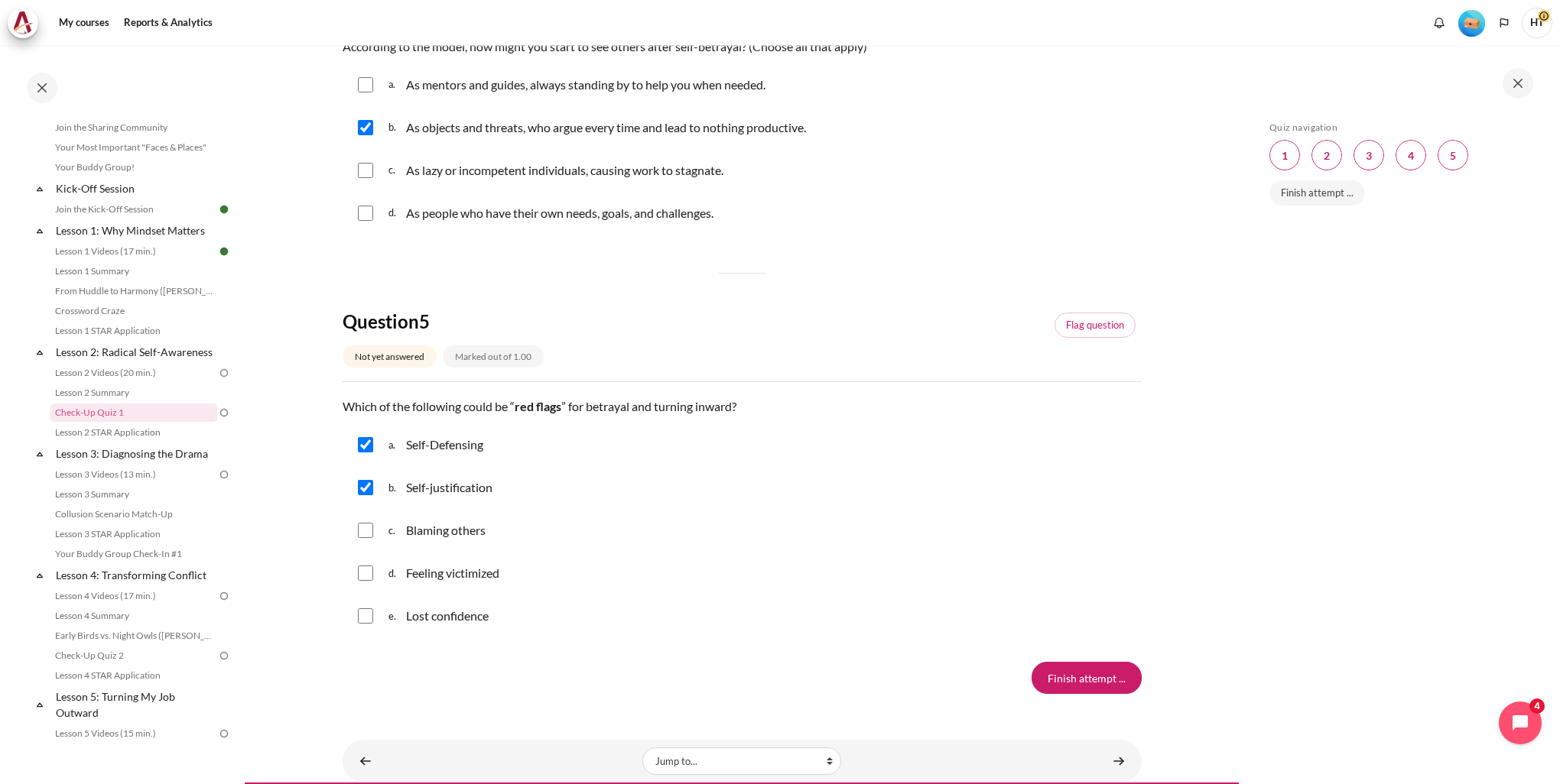
checkbox input "true"
click at [468, 578] on p "Feeling victimized" at bounding box center [453, 573] width 93 height 18
checkbox input "true"
click at [472, 619] on p "Lost confidence" at bounding box center [448, 616] width 82 height 18
checkbox input "true"
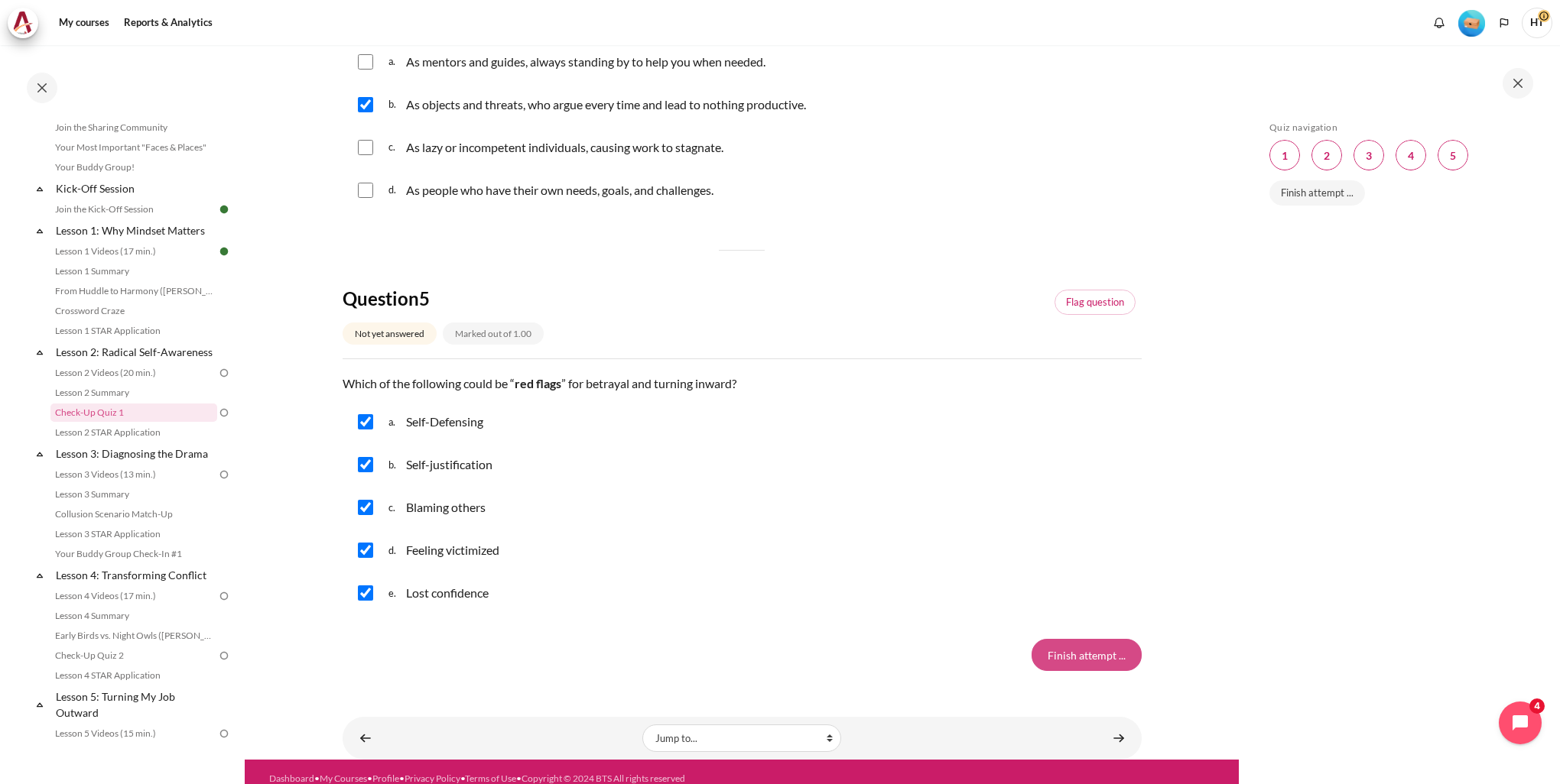
scroll to position [1259, 0]
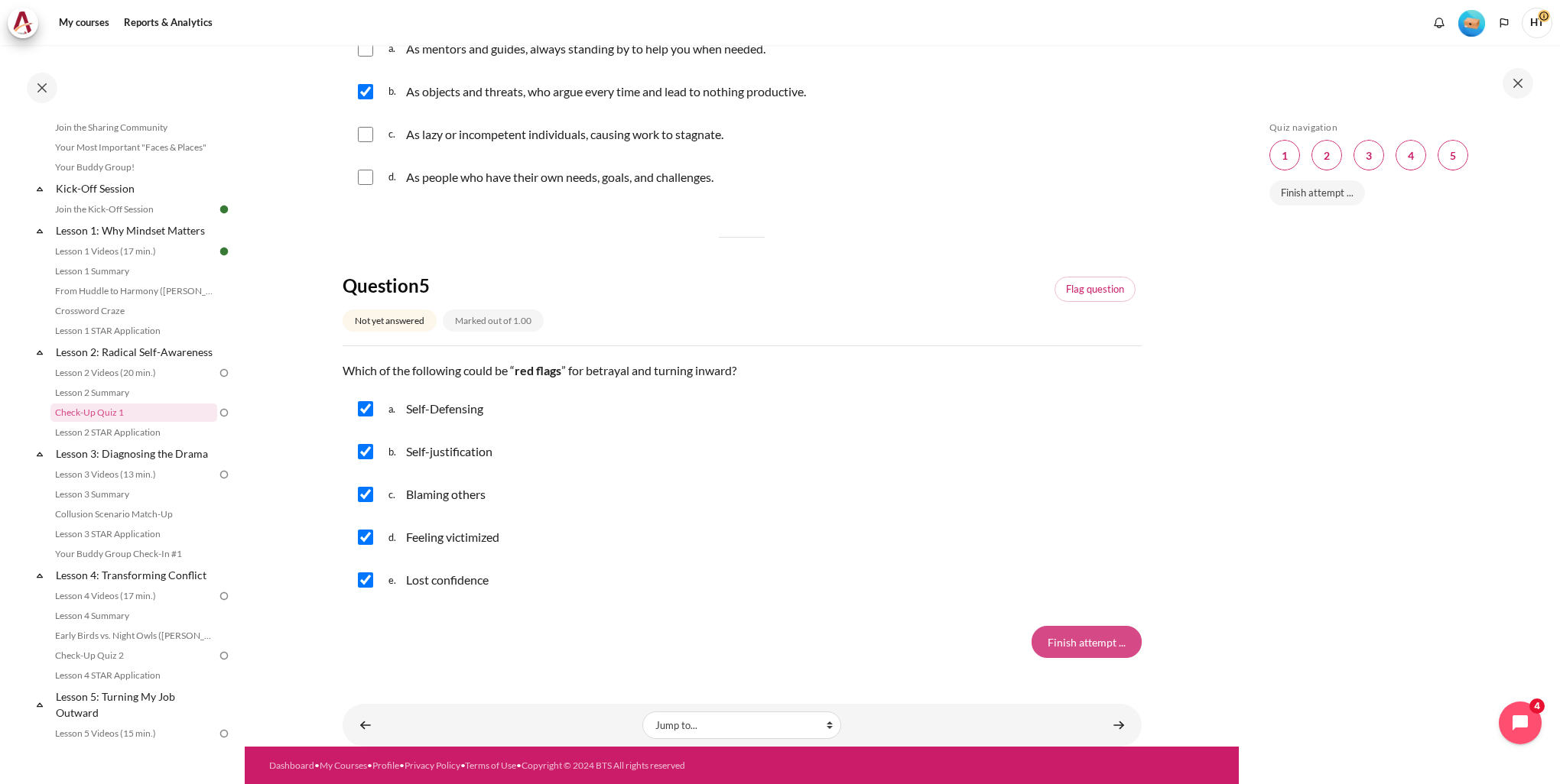
click at [1099, 646] on input "Finish attempt ..." at bounding box center [1086, 642] width 110 height 32
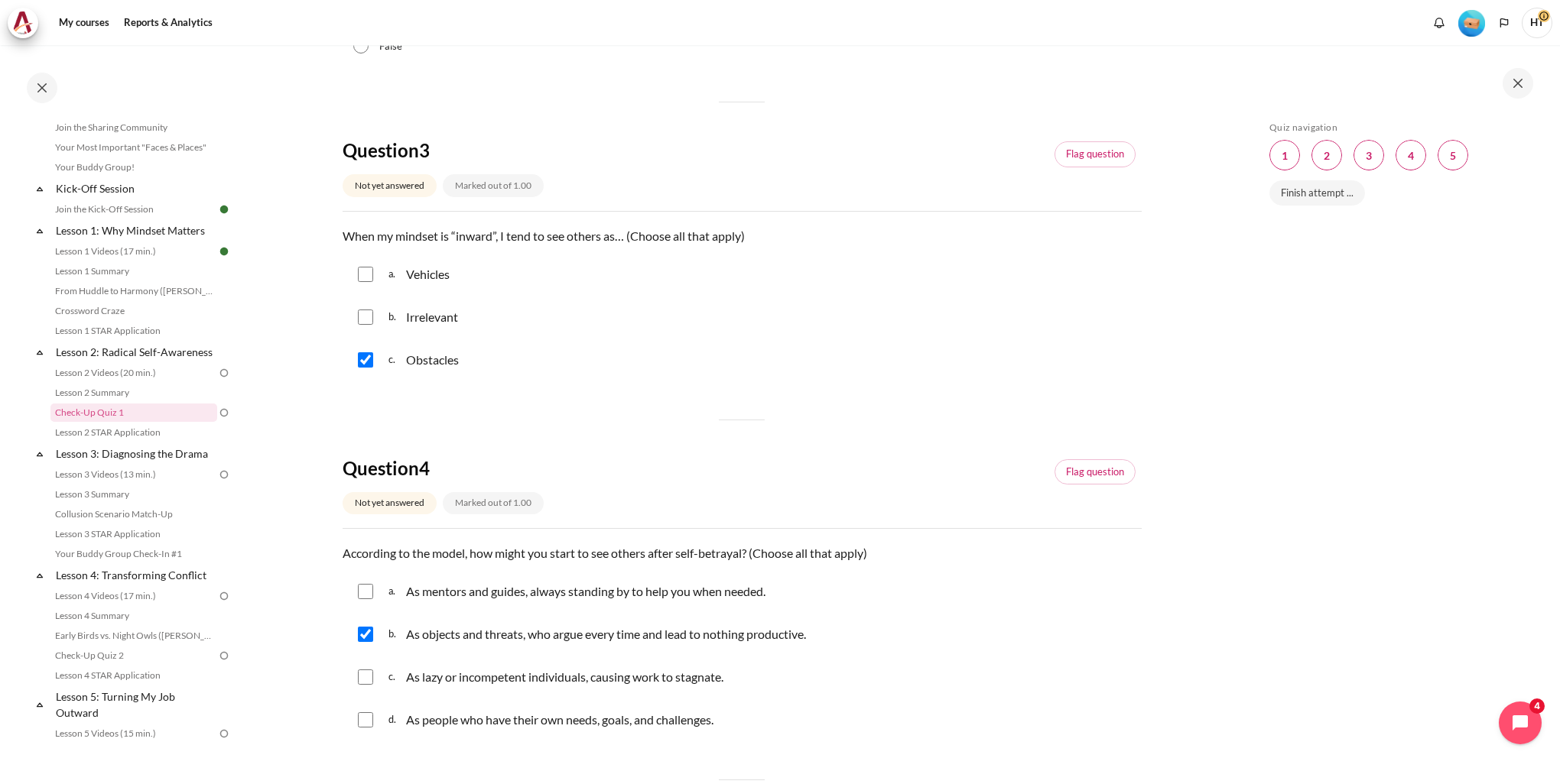
scroll to position [647, 0]
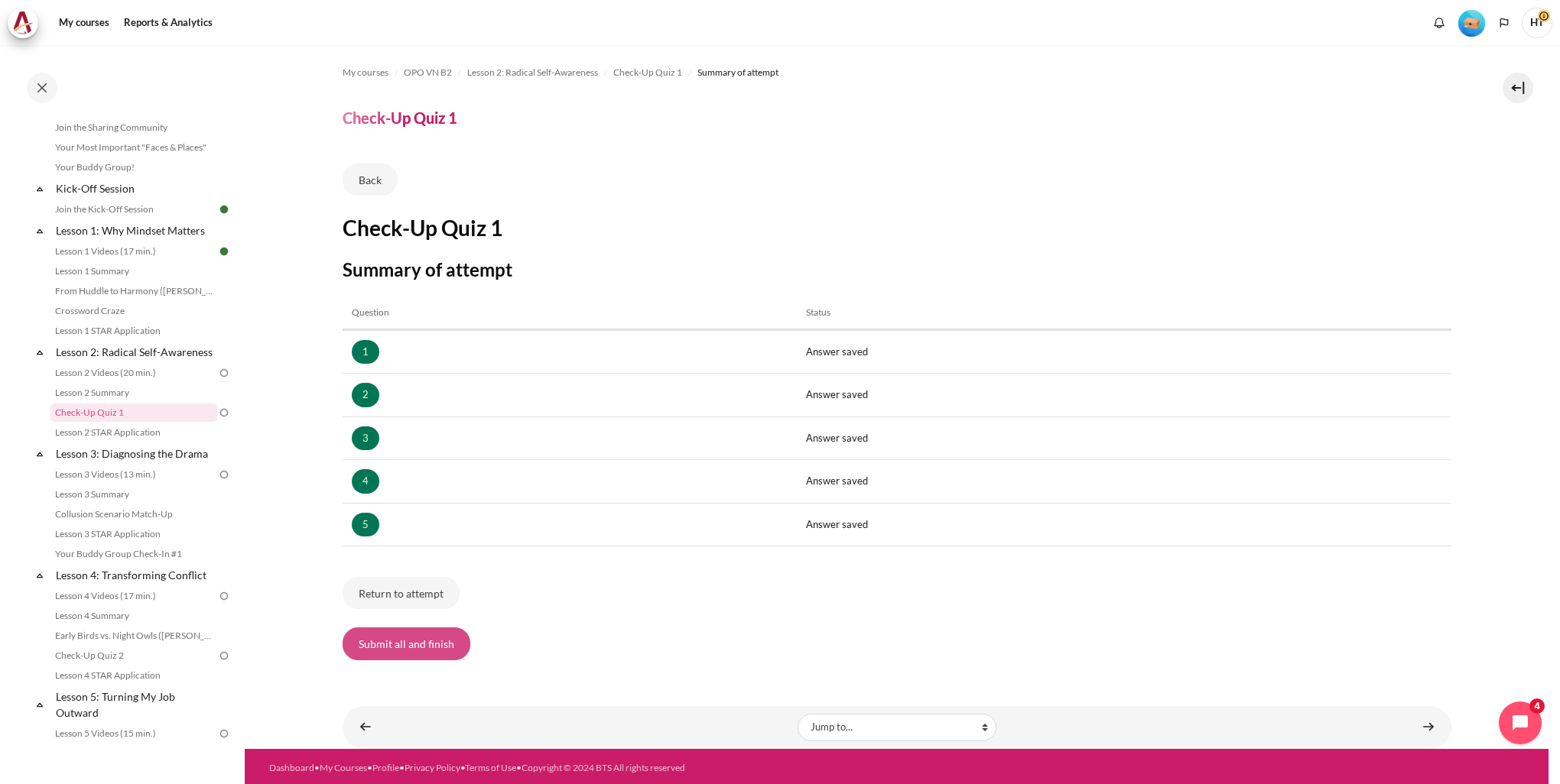
click at [410, 636] on button "Submit all and finish" at bounding box center [406, 644] width 128 height 32
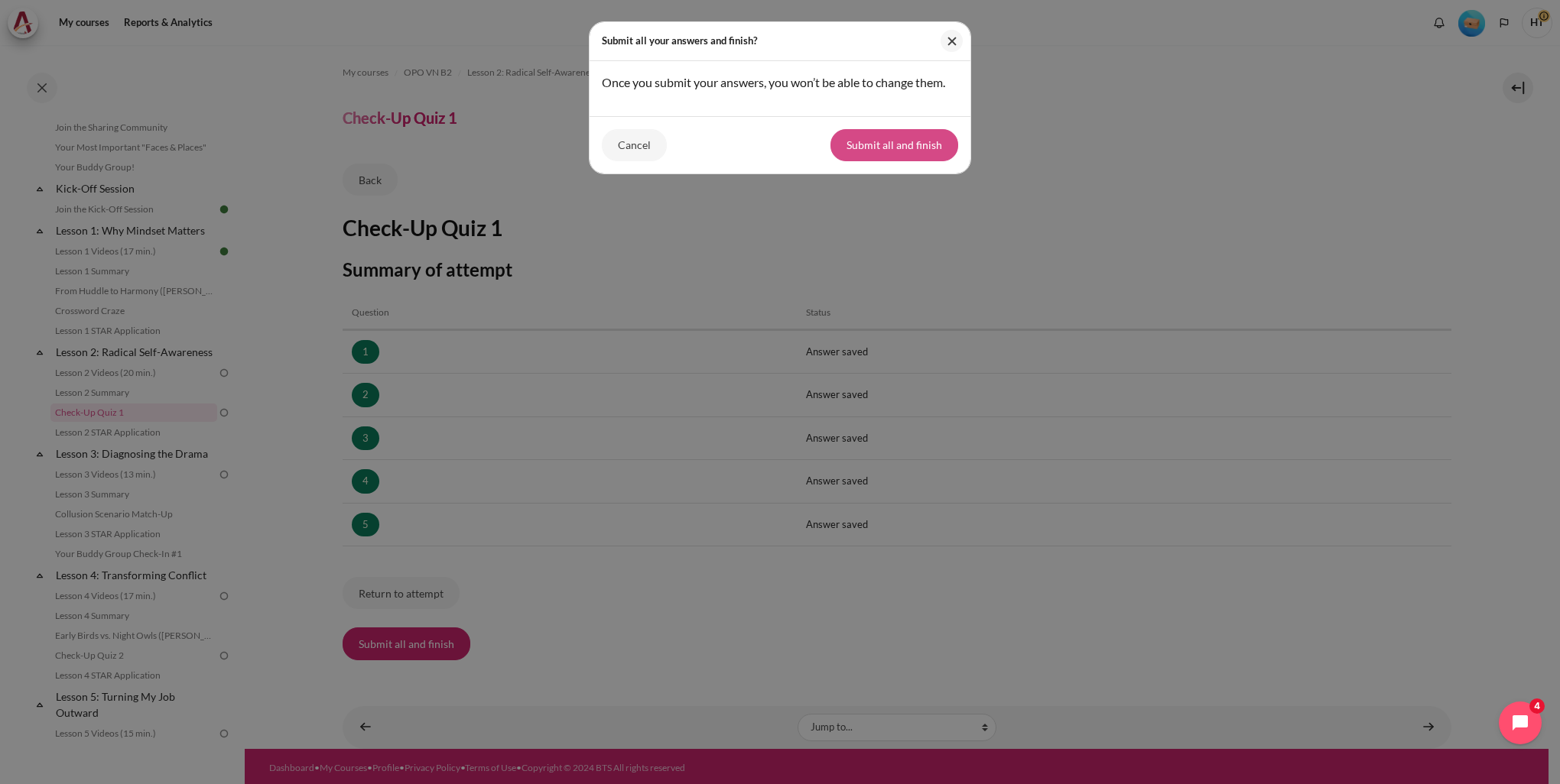
click at [902, 147] on button "Submit all and finish" at bounding box center [894, 145] width 128 height 32
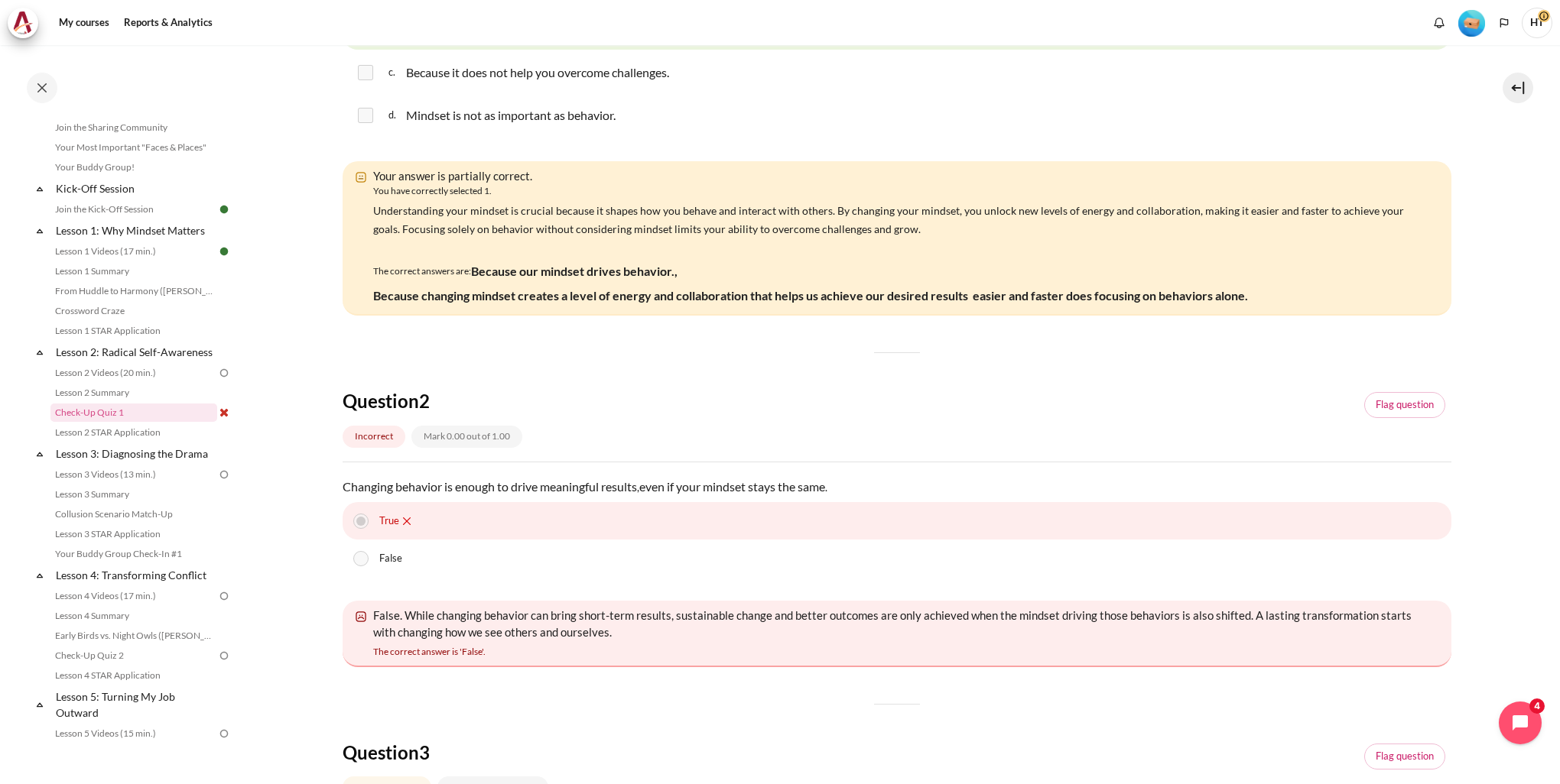
scroll to position [458, 0]
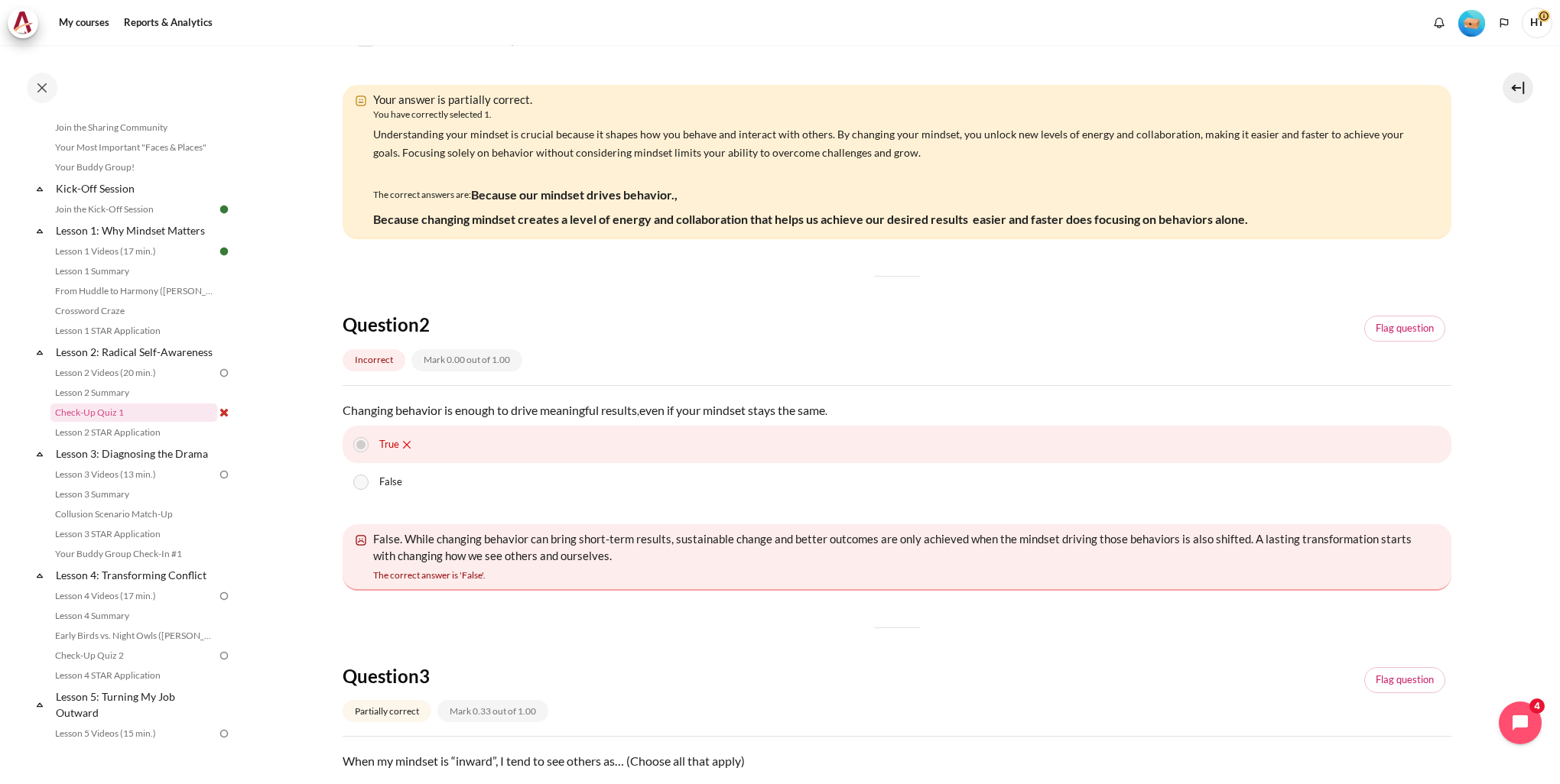
click at [473, 494] on div "False" at bounding box center [897, 483] width 1109 height 39
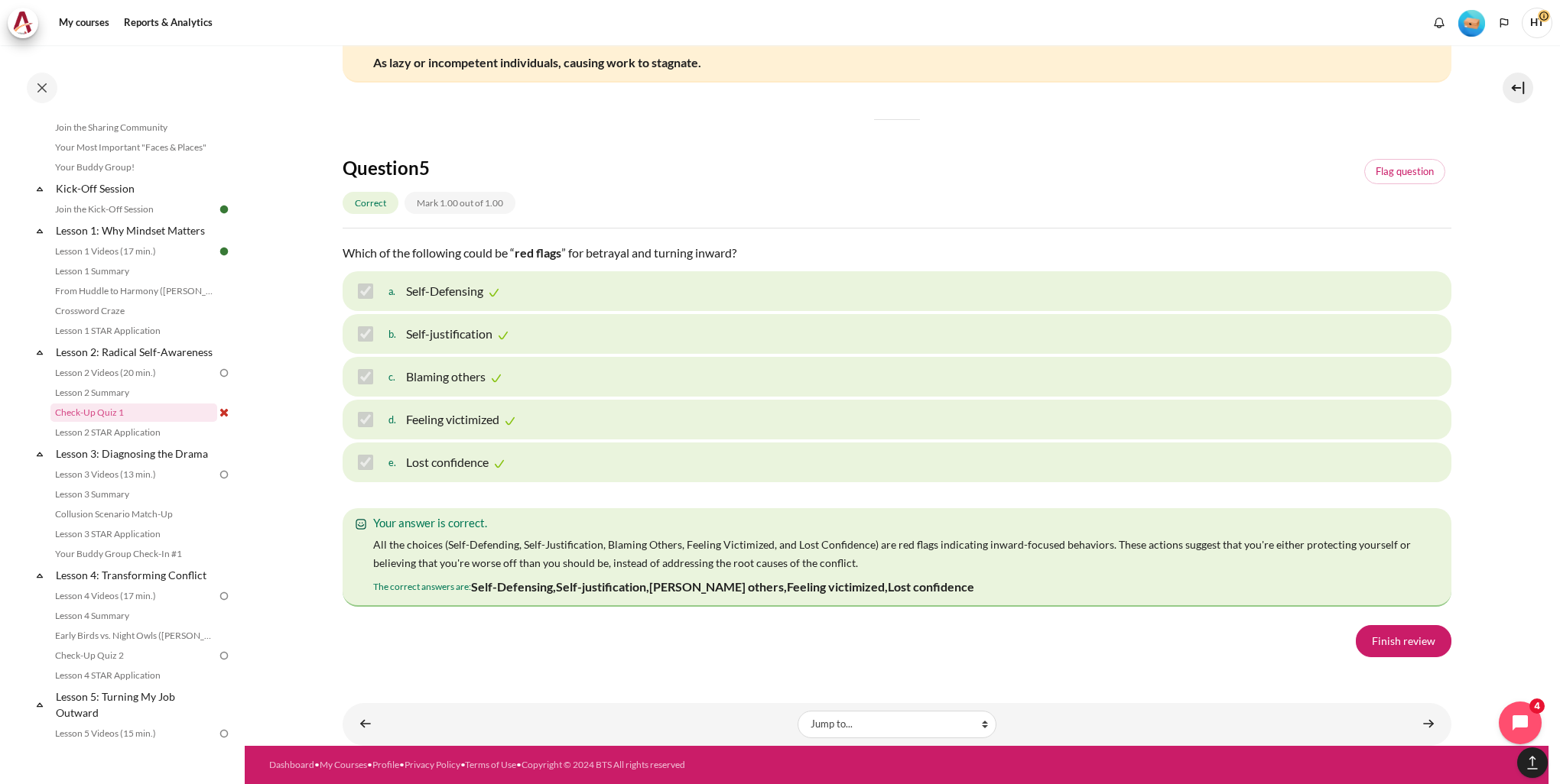
scroll to position [2440, 0]
click at [1379, 655] on link "Finish review" at bounding box center [1404, 641] width 96 height 32
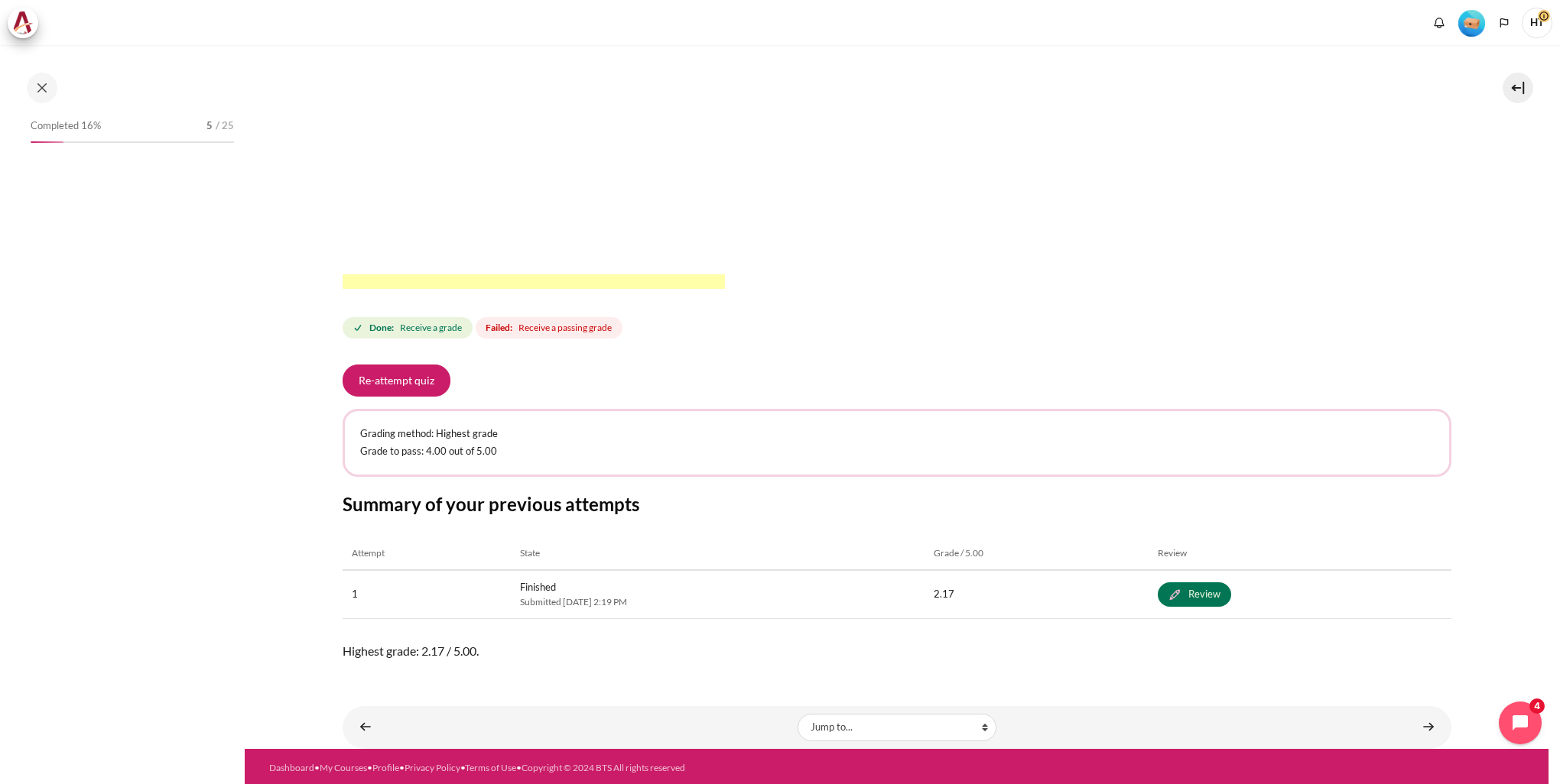
scroll to position [144, 0]
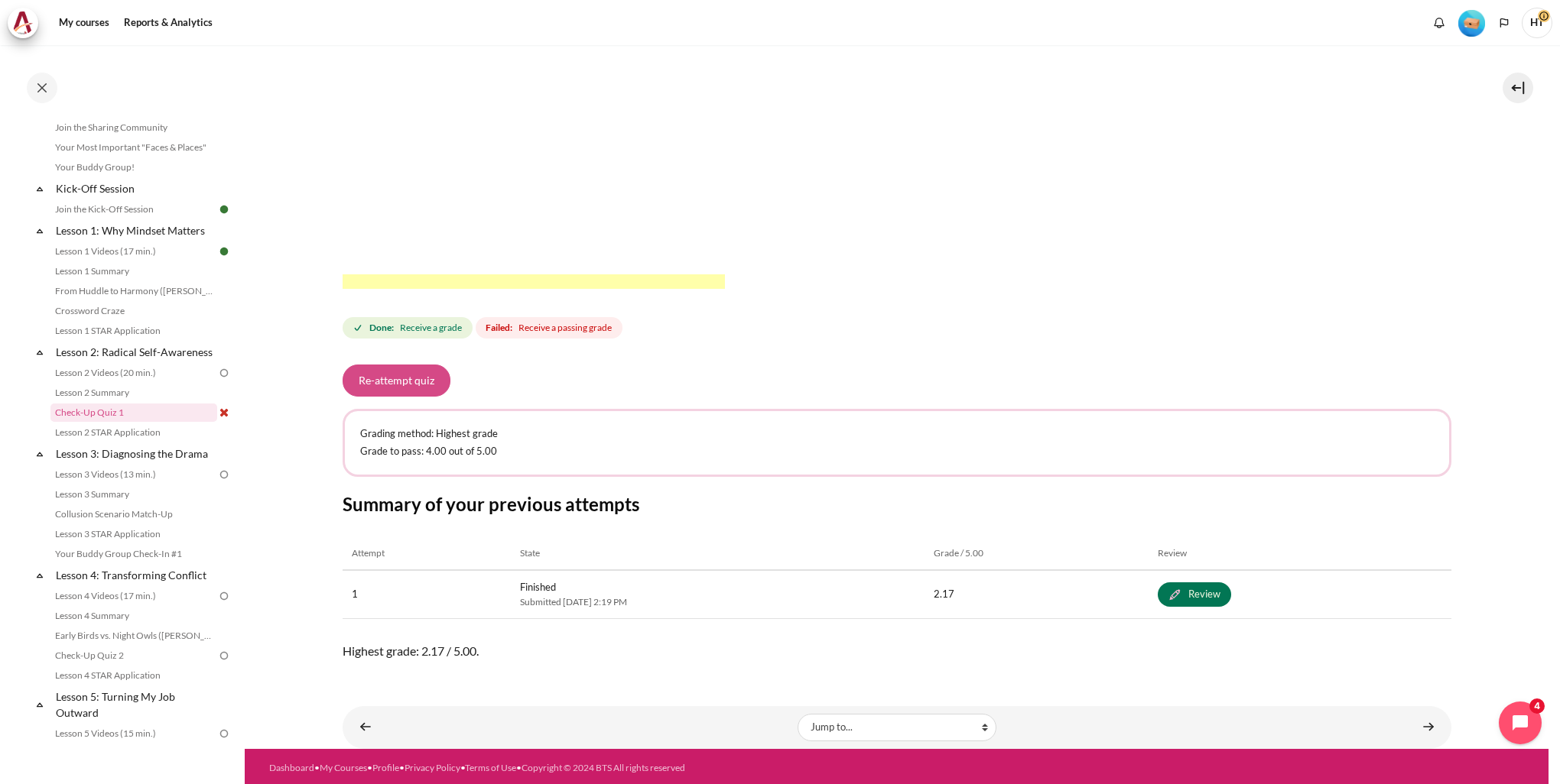
click at [396, 389] on button "Re-attempt quiz" at bounding box center [396, 380] width 107 height 32
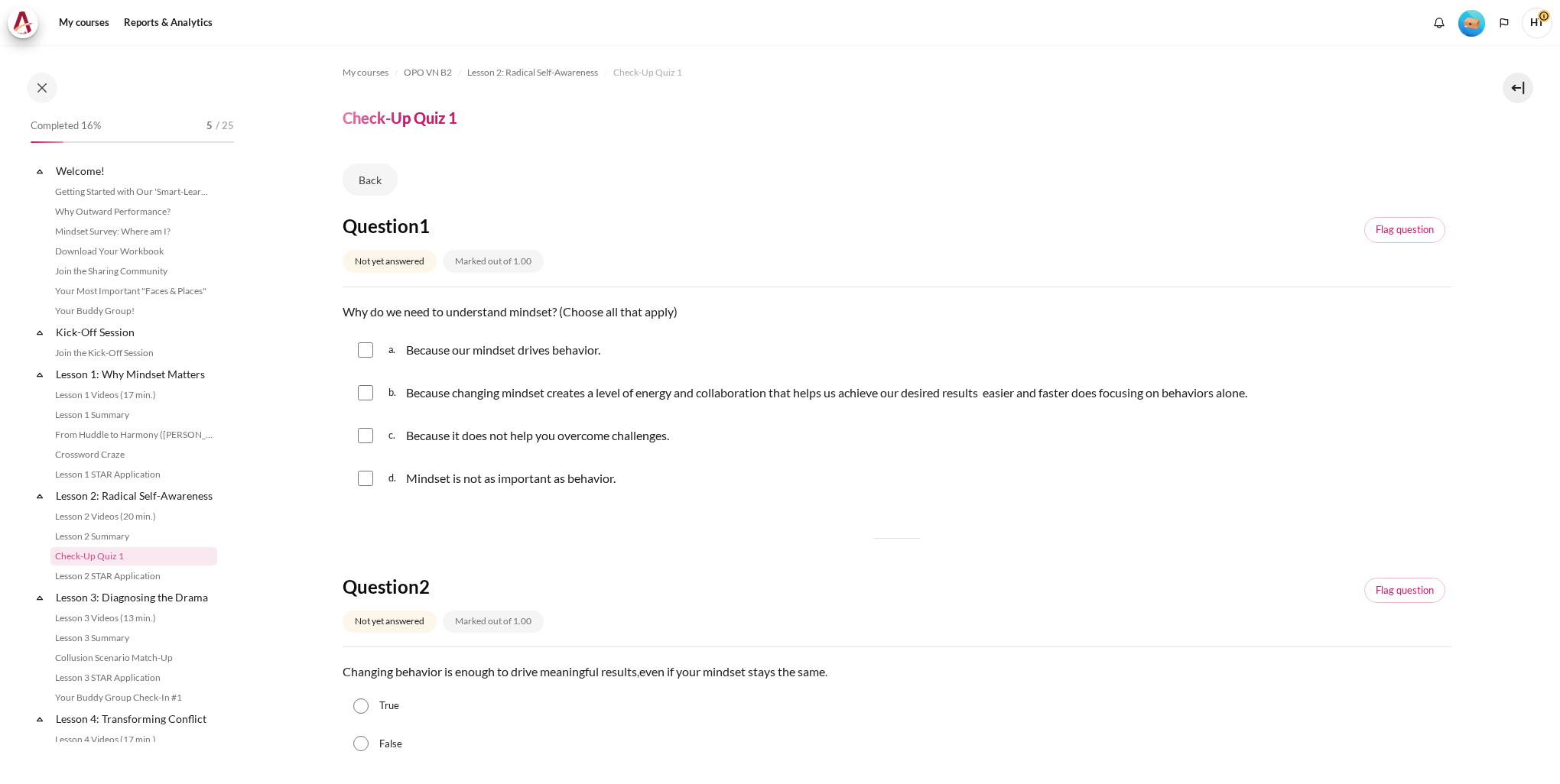
scroll to position [144, 0]
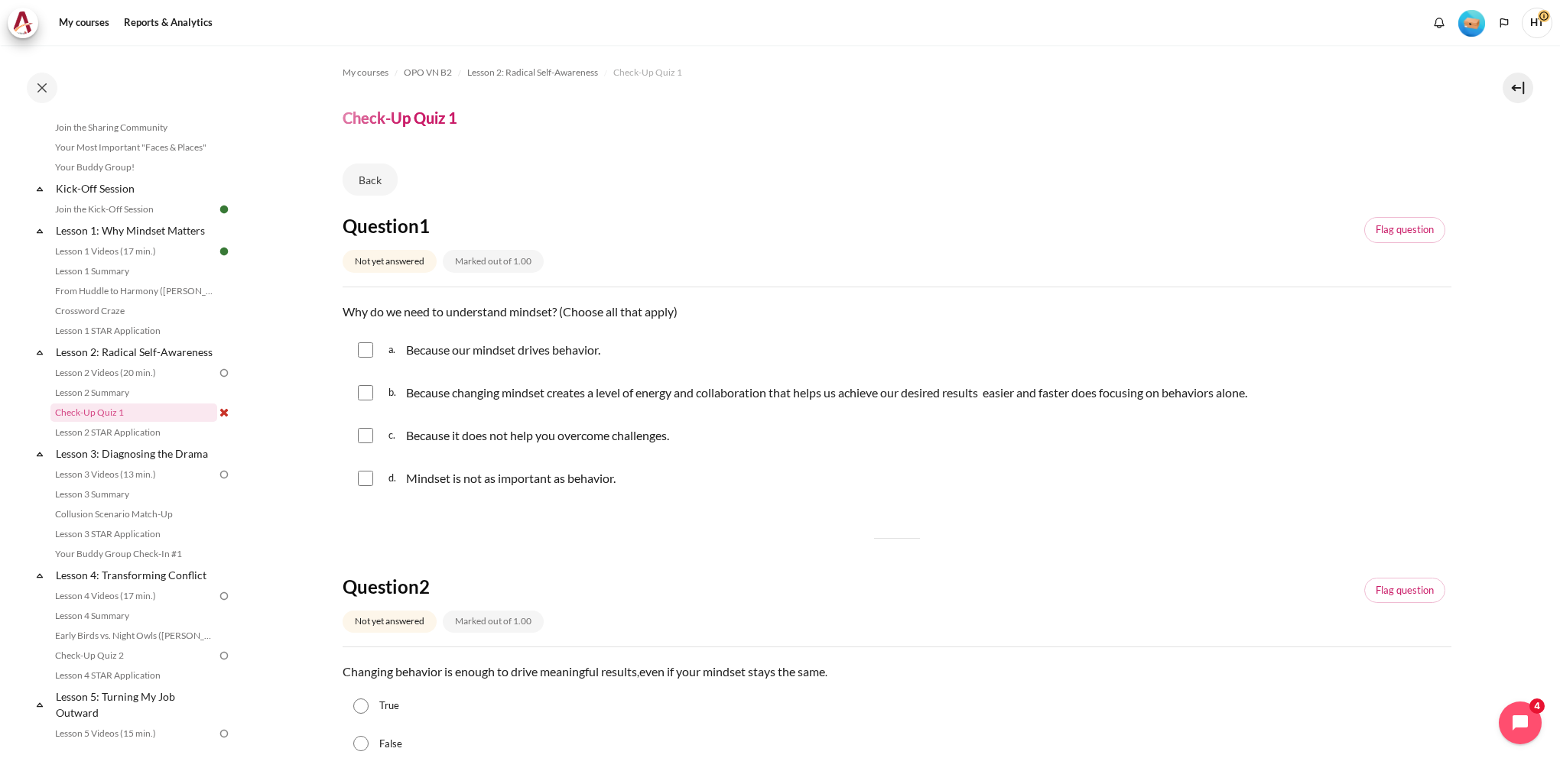
click at [359, 351] on input "Content" at bounding box center [365, 350] width 15 height 15
checkbox input "true"
click at [359, 395] on input "Content" at bounding box center [365, 393] width 15 height 15
checkbox input "true"
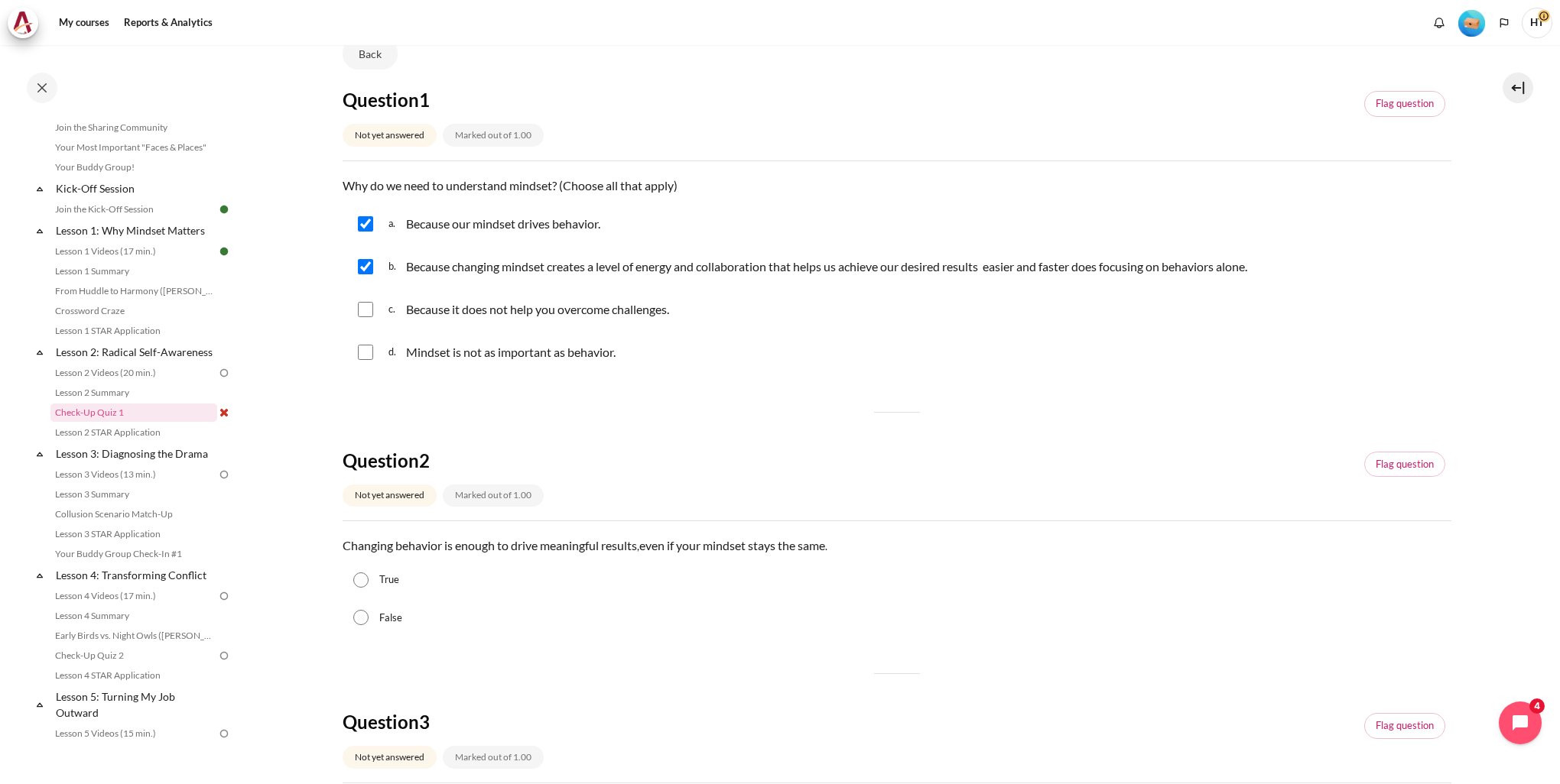
scroll to position [153, 0]
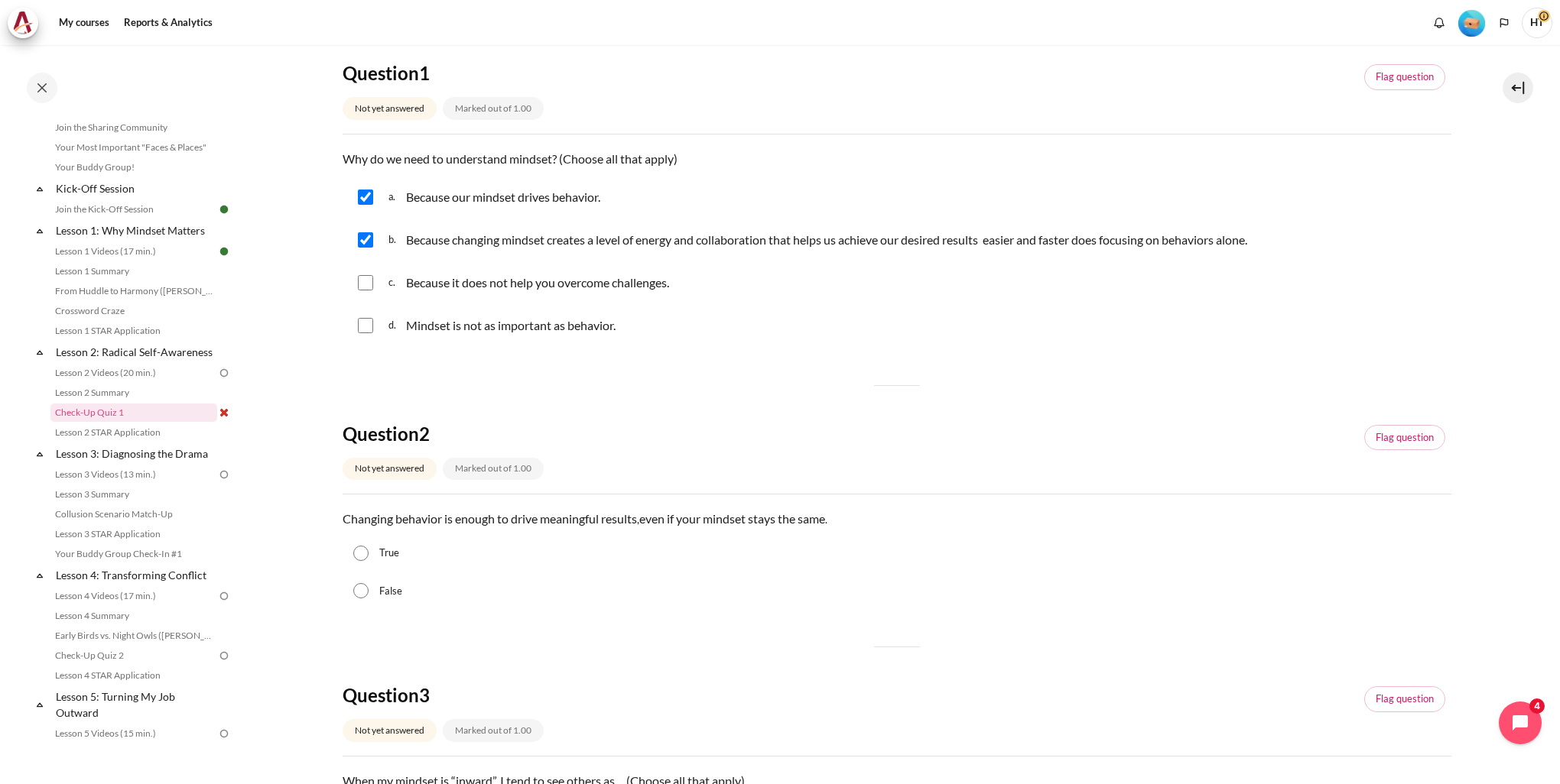
click at [364, 594] on input "False" at bounding box center [361, 591] width 15 height 15
radio input "true"
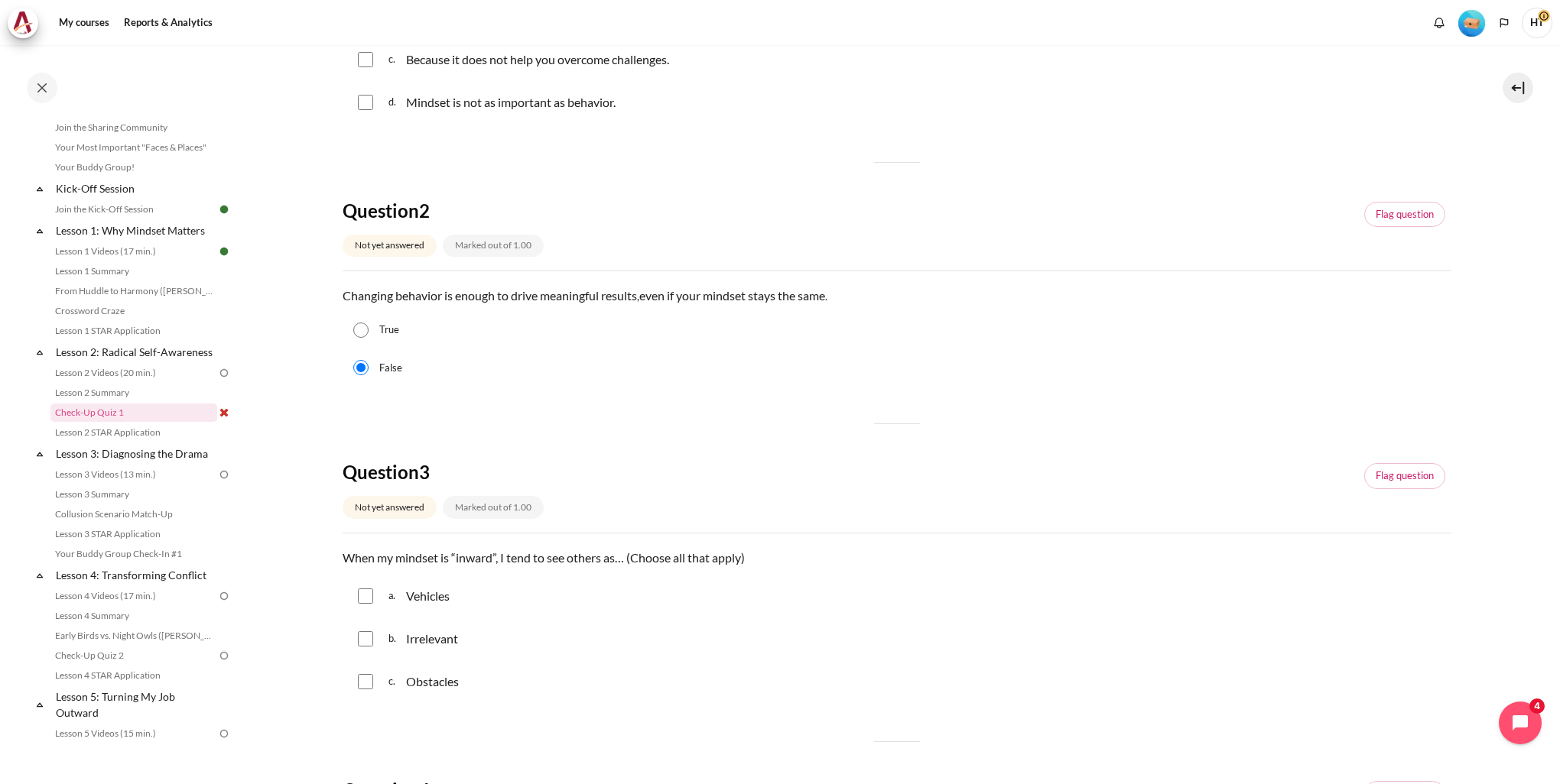
scroll to position [382, 0]
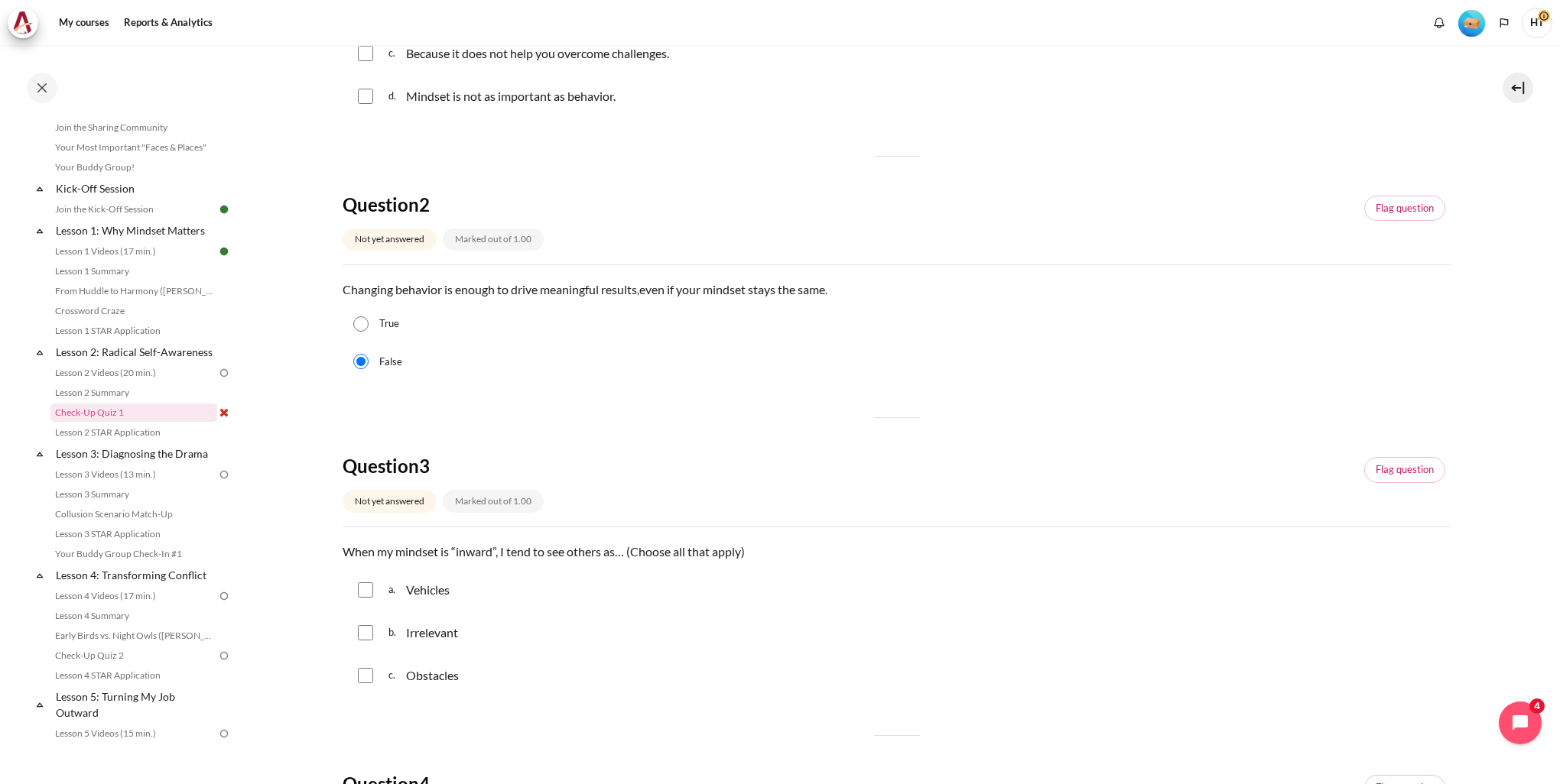
click at [367, 635] on input "Content" at bounding box center [365, 633] width 15 height 15
checkbox input "true"
click at [364, 676] on input "Content" at bounding box center [365, 676] width 15 height 15
checkbox input "true"
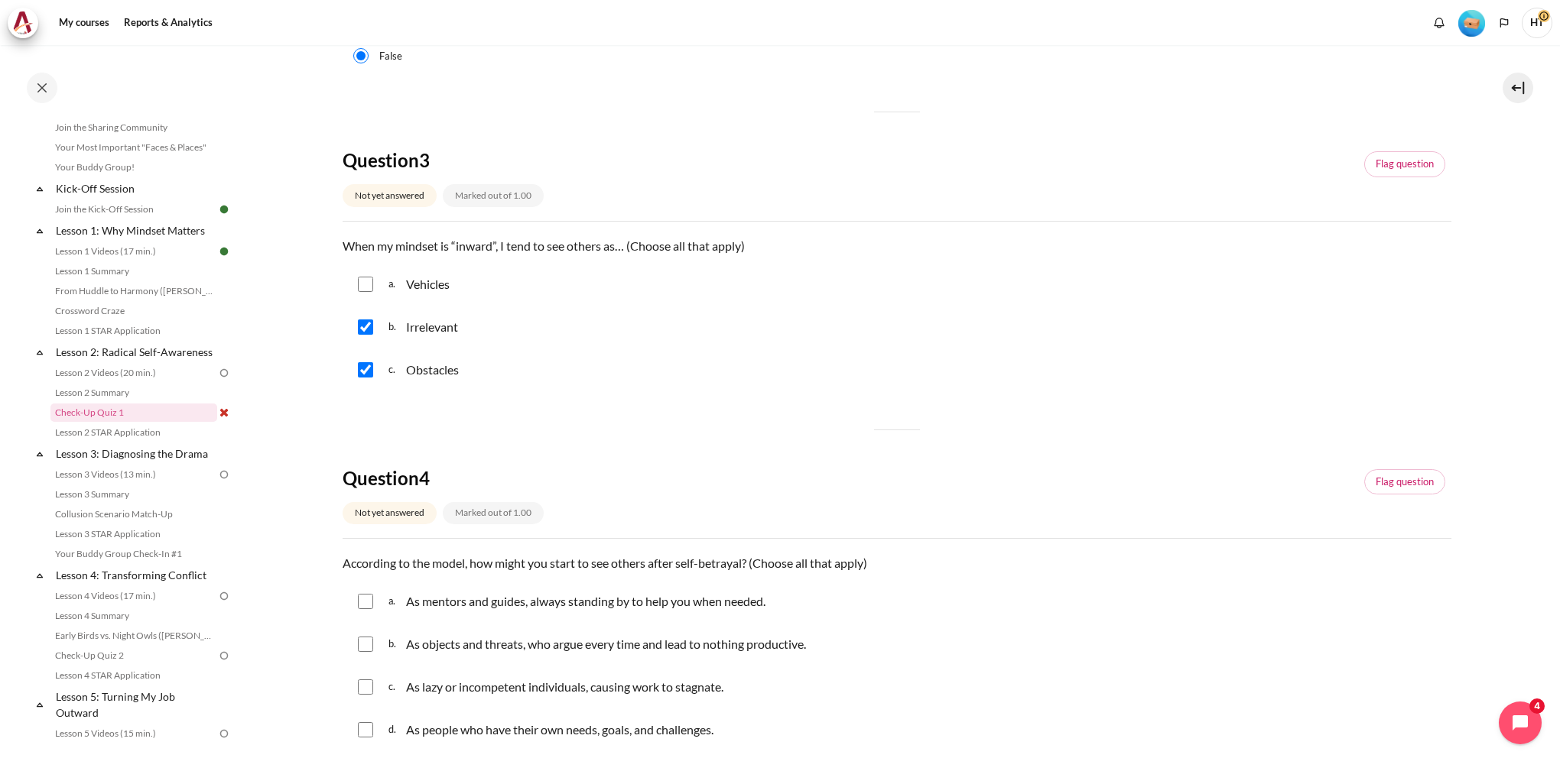
scroll to position [765, 0]
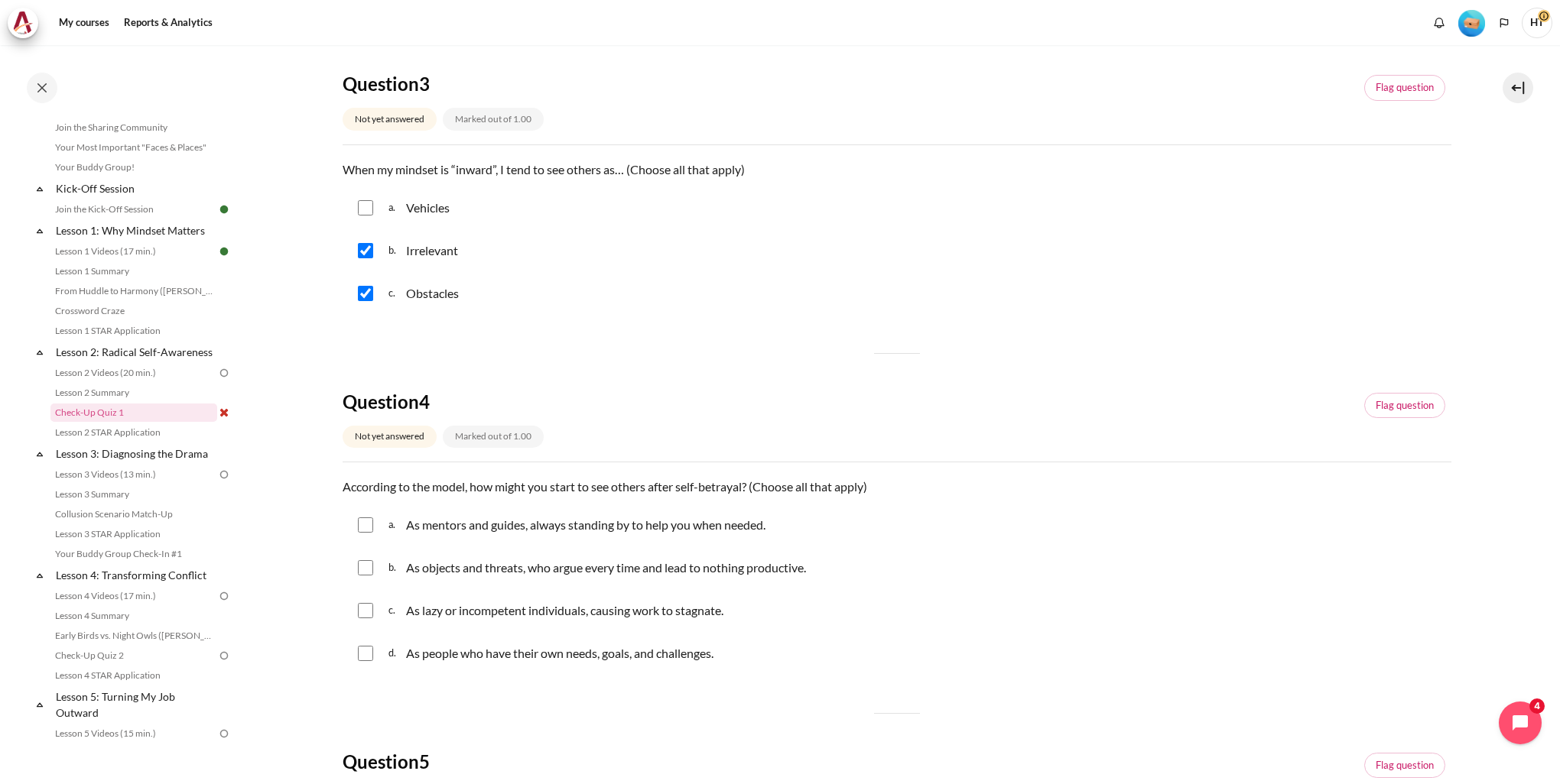
click at [360, 531] on input "Content" at bounding box center [365, 525] width 15 height 15
checkbox input "true"
click at [364, 577] on div "b. As objects and threats, who argue every time and lead to nothing productive." at bounding box center [897, 567] width 1109 height 39
click at [373, 620] on div "c. As lazy or incompetent individuals, causing work to stagnate." at bounding box center [897, 610] width 1109 height 39
click at [364, 612] on input "Content" at bounding box center [365, 611] width 15 height 15
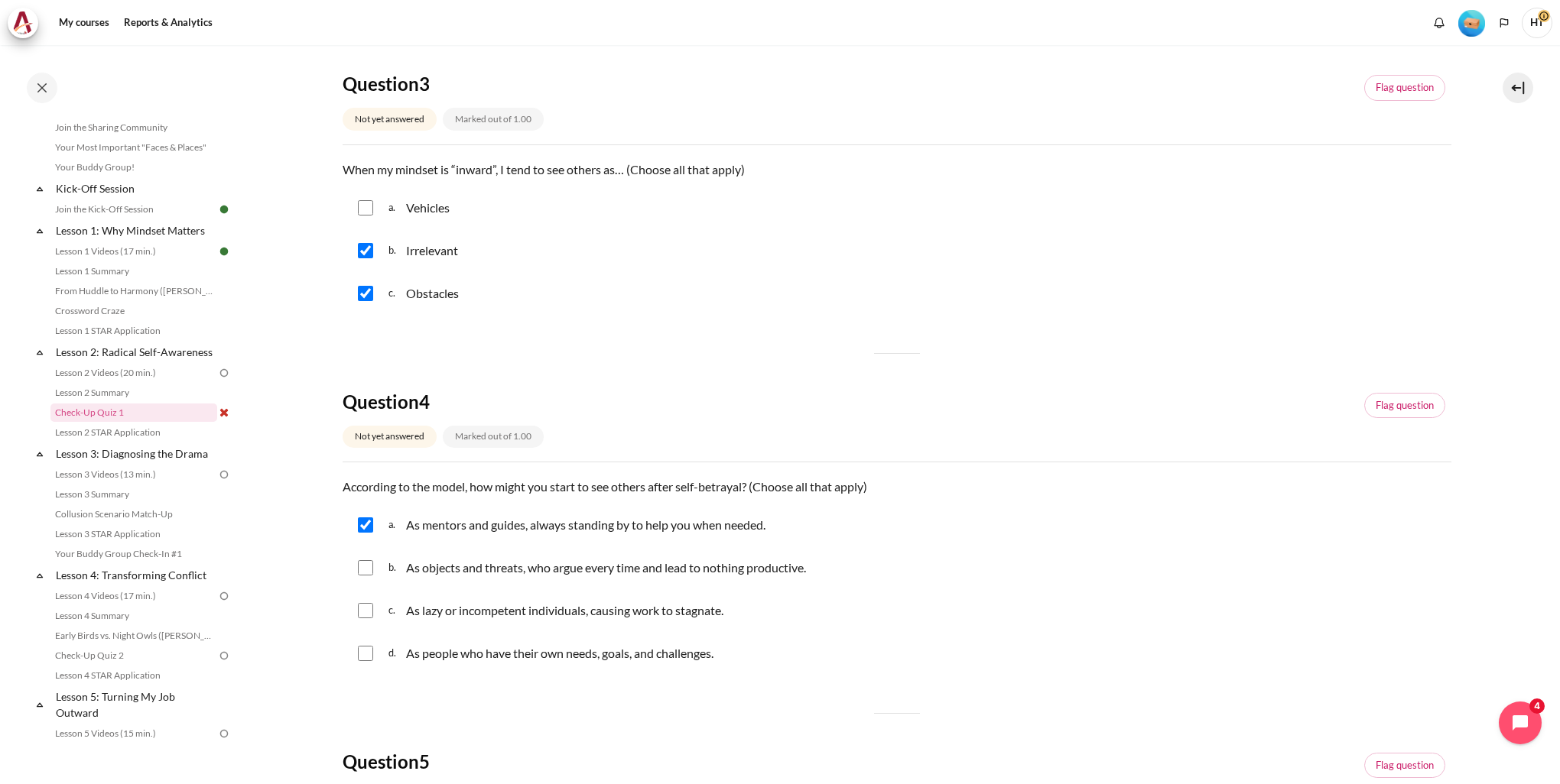
checkbox input "true"
click at [370, 525] on input "Content" at bounding box center [365, 525] width 15 height 15
checkbox input "false"
click at [369, 567] on input "Content" at bounding box center [365, 568] width 15 height 15
checkbox input "true"
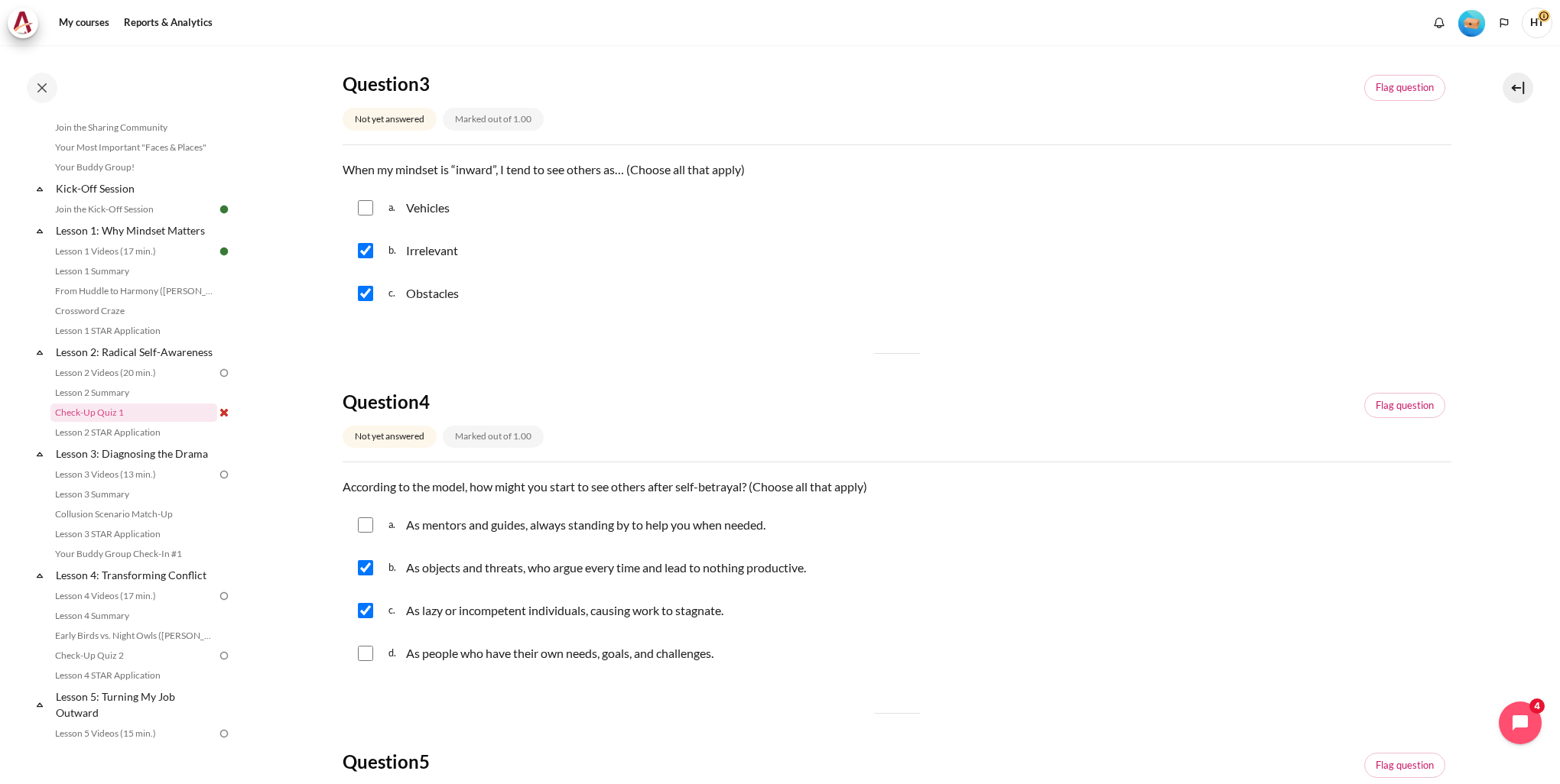
scroll to position [1070, 0]
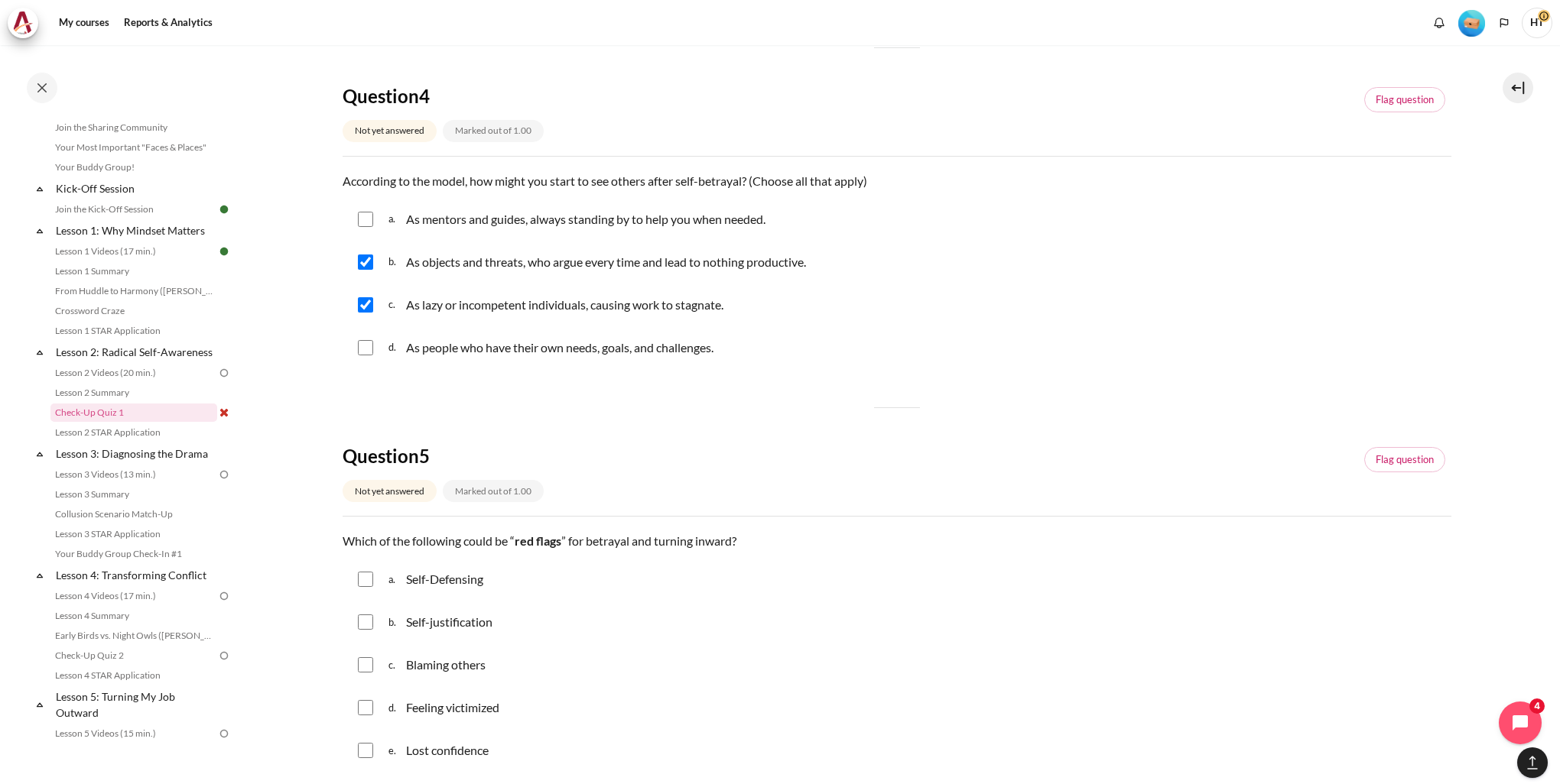
click at [367, 583] on input "Content" at bounding box center [365, 579] width 15 height 15
checkbox input "true"
click at [367, 619] on input "Content" at bounding box center [365, 622] width 15 height 15
checkbox input "true"
click at [365, 665] on input "Content" at bounding box center [365, 665] width 15 height 15
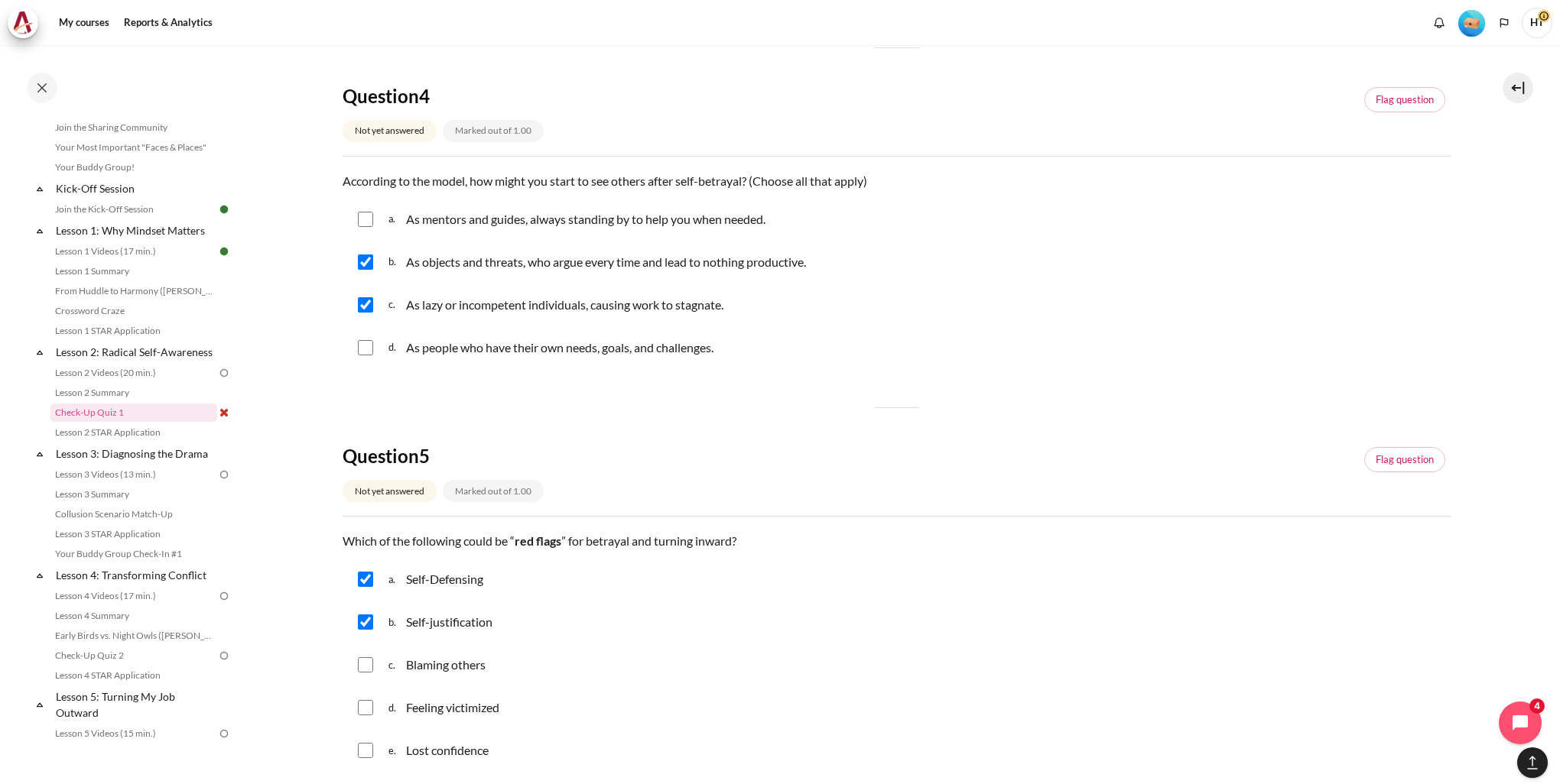
checkbox input "true"
click at [370, 714] on input "Content" at bounding box center [365, 708] width 15 height 15
checkbox input "true"
click at [370, 750] on input "Content" at bounding box center [365, 750] width 15 height 15
checkbox input "true"
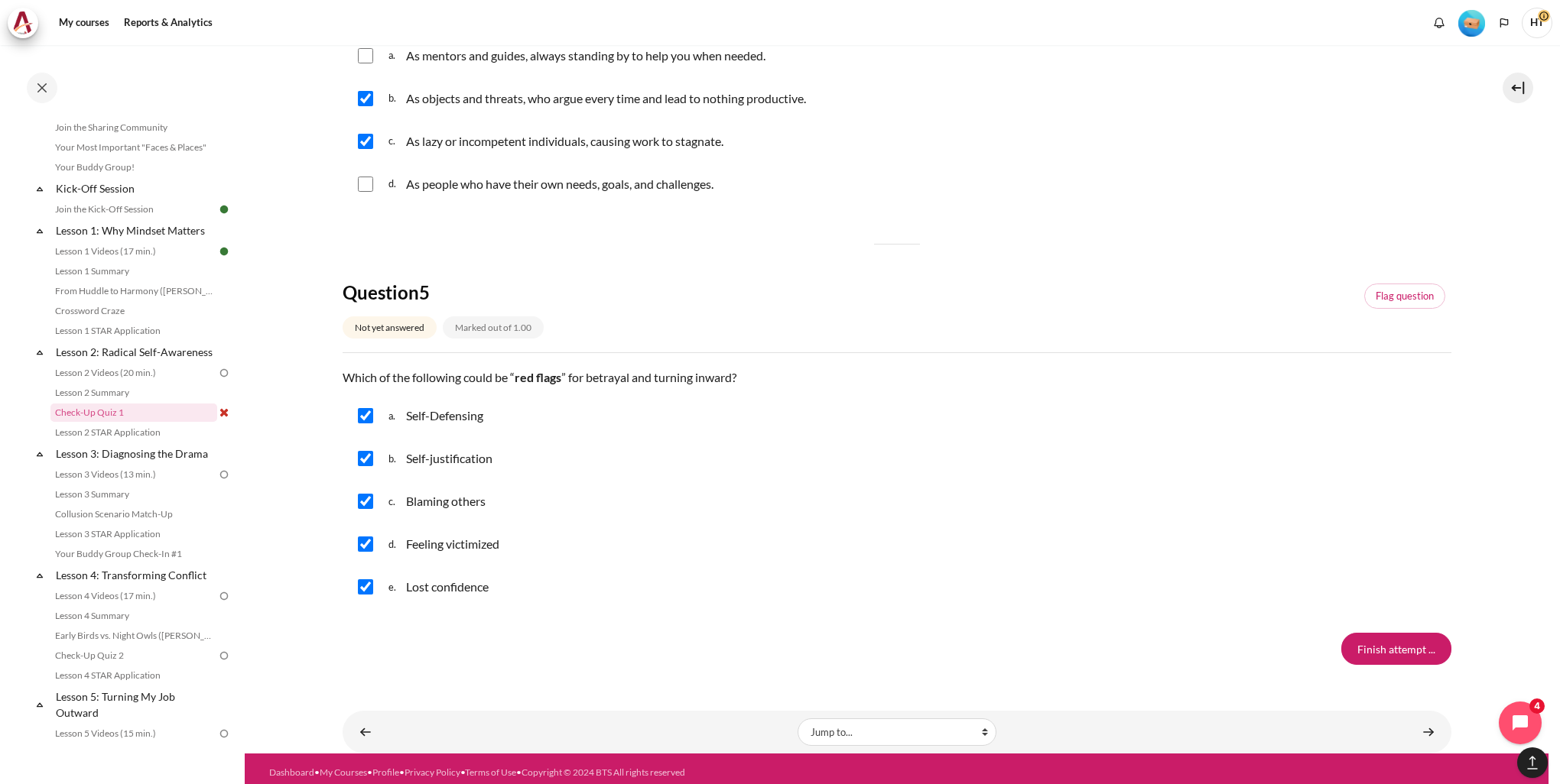
scroll to position [1241, 0]
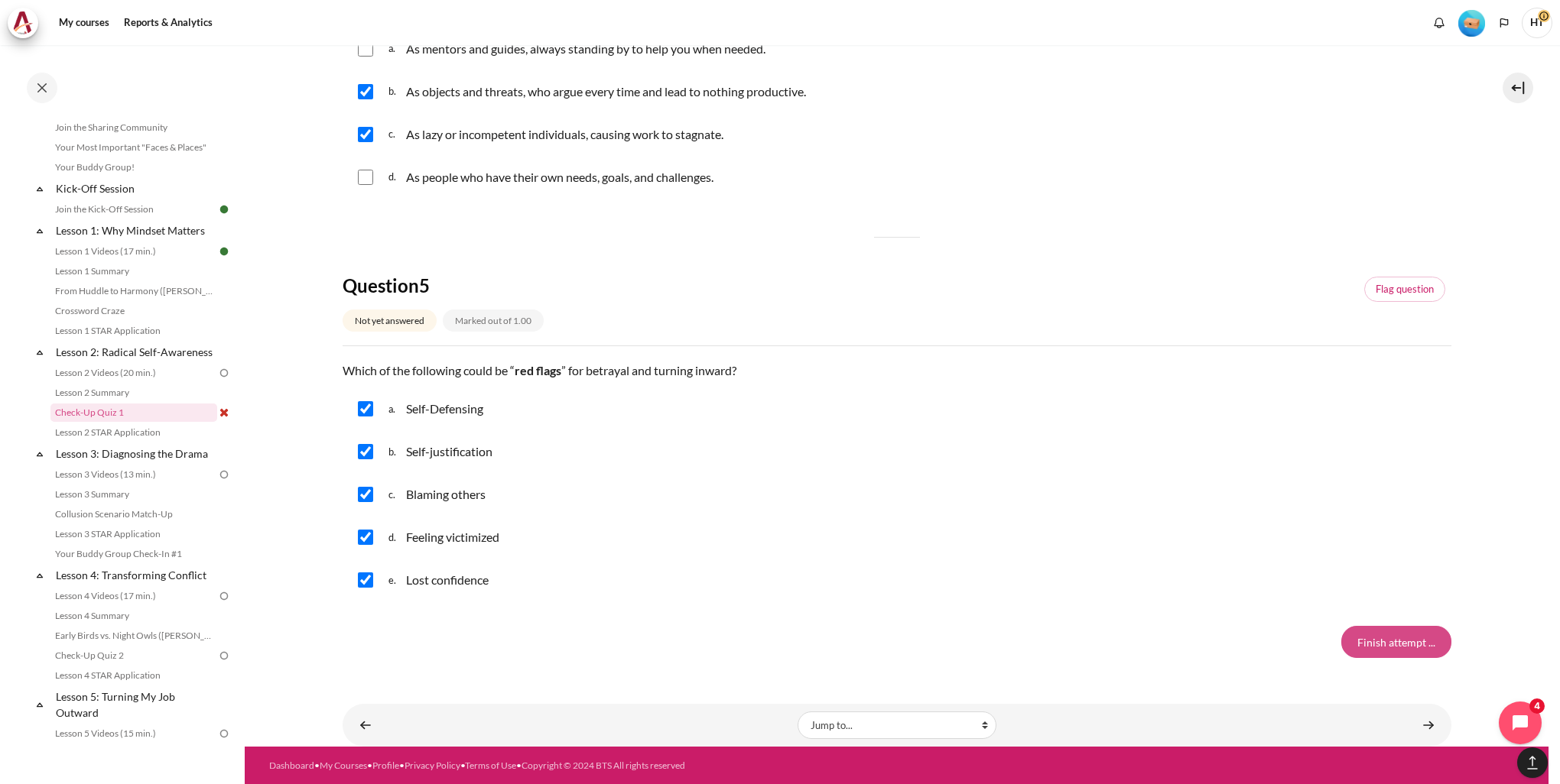
click at [1423, 648] on input "Finish attempt ..." at bounding box center [1395, 642] width 110 height 32
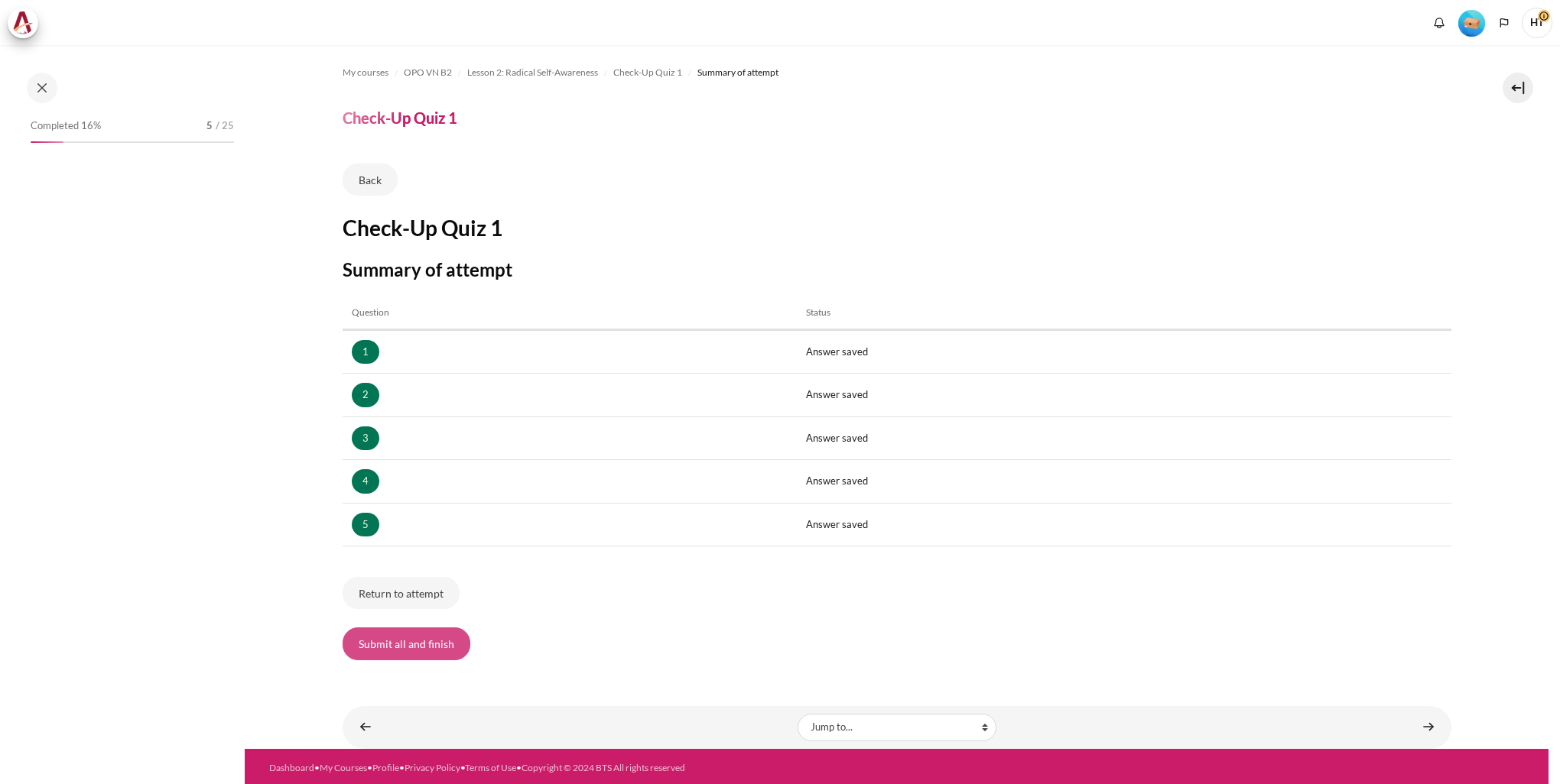
click at [442, 646] on button "Submit all and finish" at bounding box center [406, 644] width 128 height 32
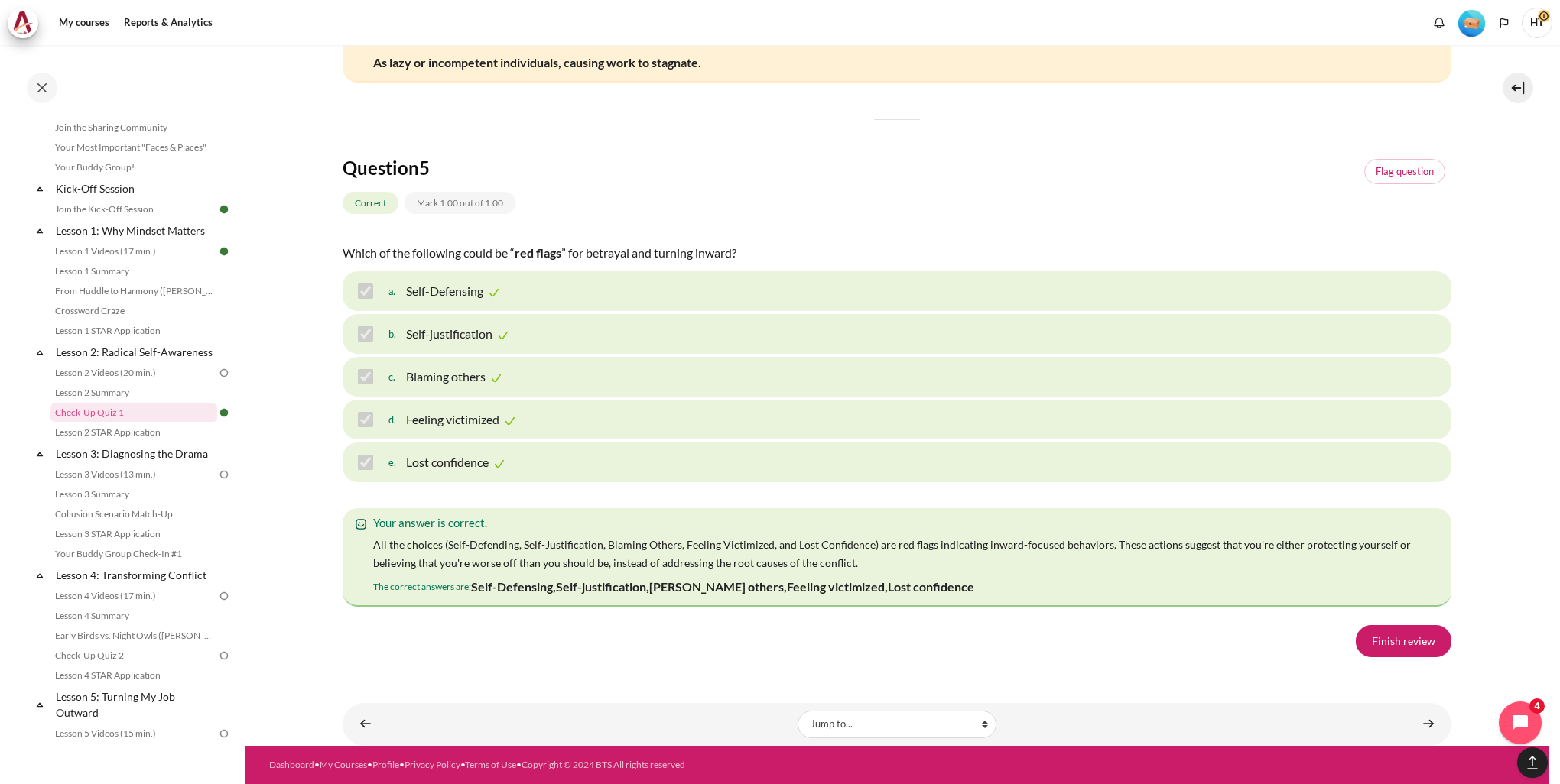
scroll to position [2410, 0]
click at [1398, 637] on link "Finish review" at bounding box center [1404, 641] width 96 height 32
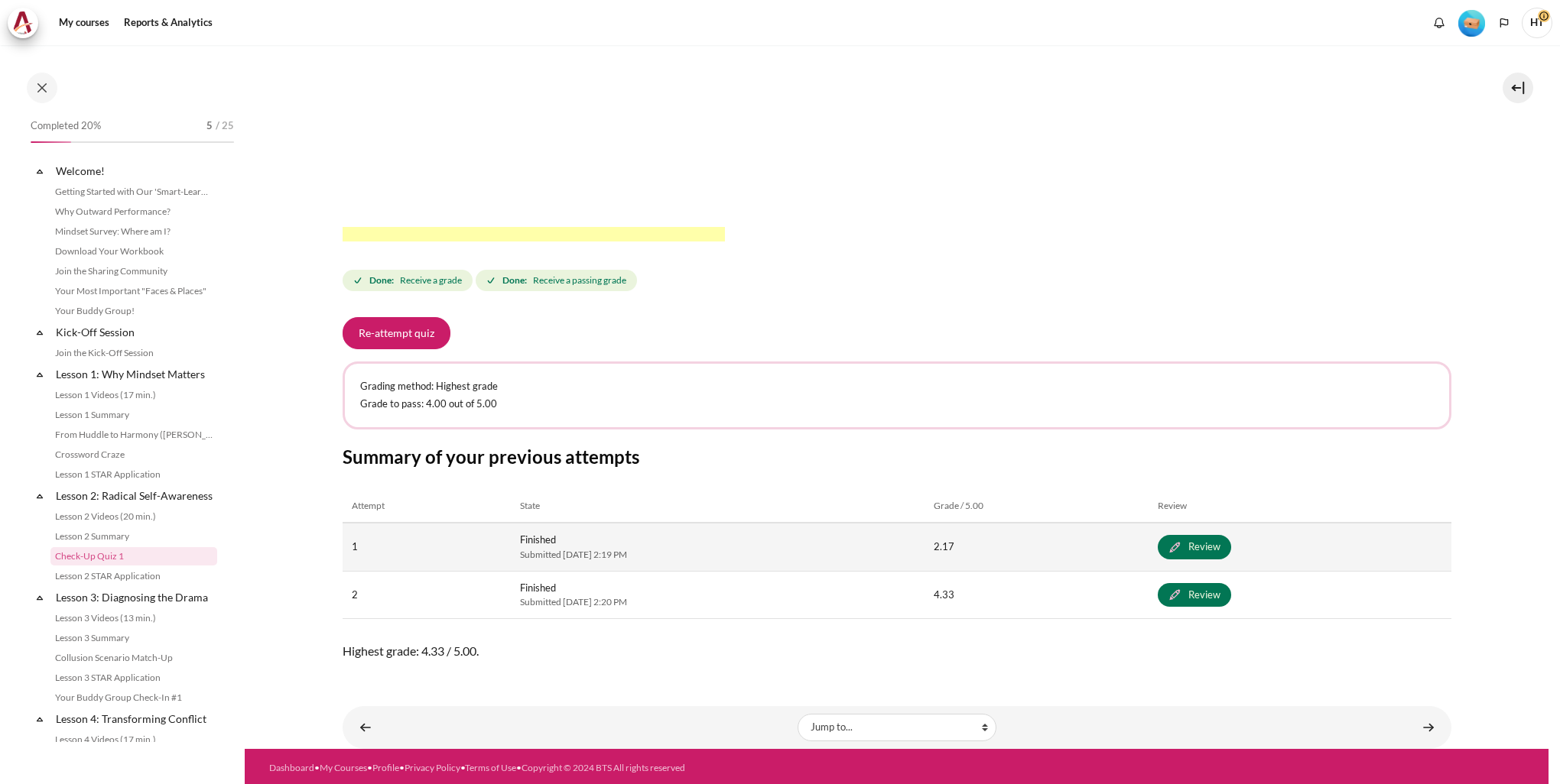
scroll to position [144, 0]
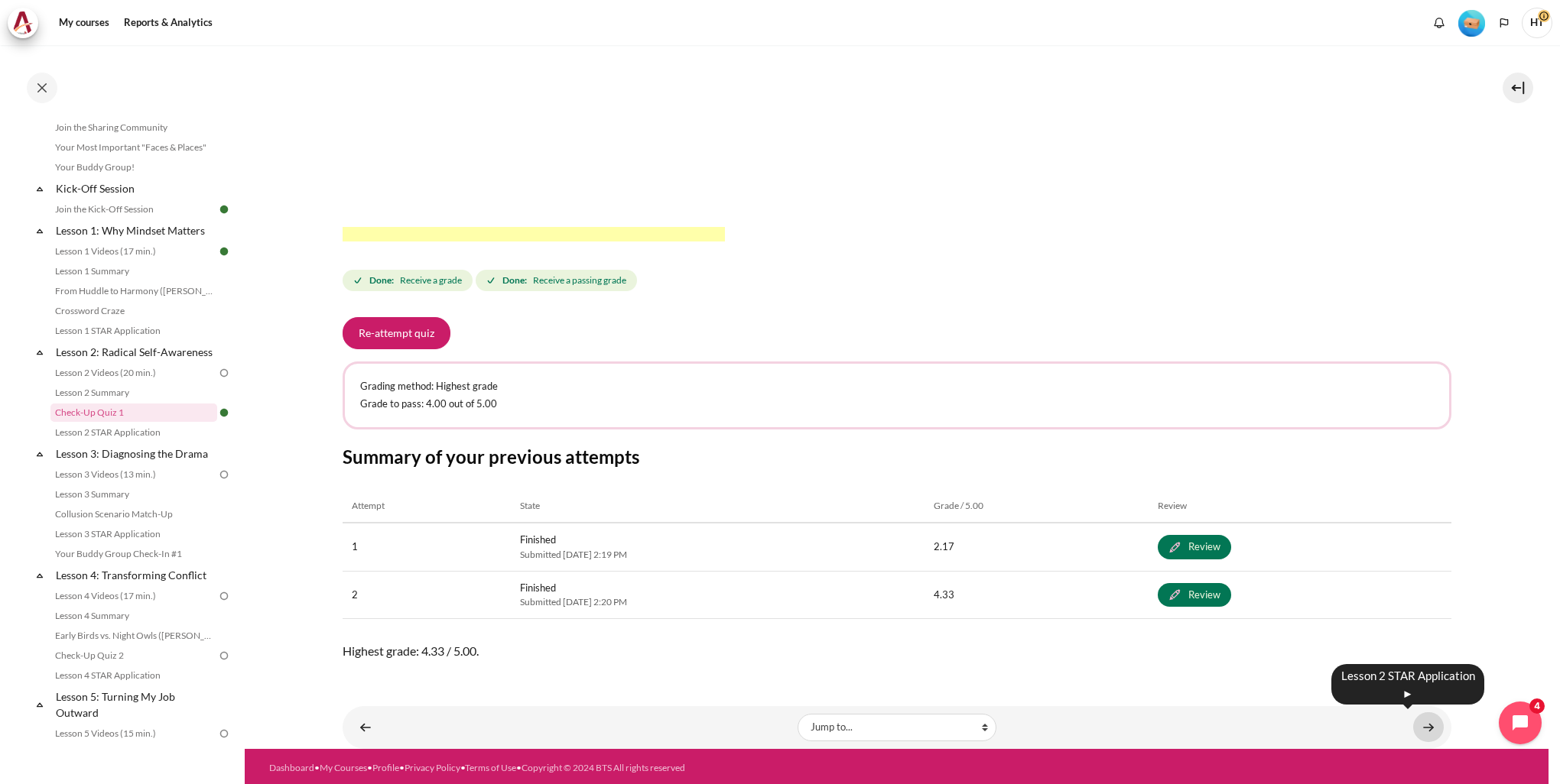
click at [1419, 726] on link "Content" at bounding box center [1428, 728] width 30 height 30
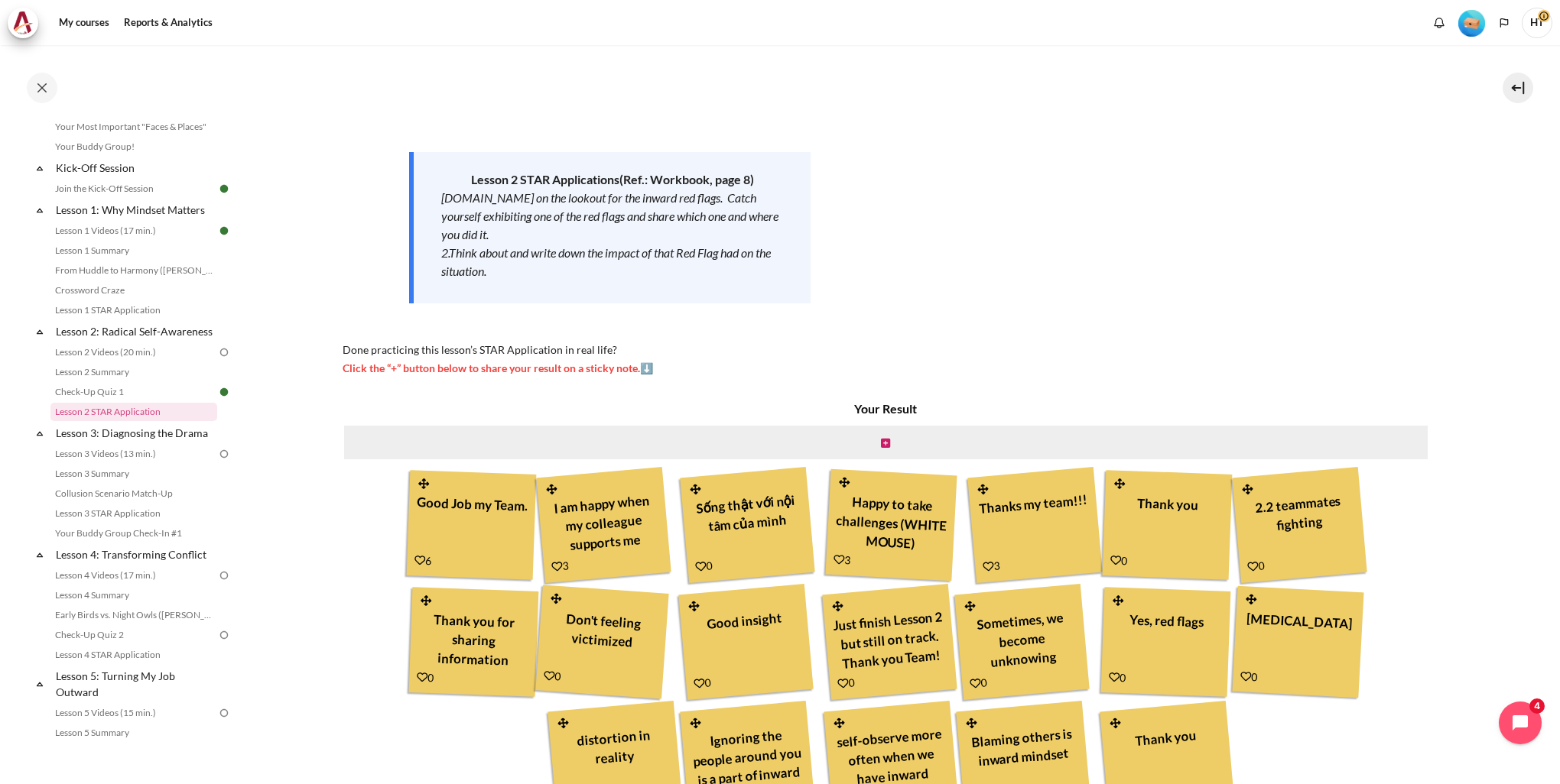
scroll to position [298, 0]
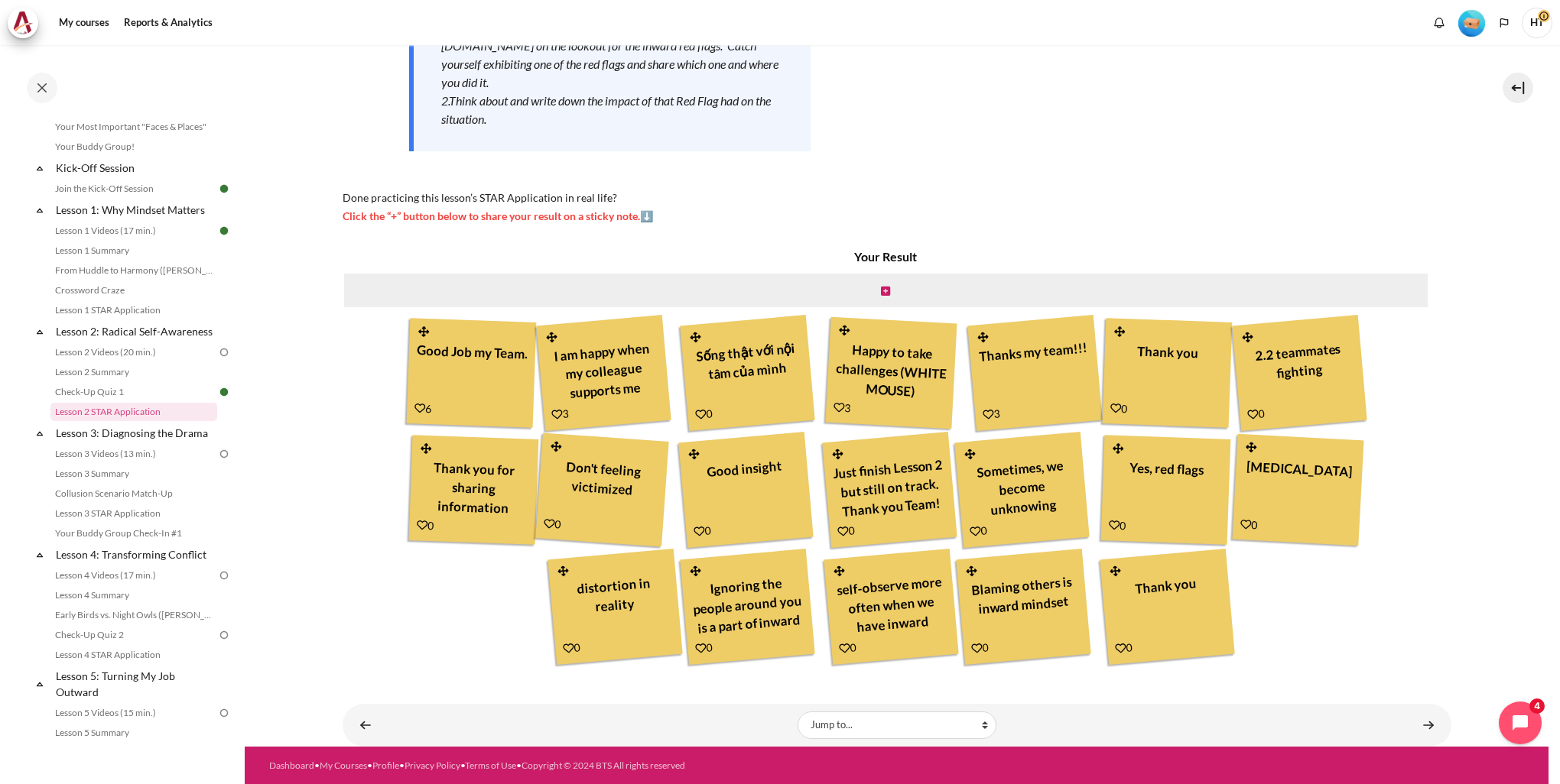
click at [1123, 617] on div "Thank you" at bounding box center [1167, 604] width 116 height 73
click at [883, 294] on icon "Content" at bounding box center [885, 291] width 9 height 11
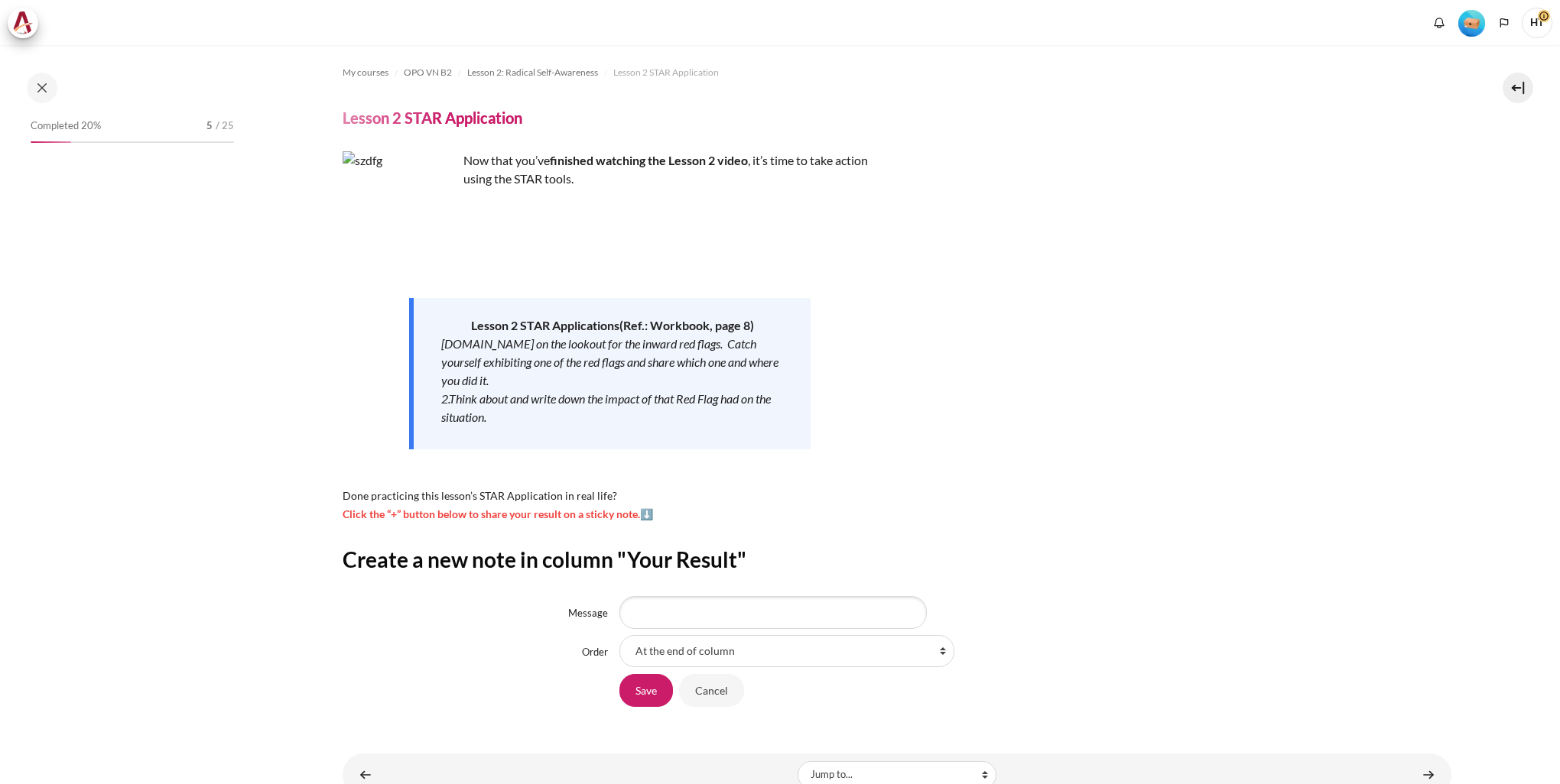
scroll to position [165, 0]
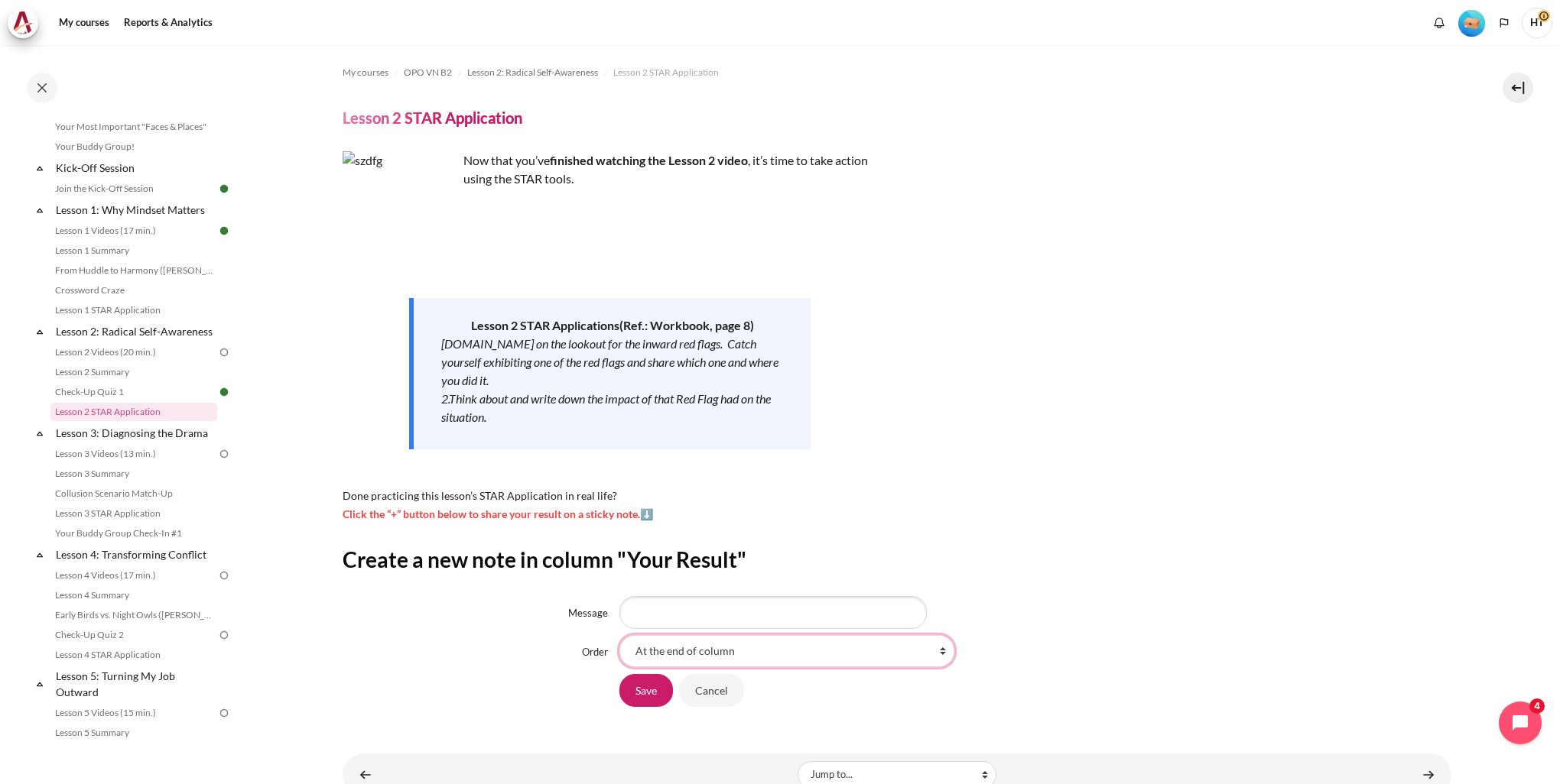
click at [709, 656] on select "At the end of column First place in column After 'Good Job my Team.' After 'I a…" at bounding box center [787, 651] width 335 height 32
select select "20"
click at [620, 635] on select "At the end of column First place in column After 'Good Job my Team.' After 'I a…" at bounding box center [787, 651] width 335 height 32
click at [664, 625] on input "Message" at bounding box center [773, 612] width 307 height 32
type input "Thank you"
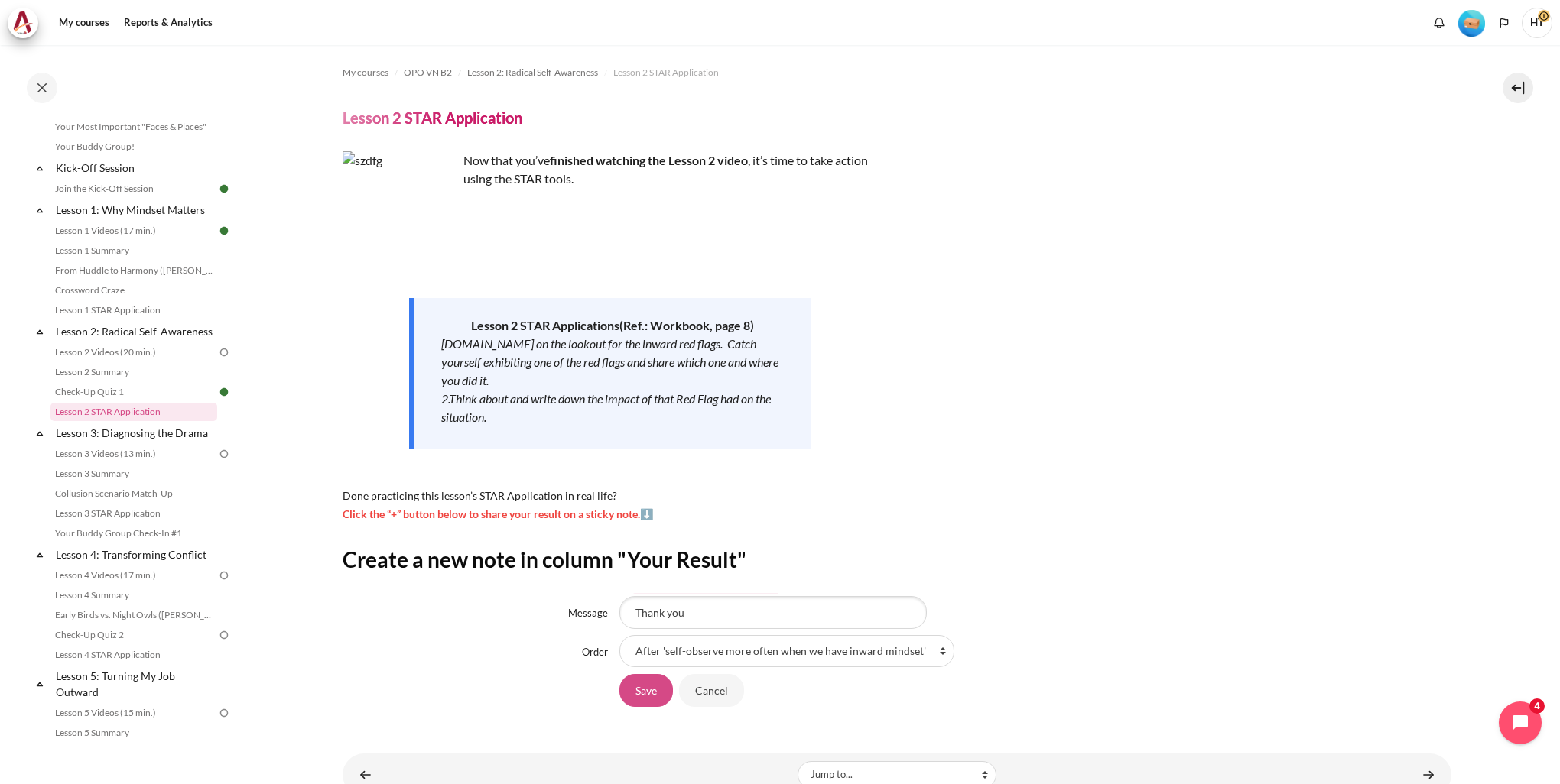
click at [655, 696] on input "Save" at bounding box center [647, 690] width 54 height 32
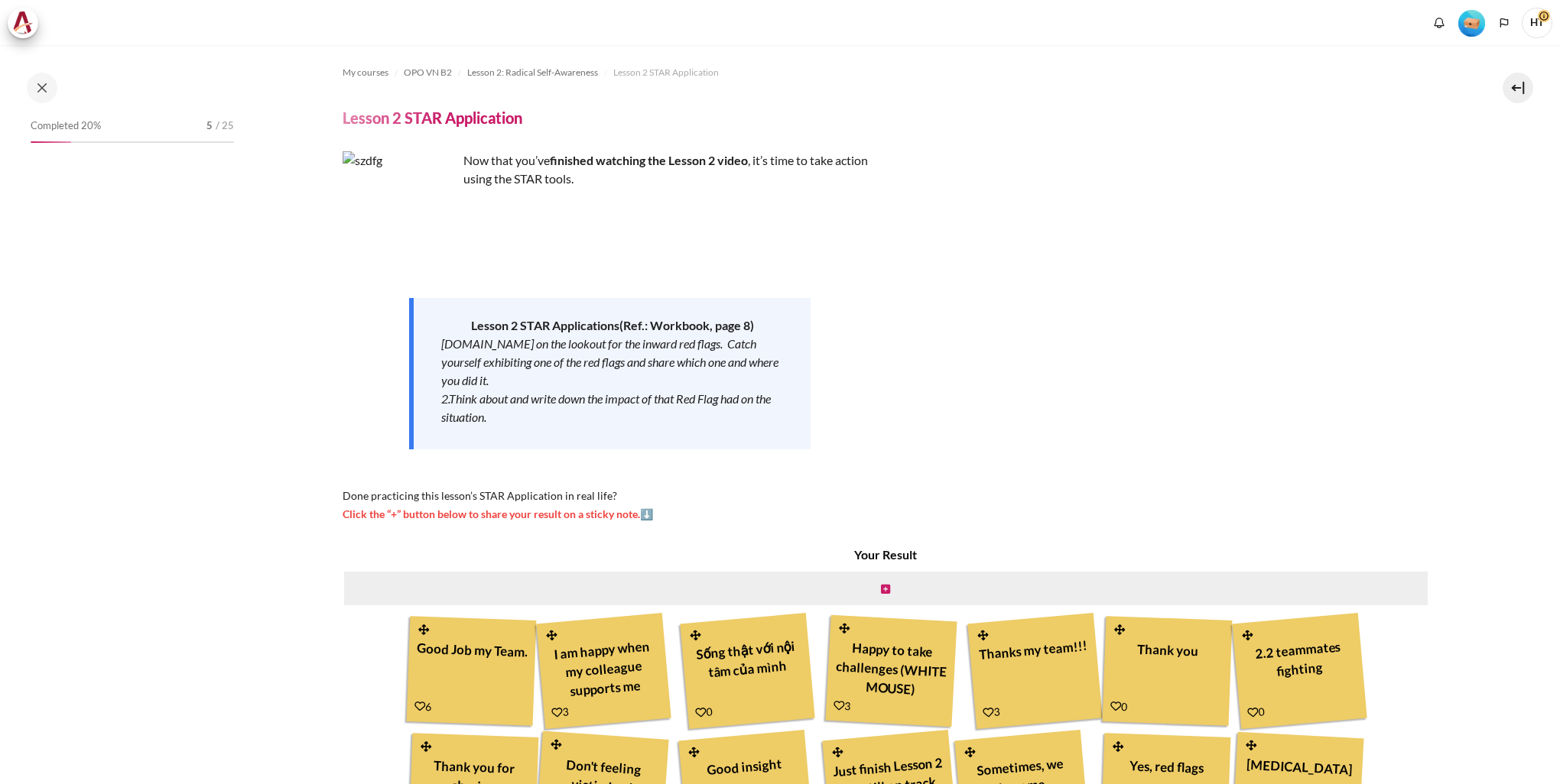
scroll to position [298, 0]
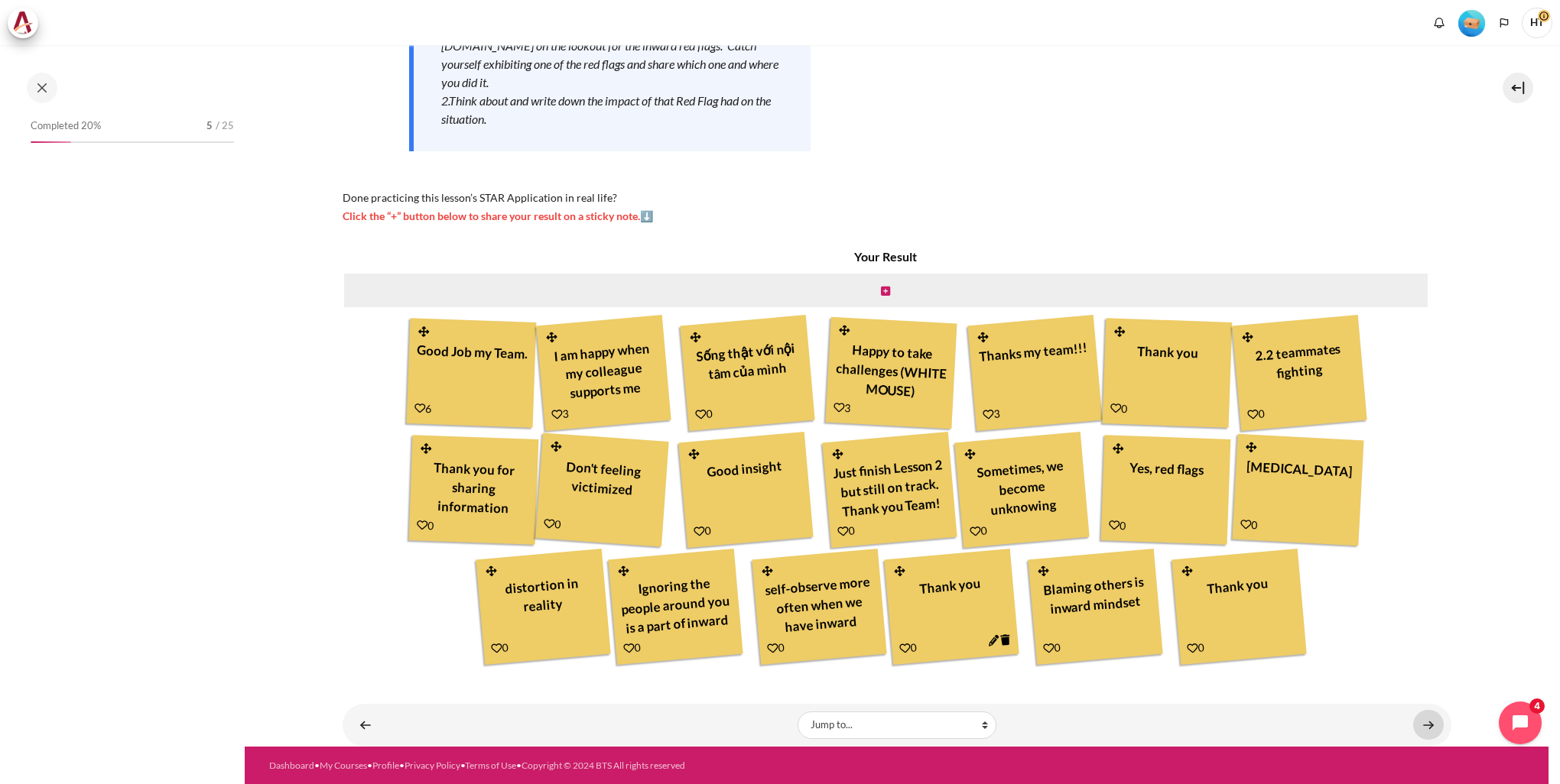
click at [1416, 716] on link "Content" at bounding box center [1428, 725] width 30 height 30
